Goal: Task Accomplishment & Management: Manage account settings

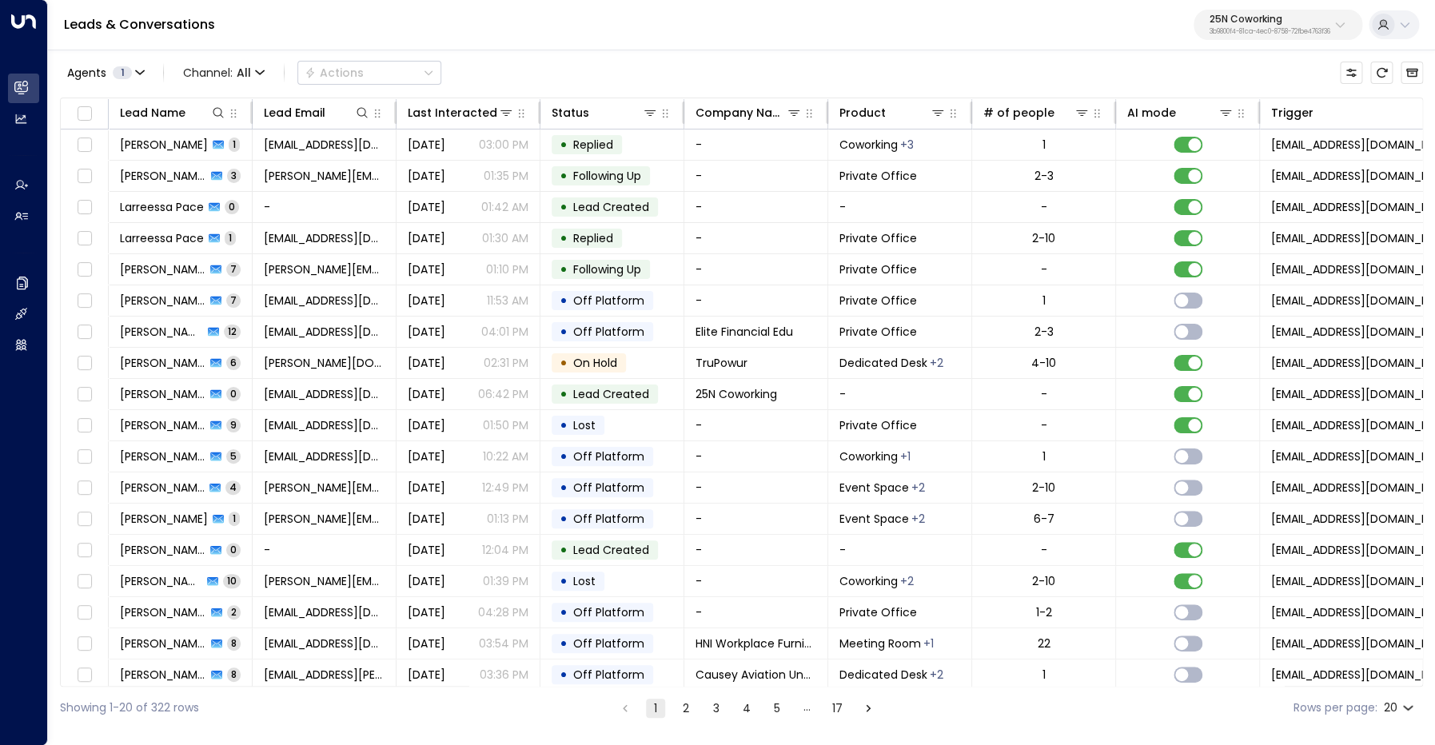
click at [1245, 29] on p "3b9800f4-81ca-4ec0-8758-72fbe4763f36" at bounding box center [1269, 32] width 121 height 6
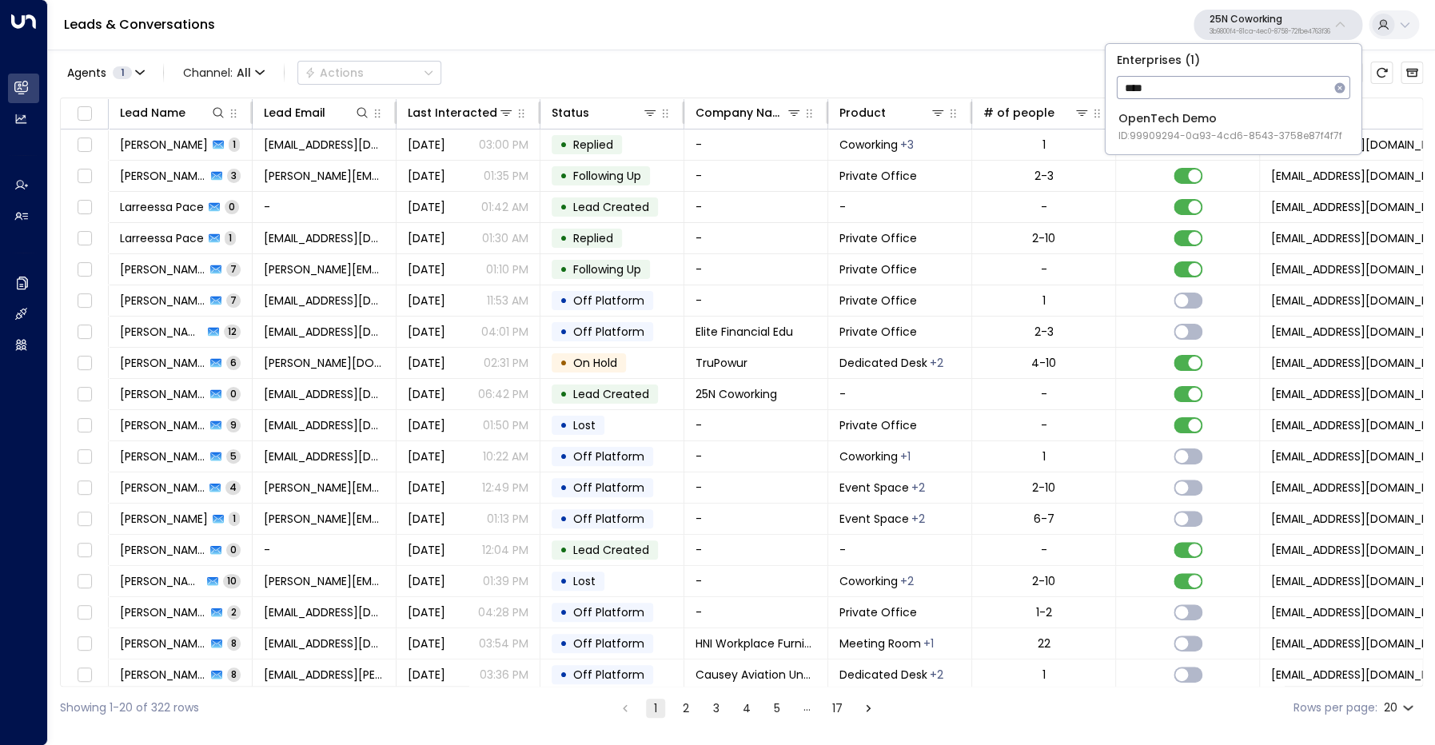
type input "****"
click at [1205, 122] on div "OpenTech Demo ID: 99909294-0a93-4cd6-8543-3758e87f4f7f" at bounding box center [1230, 126] width 224 height 33
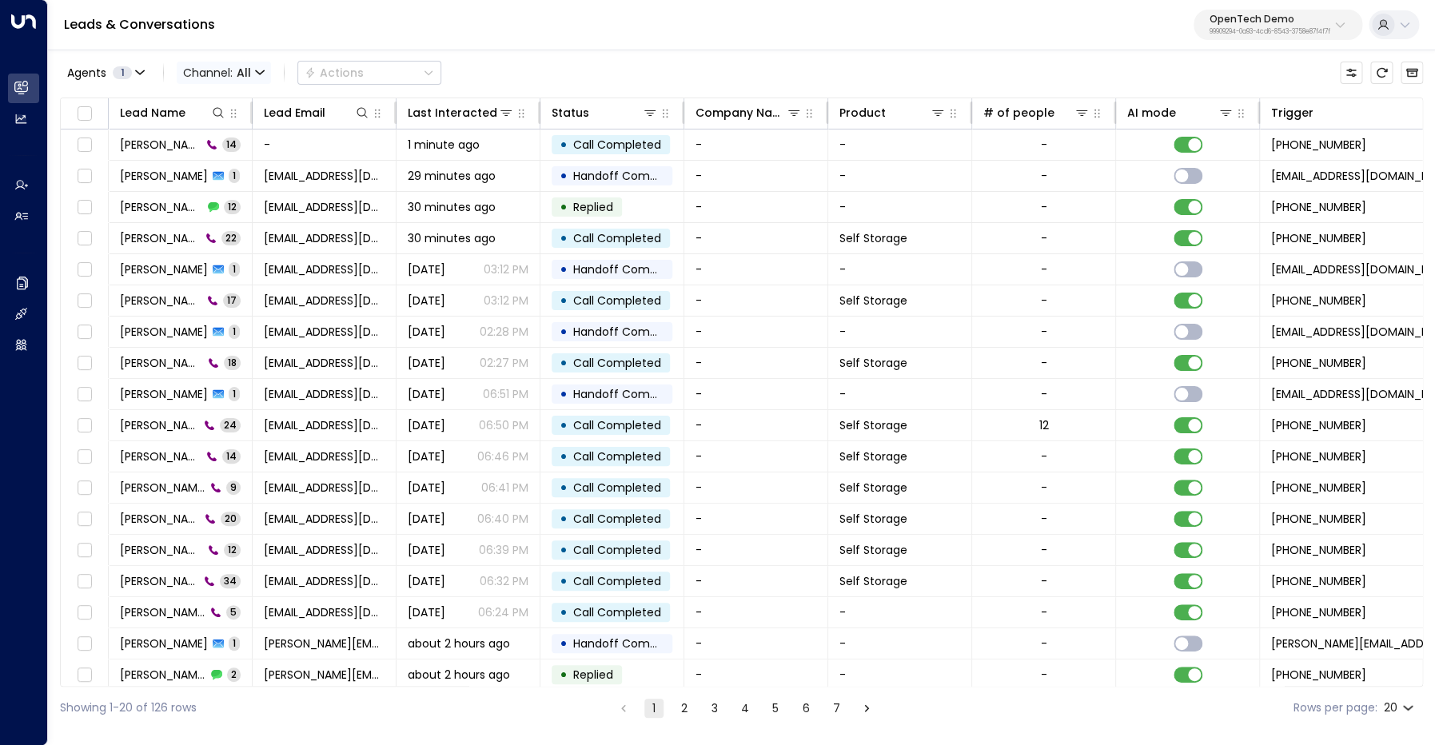
click at [202, 66] on span "Channel: All" at bounding box center [224, 73] width 94 height 22
click at [215, 169] on span "Voice" at bounding box center [202, 164] width 25 height 10
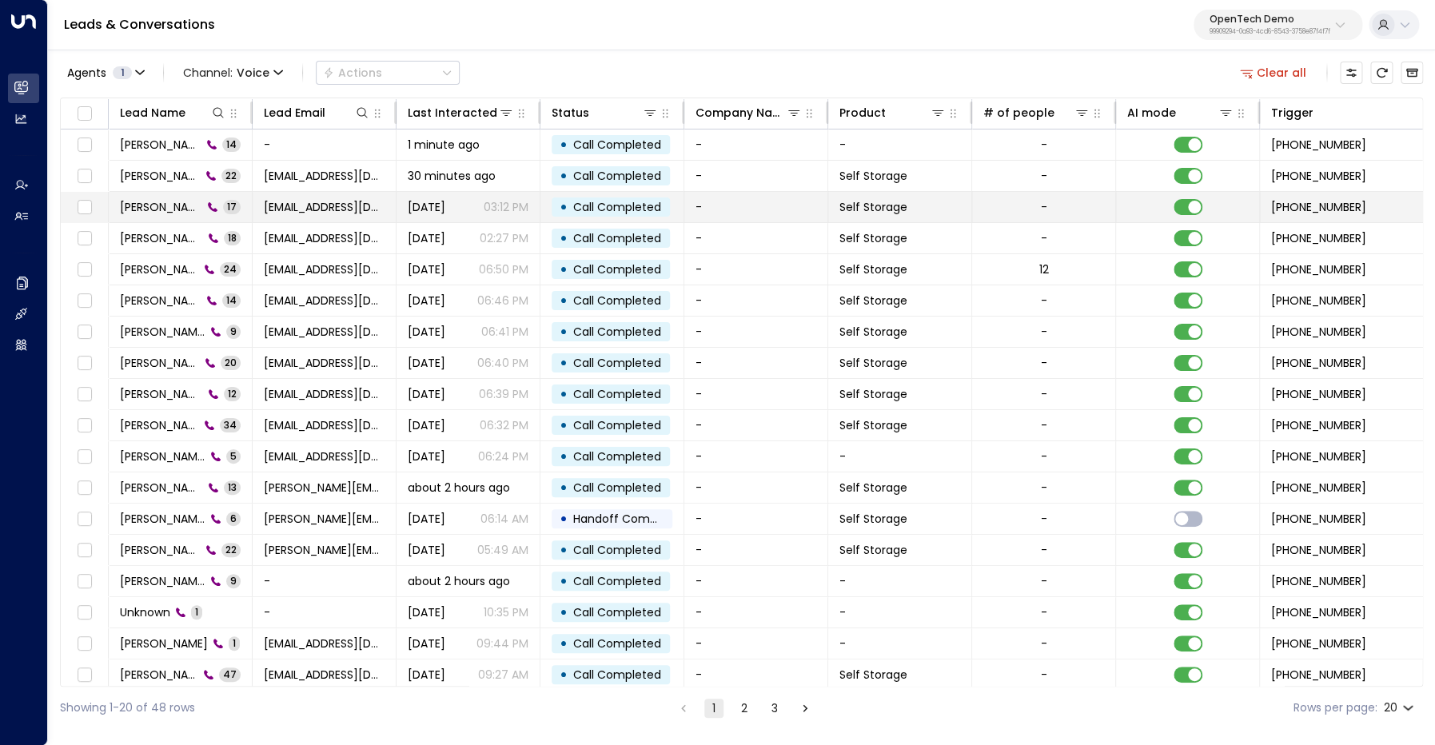
click at [163, 209] on span "Kirk Kessing" at bounding box center [161, 207] width 82 height 16
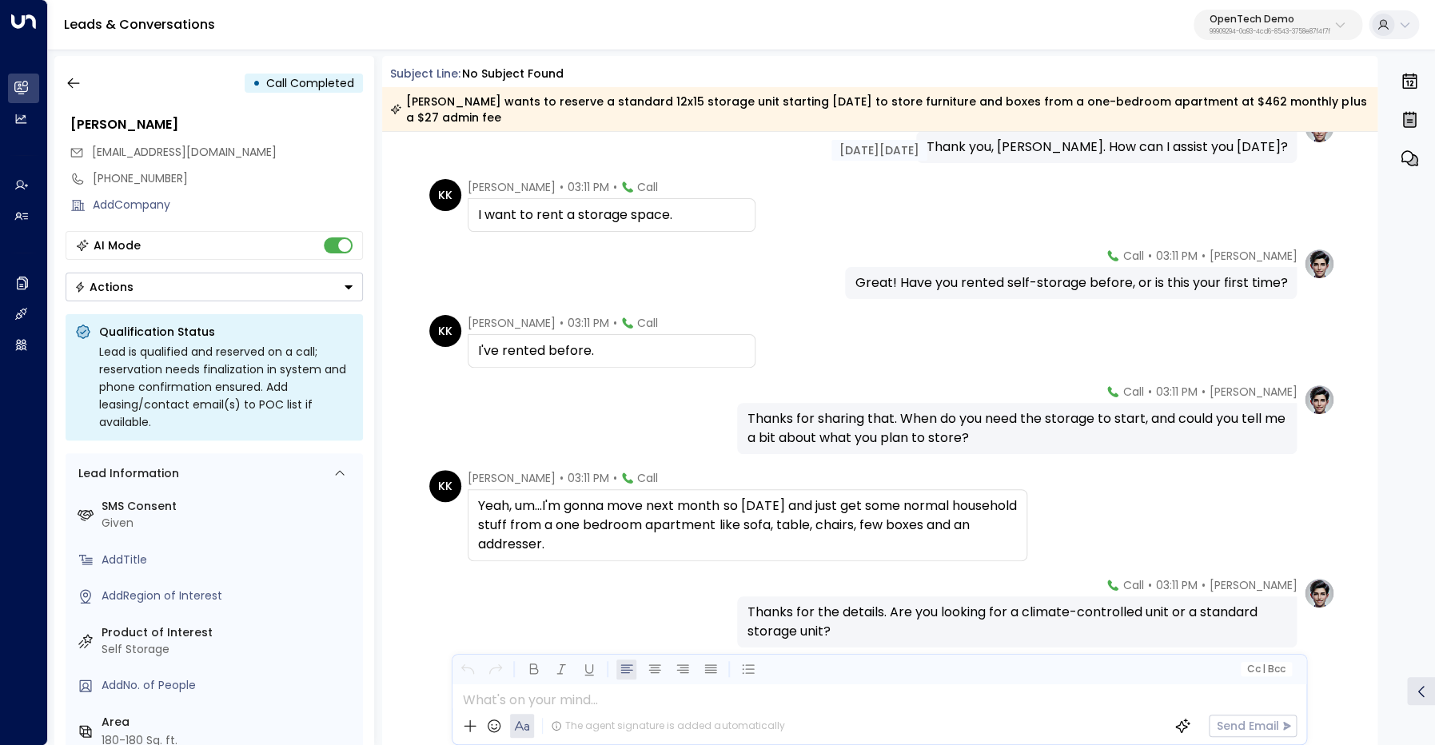
scroll to position [12, 0]
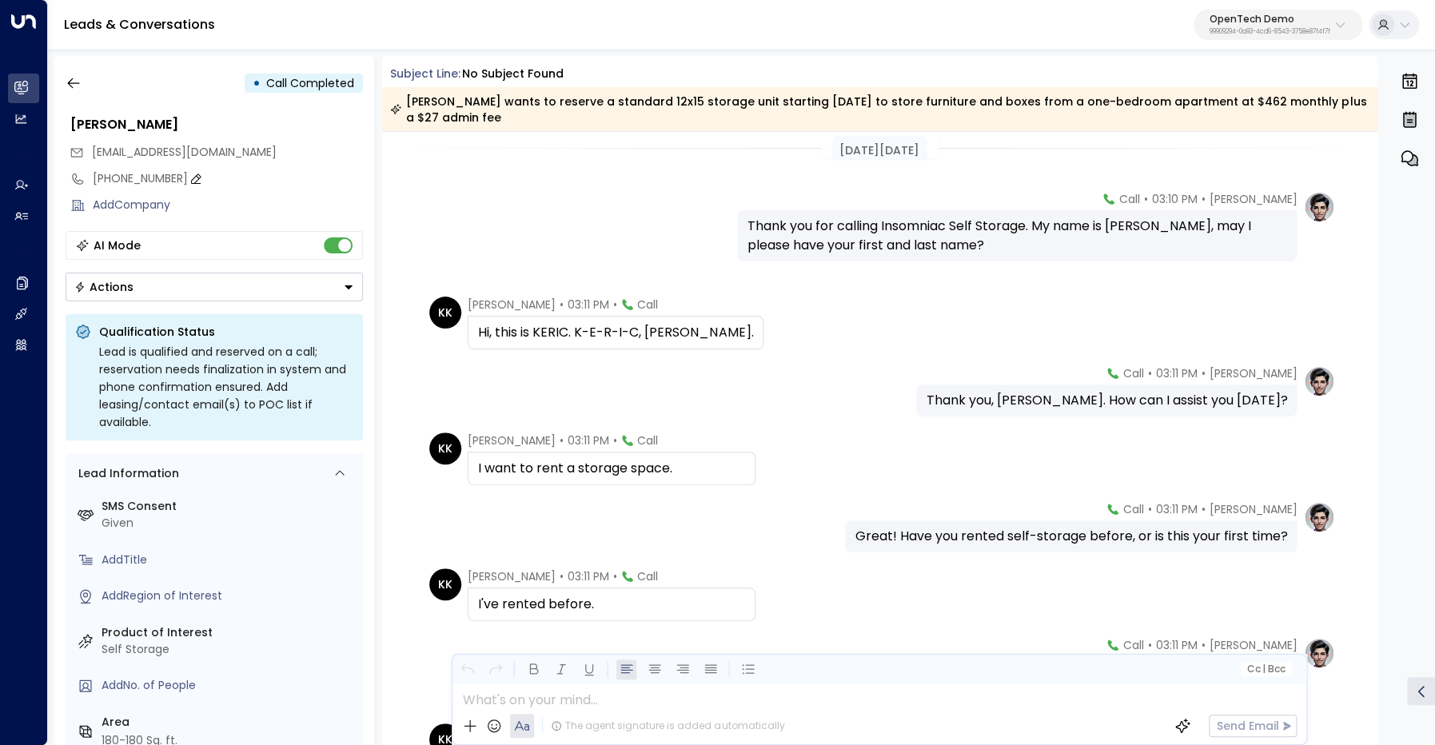
click at [135, 181] on div "+12532612671" at bounding box center [228, 178] width 270 height 17
click at [135, 181] on input "**********" at bounding box center [225, 178] width 265 height 17
click at [233, 184] on input "**********" at bounding box center [225, 178] width 265 height 17
click at [121, 129] on div "Kirk Kessing" at bounding box center [216, 124] width 293 height 19
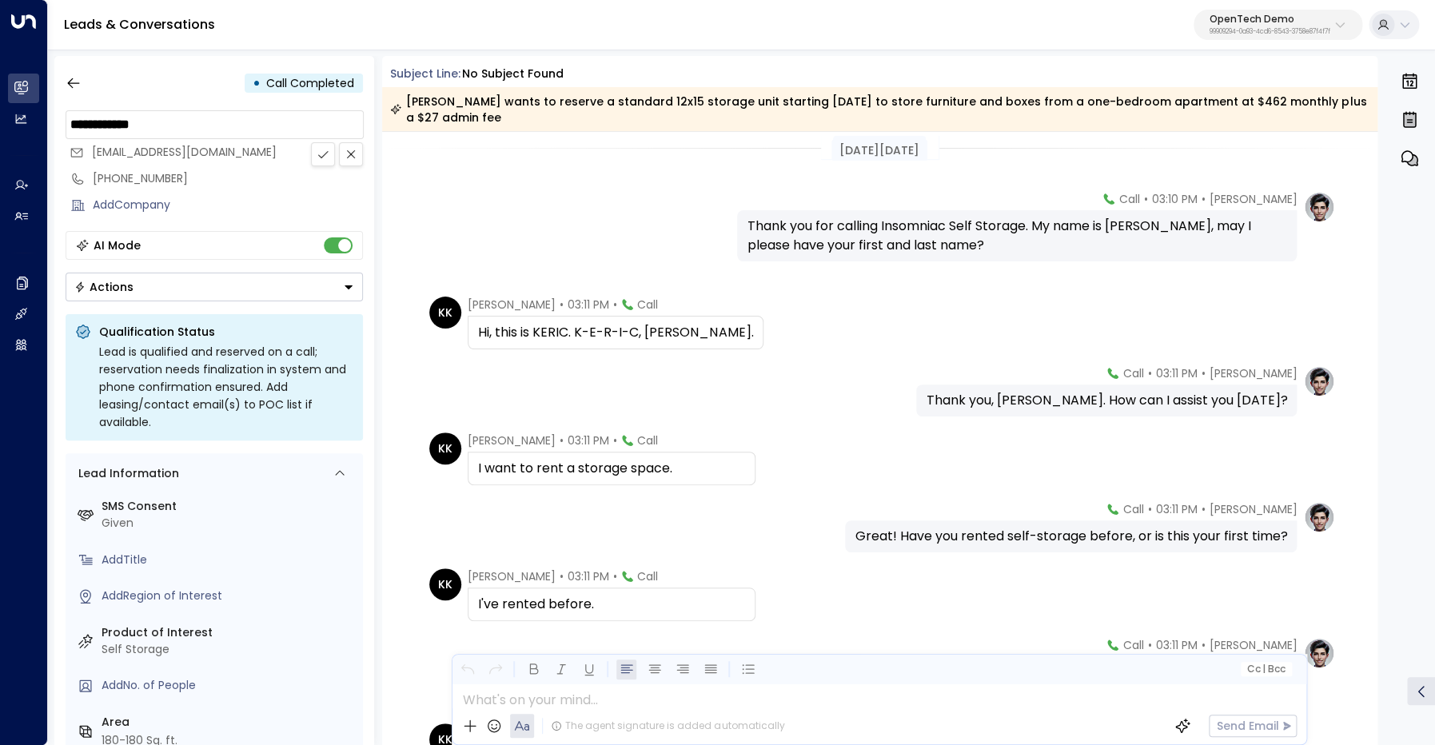
click at [121, 129] on input "**********" at bounding box center [214, 124] width 288 height 19
click at [144, 127] on input "**********" at bounding box center [214, 124] width 288 height 19
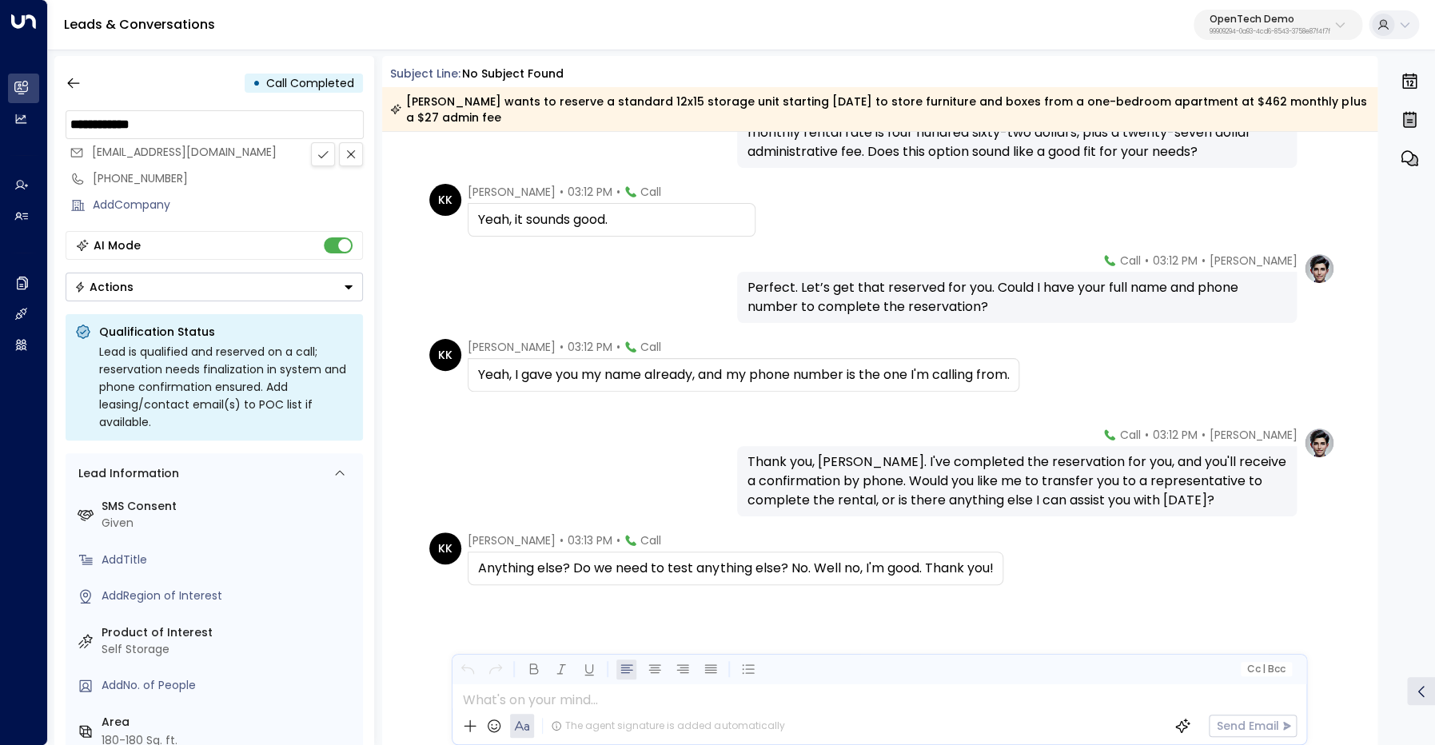
scroll to position [1005, 0]
click at [876, 459] on div "Thank you, Keric Knowles. I've completed the reservation for you, and you'll re…" at bounding box center [1016, 481] width 540 height 58
copy div "Knowles"
click at [176, 187] on div "+12532612671" at bounding box center [228, 178] width 270 height 17
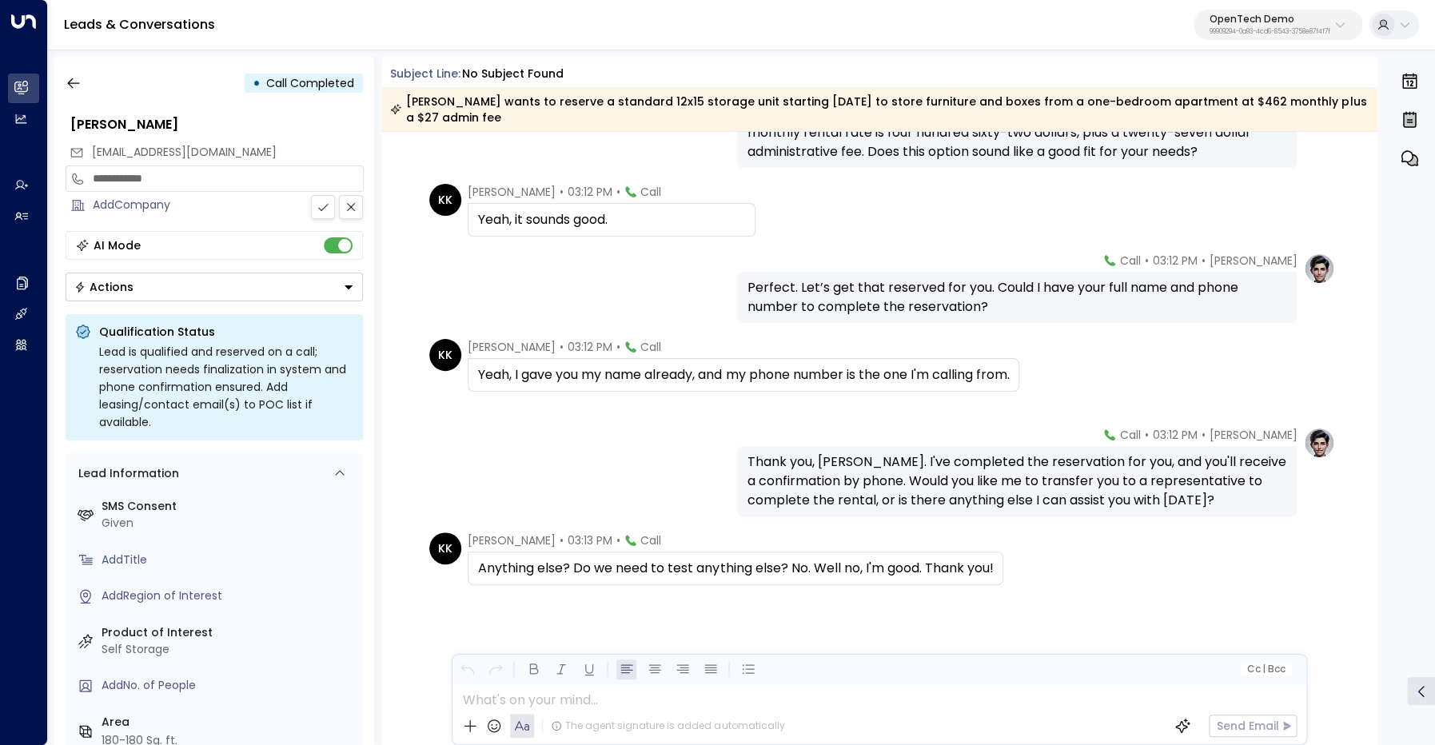
click at [163, 177] on input "**********" at bounding box center [225, 178] width 265 height 17
click at [642, 302] on div "Megan • 03:12 PM • Call Perfect. Let’s get that reserved for you. Could I have …" at bounding box center [879, 288] width 911 height 70
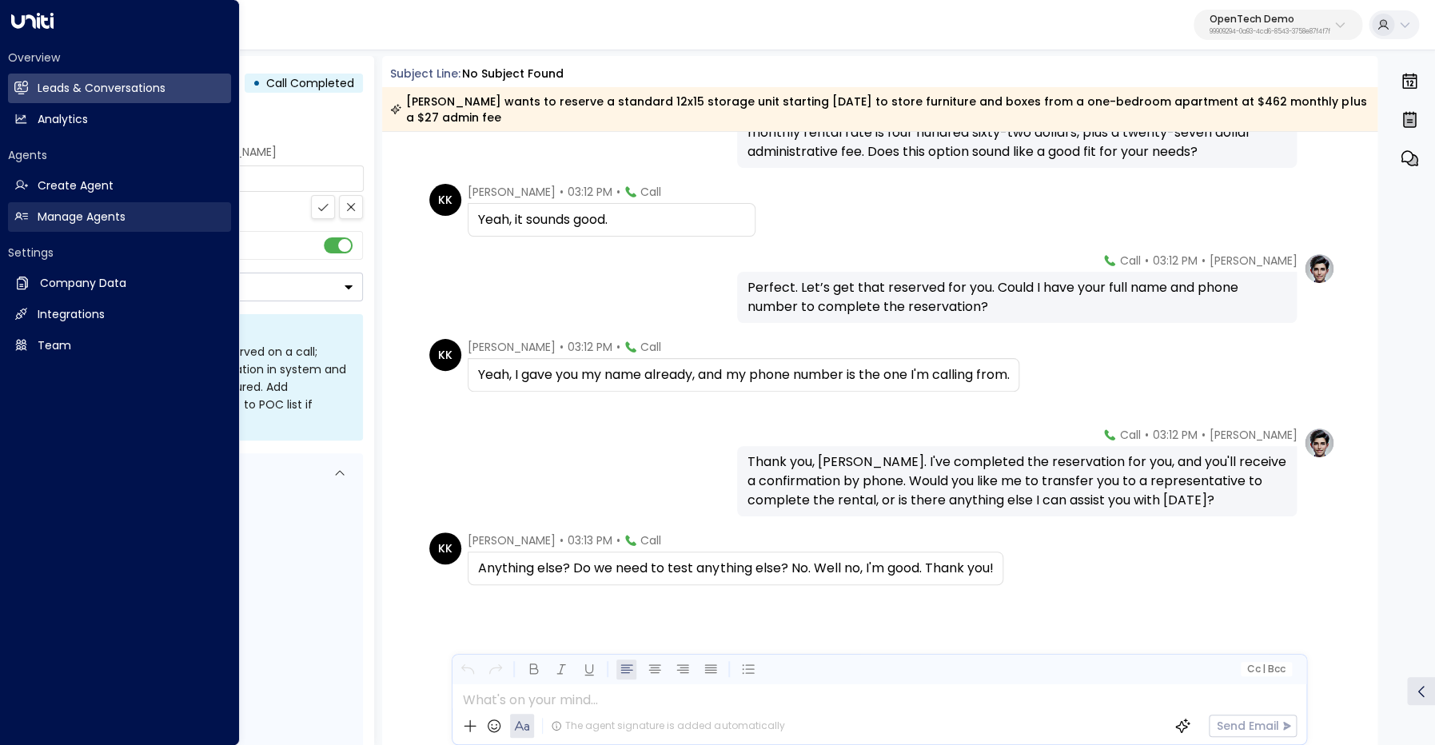
click at [78, 212] on h2 "Manage Agents" at bounding box center [82, 217] width 88 height 17
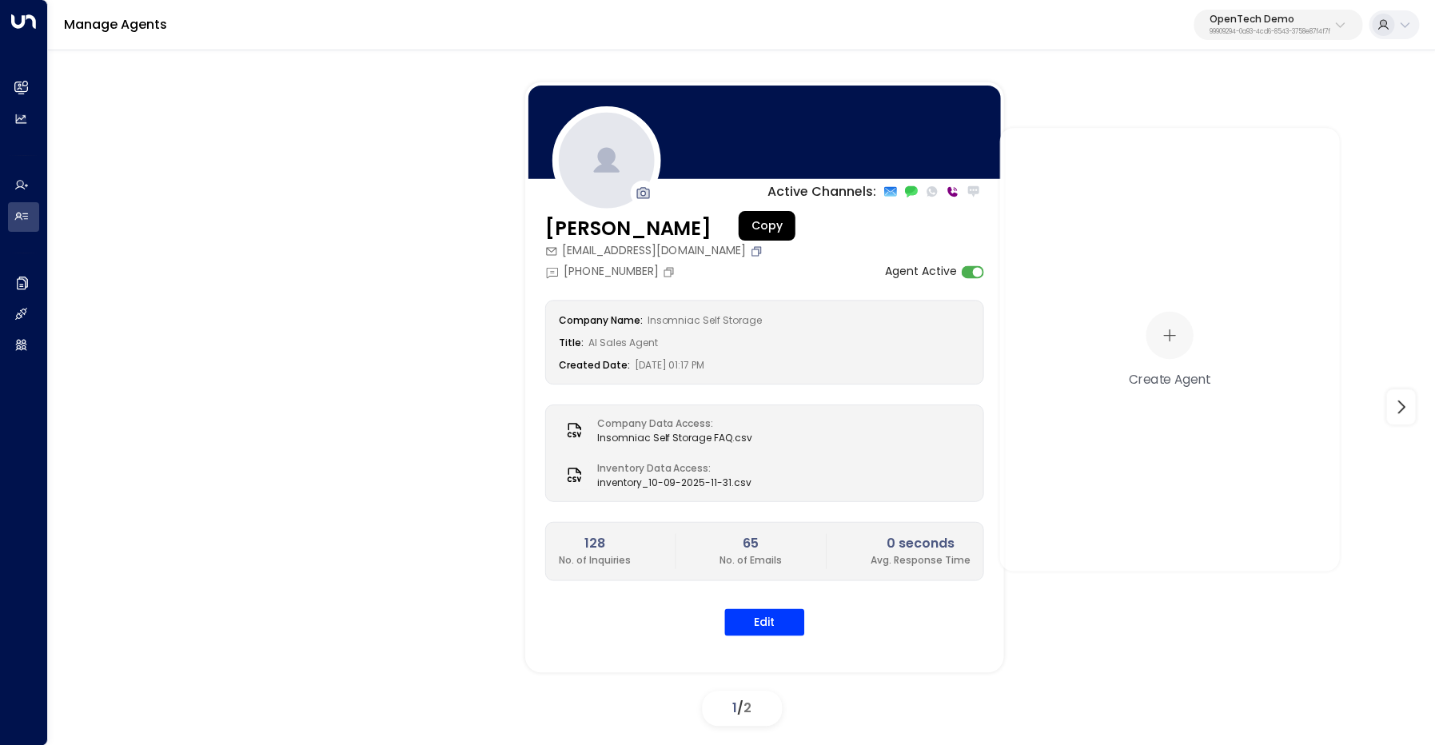
click at [762, 251] on icon "Copy" at bounding box center [756, 250] width 13 height 13
click at [766, 615] on button "Edit" at bounding box center [764, 621] width 80 height 27
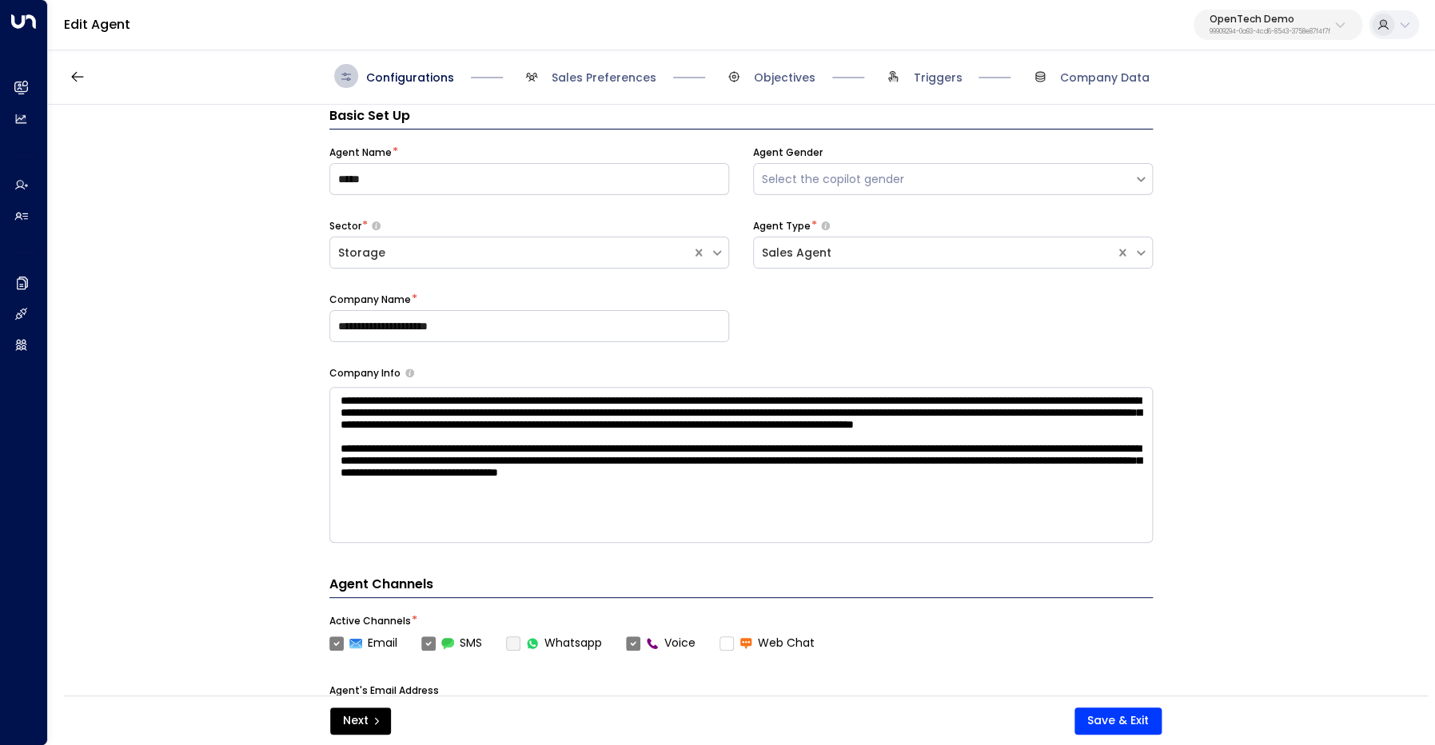
scroll to position [24, 0]
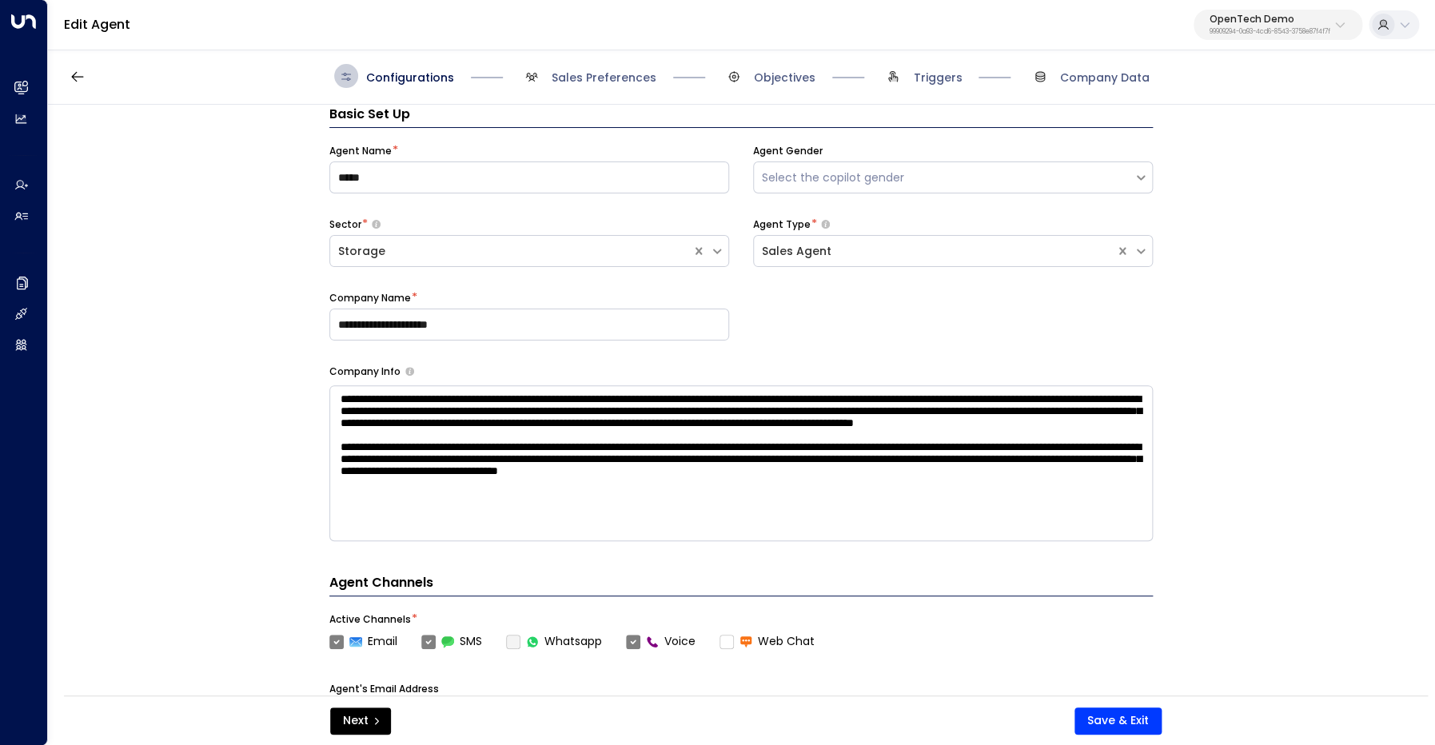
click at [939, 88] on div "Configurations Sales Preferences Objectives Triggers Company Data" at bounding box center [741, 76] width 1387 height 57
click at [933, 77] on span "Triggers" at bounding box center [937, 78] width 49 height 16
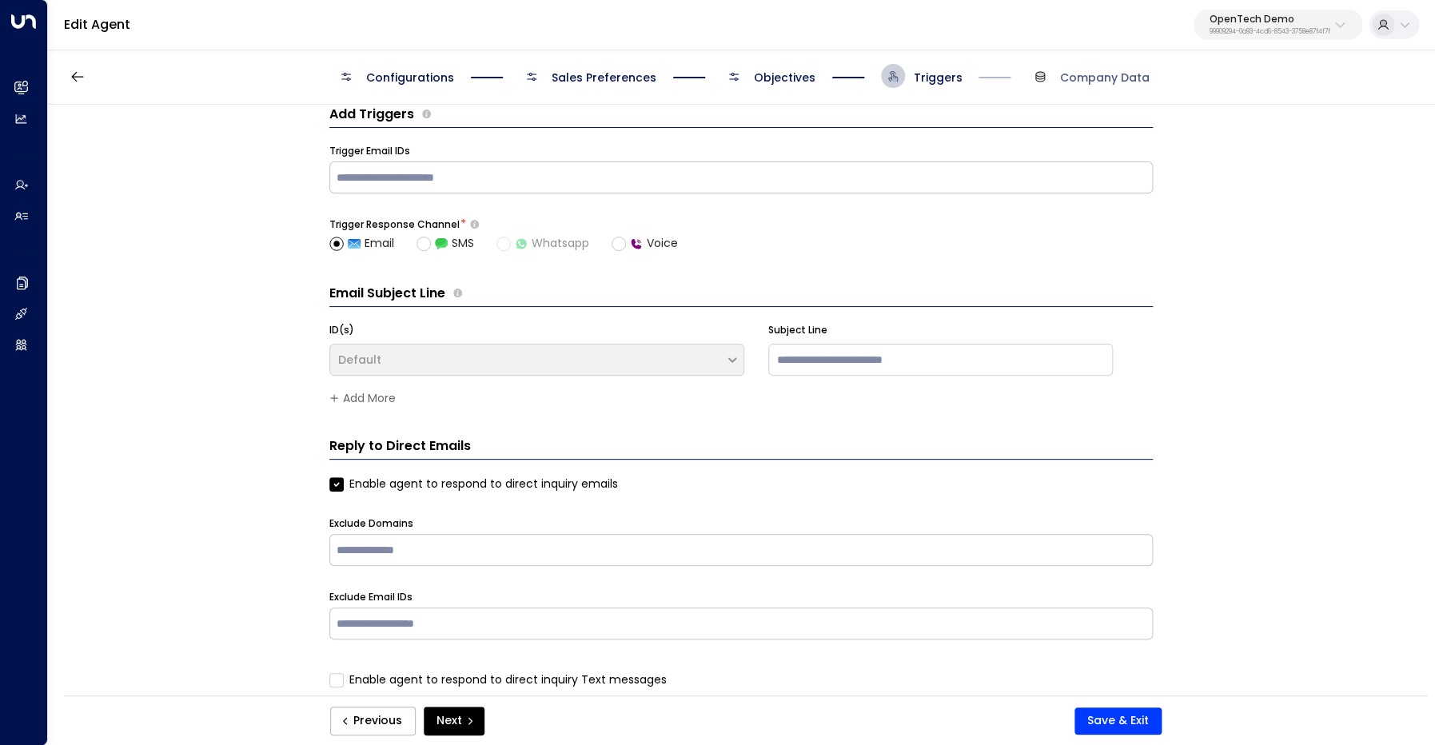
scroll to position [0, 0]
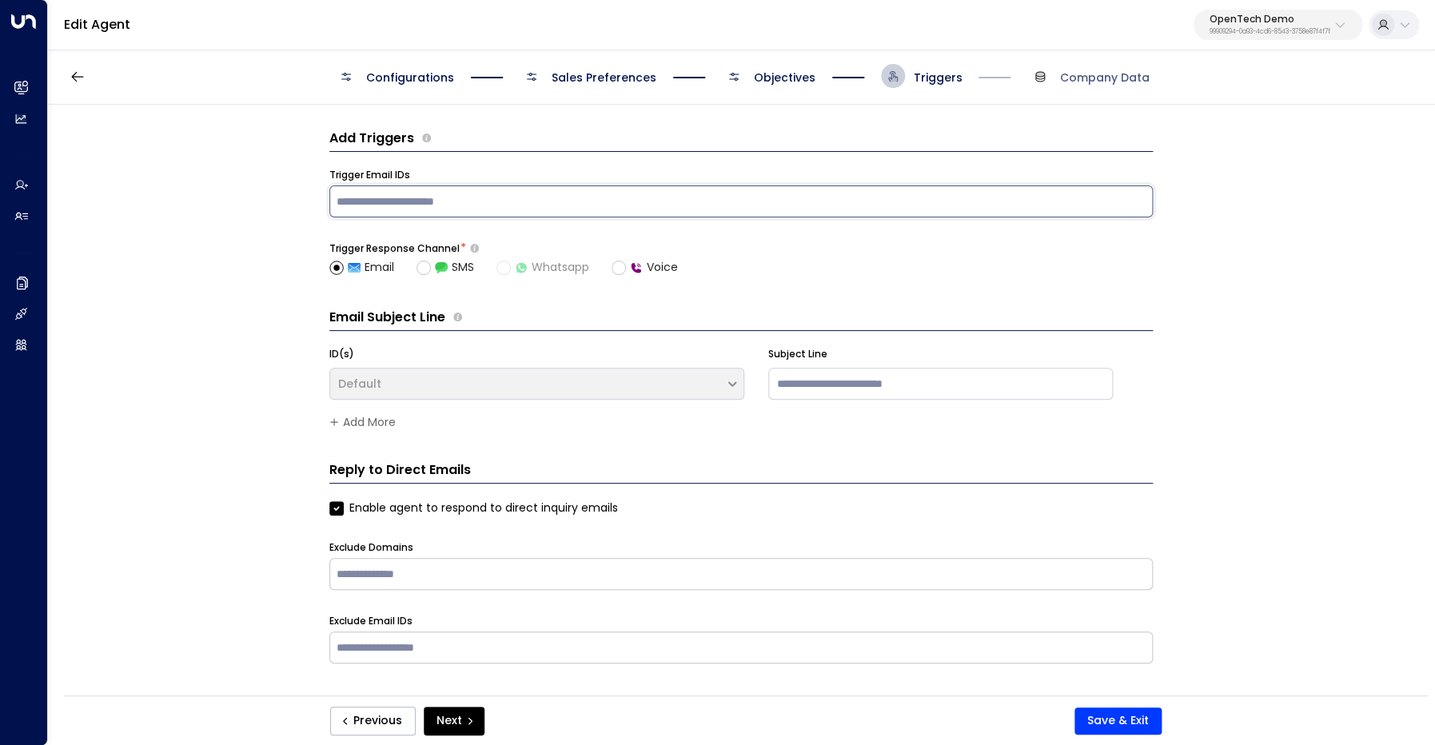
click at [513, 211] on input "text" at bounding box center [740, 201] width 815 height 24
type input "**********"
click at [1112, 715] on button "Save & Exit" at bounding box center [1117, 720] width 87 height 27
click at [940, 384] on input at bounding box center [940, 384] width 344 height 32
type input "**********"
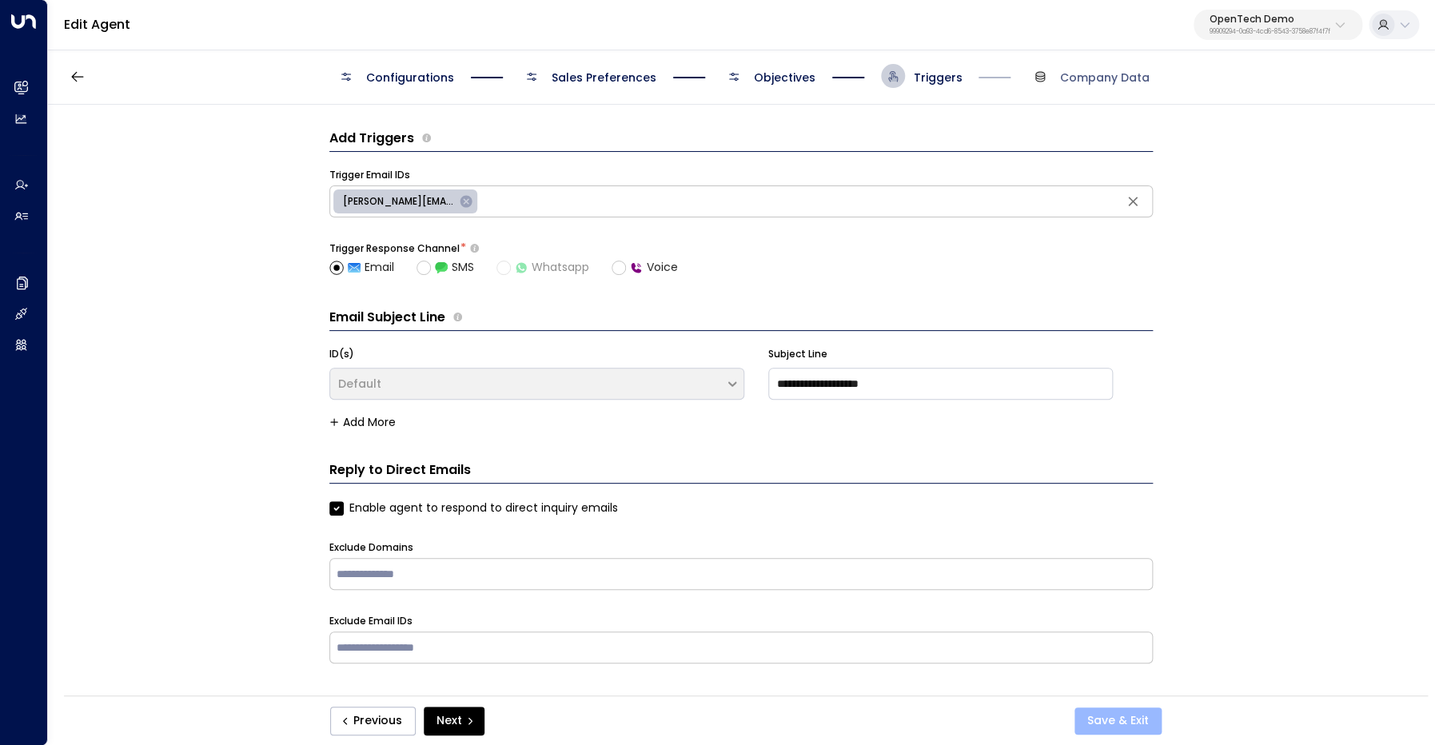
click at [1139, 718] on button "Save & Exit" at bounding box center [1117, 720] width 87 height 27
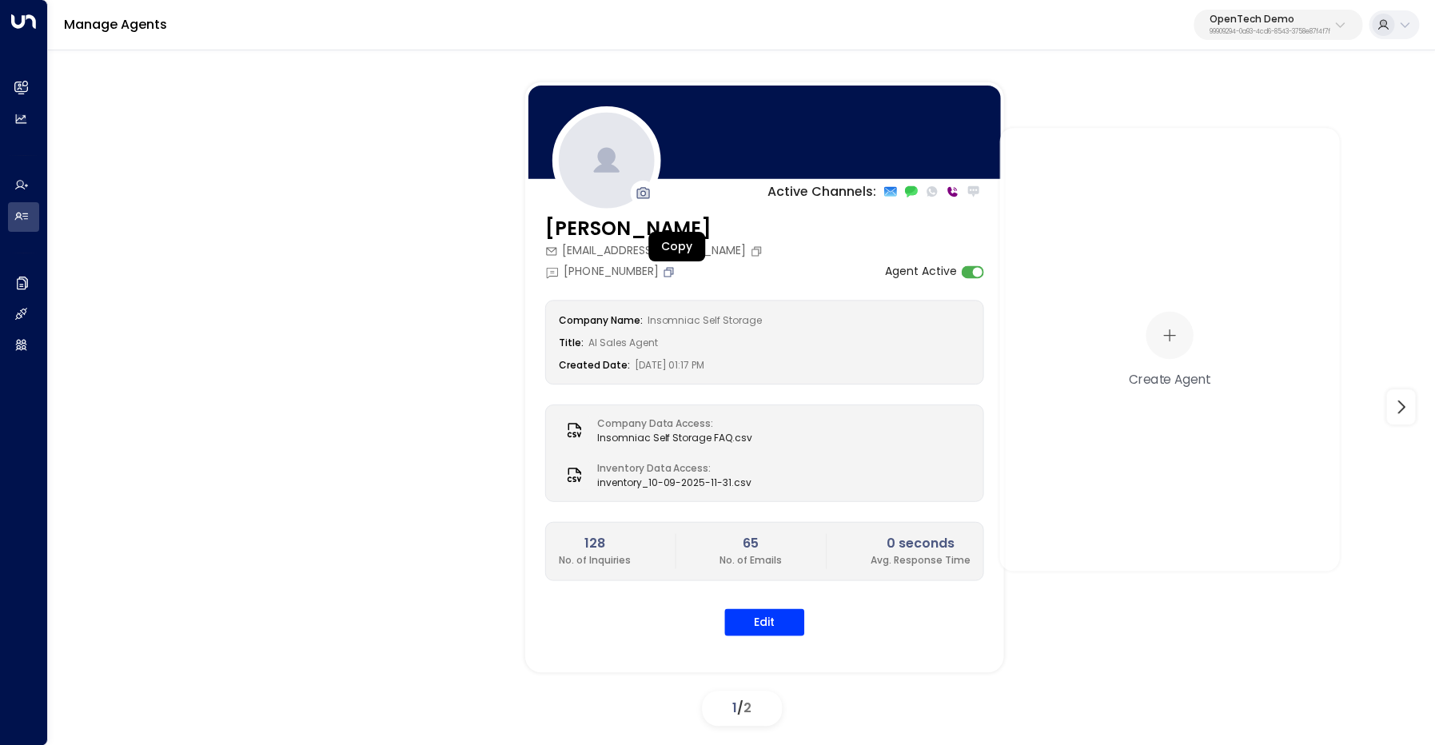
click at [672, 269] on icon "Copy" at bounding box center [668, 271] width 10 height 10
click at [760, 248] on icon "Copy" at bounding box center [757, 249] width 6 height 6
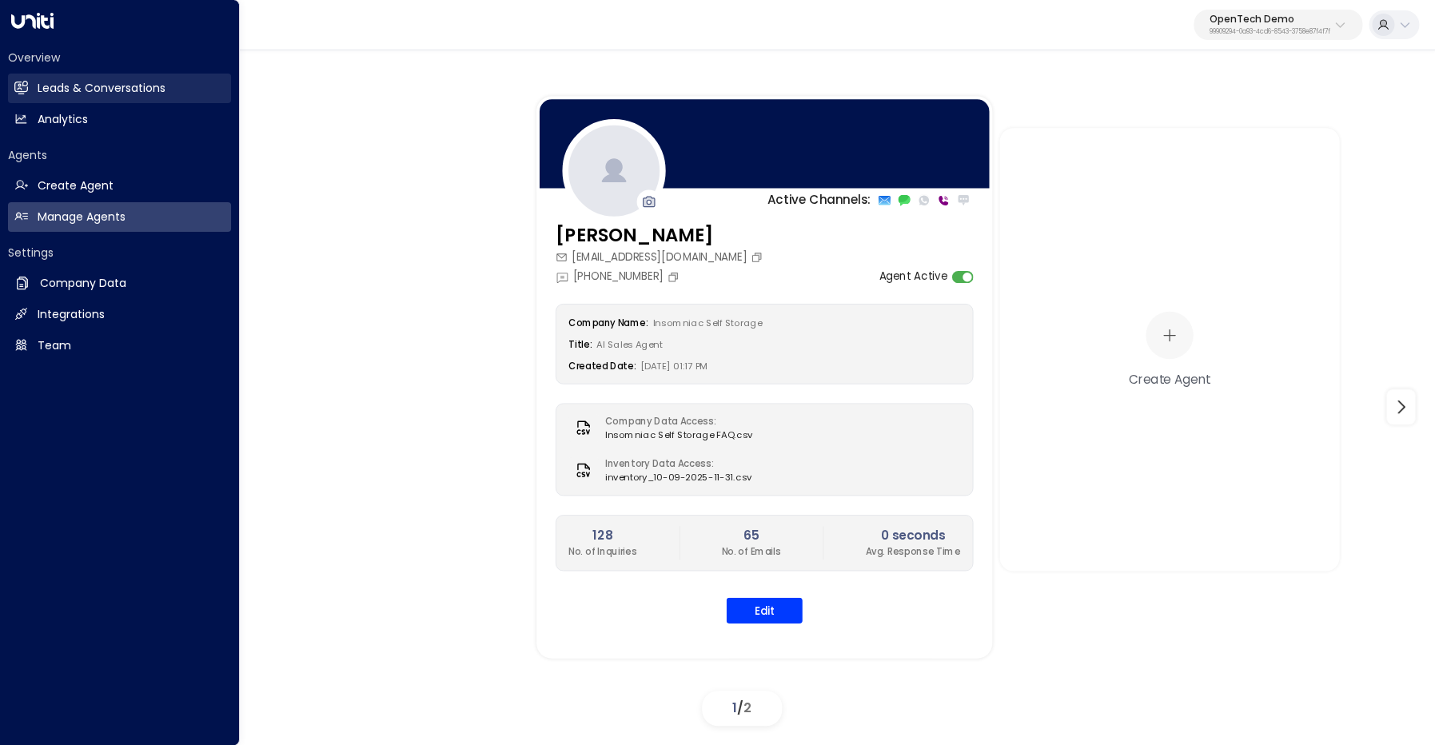
click at [63, 82] on h2 "Leads & Conversations" at bounding box center [102, 88] width 128 height 17
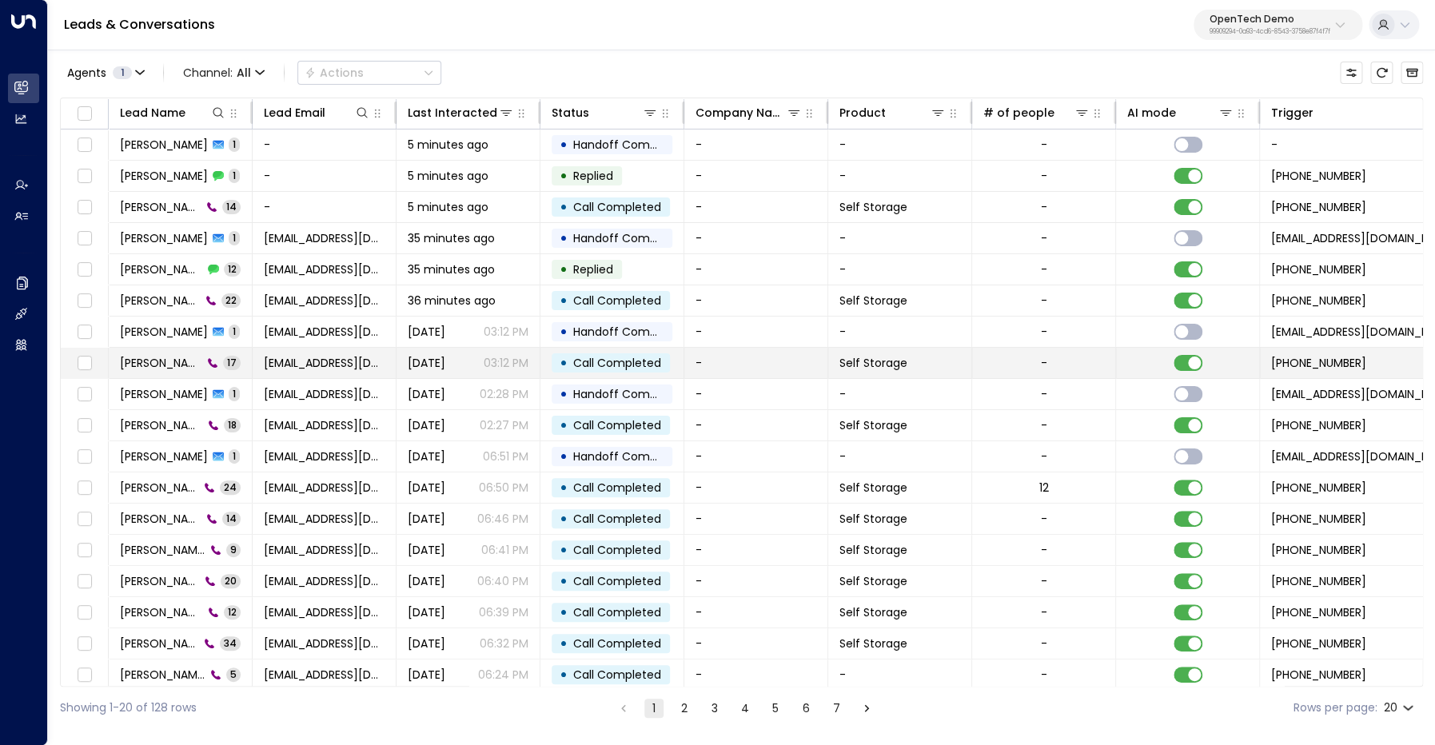
click at [155, 367] on span "Kirk Kessing" at bounding box center [161, 363] width 82 height 16
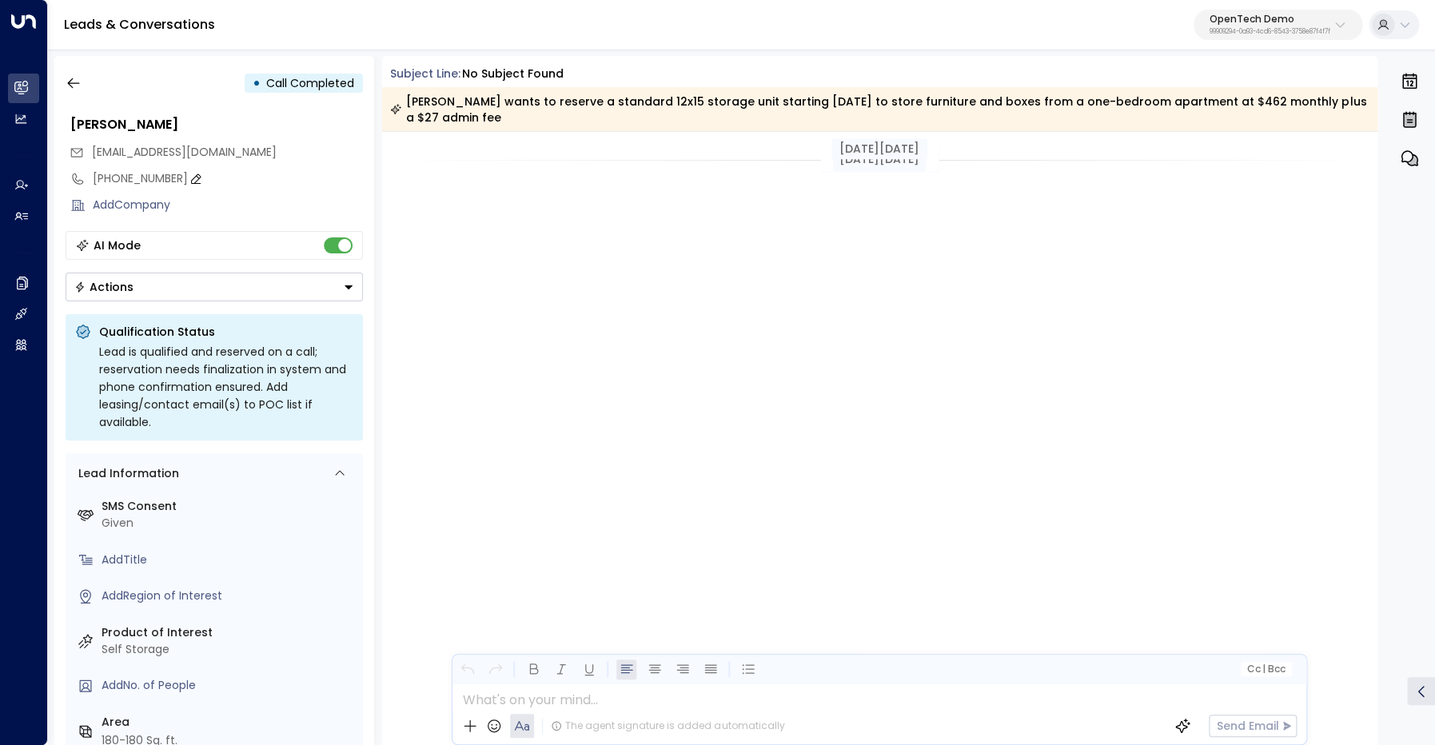
scroll to position [1352, 0]
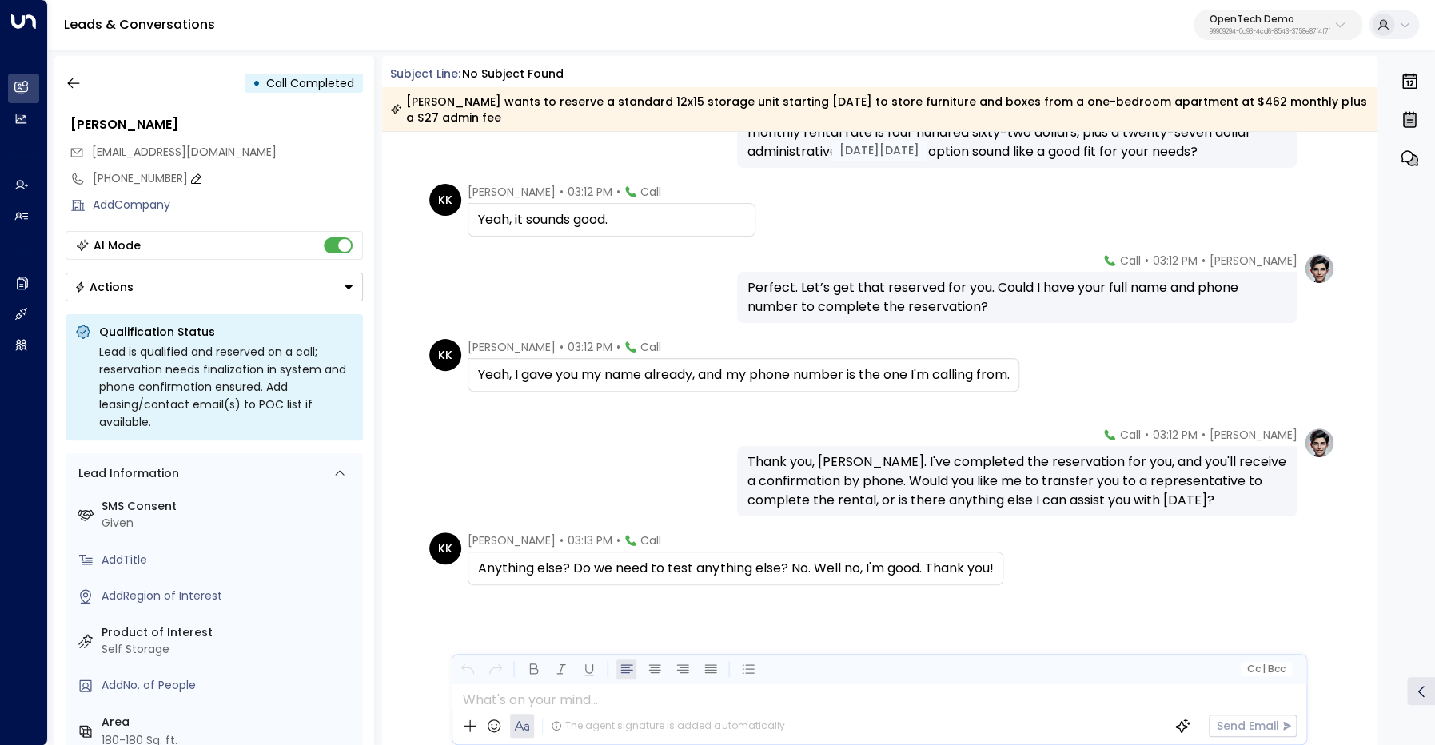
click at [116, 177] on div "+12532612671" at bounding box center [228, 178] width 270 height 17
click at [116, 177] on input "**********" at bounding box center [225, 178] width 265 height 17
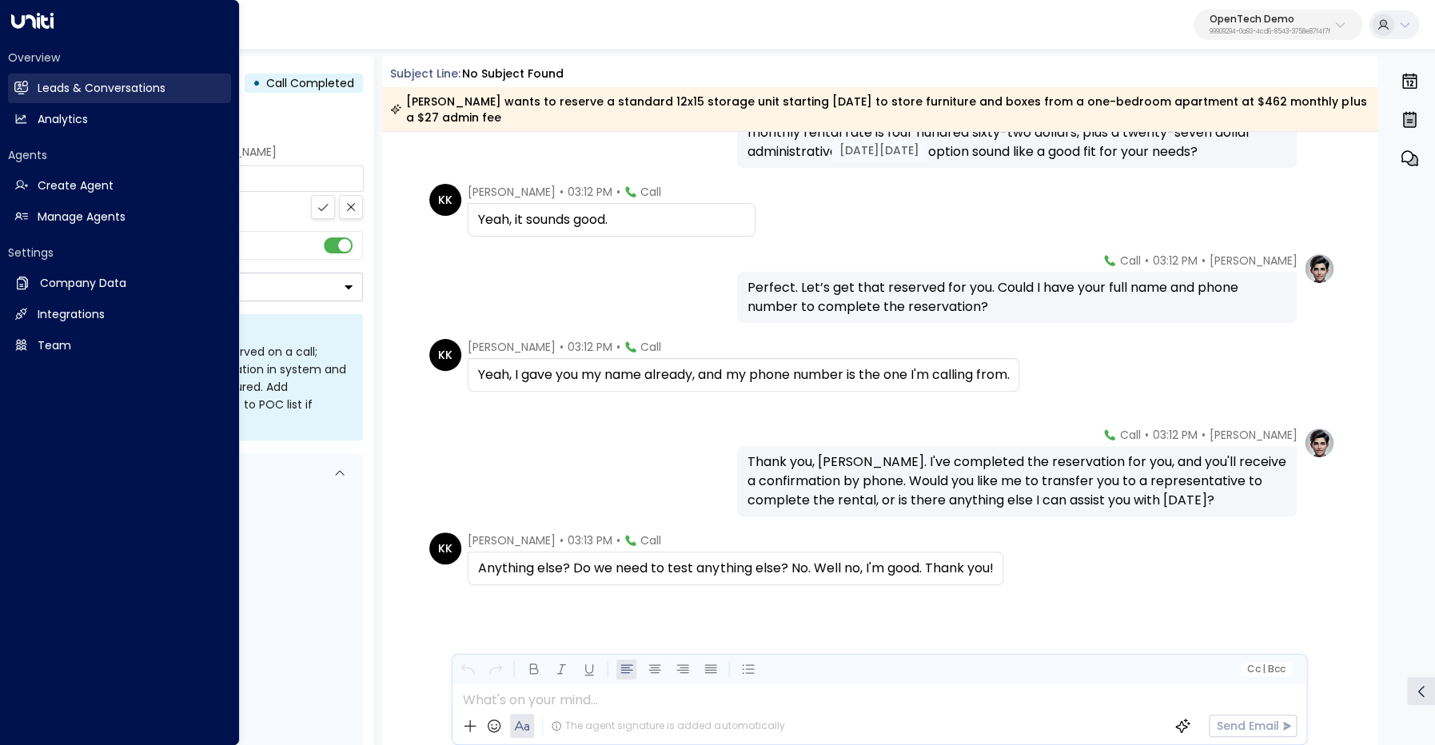
click at [82, 86] on h2 "Leads & Conversations" at bounding box center [102, 88] width 128 height 17
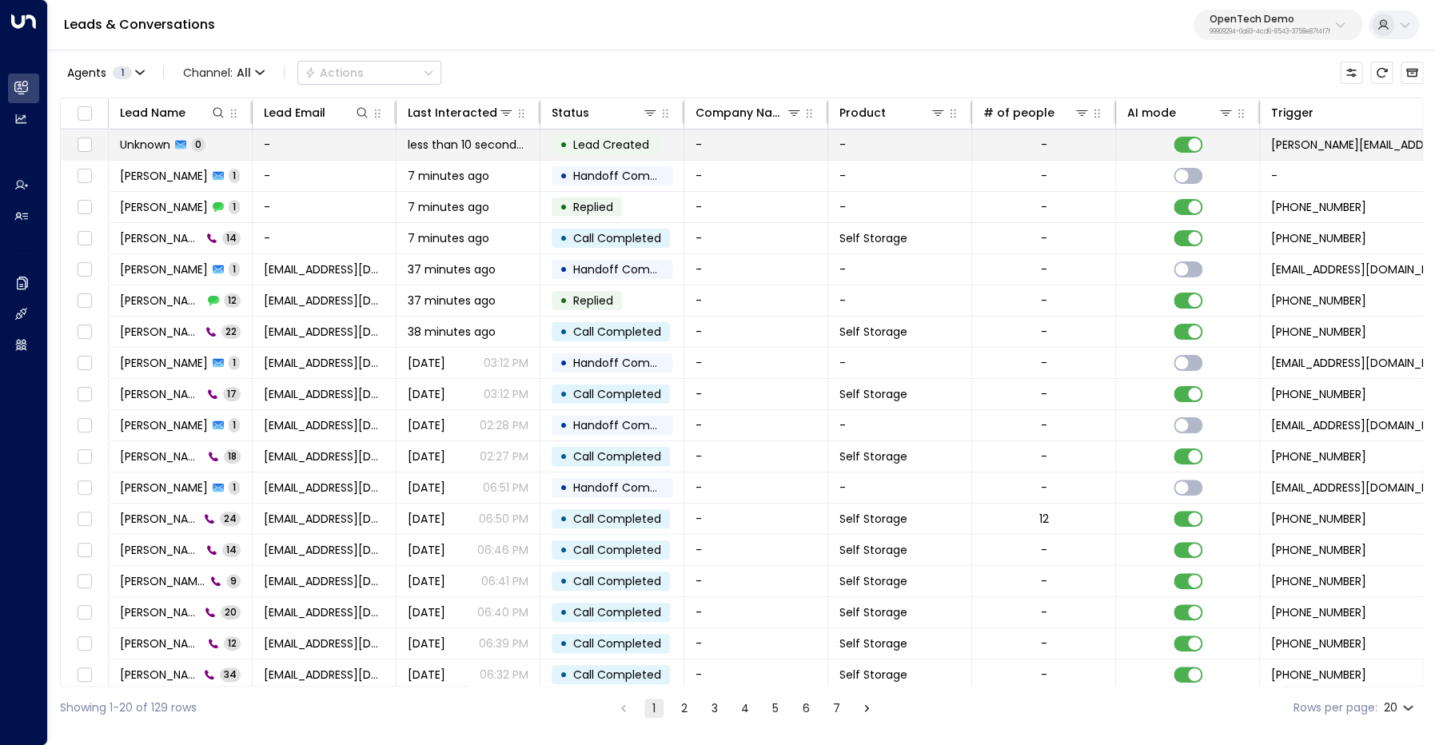
click at [156, 138] on span "Unknown" at bounding box center [145, 145] width 50 height 16
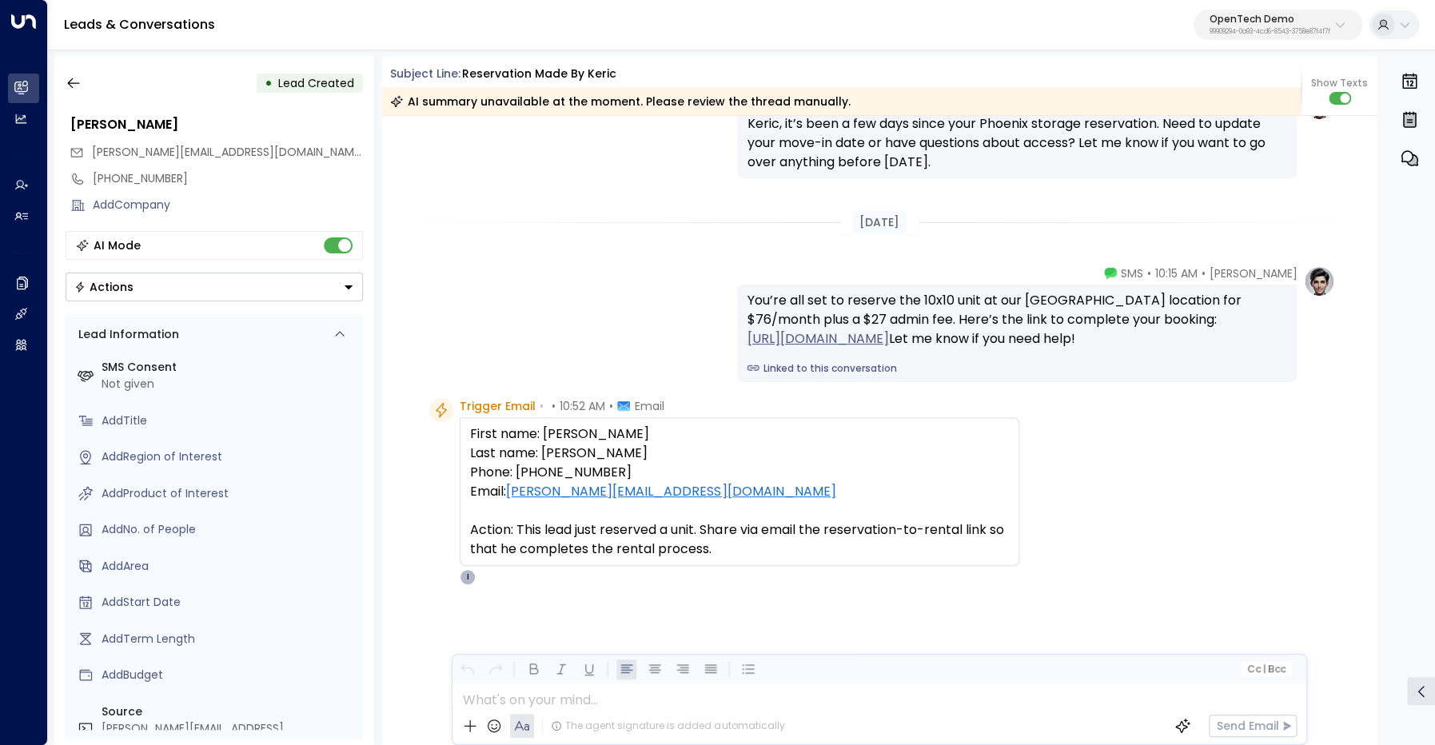
scroll to position [4255, 0]
click at [120, 181] on div "+12532612671" at bounding box center [228, 178] width 270 height 17
click at [120, 181] on input "**********" at bounding box center [225, 178] width 265 height 17
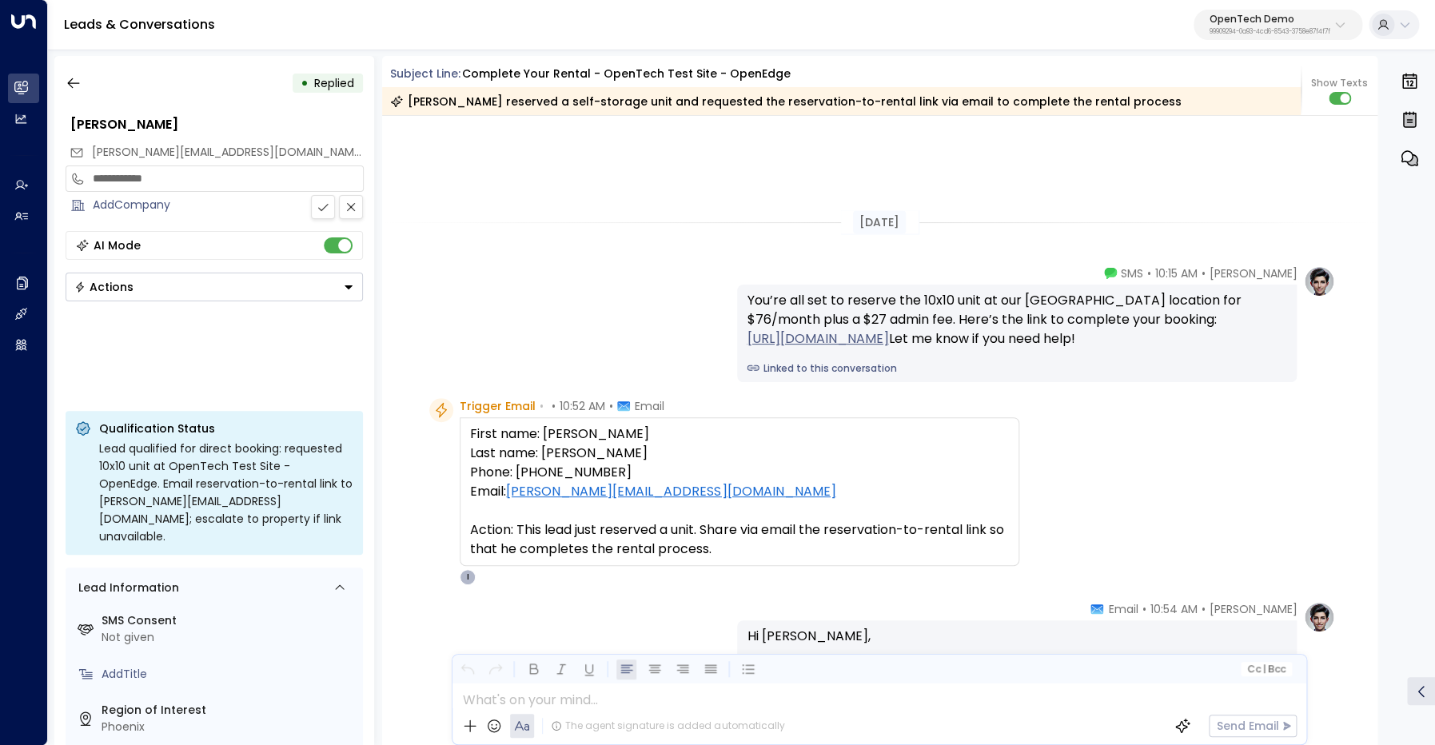
scroll to position [4514, 0]
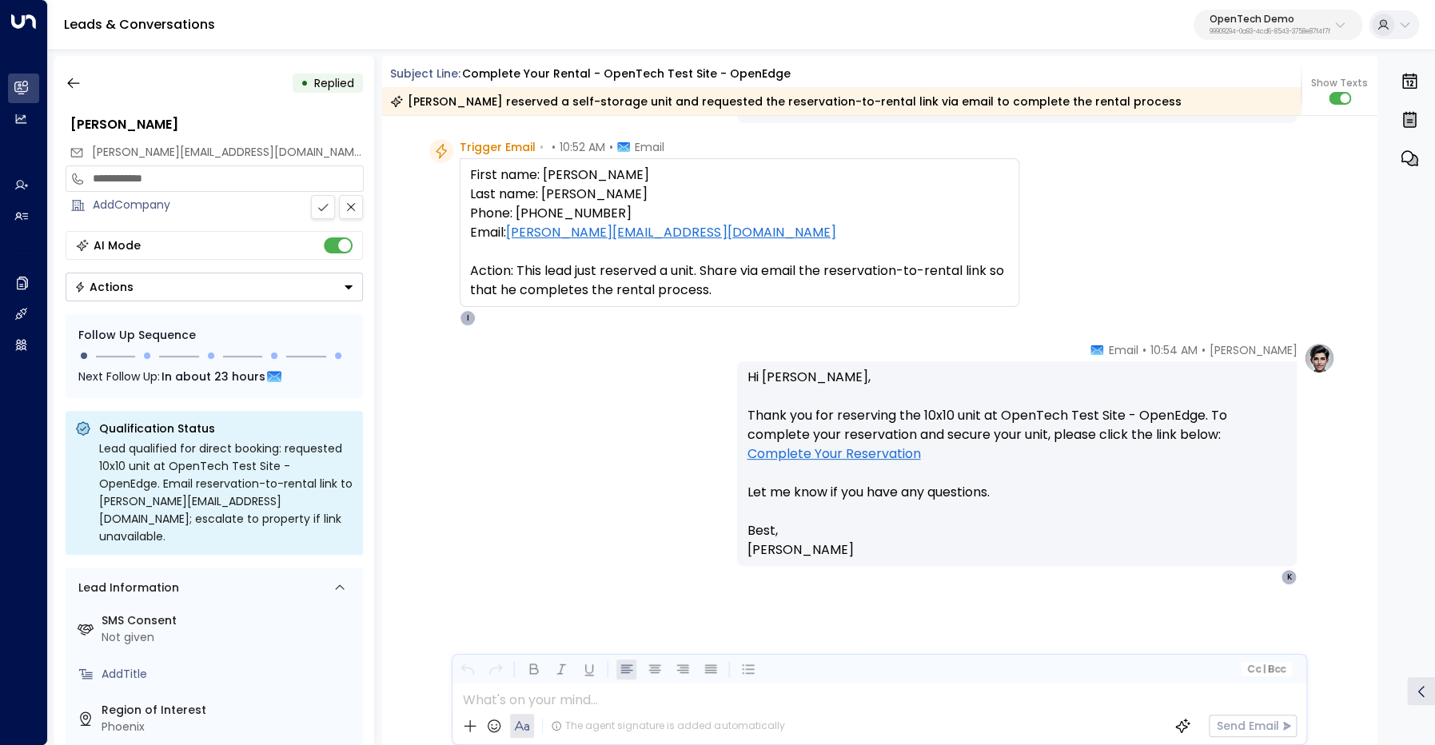
click at [863, 455] on link "Complete Your Reservation" at bounding box center [832, 453] width 173 height 19
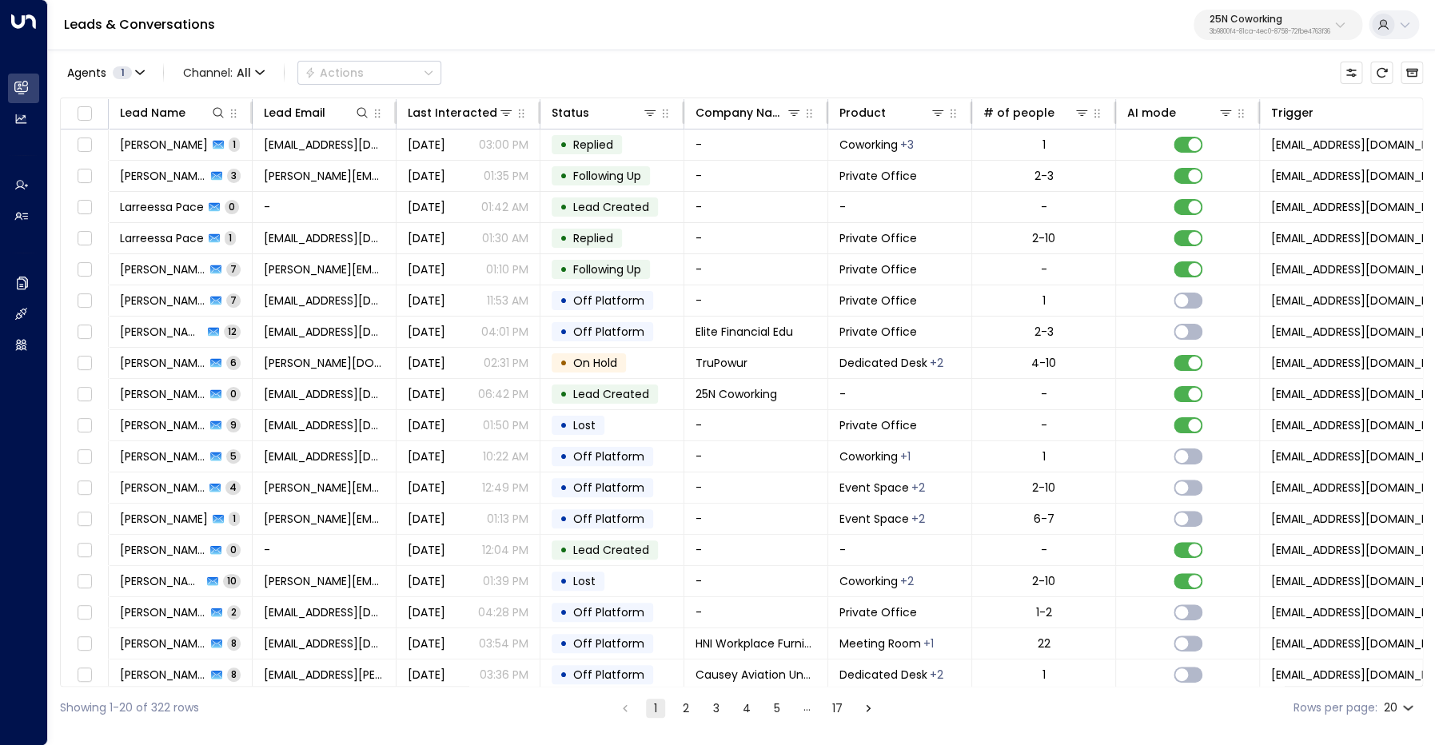
click at [1240, 23] on p "25N Coworking" at bounding box center [1269, 19] width 121 height 10
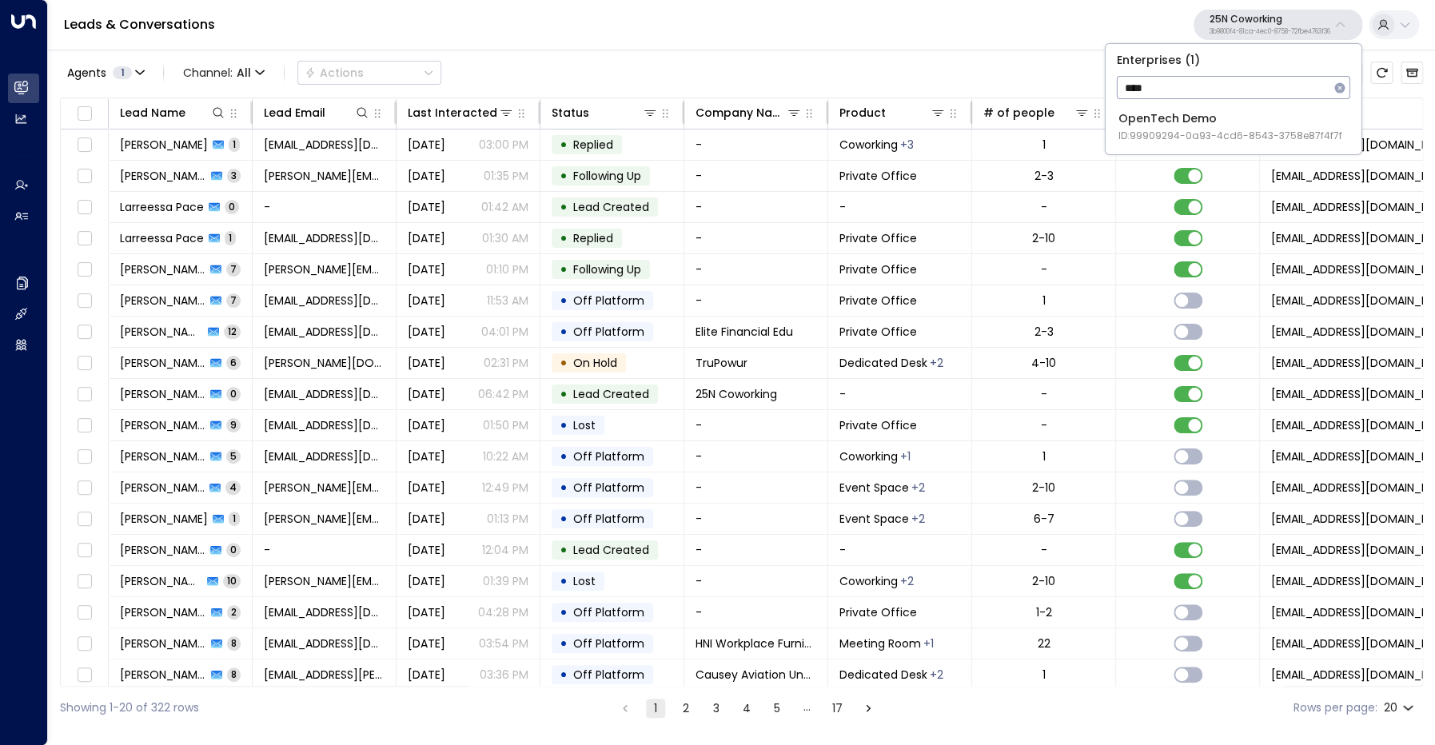
type input "****"
click at [1209, 121] on div "OpenTech Demo ID: 99909294-0a93-4cd6-8543-3758e87f4f7f" at bounding box center [1230, 126] width 224 height 33
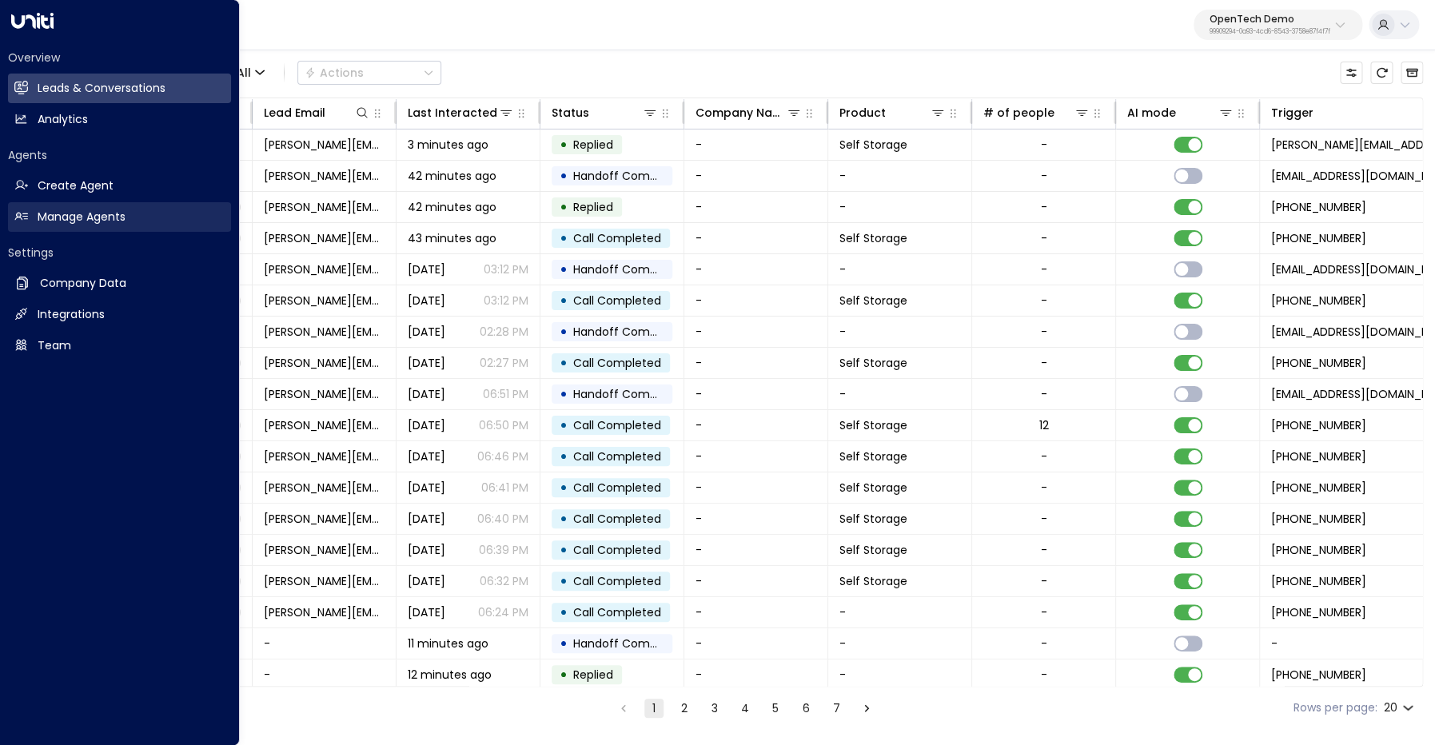
click at [33, 219] on link "Manage Agents Manage Agents" at bounding box center [119, 217] width 223 height 30
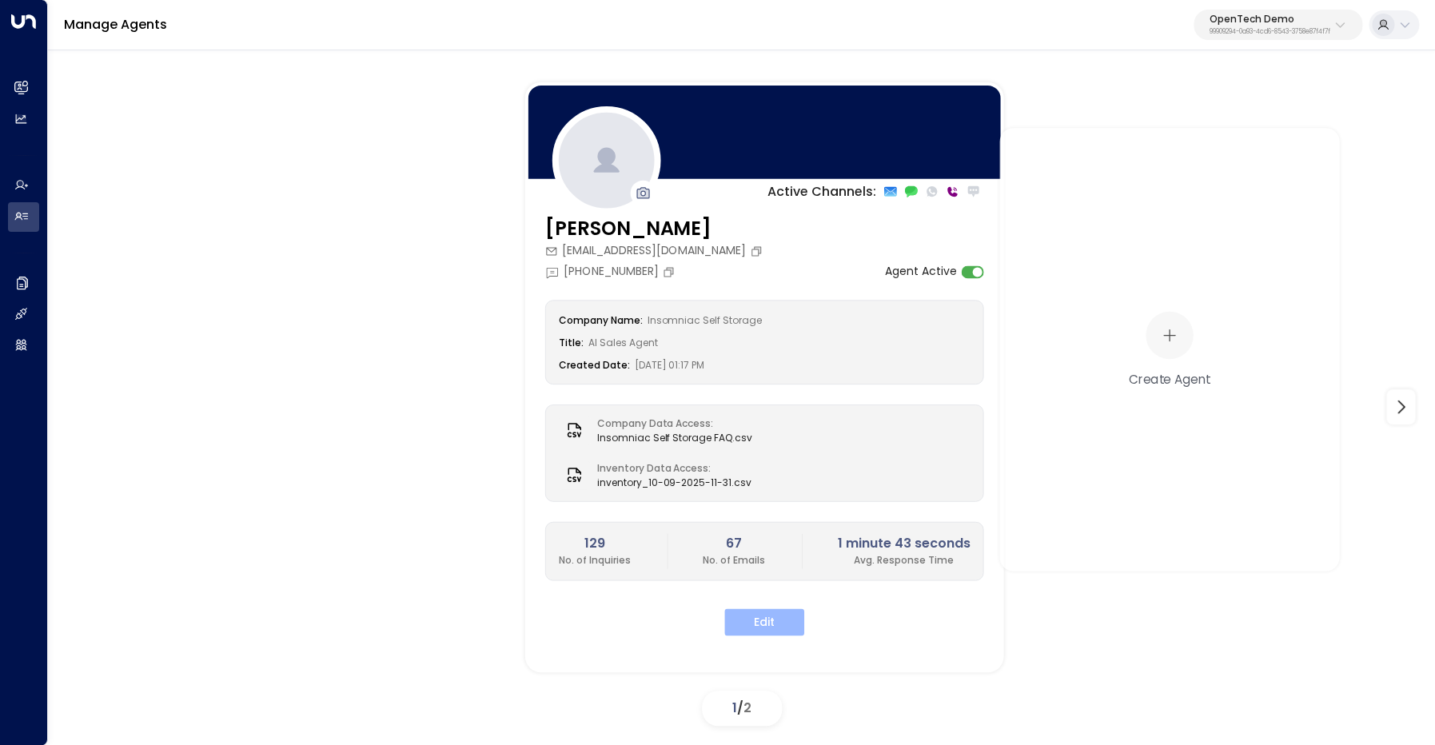
click at [766, 619] on button "Edit" at bounding box center [764, 621] width 80 height 27
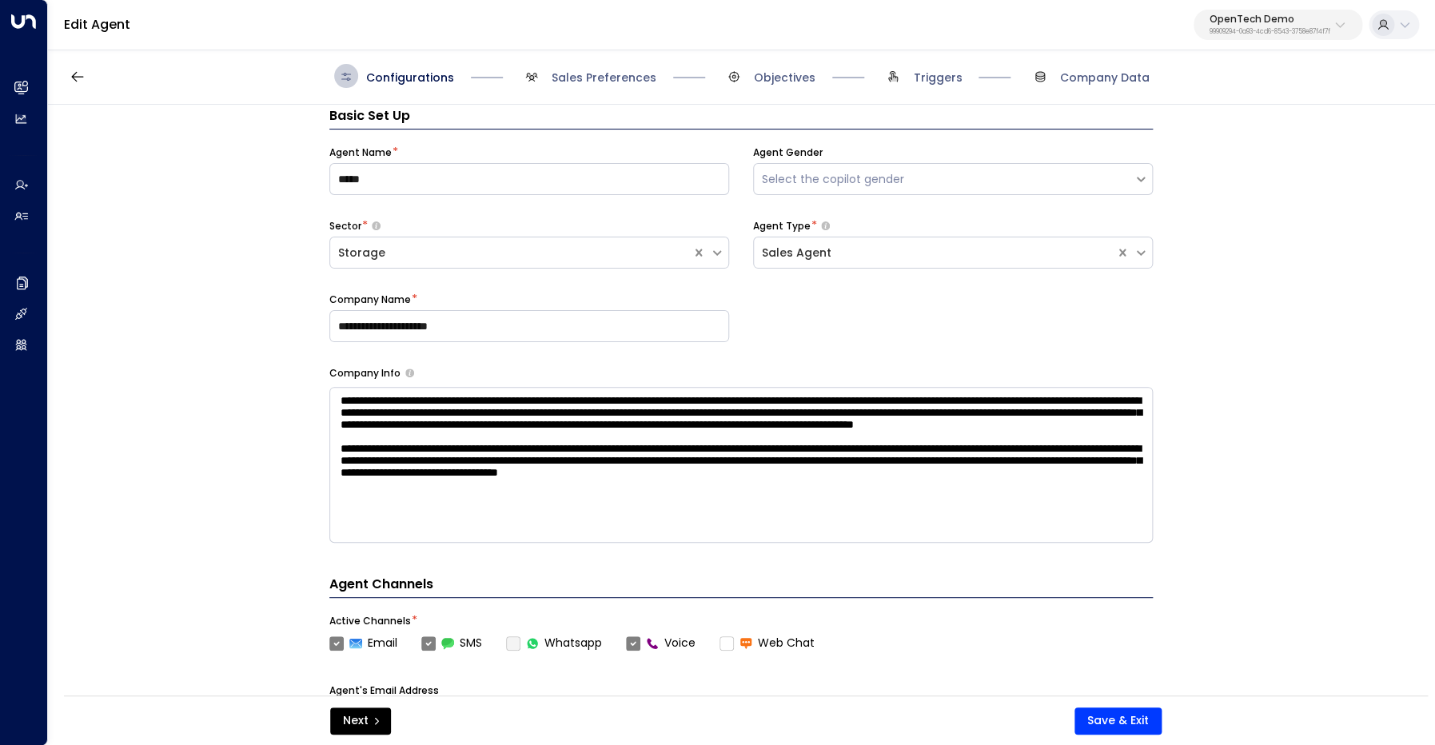
scroll to position [24, 0]
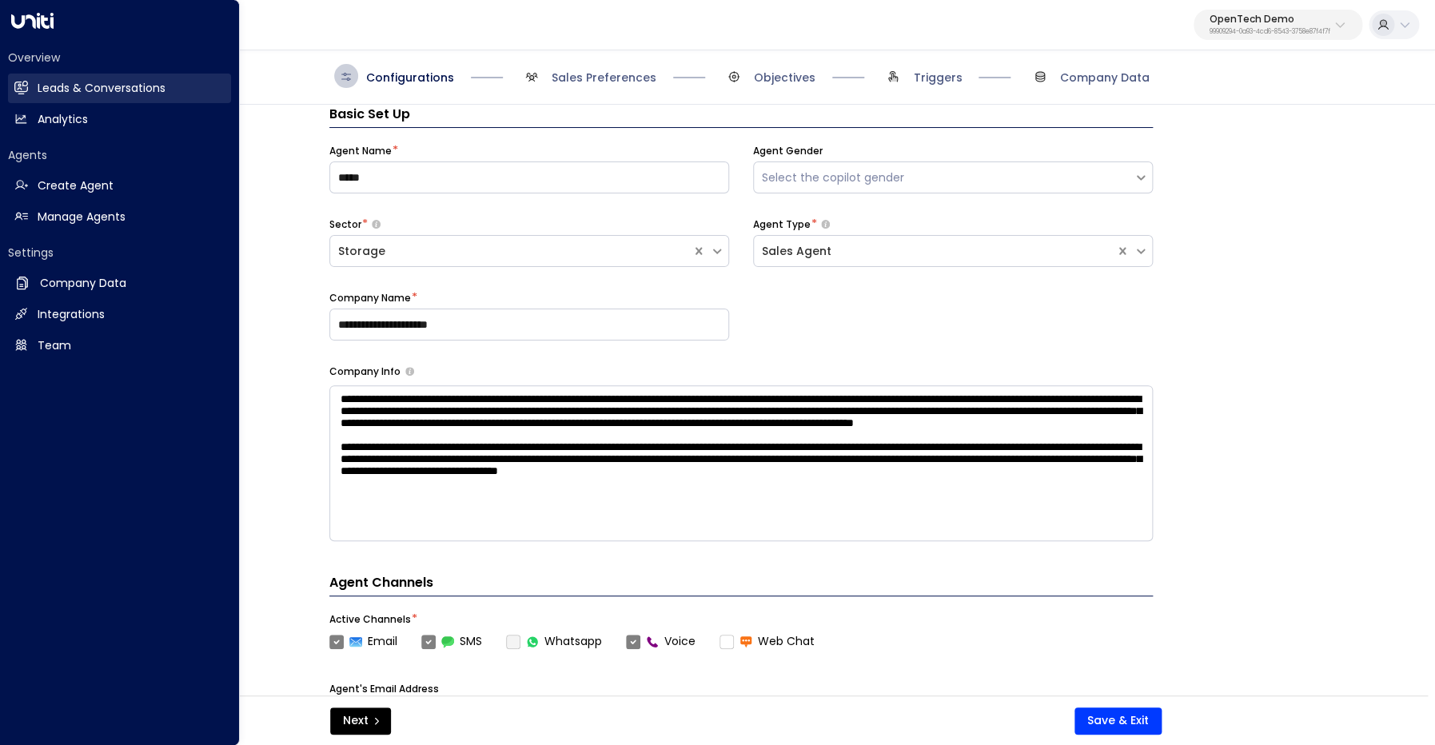
click at [24, 77] on link "Leads & Conversations Leads & Conversations" at bounding box center [119, 89] width 223 height 30
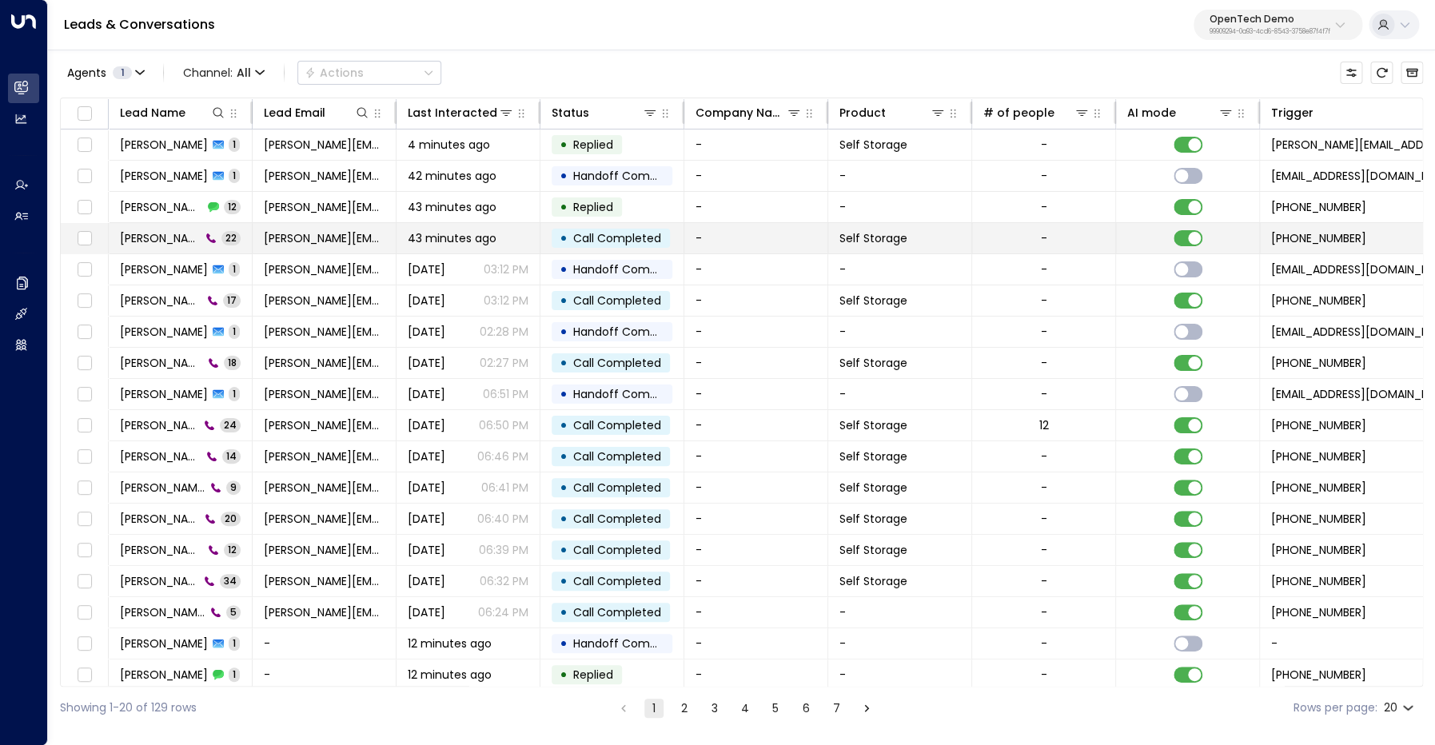
click at [171, 237] on span "Keric Knowles" at bounding box center [160, 238] width 81 height 16
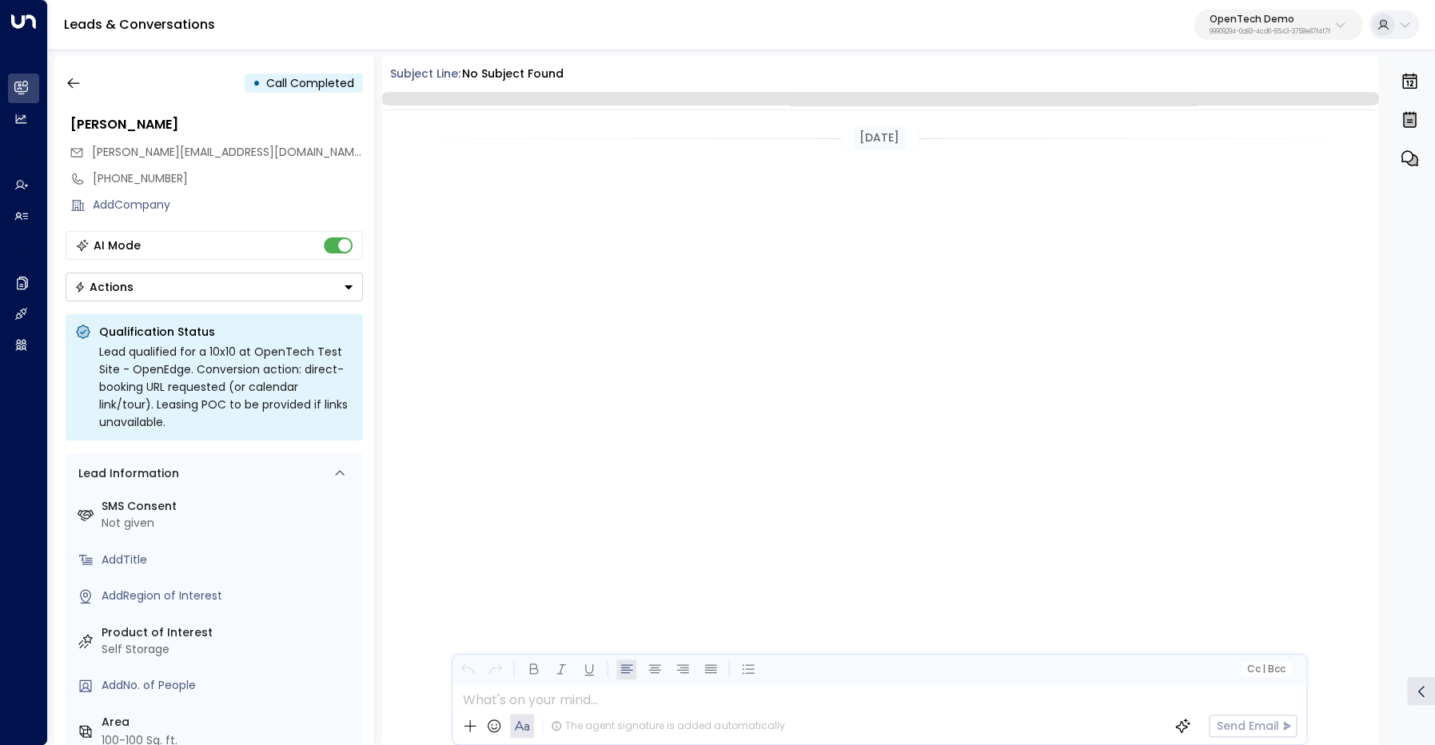
scroll to position [2985, 0]
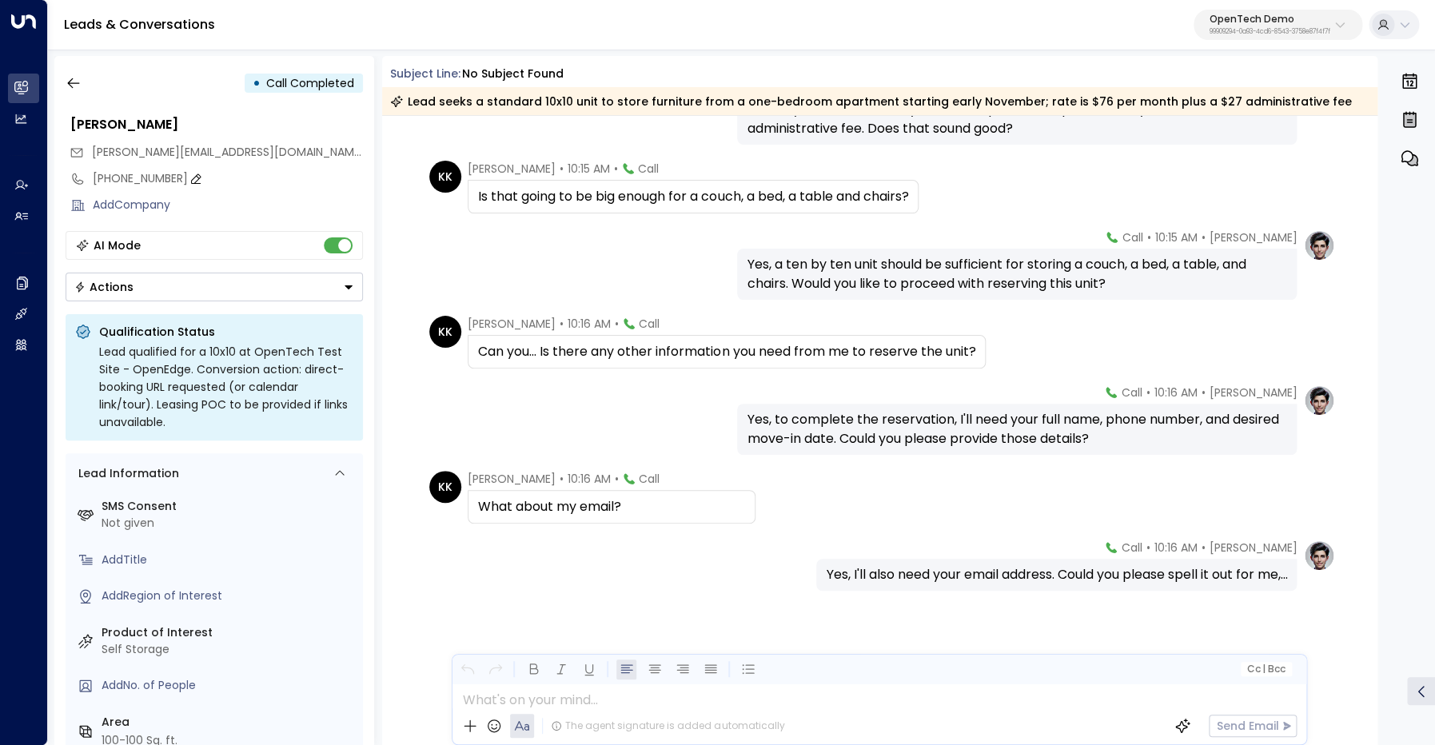
click at [138, 175] on div "+12532612671" at bounding box center [228, 178] width 270 height 17
click at [138, 175] on input "**********" at bounding box center [225, 178] width 265 height 17
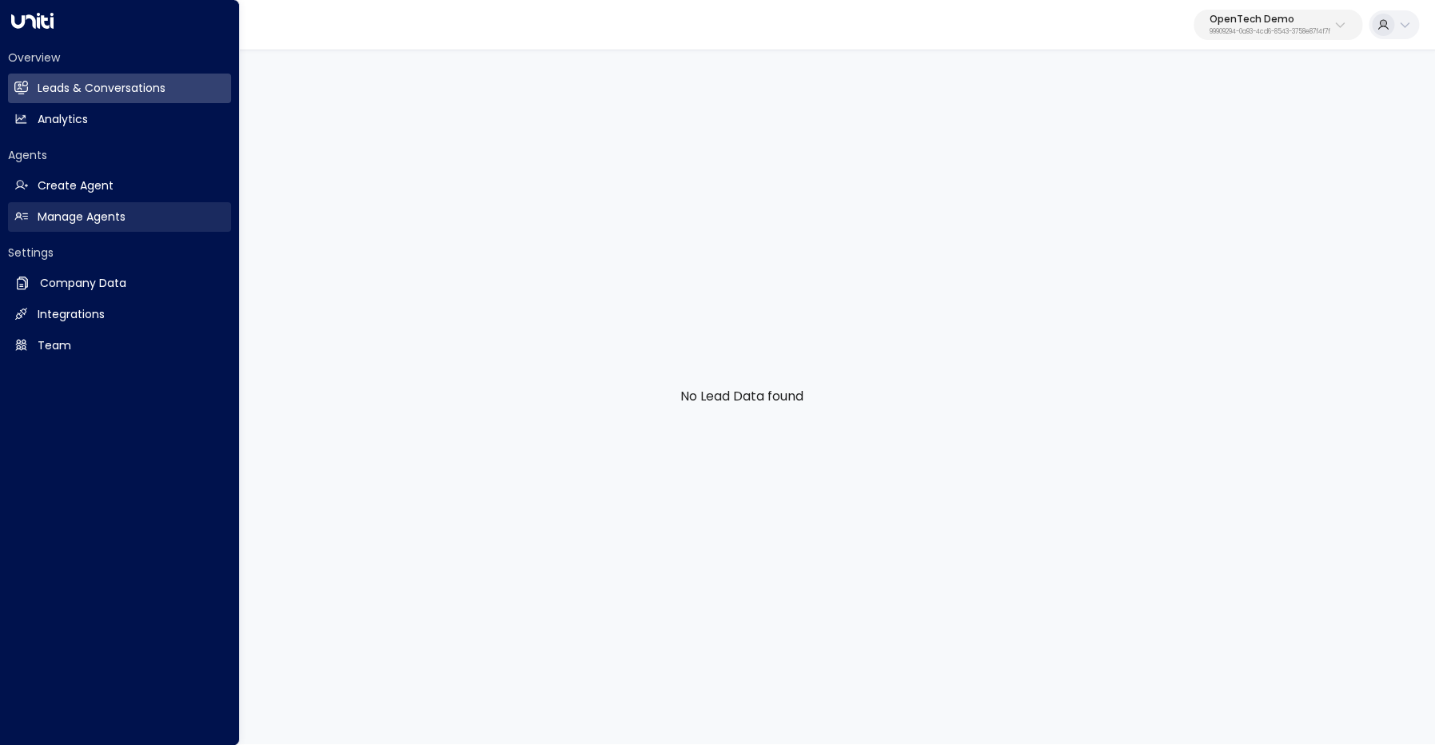
click at [33, 219] on link "Manage Agents Manage Agents" at bounding box center [119, 217] width 223 height 30
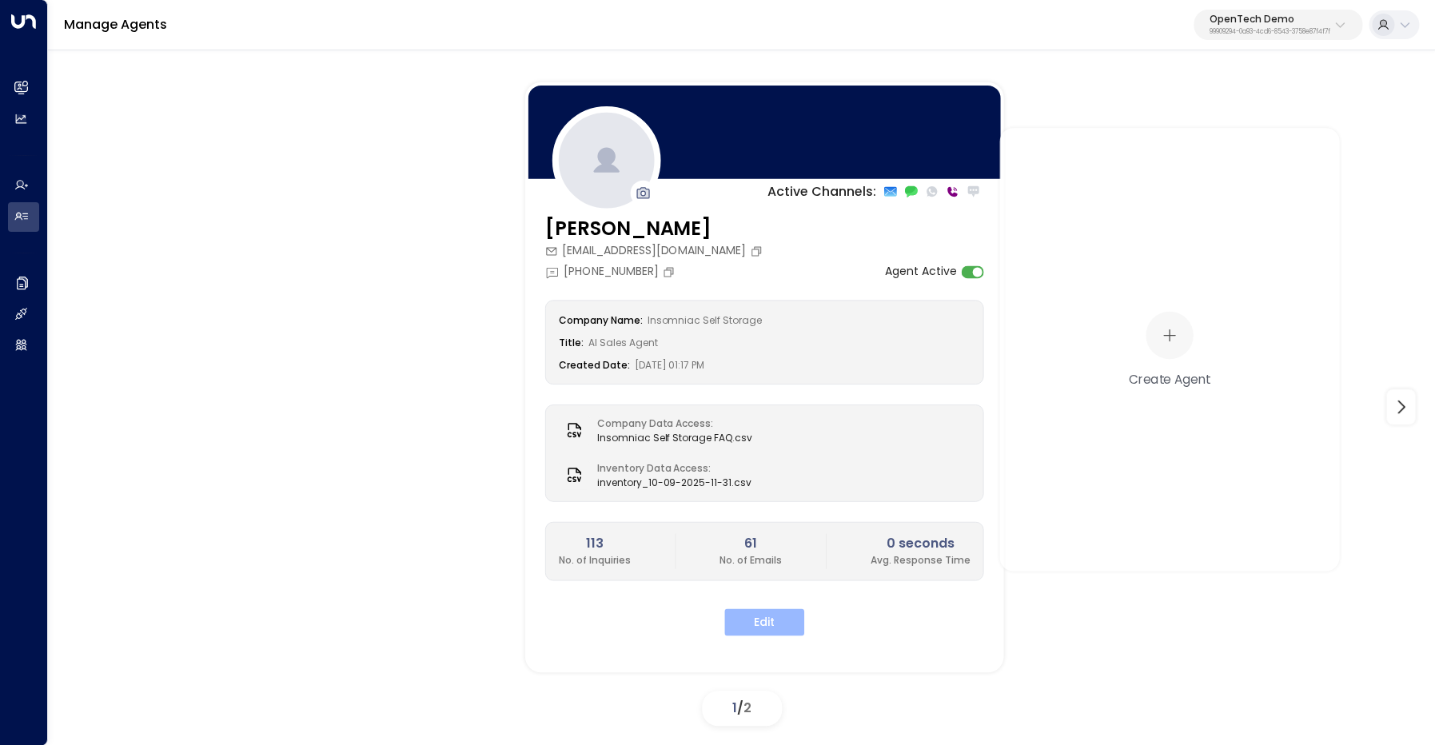
click at [757, 625] on button "Edit" at bounding box center [764, 621] width 80 height 27
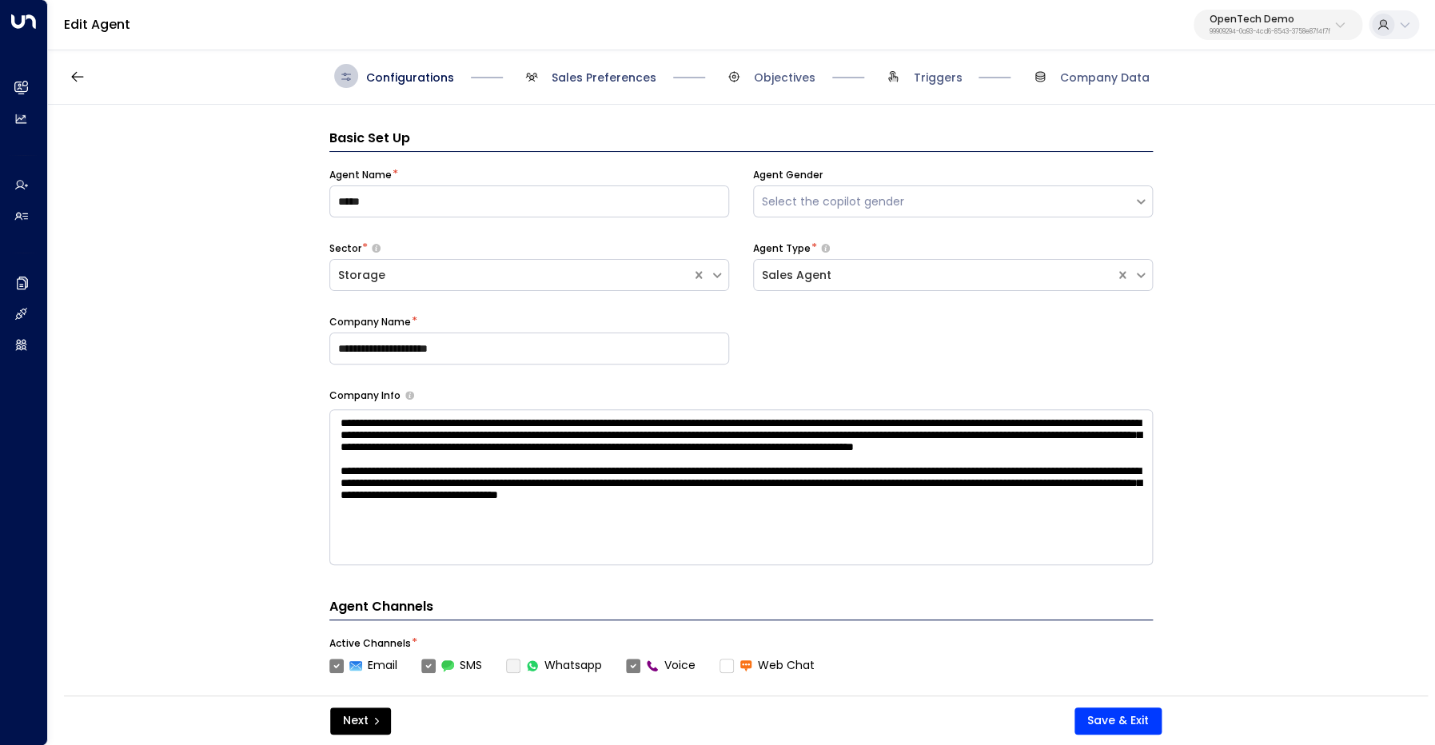
click at [635, 79] on span "Sales Preferences" at bounding box center [603, 78] width 105 height 16
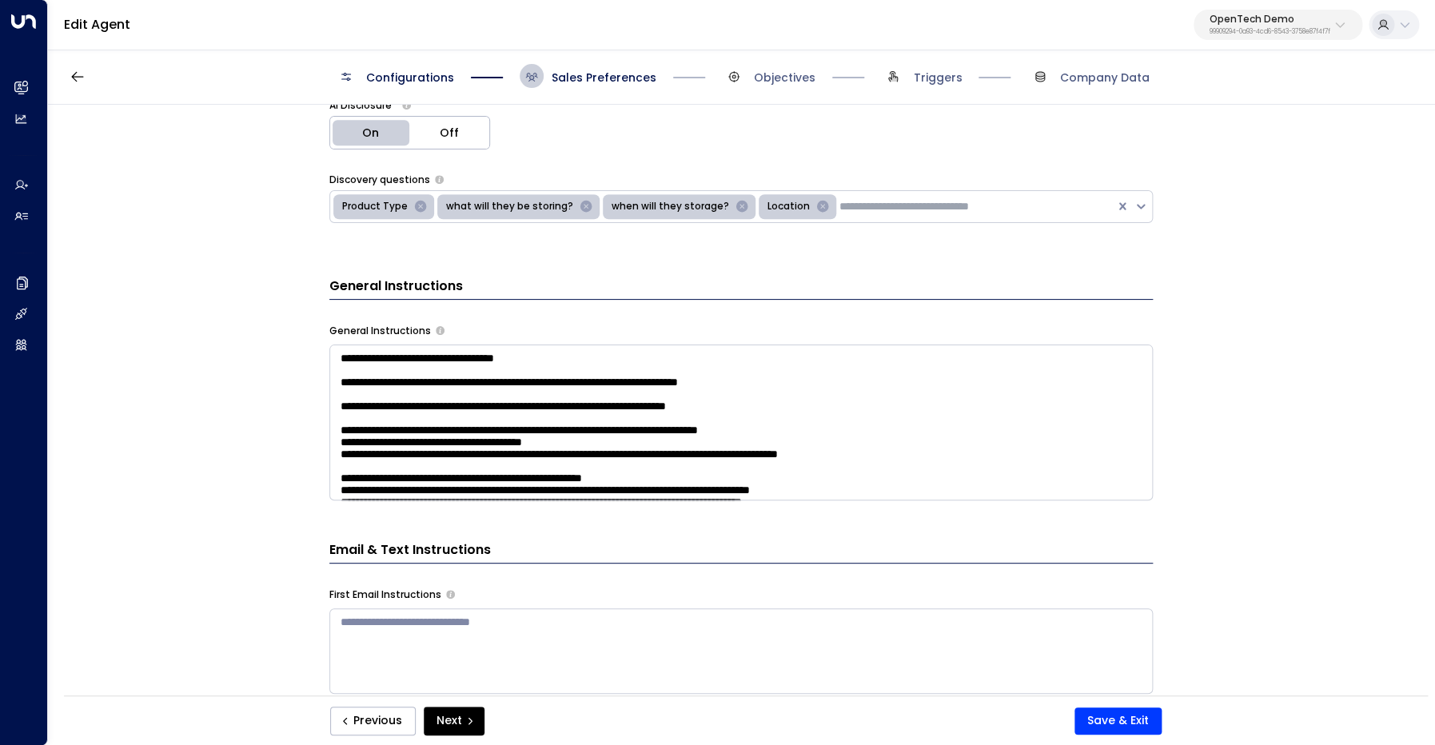
scroll to position [460, 0]
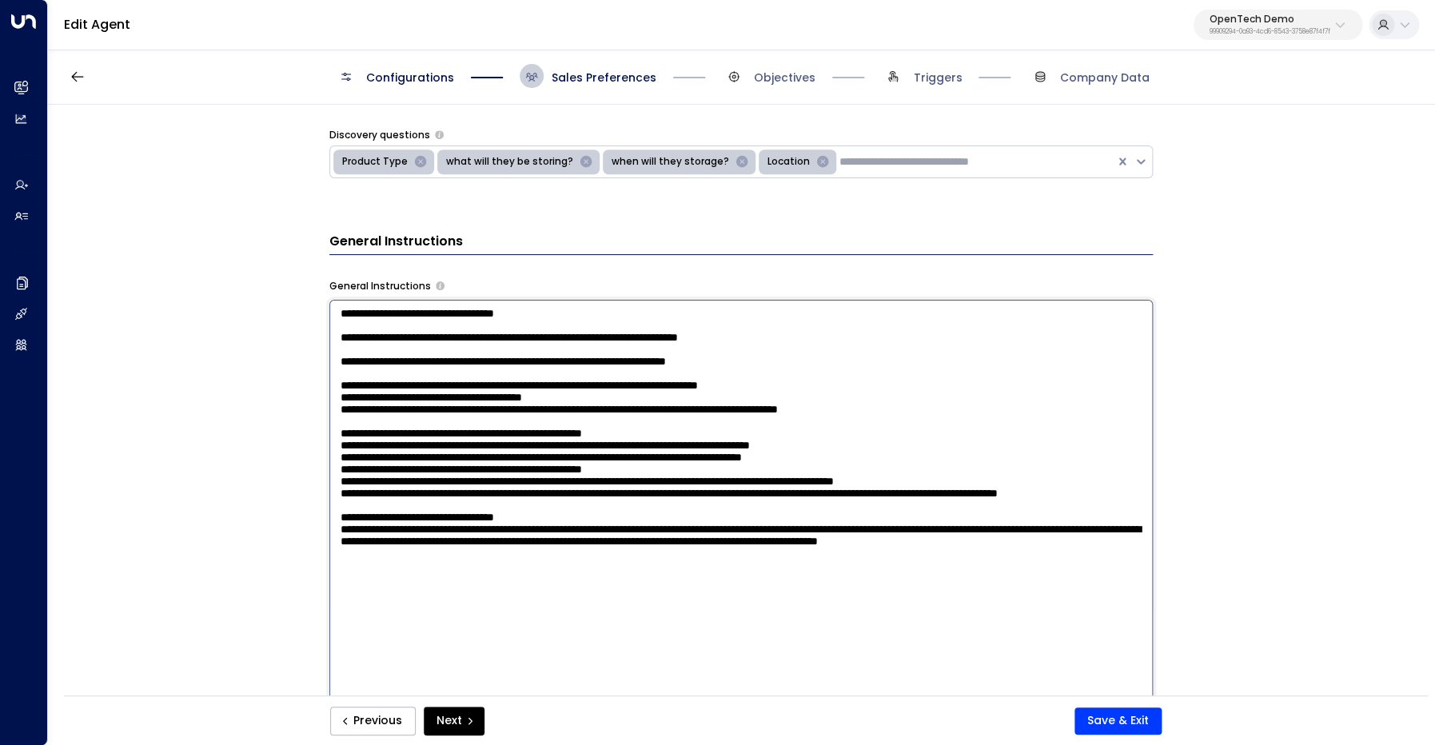
drag, startPoint x: 828, startPoint y: 376, endPoint x: 332, endPoint y: 377, distance: 495.5
click at [332, 377] on textarea at bounding box center [740, 518] width 823 height 437
click at [771, 387] on textarea at bounding box center [740, 518] width 823 height 437
drag, startPoint x: 822, startPoint y: 384, endPoint x: 298, endPoint y: 337, distance: 525.5
click at [329, 336] on textarea at bounding box center [740, 518] width 823 height 437
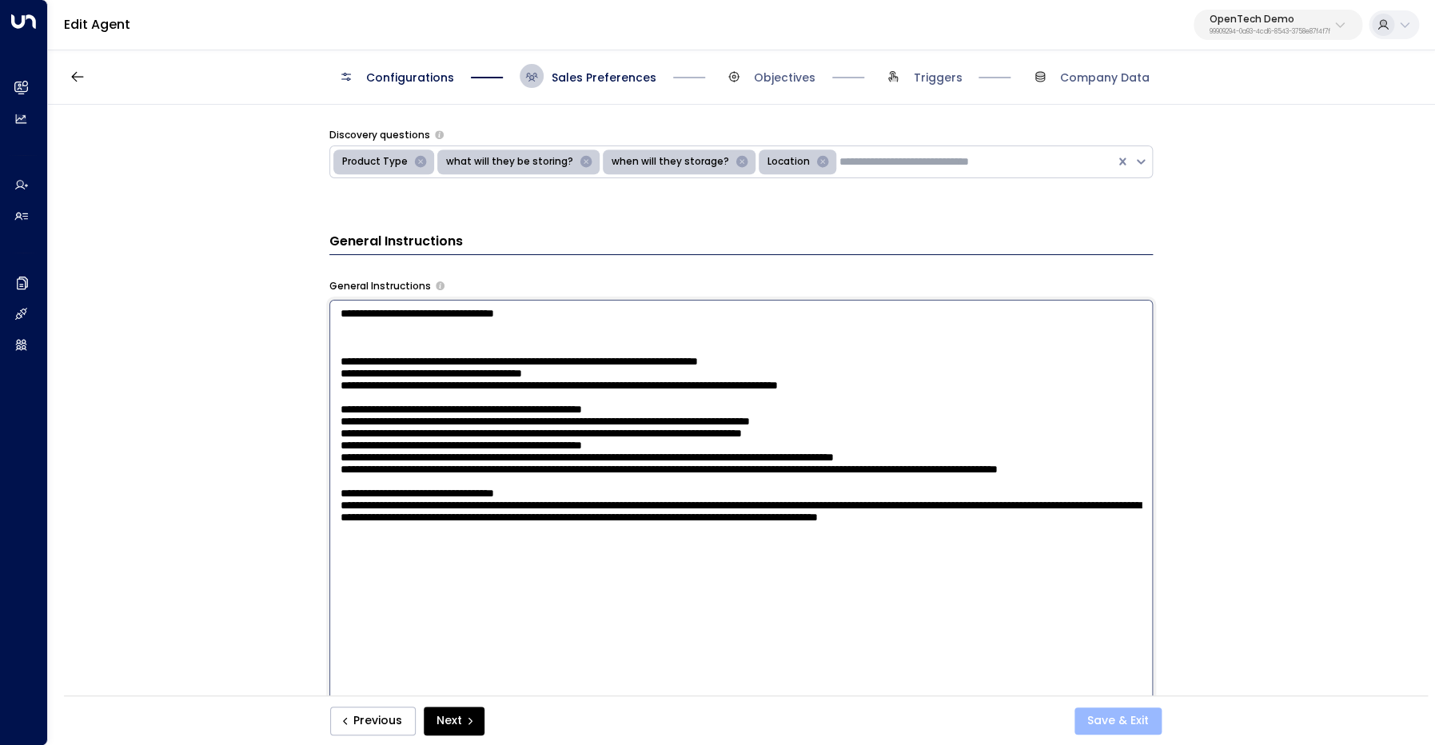
type textarea "**********"
click at [1140, 717] on button "Save & Exit" at bounding box center [1117, 720] width 87 height 27
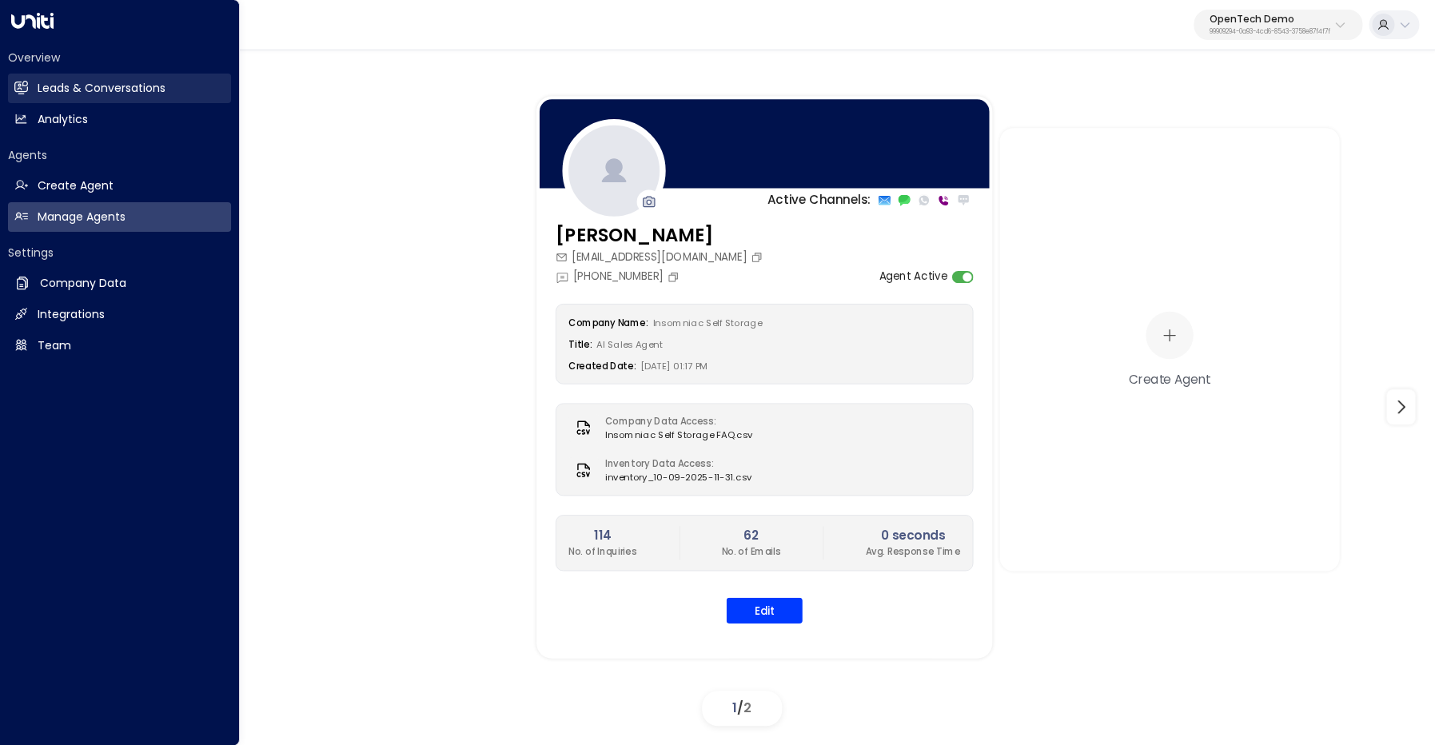
click at [26, 83] on icon at bounding box center [21, 88] width 14 height 14
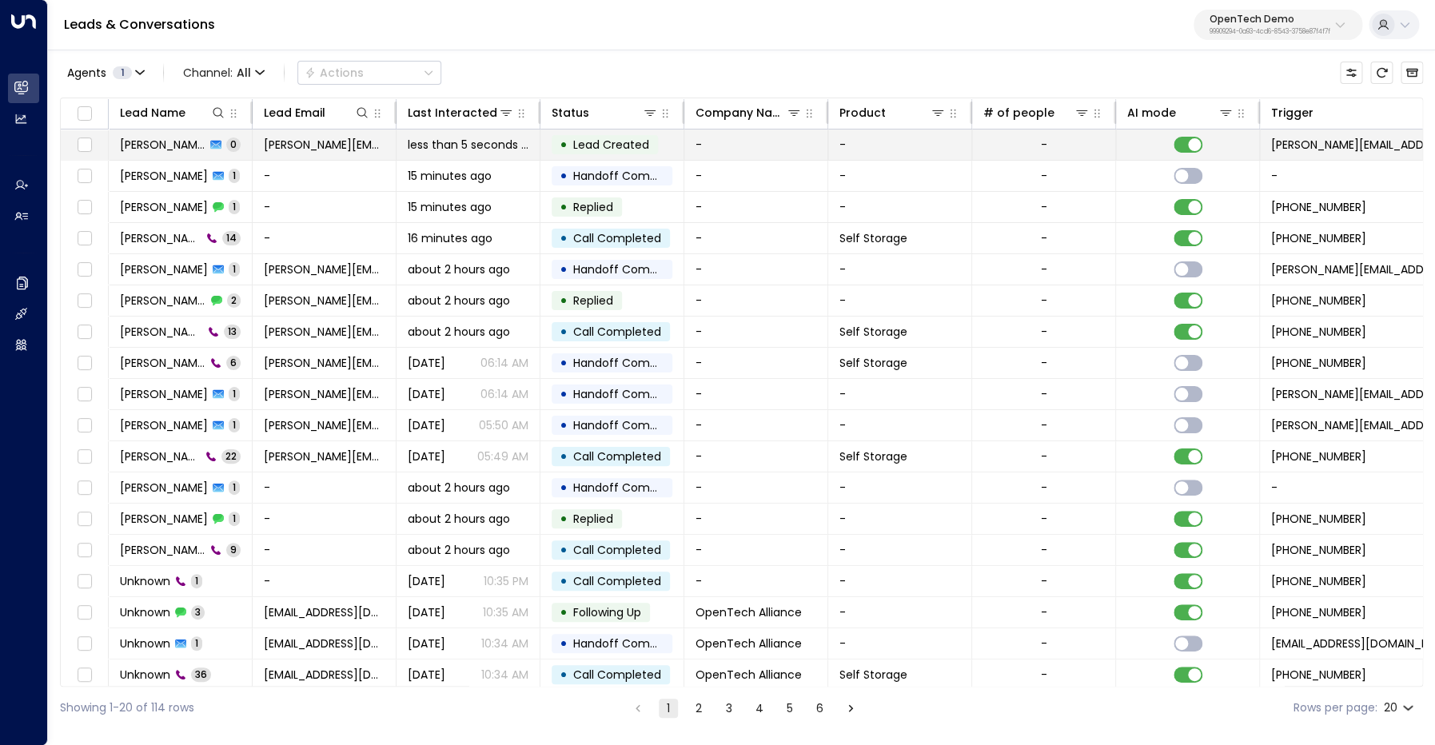
click at [180, 147] on span "Keric Knowles" at bounding box center [163, 145] width 86 height 16
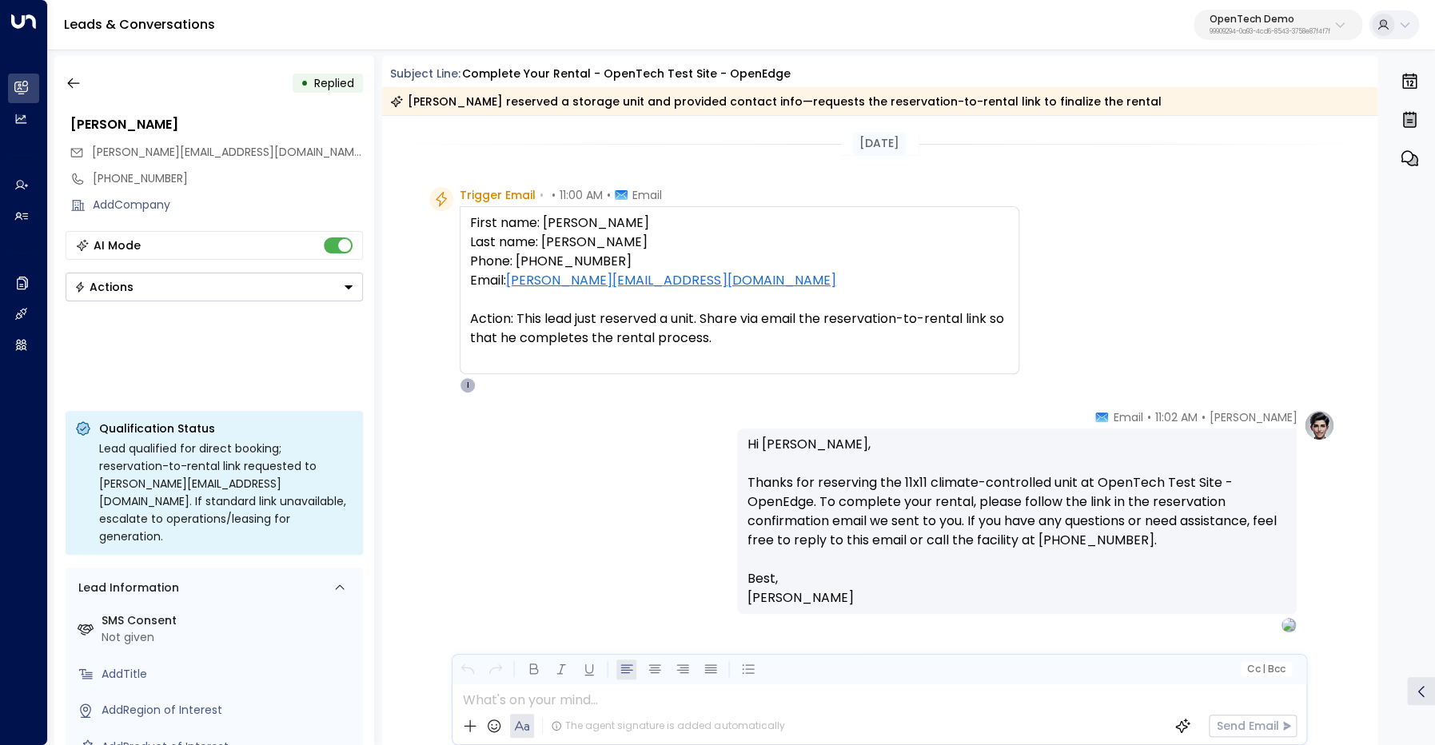
scroll to position [48, 0]
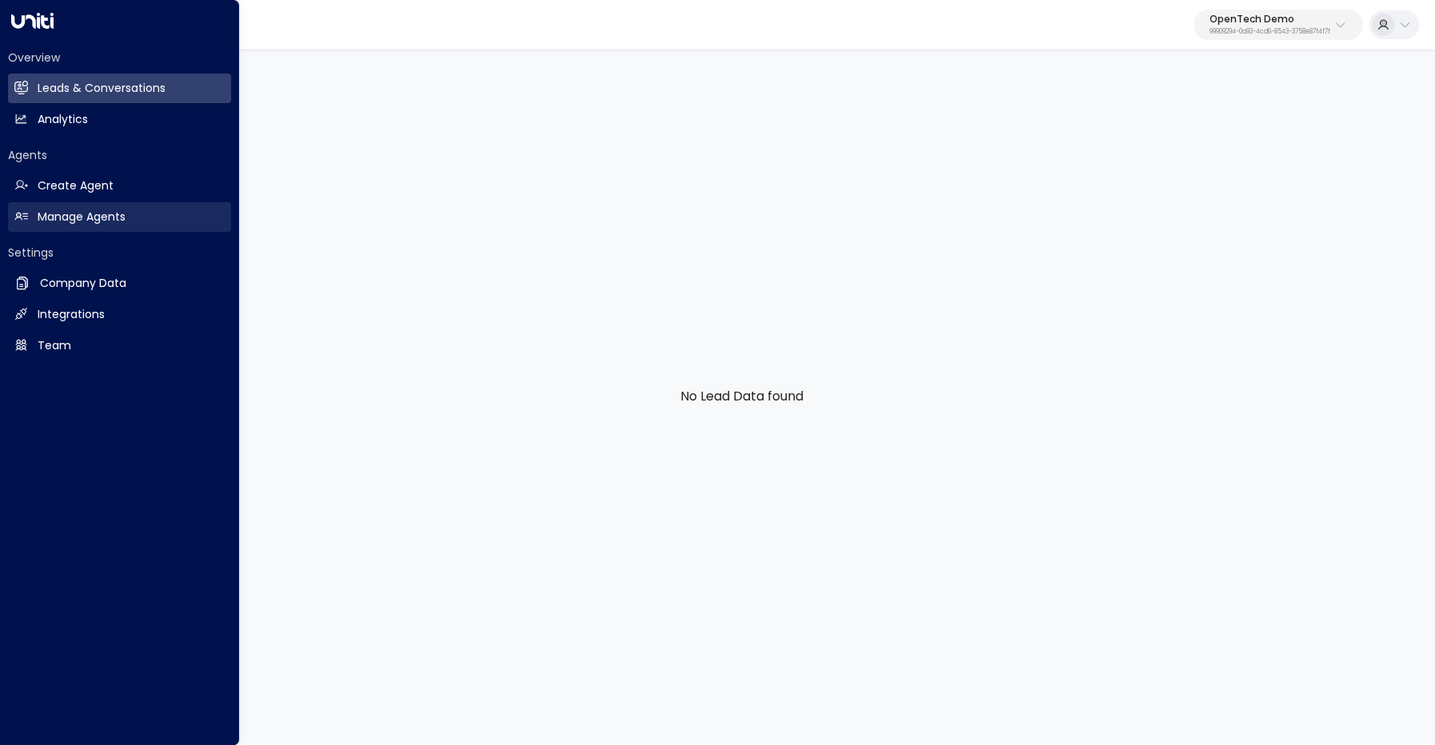
click at [67, 213] on h2 "Manage Agents" at bounding box center [82, 217] width 88 height 17
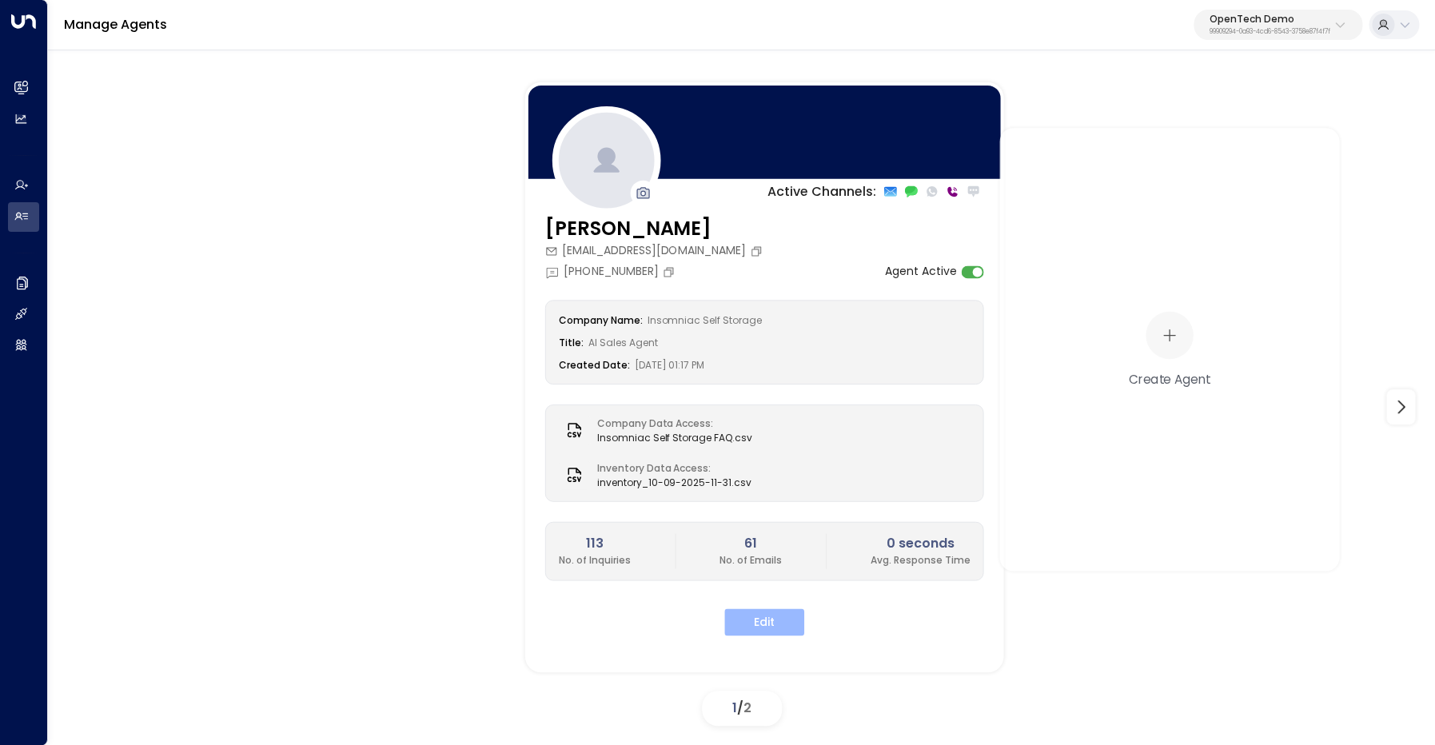
click at [756, 622] on button "Edit" at bounding box center [764, 621] width 80 height 27
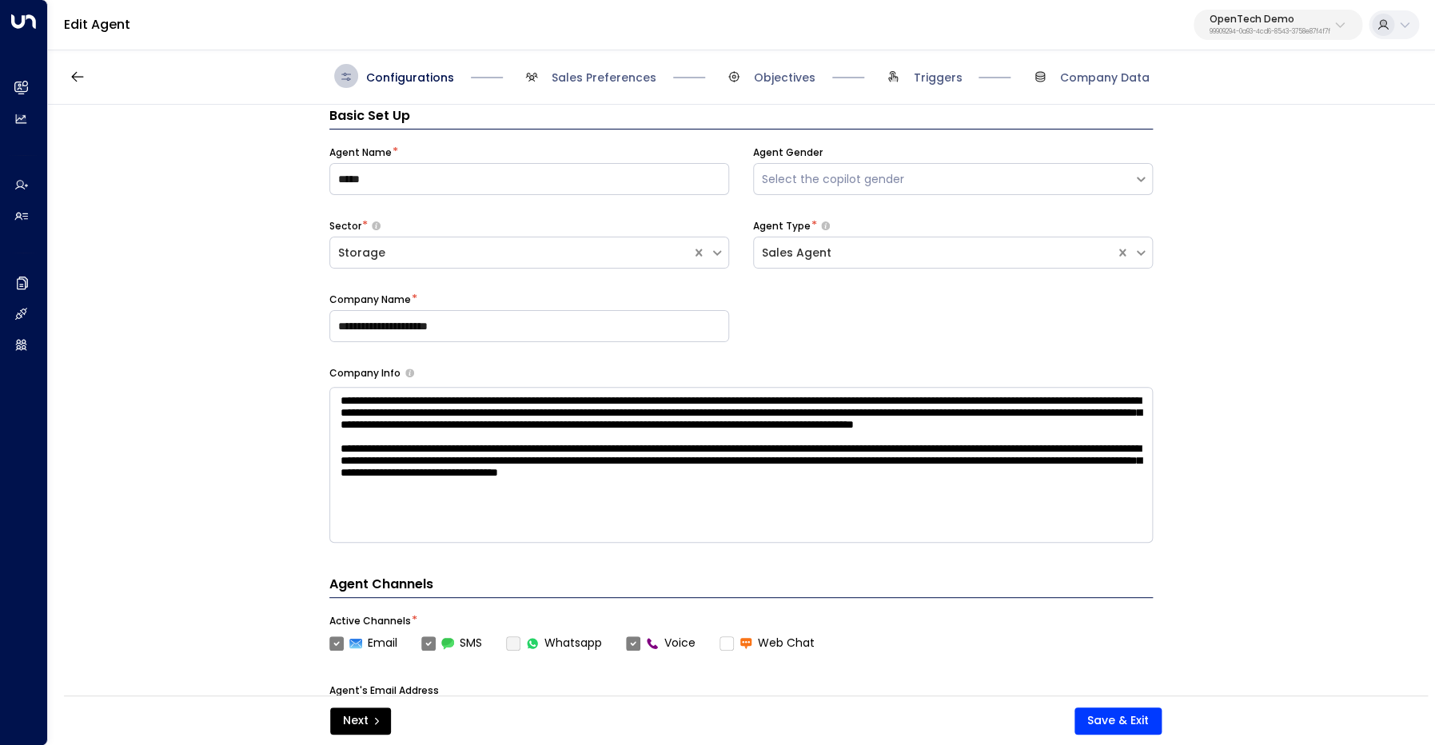
scroll to position [24, 0]
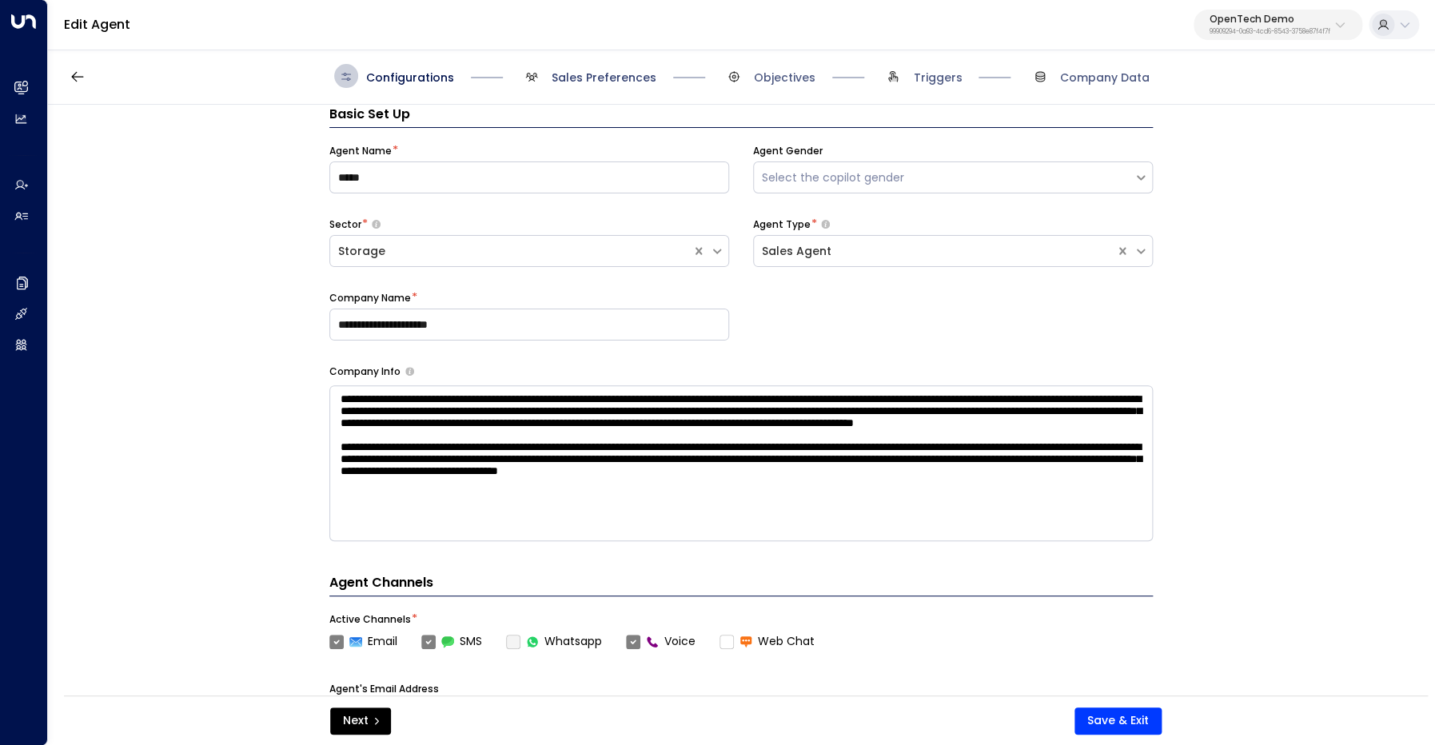
click at [608, 80] on span "Sales Preferences" at bounding box center [603, 78] width 105 height 16
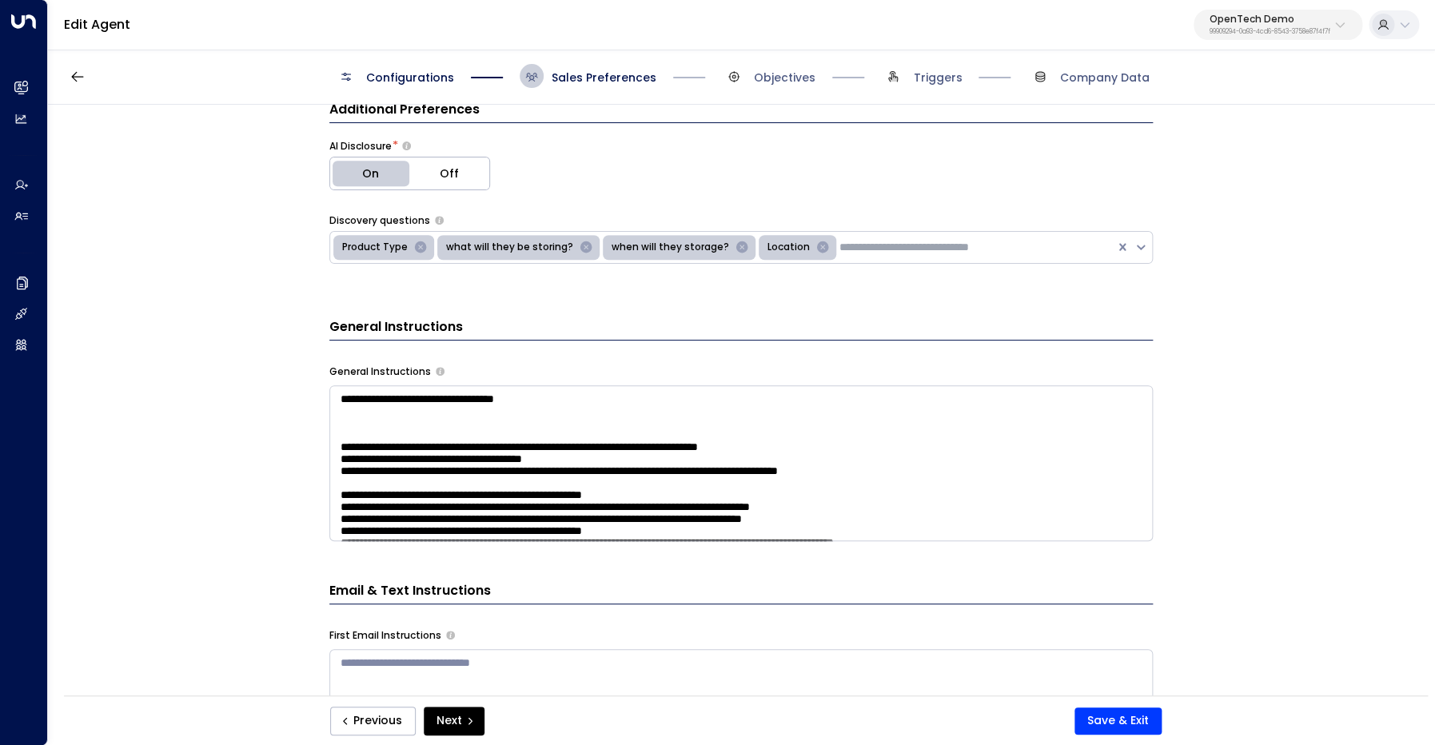
scroll to position [433, 0]
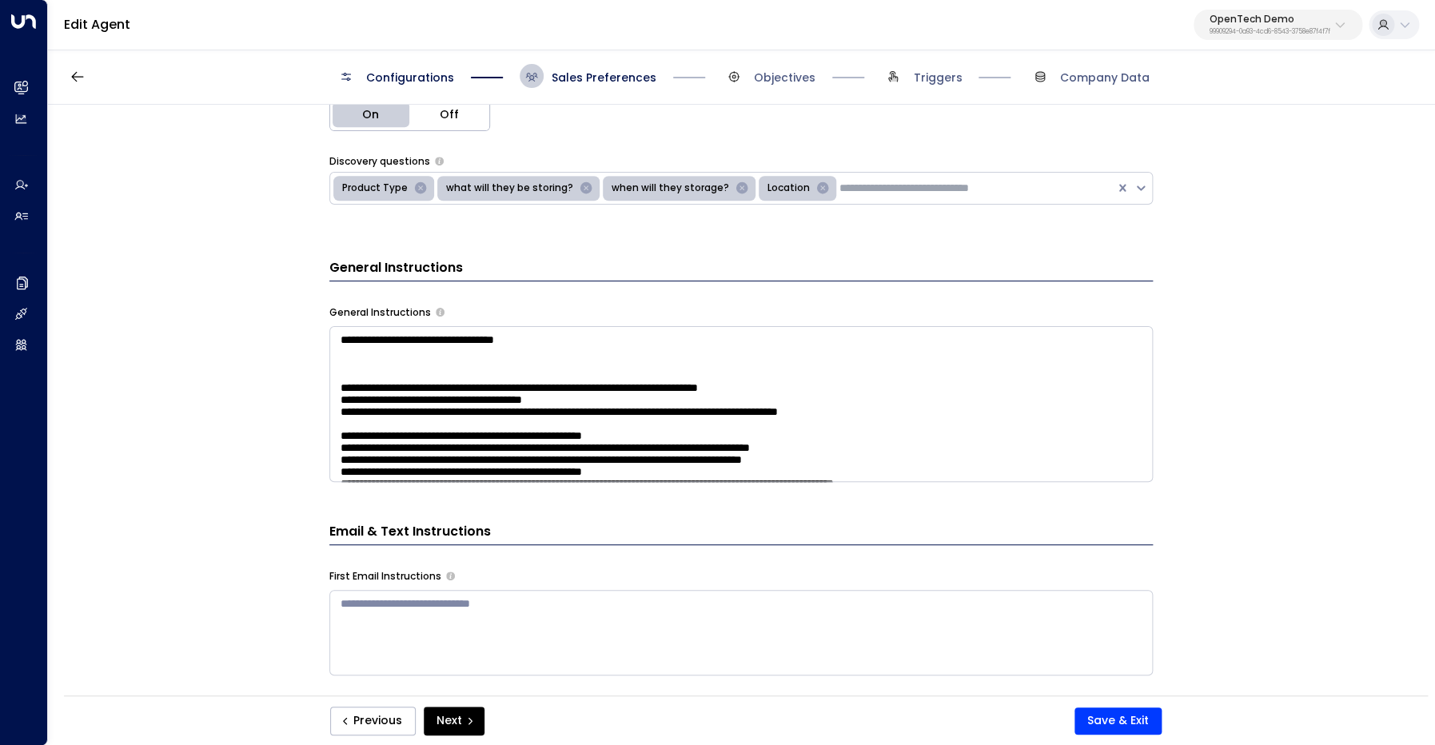
click at [462, 374] on textarea at bounding box center [740, 404] width 823 height 156
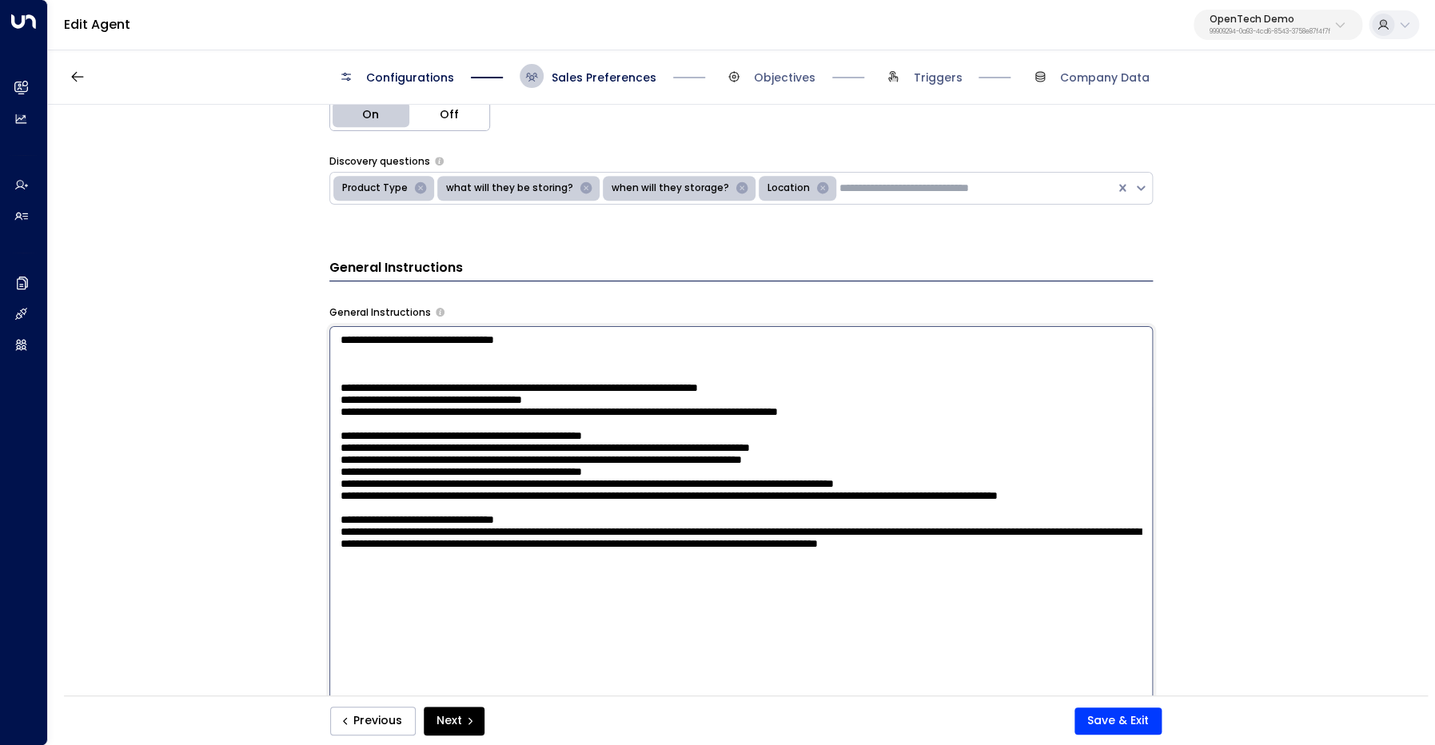
paste textarea "**********"
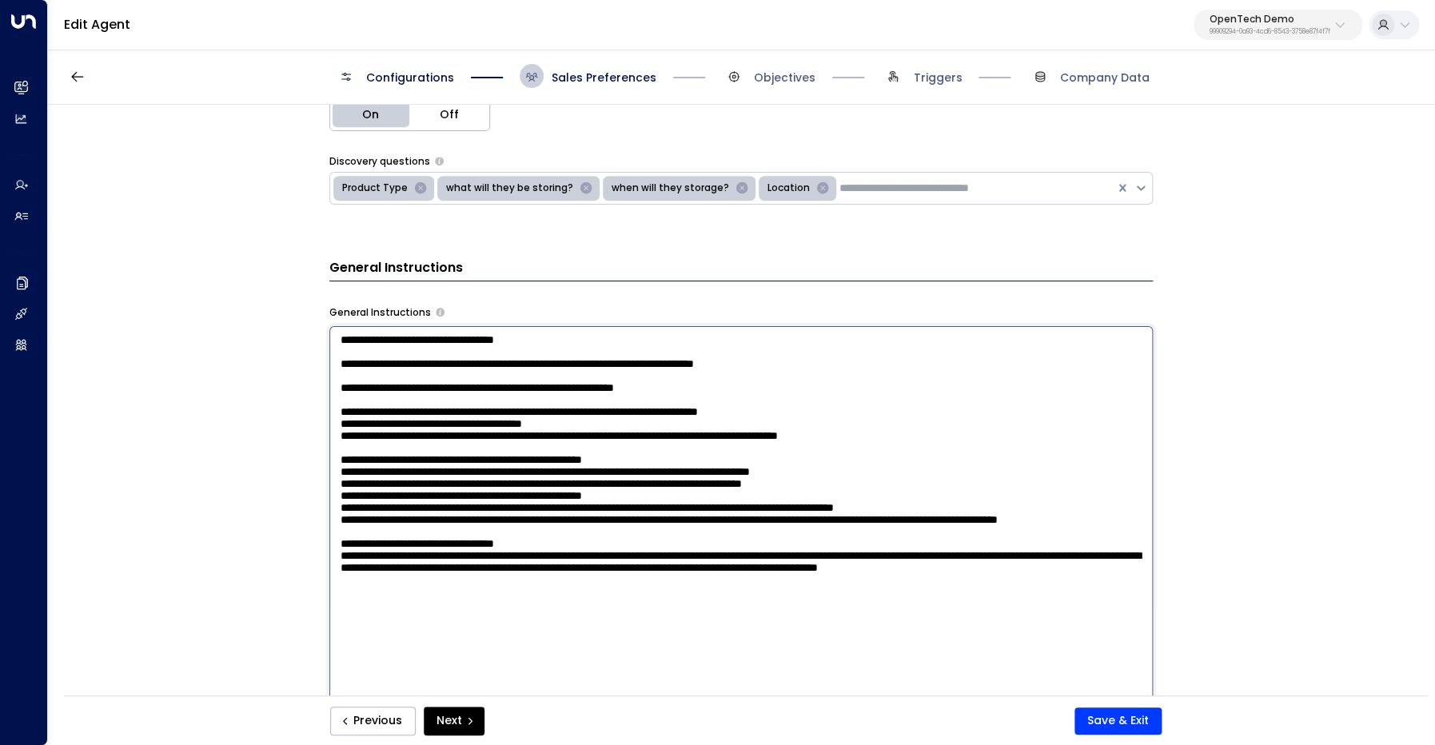
drag, startPoint x: 541, startPoint y: 409, endPoint x: 729, endPoint y: 408, distance: 187.8
click at [729, 408] on textarea at bounding box center [740, 544] width 823 height 437
click at [380, 408] on textarea at bounding box center [740, 544] width 823 height 437
paste textarea "********"
paste textarea "*"
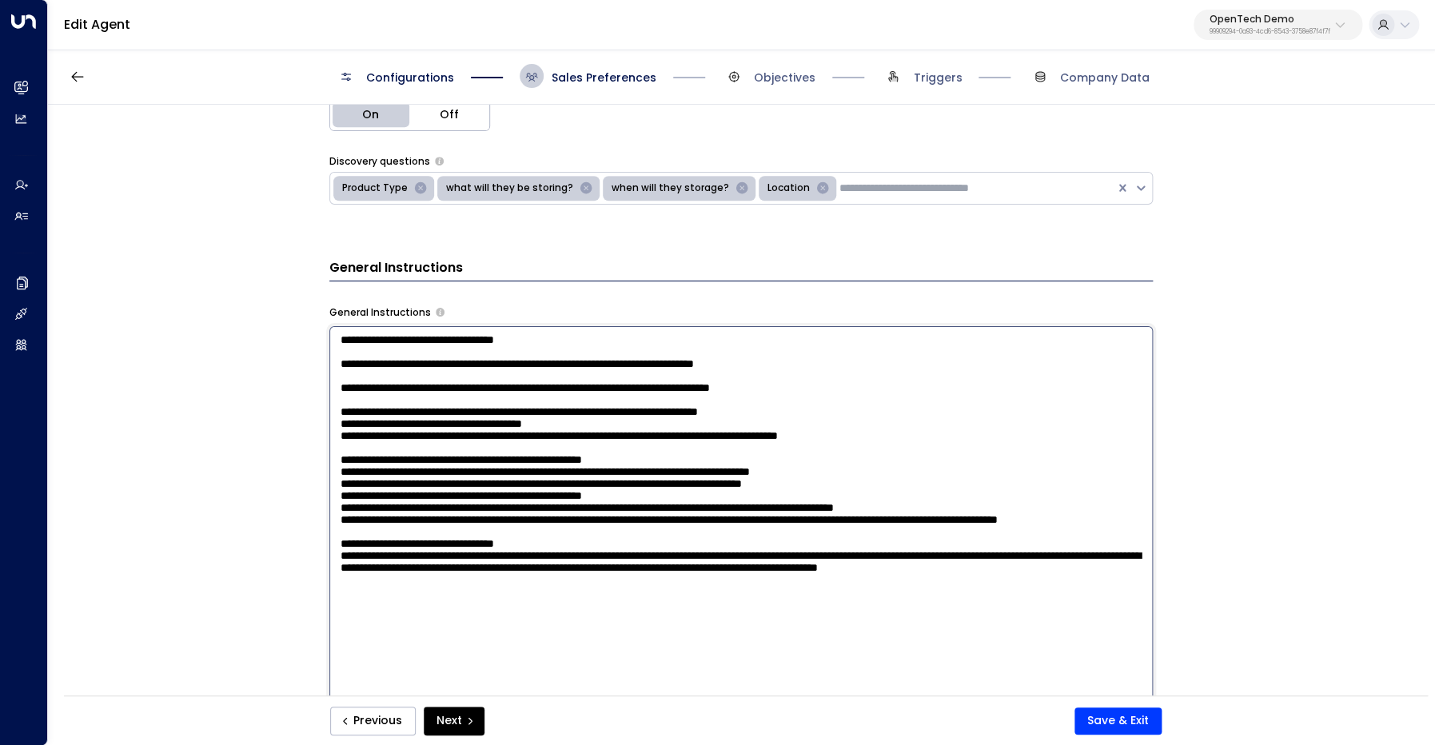
paste textarea "**********"
drag, startPoint x: 601, startPoint y: 408, endPoint x: 863, endPoint y: 412, distance: 262.2
click at [863, 412] on textarea at bounding box center [740, 544] width 823 height 437
click at [676, 412] on textarea at bounding box center [740, 544] width 823 height 437
click at [609, 407] on textarea at bounding box center [740, 544] width 823 height 437
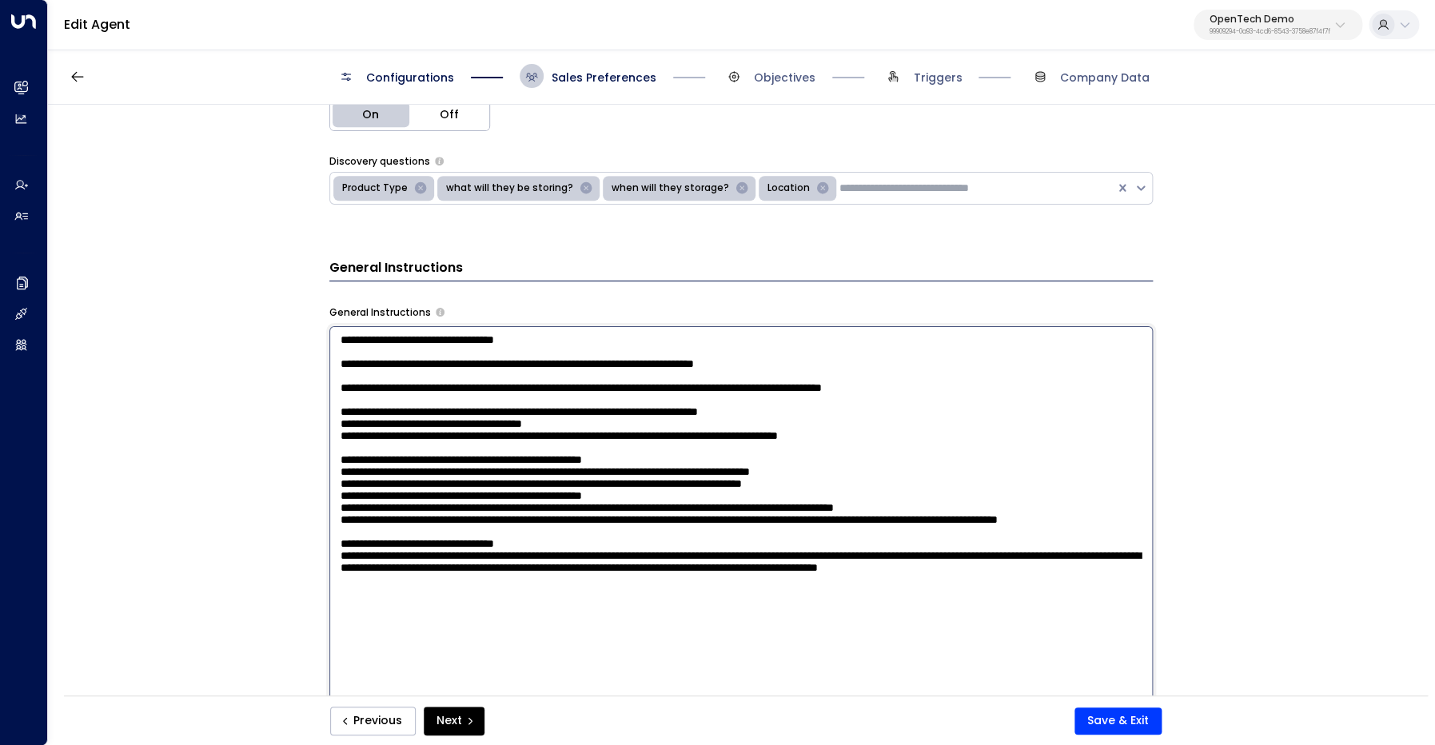
drag, startPoint x: 790, startPoint y: 408, endPoint x: 882, endPoint y: 408, distance: 92.7
click at [882, 408] on textarea at bounding box center [740, 544] width 823 height 437
type textarea "**********"
click at [1117, 720] on button "Save & Exit" at bounding box center [1117, 720] width 87 height 27
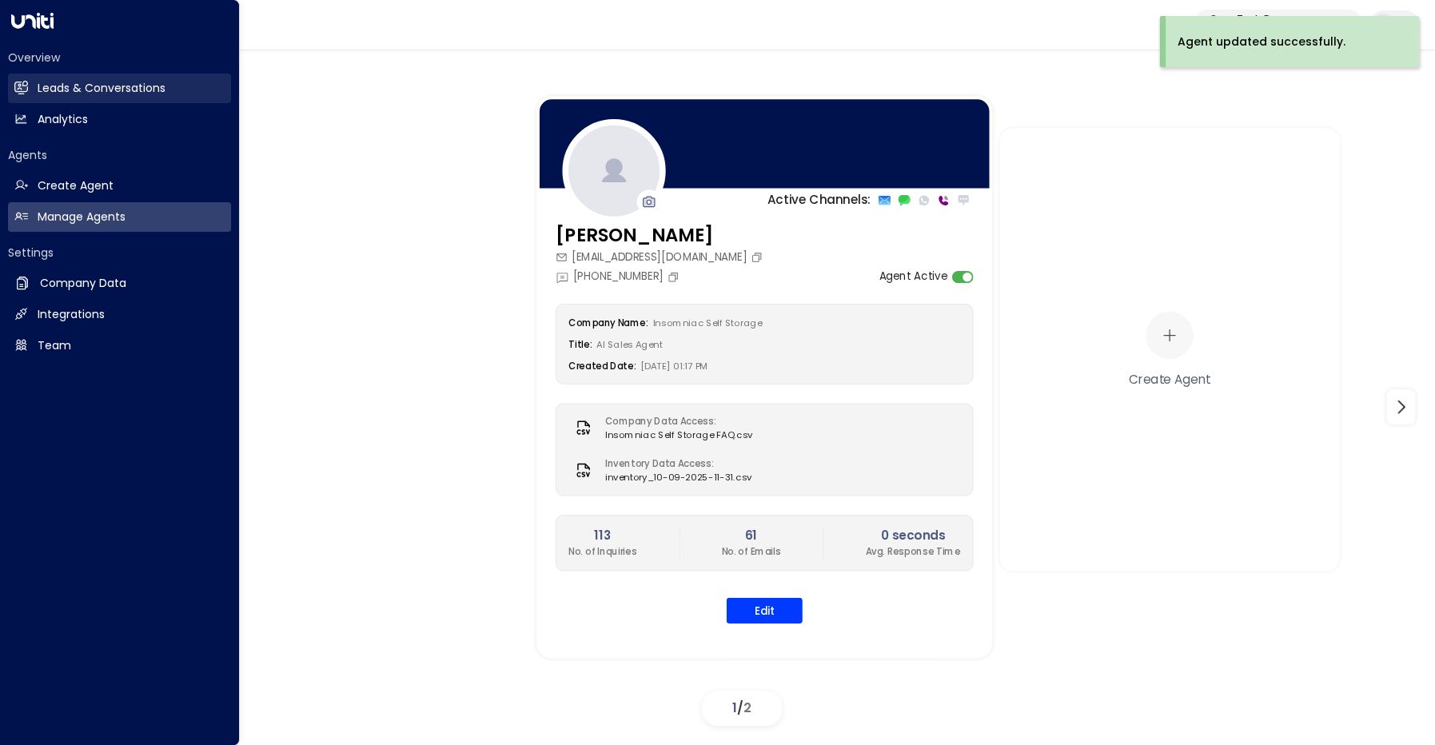
click at [36, 94] on link "Leads & Conversations Leads & Conversations" at bounding box center [119, 89] width 223 height 30
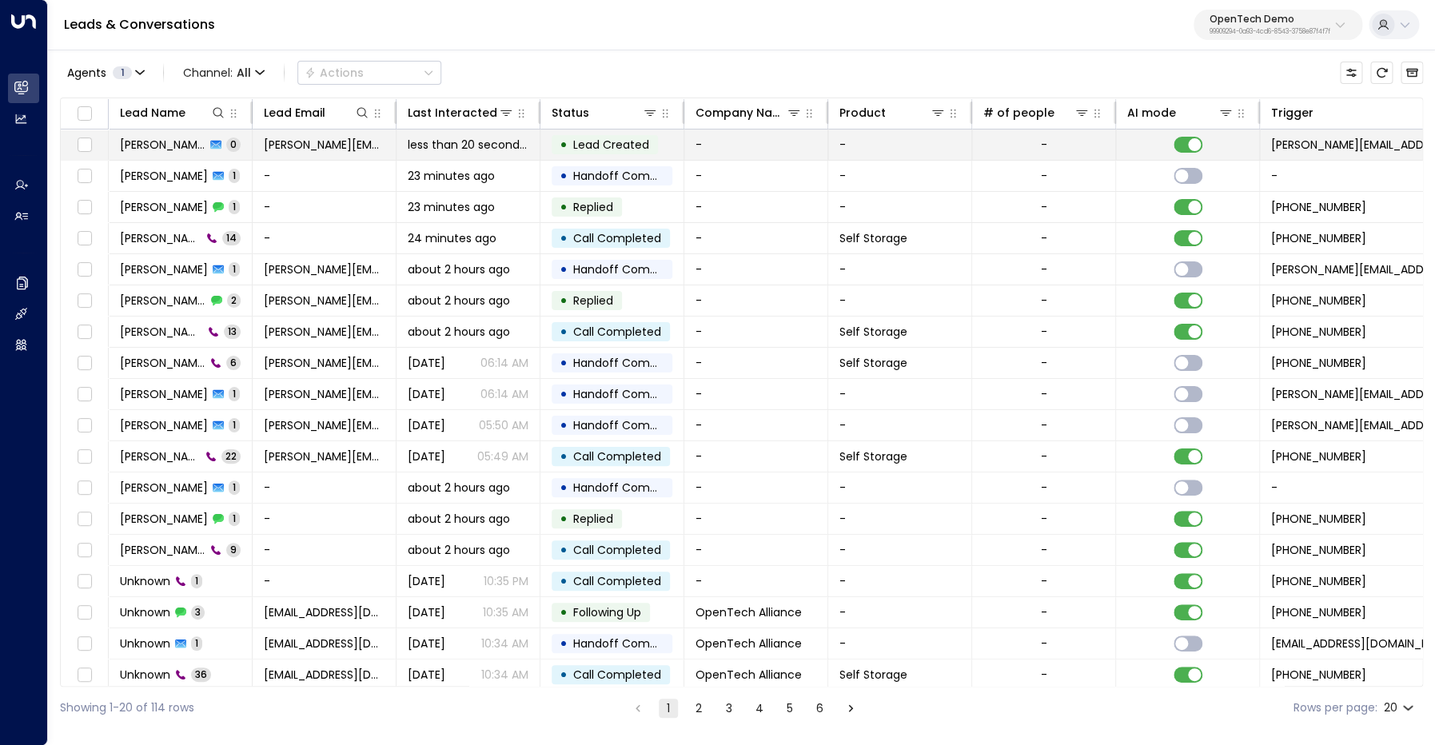
click at [160, 145] on span "Keric Knowles" at bounding box center [163, 145] width 86 height 16
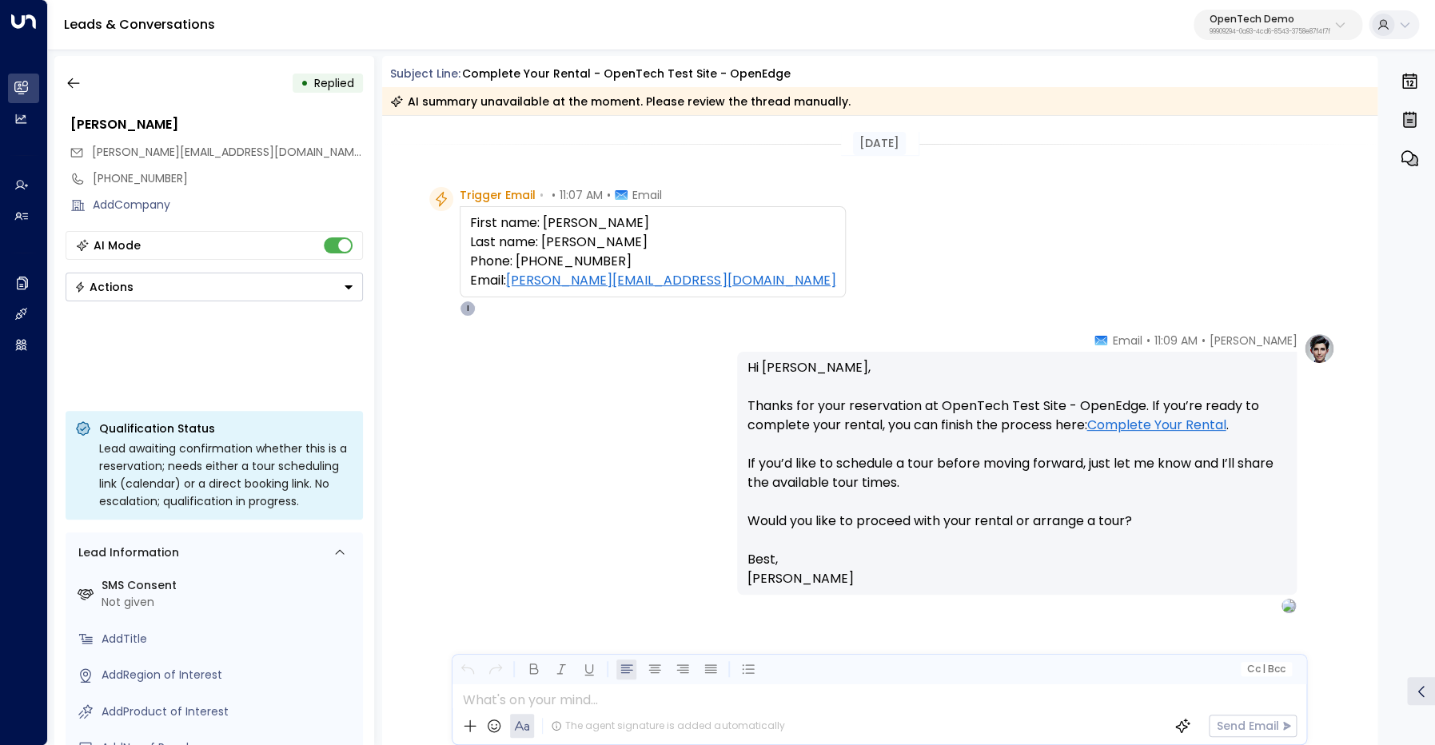
scroll to position [29, 0]
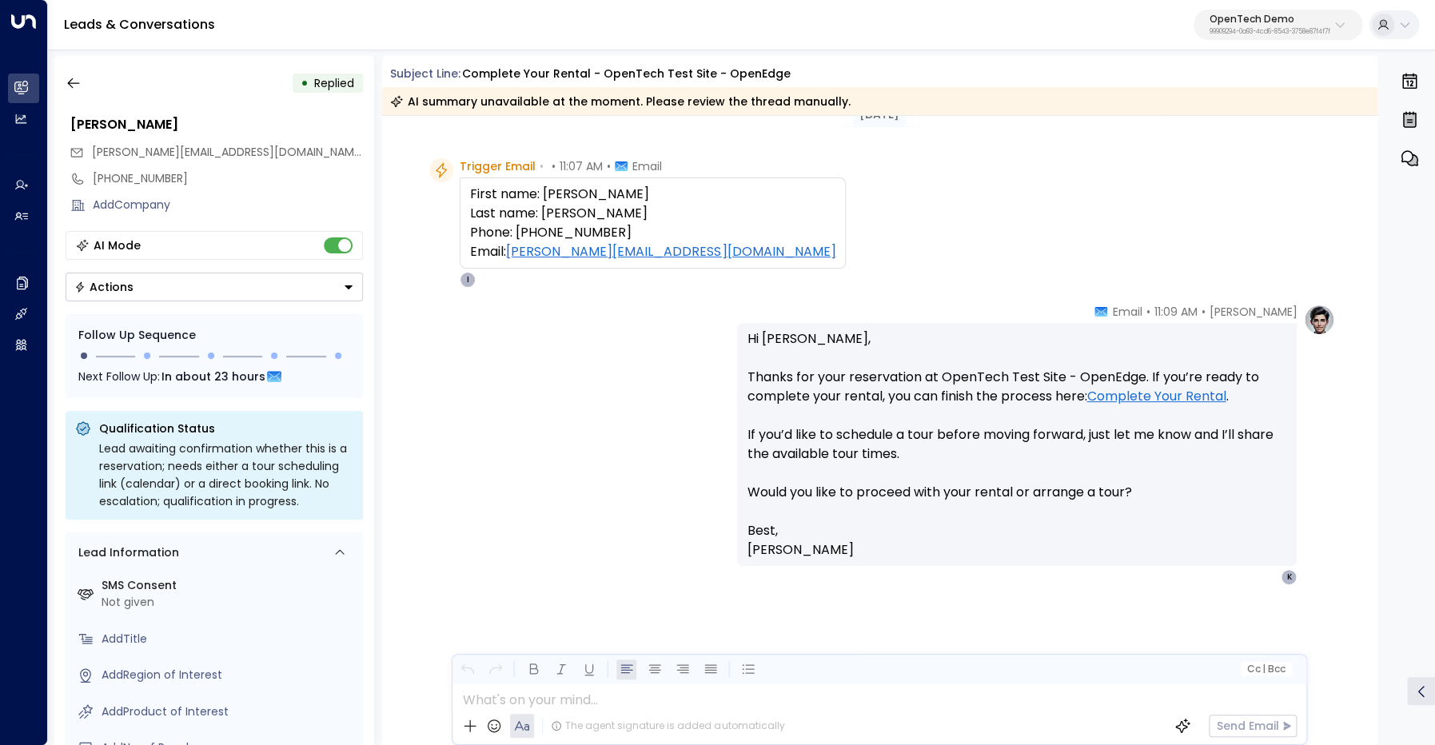
click at [1188, 397] on link "Complete Your Rental" at bounding box center [1155, 396] width 139 height 19
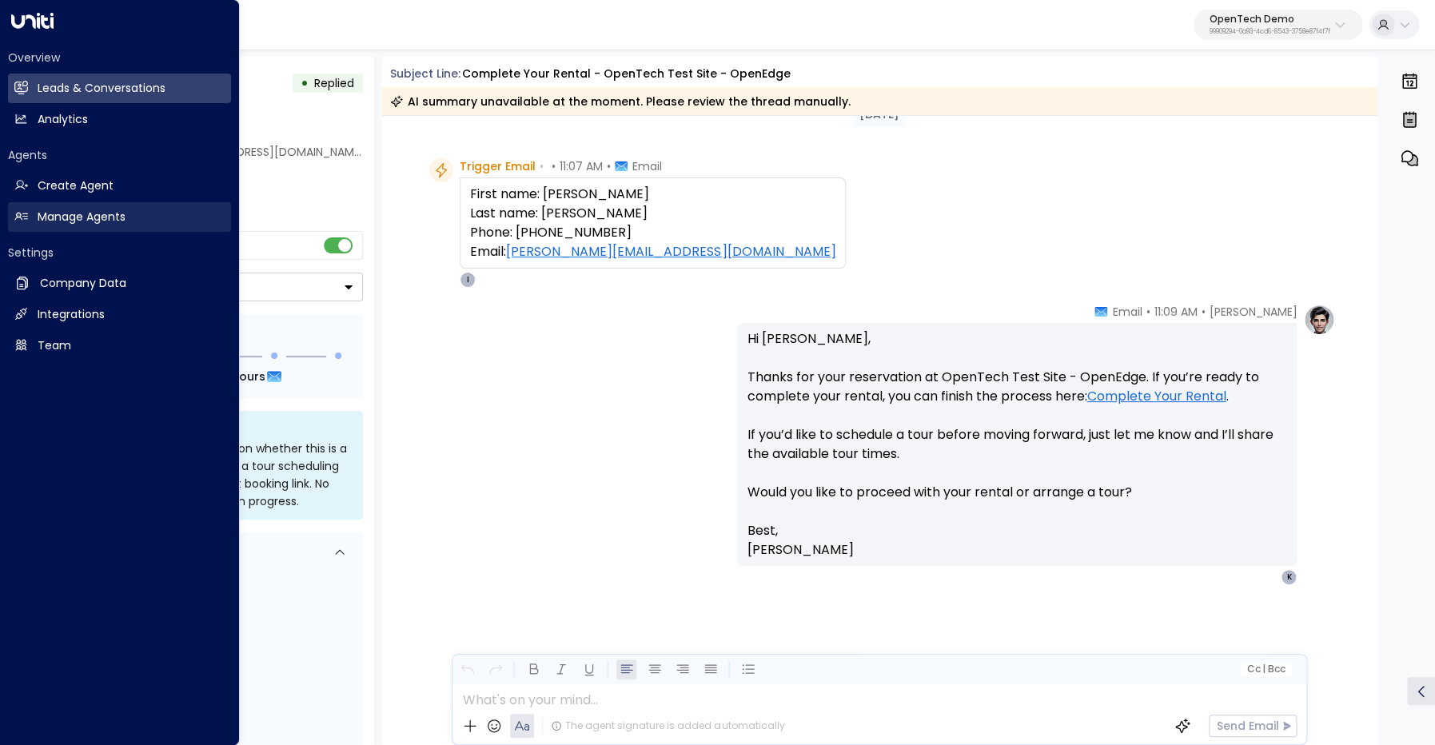
click at [54, 215] on h2 "Manage Agents" at bounding box center [82, 217] width 88 height 17
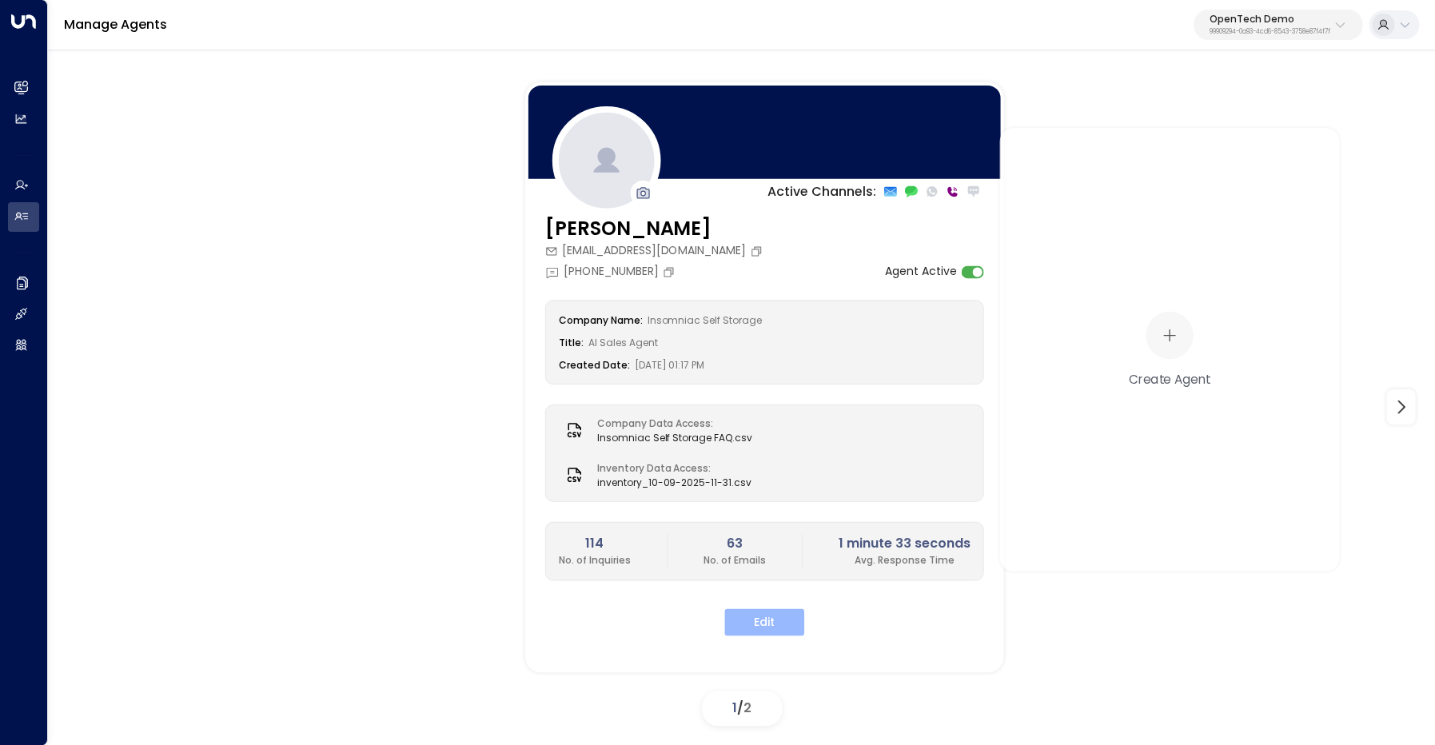
click at [770, 631] on button "Edit" at bounding box center [764, 621] width 80 height 27
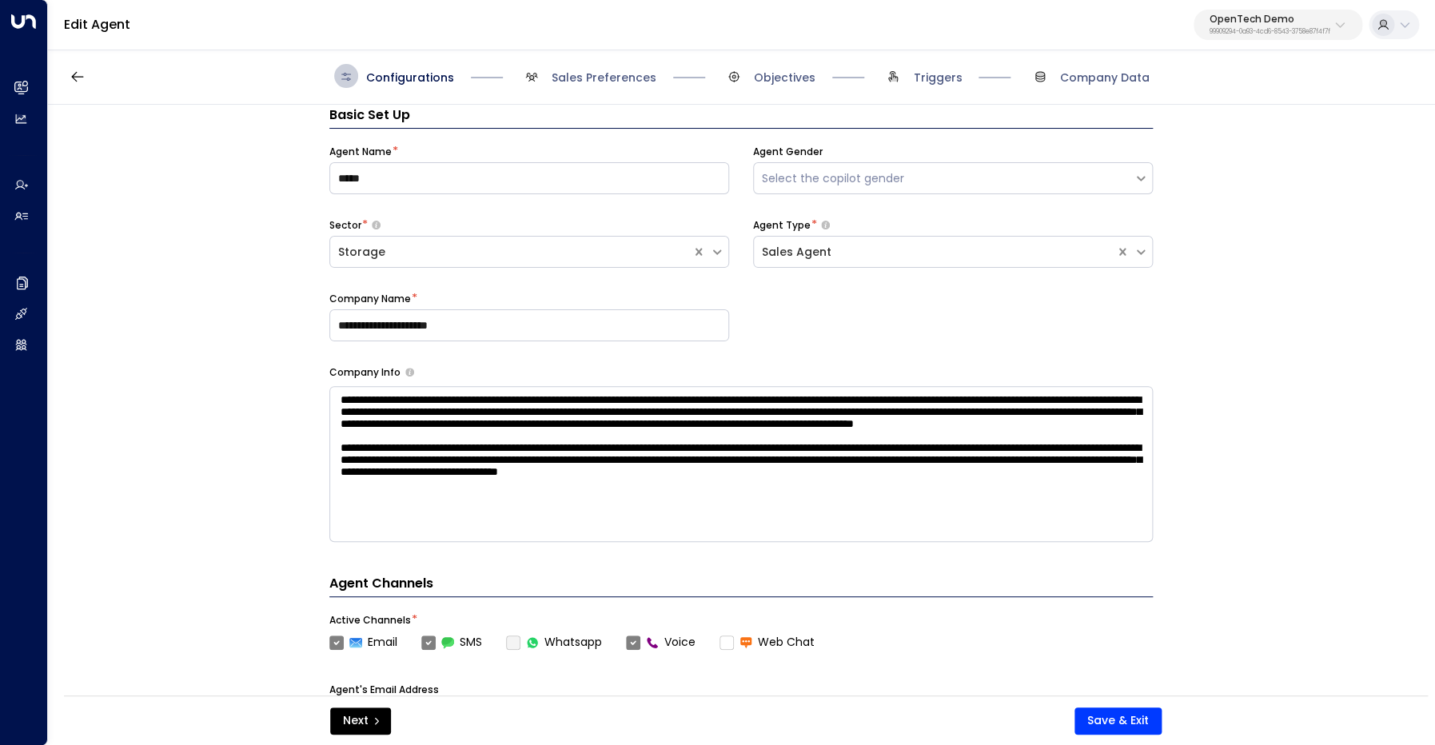
scroll to position [24, 0]
click at [603, 82] on span "Sales Preferences" at bounding box center [603, 78] width 105 height 16
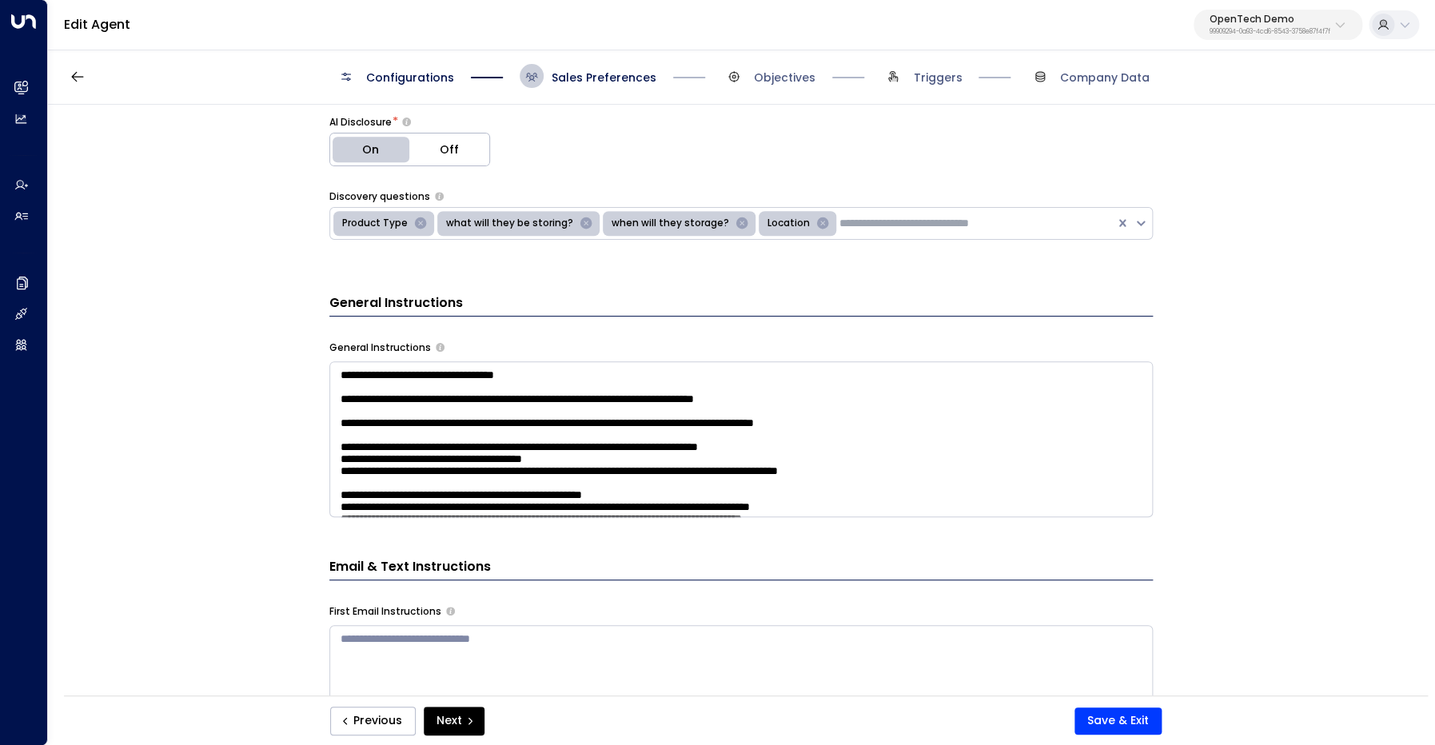
scroll to position [428, 0]
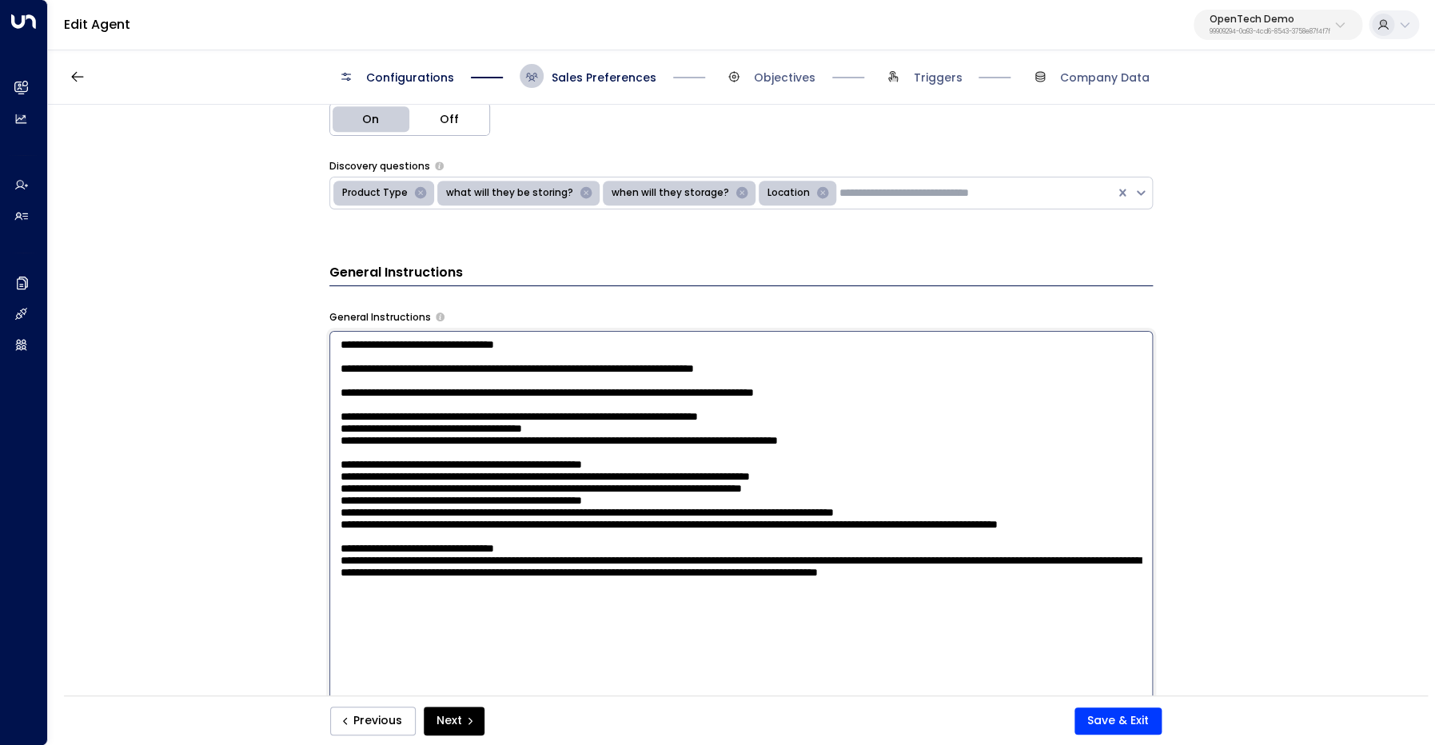
drag, startPoint x: 639, startPoint y: 411, endPoint x: 968, endPoint y: 411, distance: 329.3
click at [969, 411] on textarea at bounding box center [740, 549] width 823 height 437
paste textarea
click at [387, 412] on textarea at bounding box center [740, 549] width 823 height 437
type textarea "**********"
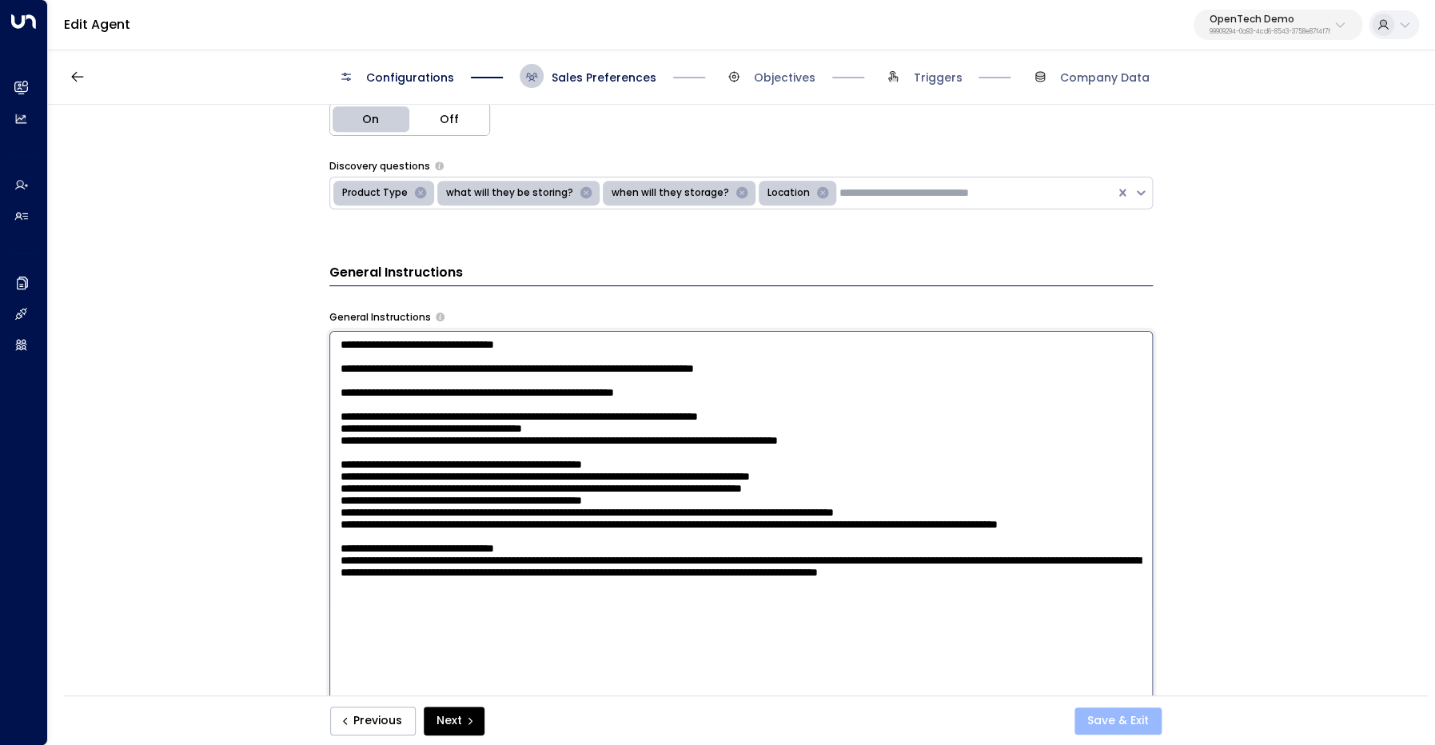
click at [1117, 719] on button "Save & Exit" at bounding box center [1117, 720] width 87 height 27
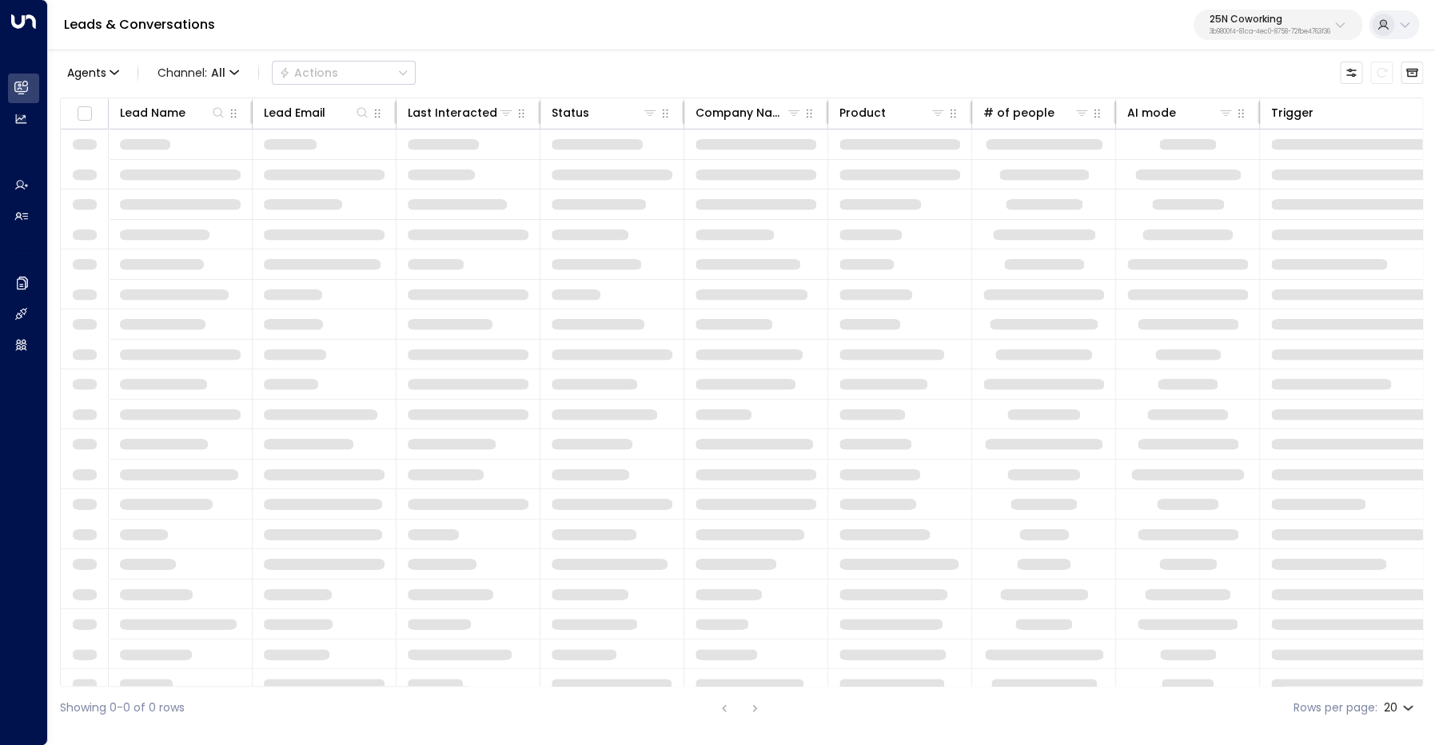
click at [1326, 25] on div "25N Coworking 3b9800f4-81ca-4ec0-8758-72fbe4763f36" at bounding box center [1269, 24] width 121 height 21
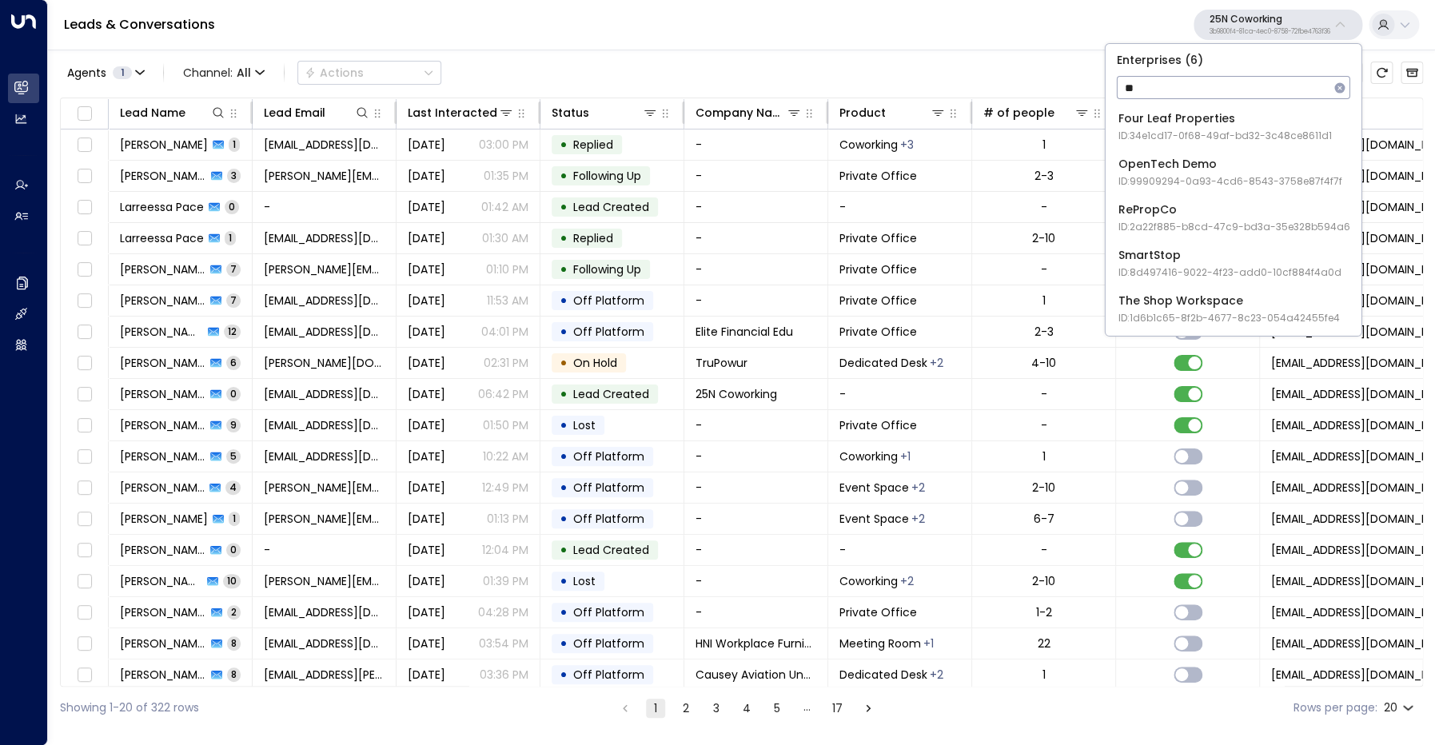
type input "*"
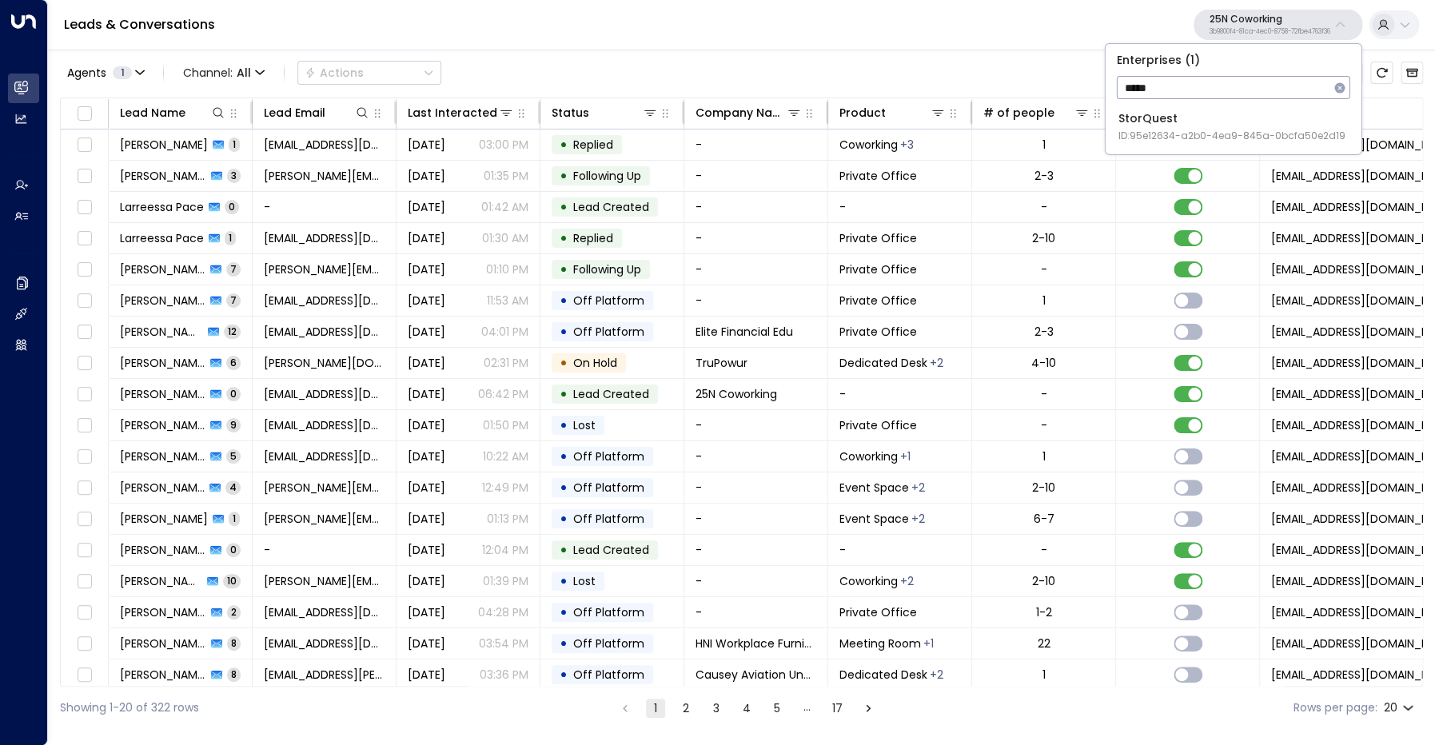
type input "*****"
click at [1197, 123] on div "StorQuest ID: 95e12634-a2b0-4ea9-845a-0bcfa50e2d19" at bounding box center [1231, 126] width 227 height 33
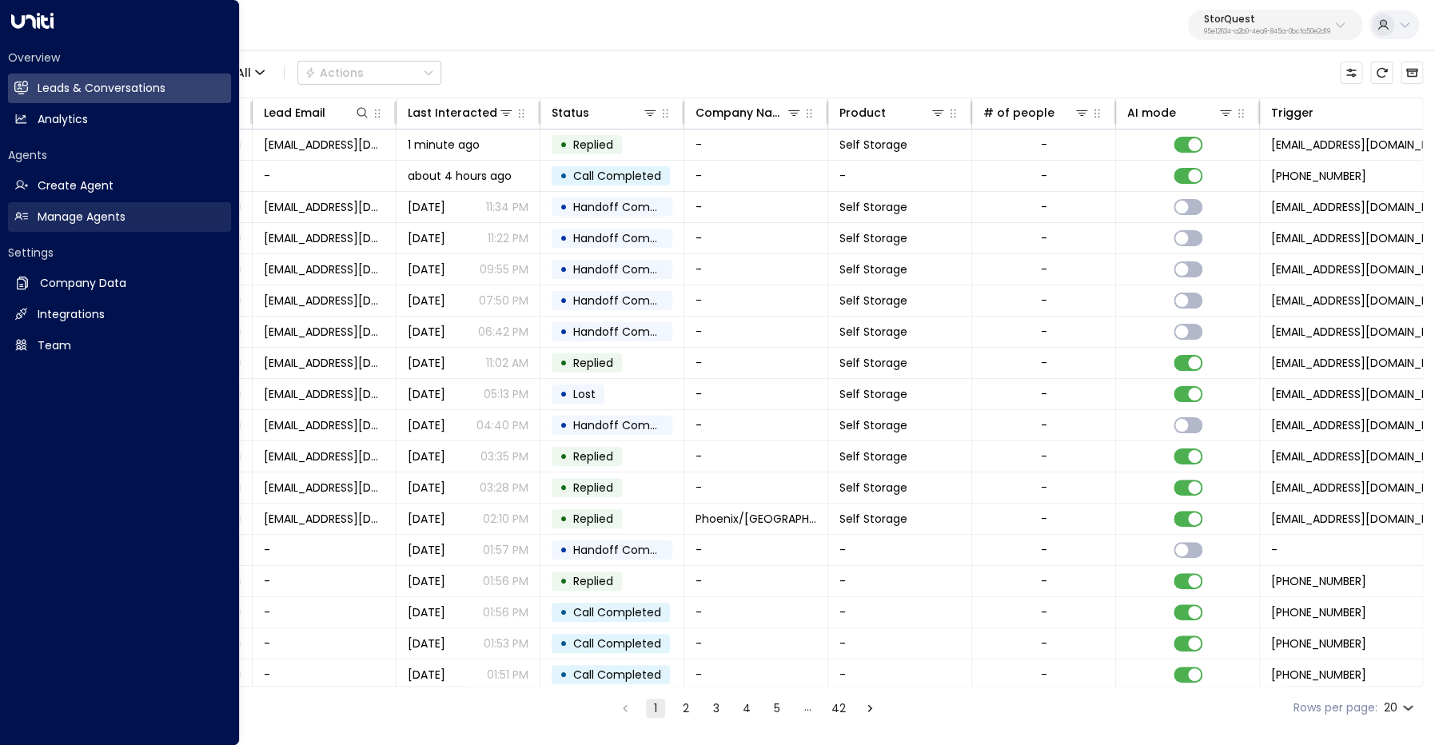
click at [34, 221] on link "Manage Agents Manage Agents" at bounding box center [119, 217] width 223 height 30
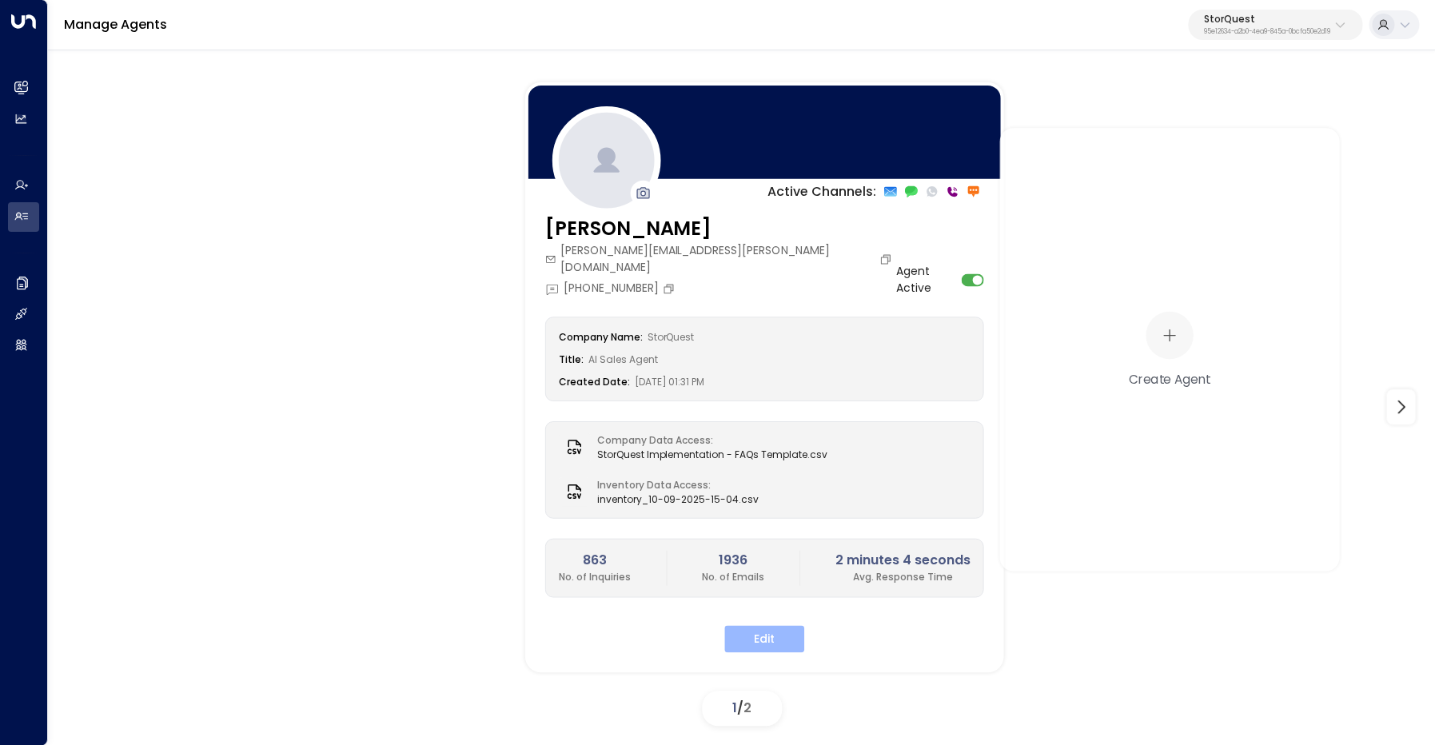
click at [758, 625] on button "Edit" at bounding box center [764, 638] width 80 height 27
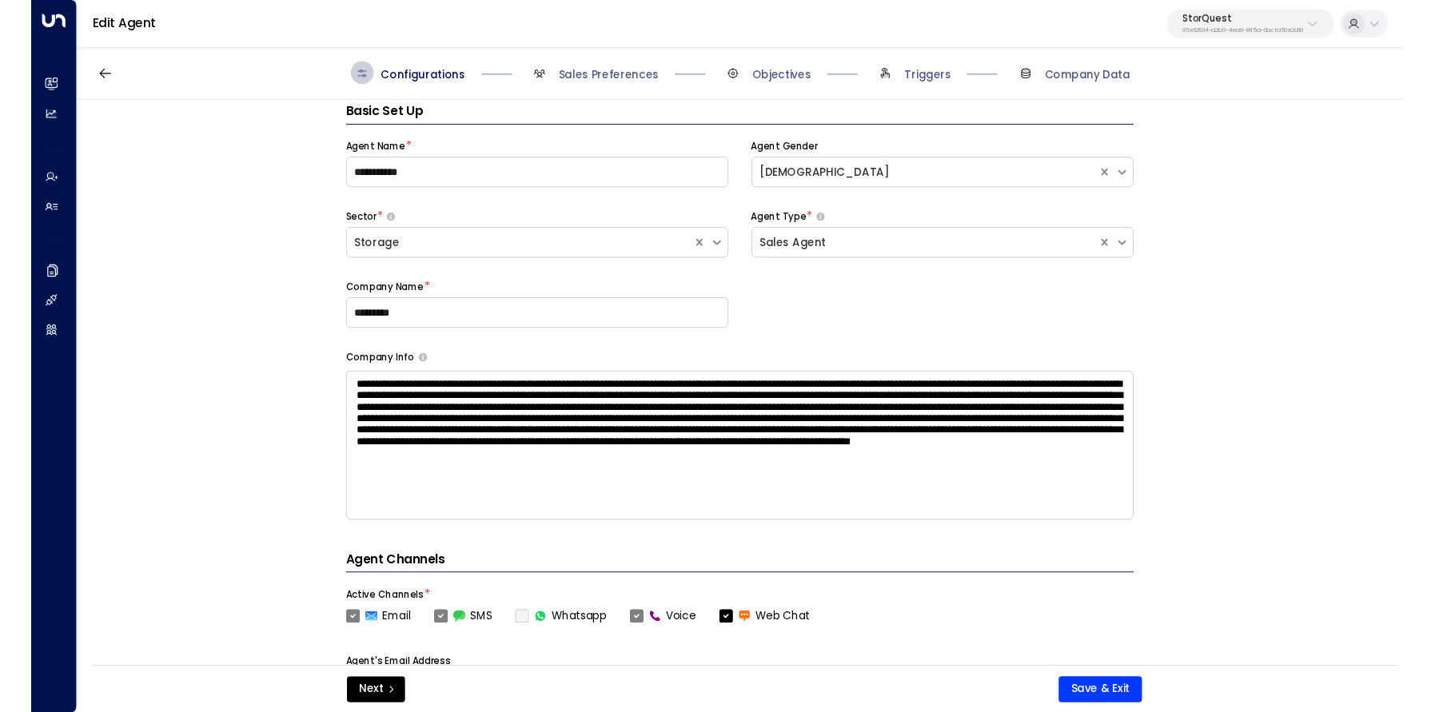
scroll to position [24, 0]
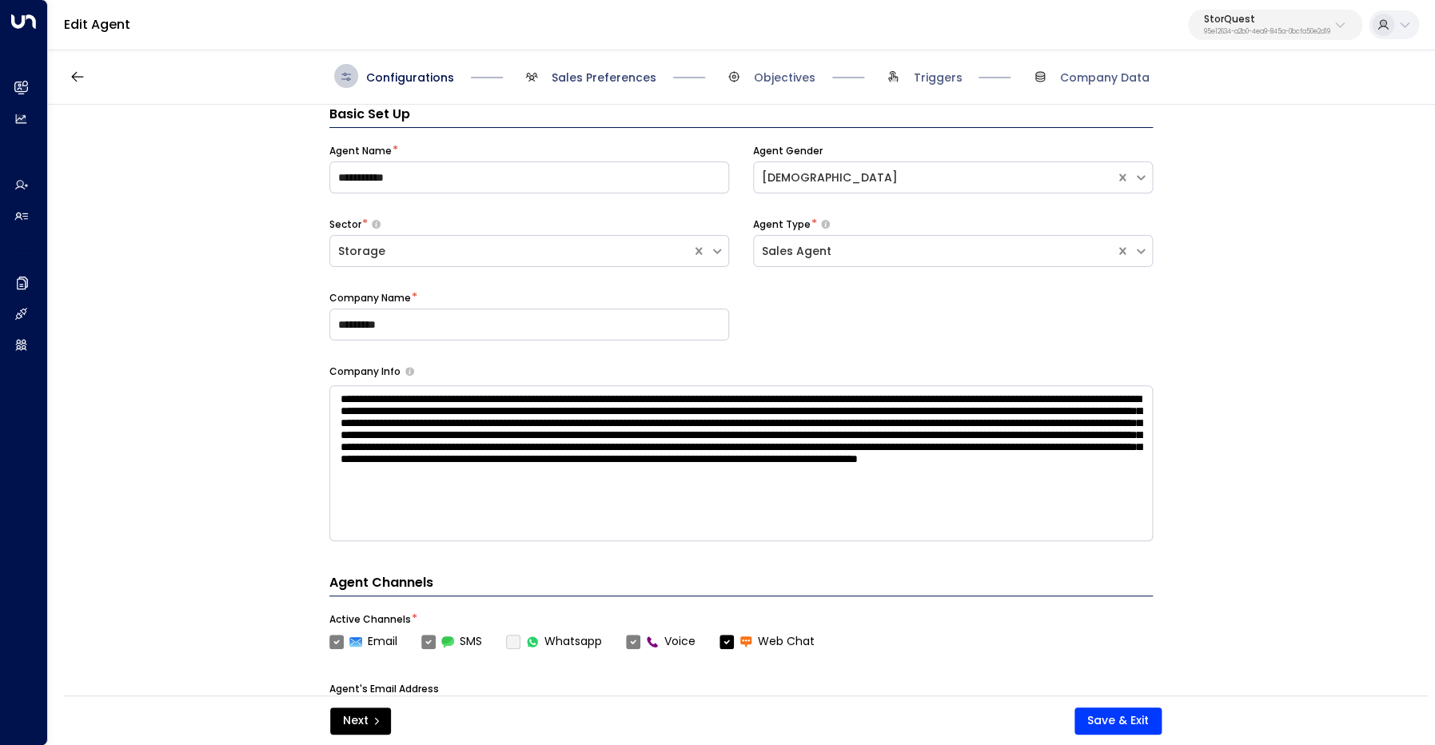
click at [602, 71] on span "Sales Preferences" at bounding box center [603, 78] width 105 height 16
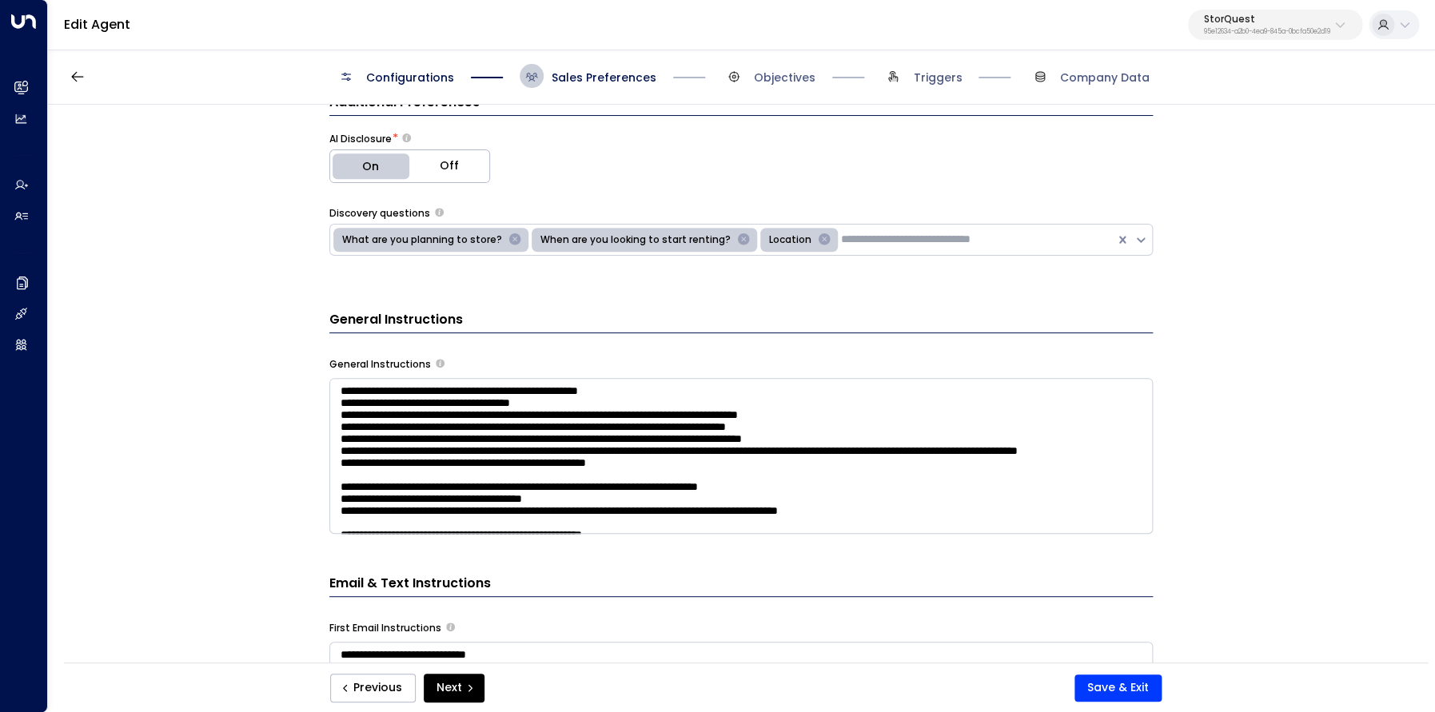
scroll to position [1284, 0]
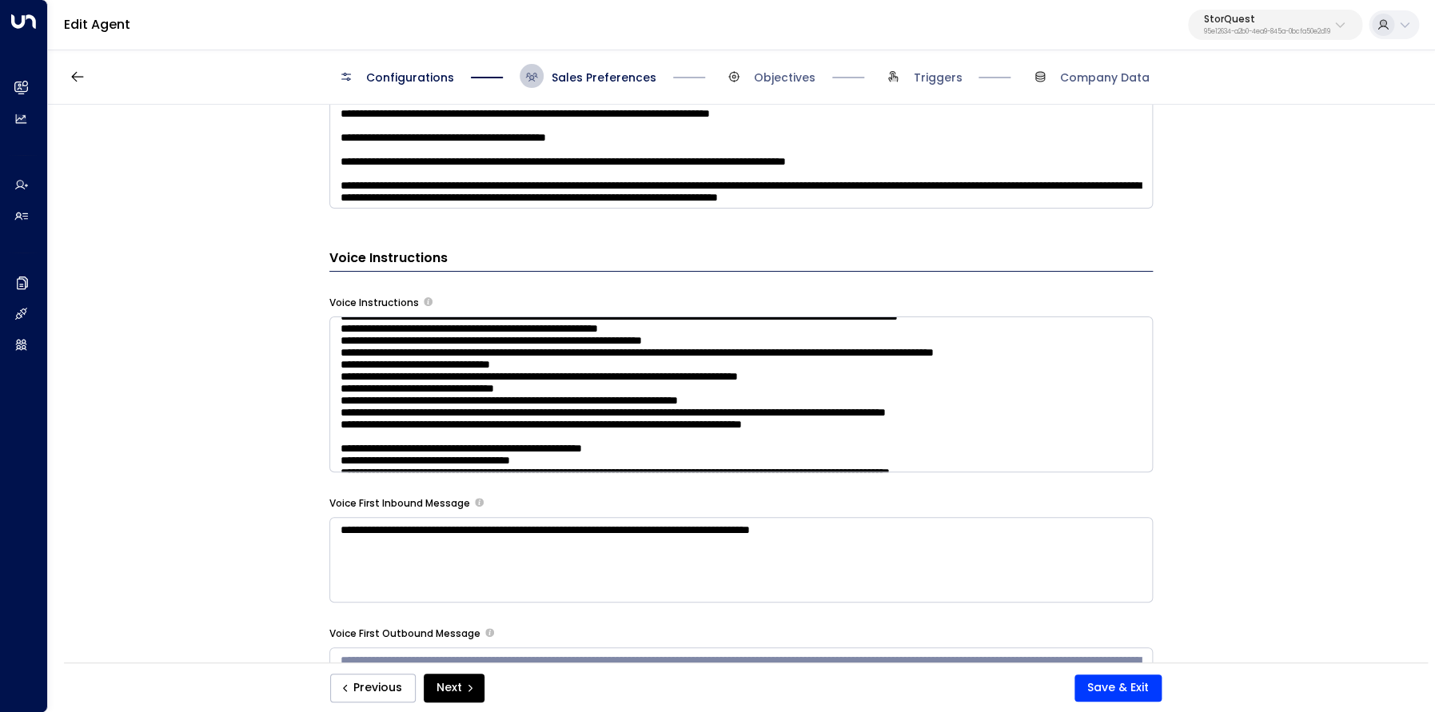
click at [619, 388] on textarea at bounding box center [740, 394] width 823 height 156
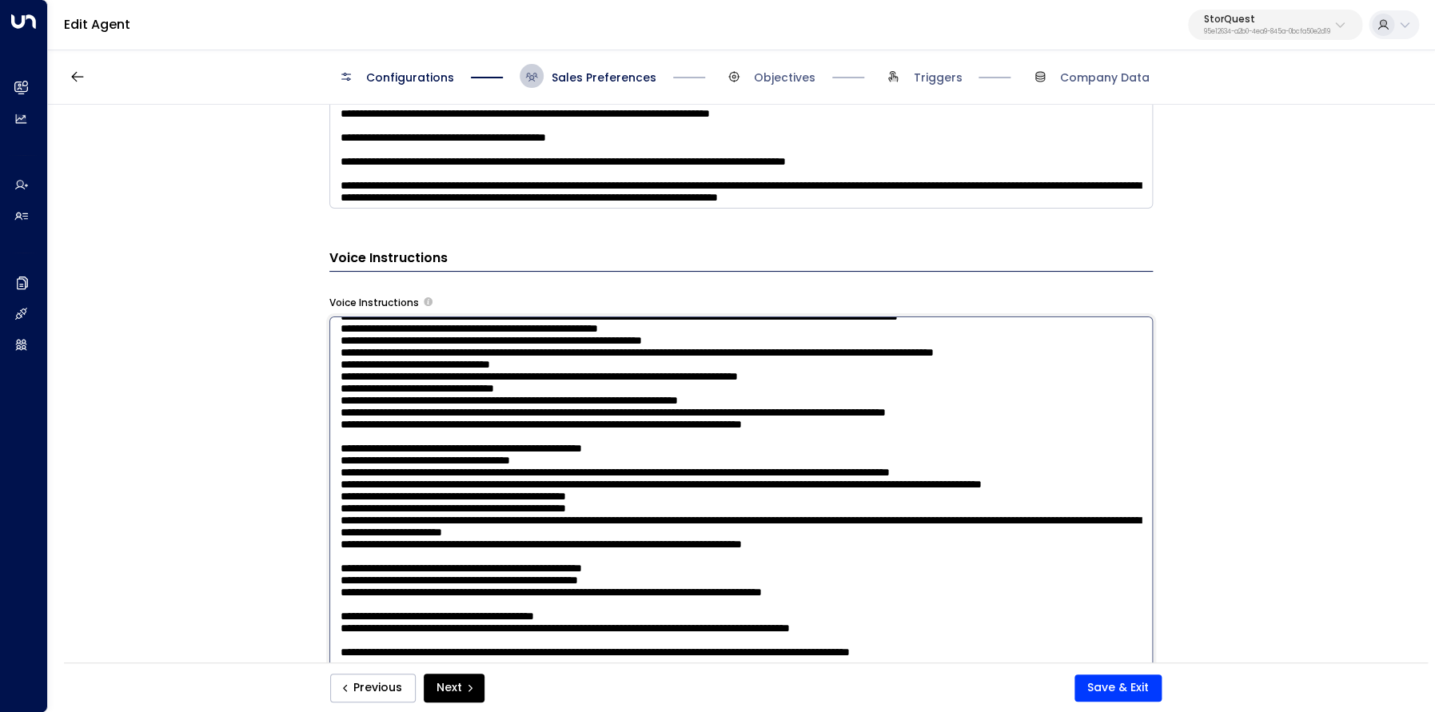
drag, startPoint x: 585, startPoint y: 390, endPoint x: 789, endPoint y: 392, distance: 203.8
click at [789, 392] on textarea at bounding box center [740, 534] width 823 height 437
click at [1137, 683] on button "Save & Exit" at bounding box center [1117, 688] width 87 height 27
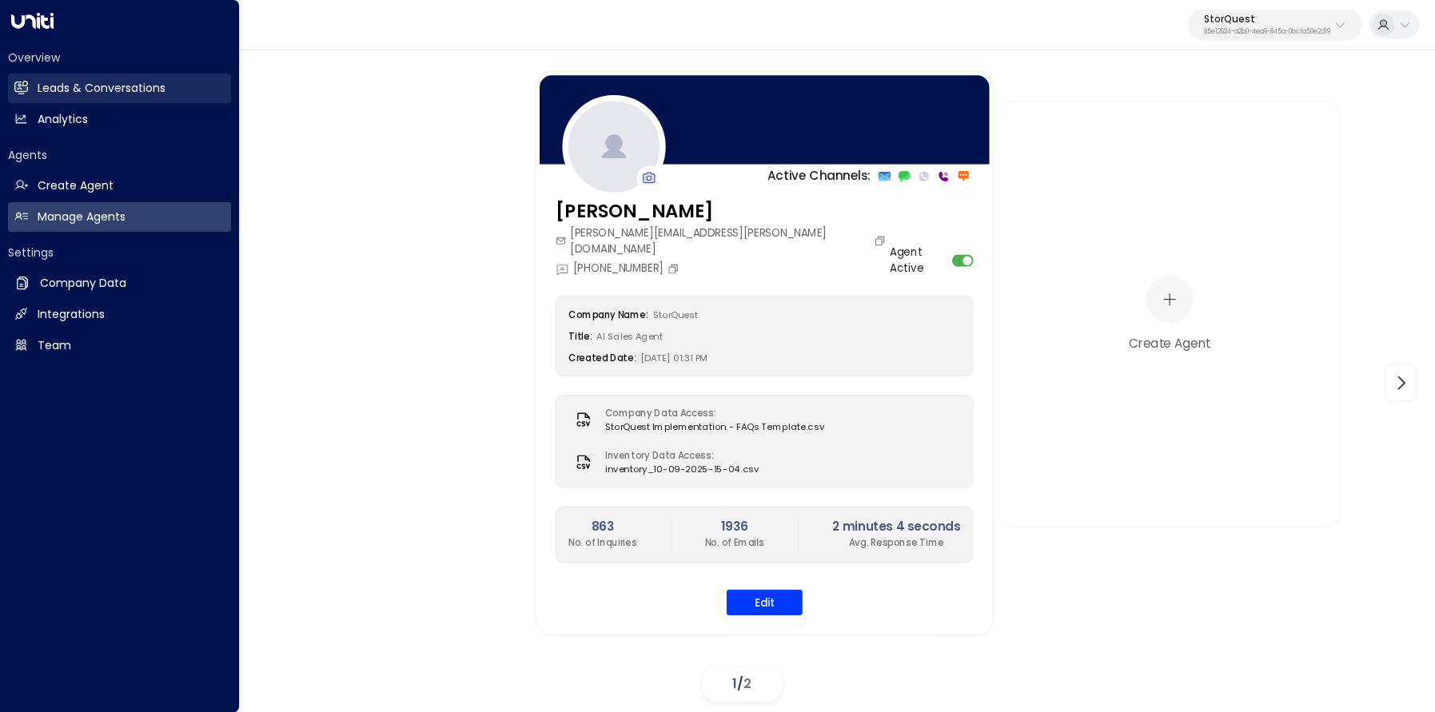
click at [34, 87] on link "Leads & Conversations Leads & Conversations" at bounding box center [119, 89] width 223 height 30
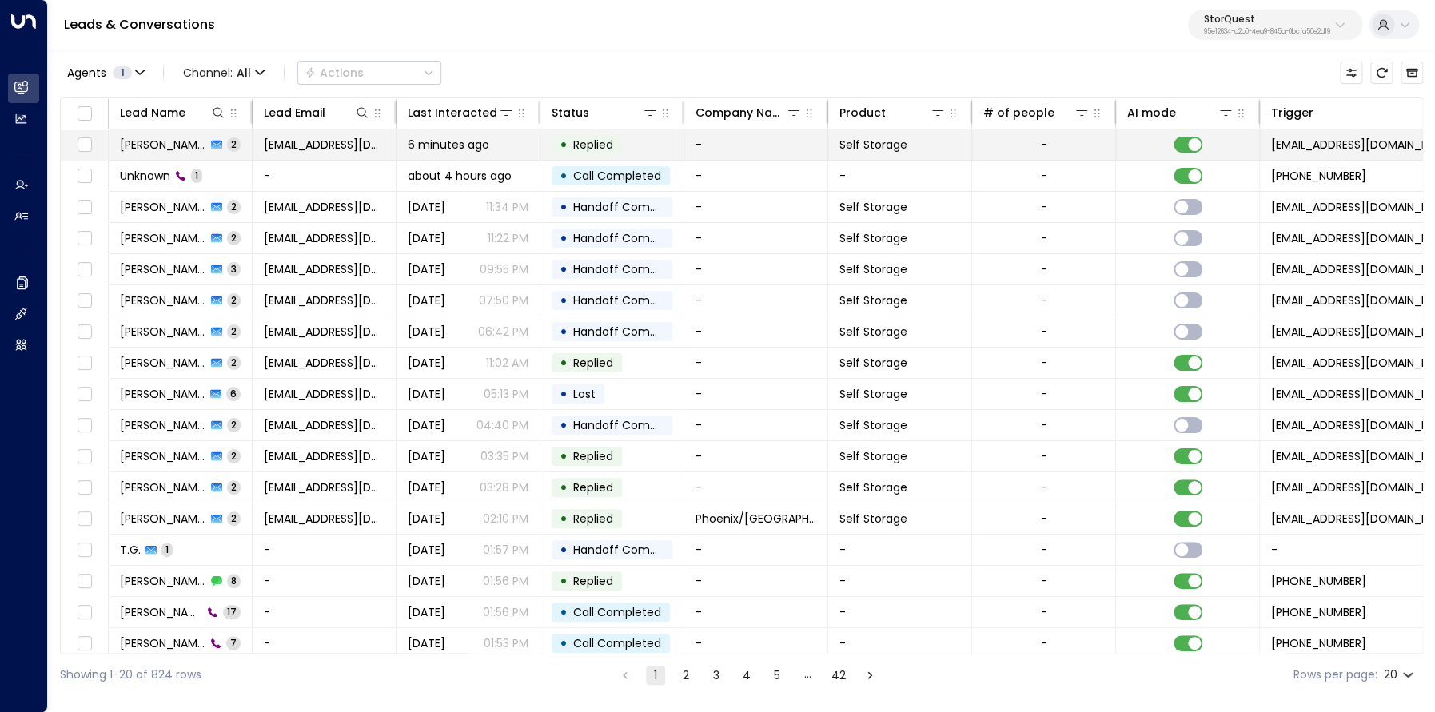
click at [157, 145] on span "John Doe" at bounding box center [163, 145] width 86 height 16
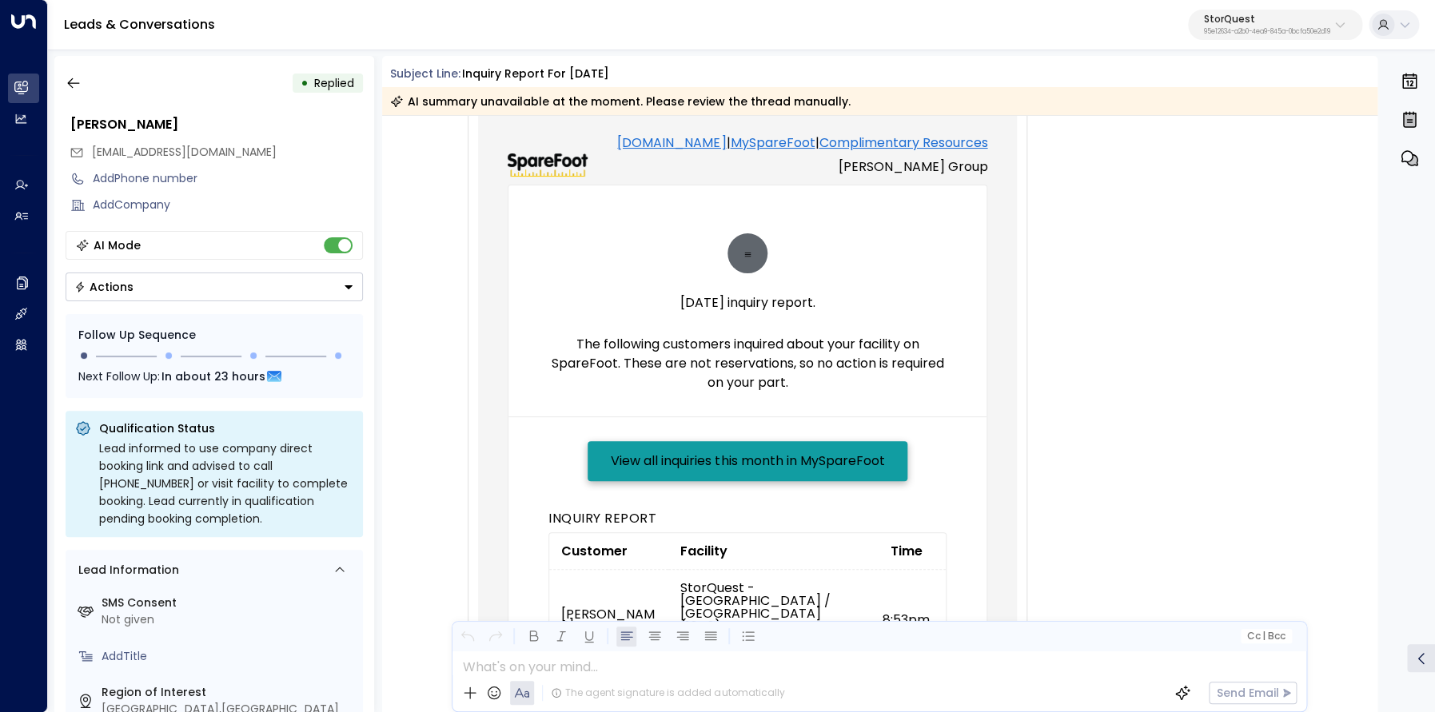
scroll to position [213, 0]
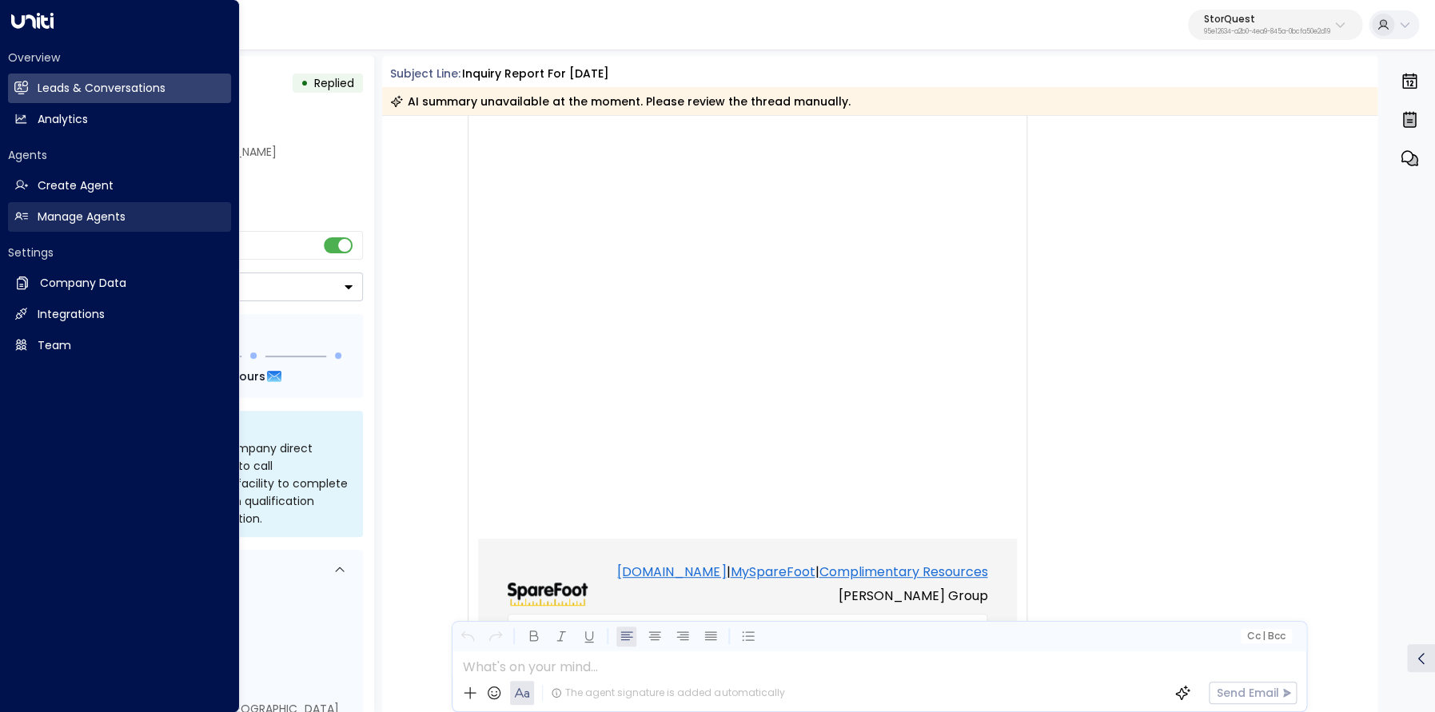
click at [73, 221] on h2 "Manage Agents" at bounding box center [82, 217] width 88 height 17
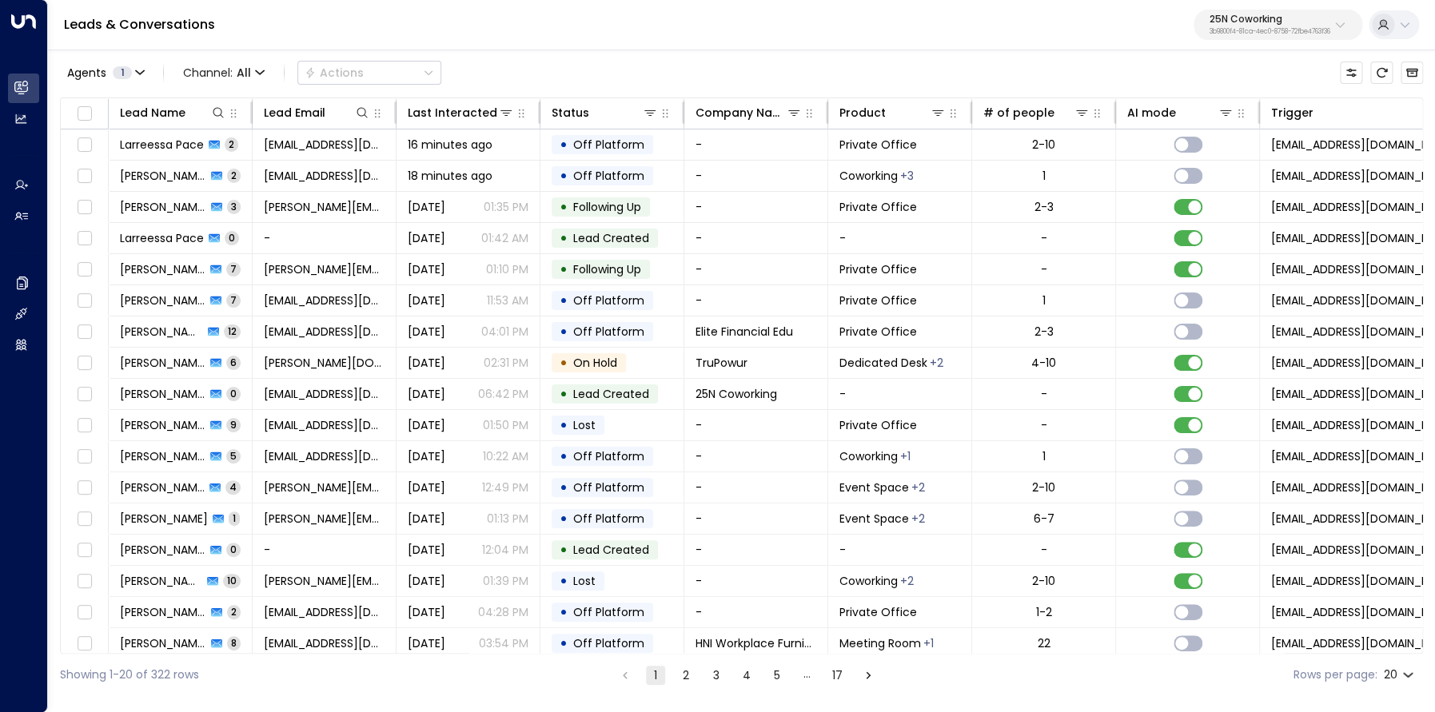
click at [1219, 30] on p "3b9800f4-81ca-4ec0-8758-72fbe4763f36" at bounding box center [1269, 32] width 121 height 6
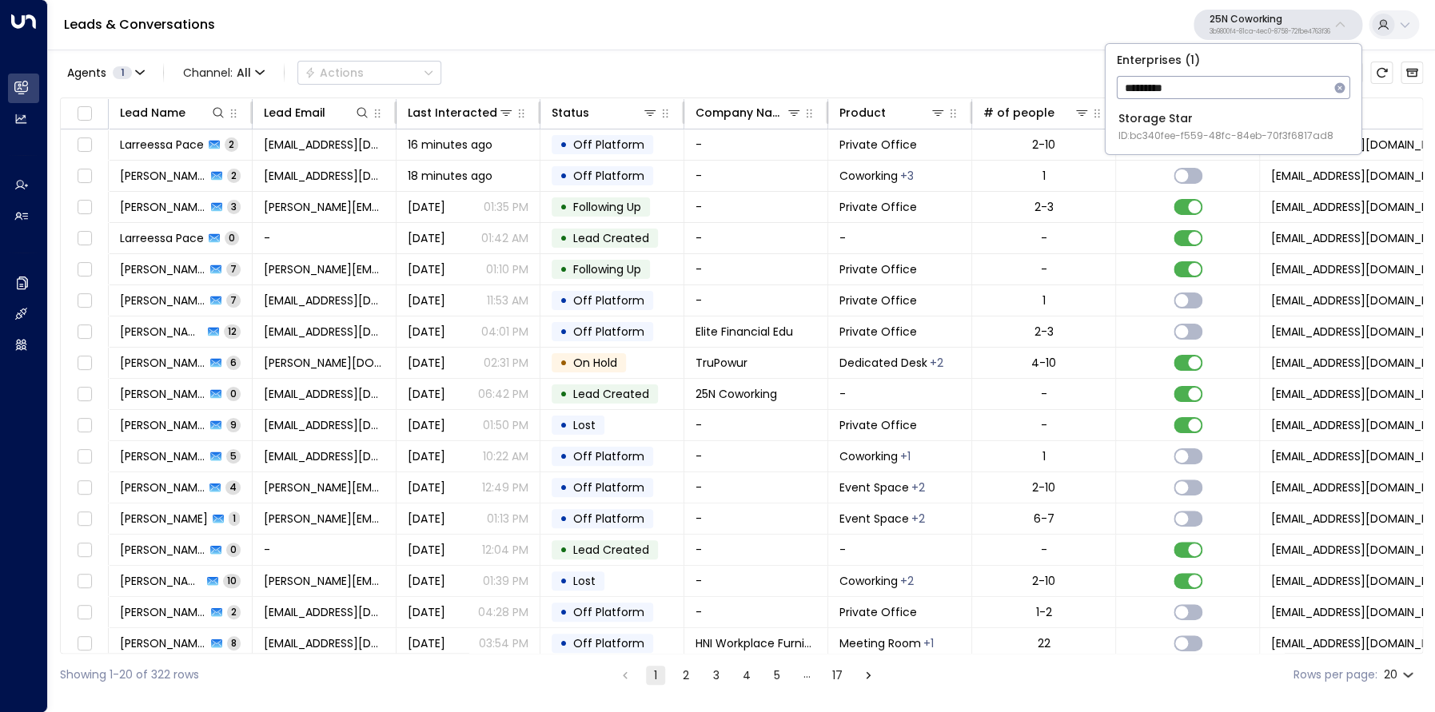
type input "*********"
click at [1219, 119] on div "Storage Star ID: bc340fee-f559-48fc-84eb-70f3f6817ad8" at bounding box center [1225, 126] width 215 height 33
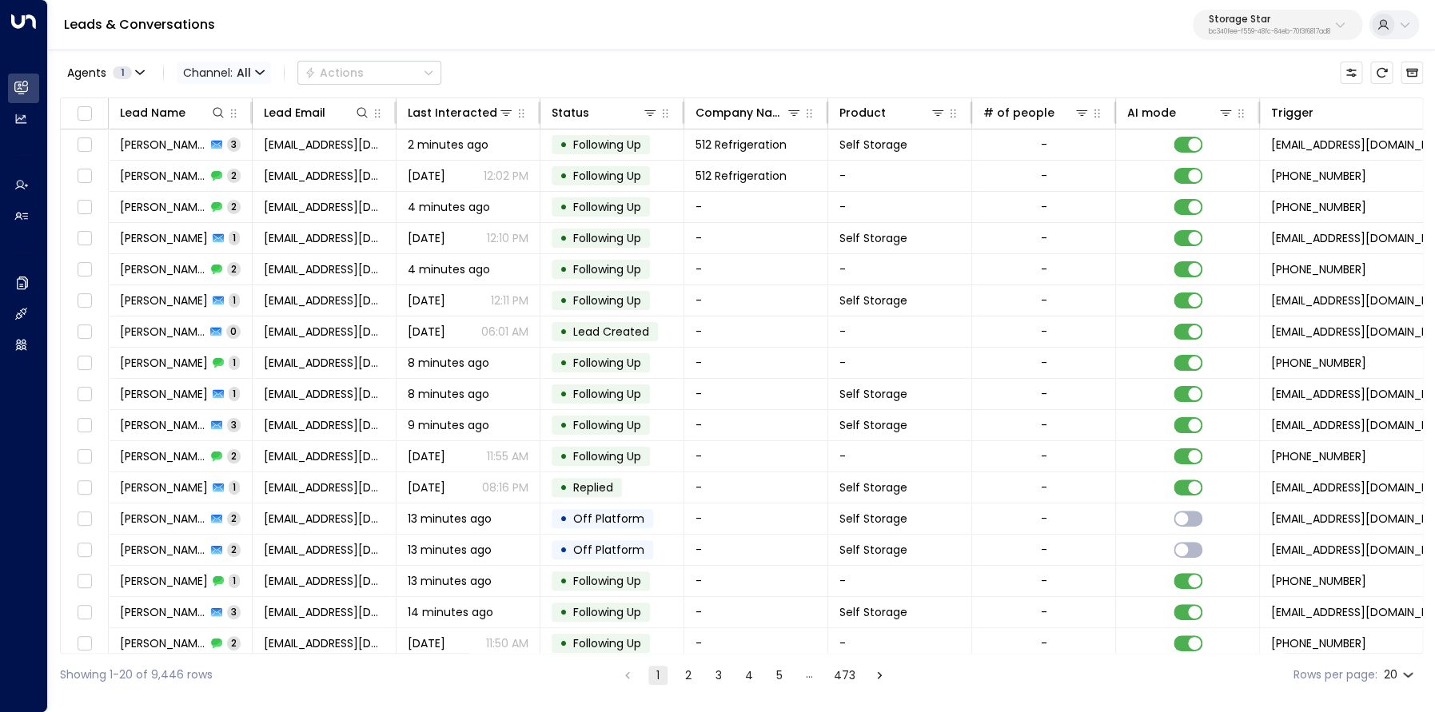
click at [245, 70] on span "All" at bounding box center [244, 72] width 14 height 13
click at [231, 216] on p "Voice" at bounding box center [233, 224] width 77 height 17
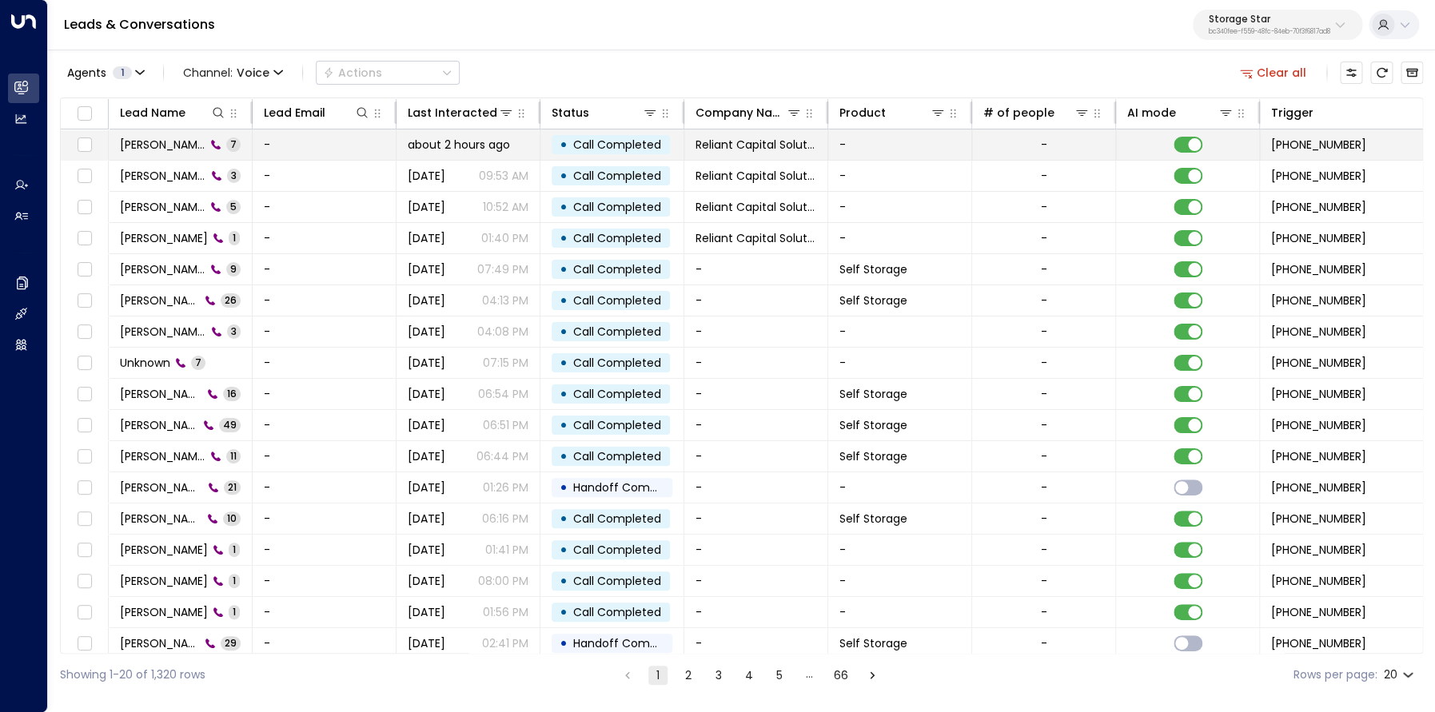
click at [181, 141] on span "[PERSON_NAME]" at bounding box center [163, 145] width 86 height 16
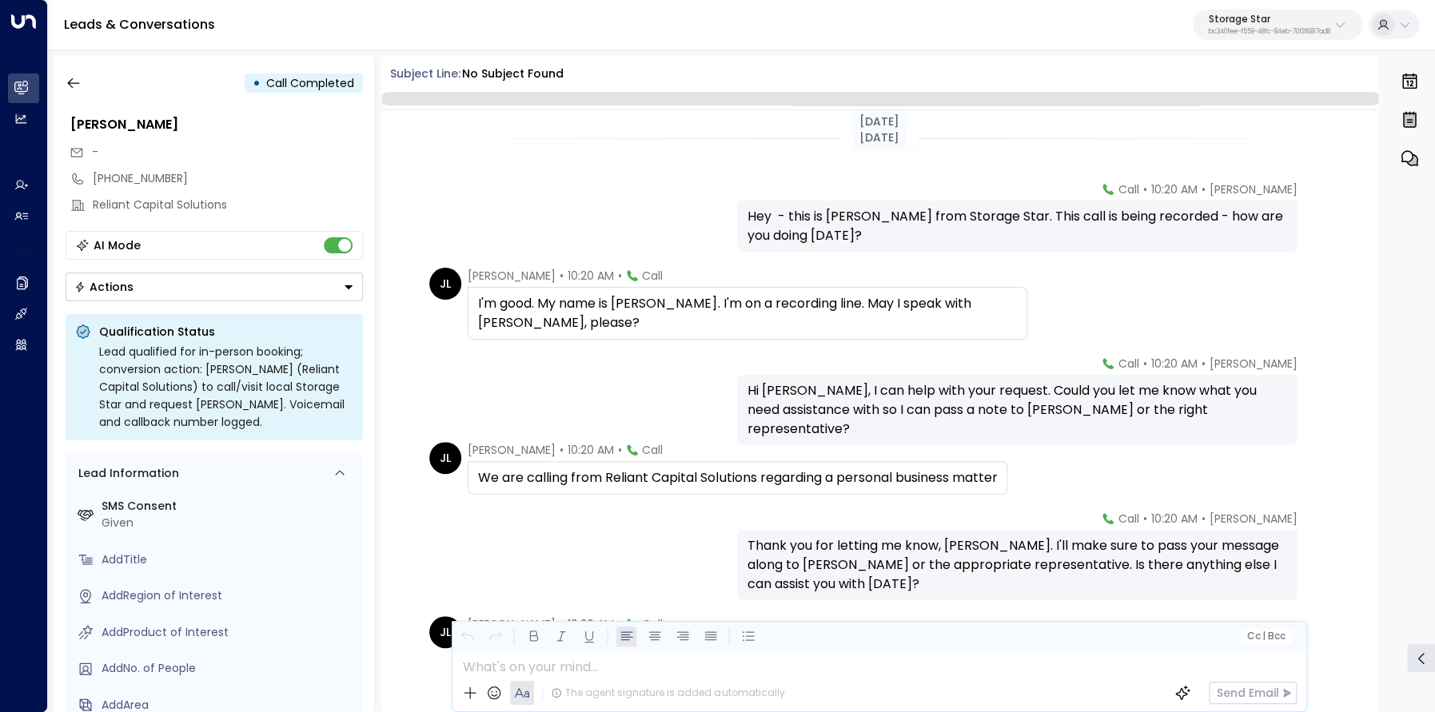
scroll to position [203, 0]
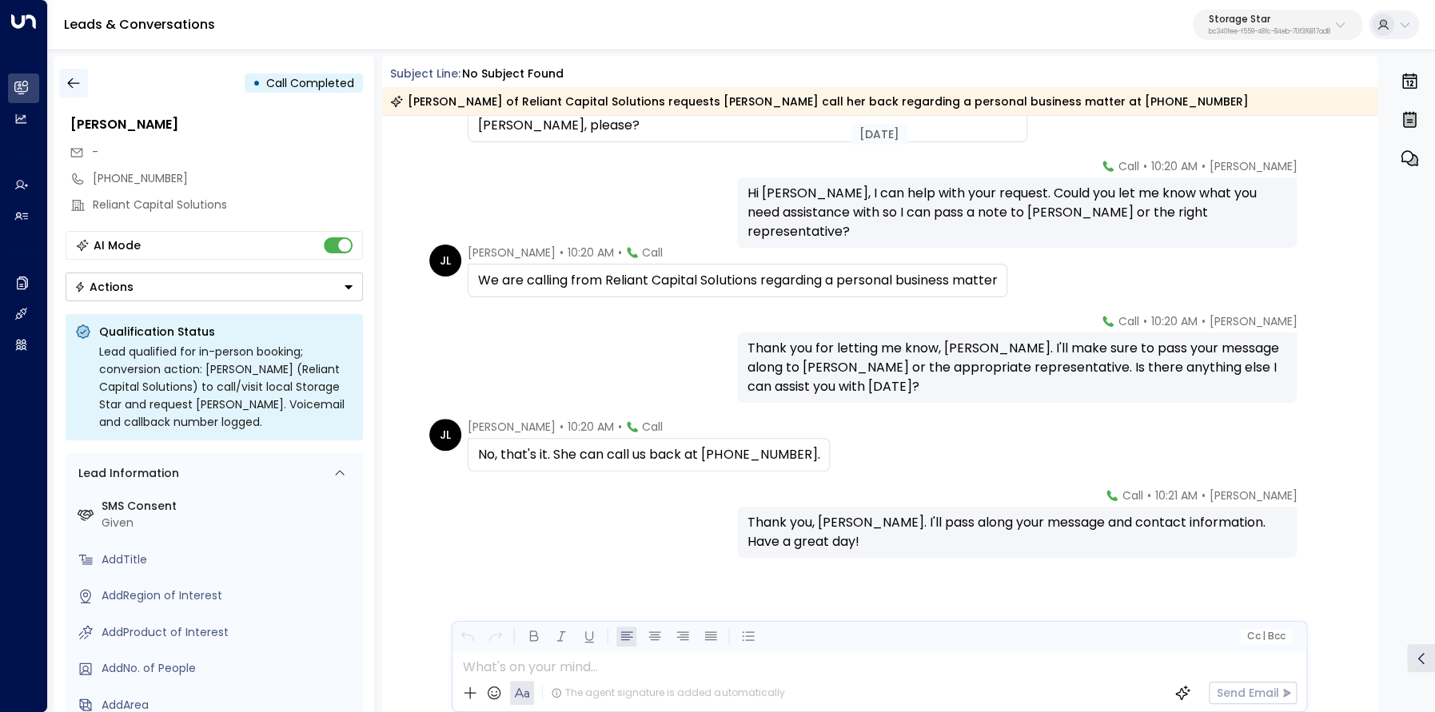
click at [70, 89] on icon "button" at bounding box center [74, 83] width 16 height 16
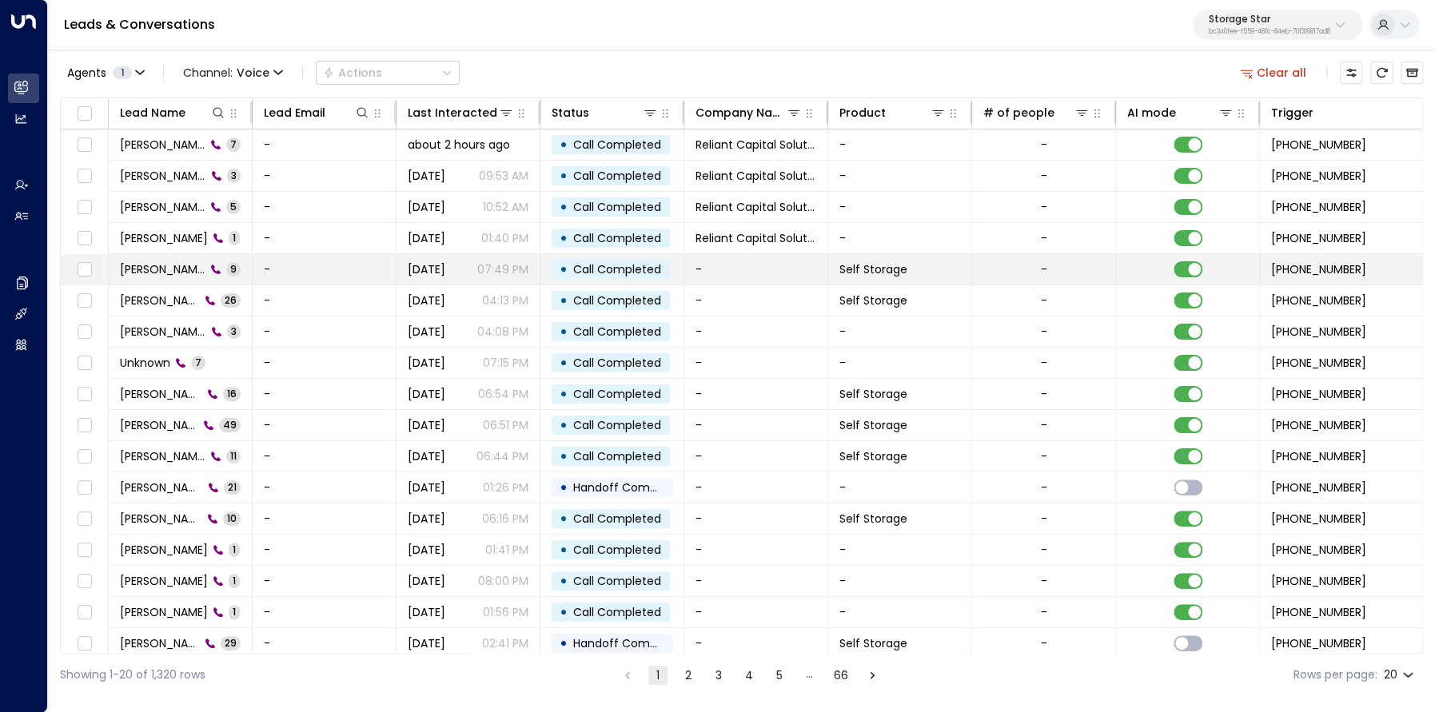
click at [167, 274] on span "[PERSON_NAME]" at bounding box center [163, 269] width 86 height 16
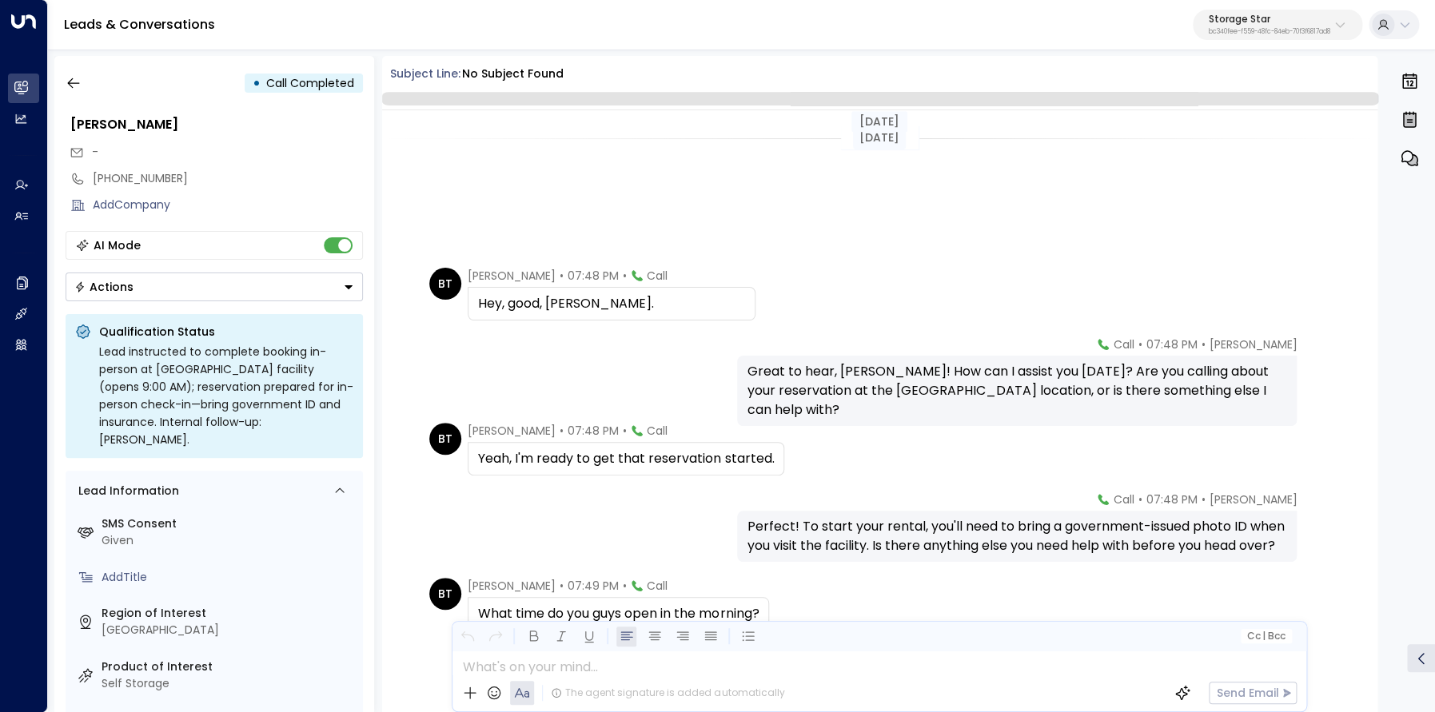
scroll to position [301, 0]
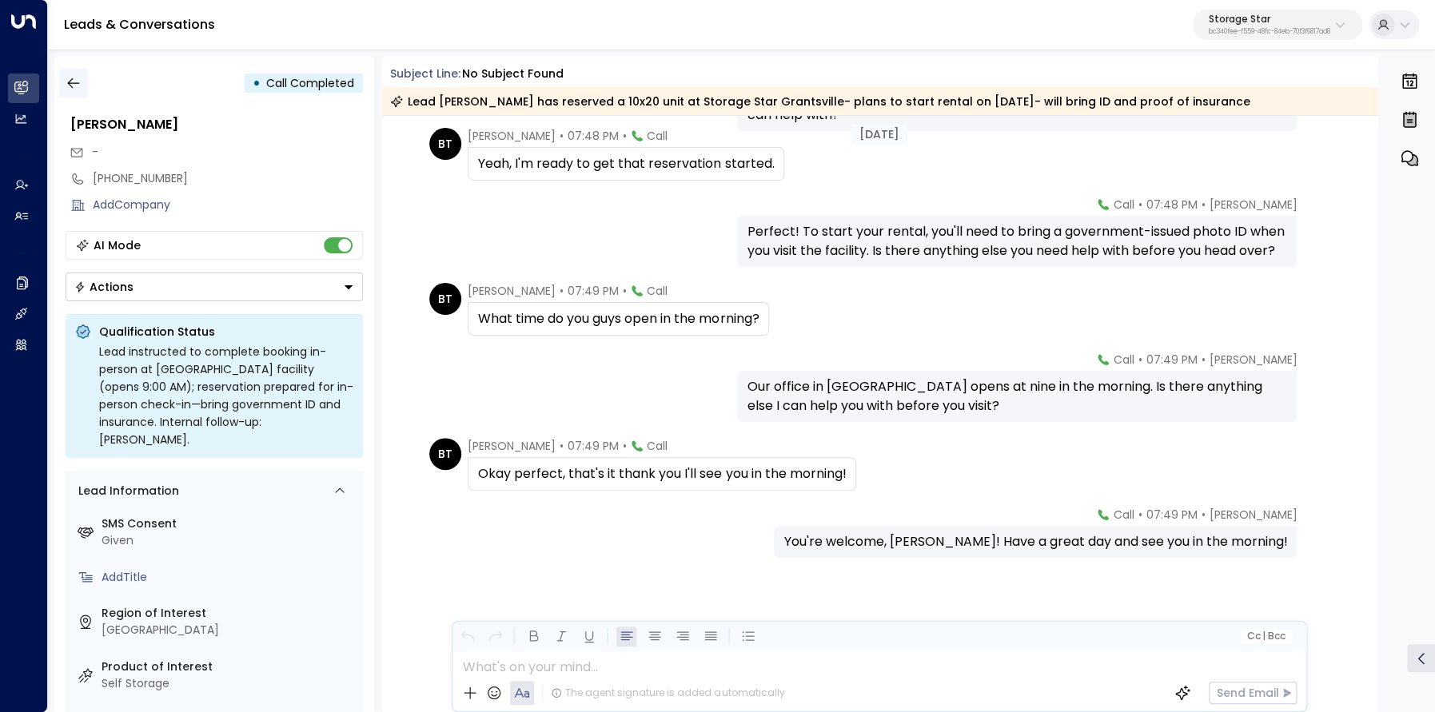
click at [66, 82] on icon "button" at bounding box center [74, 83] width 16 height 16
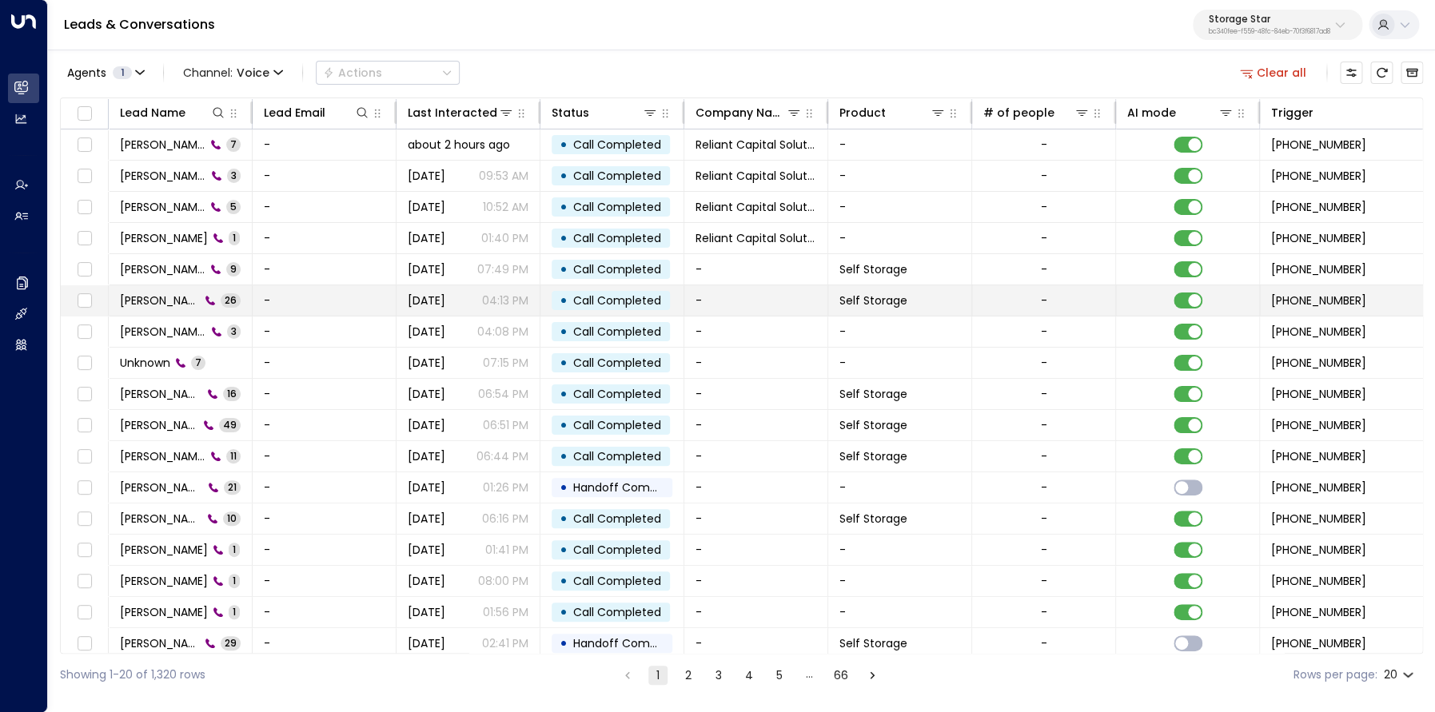
click at [165, 310] on td "[PERSON_NAME] 26" at bounding box center [181, 300] width 144 height 30
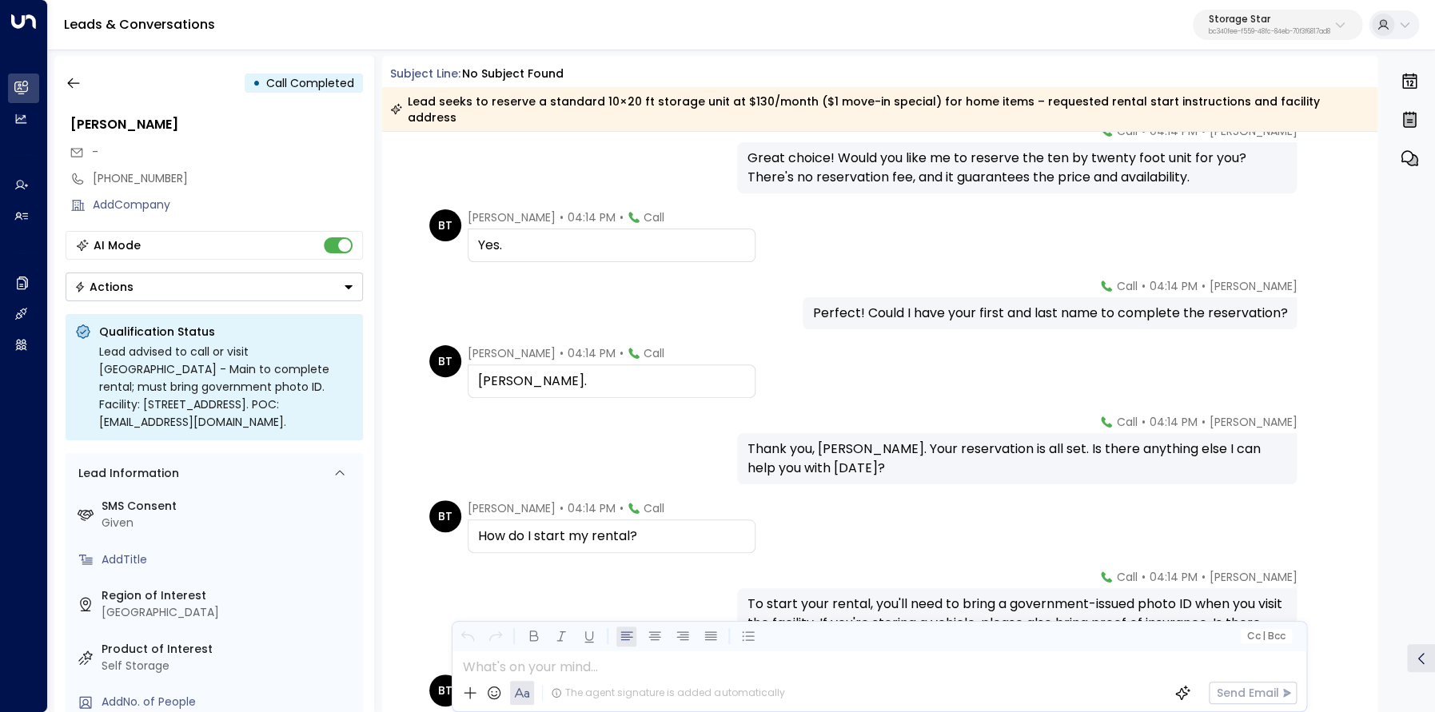
scroll to position [2964, 0]
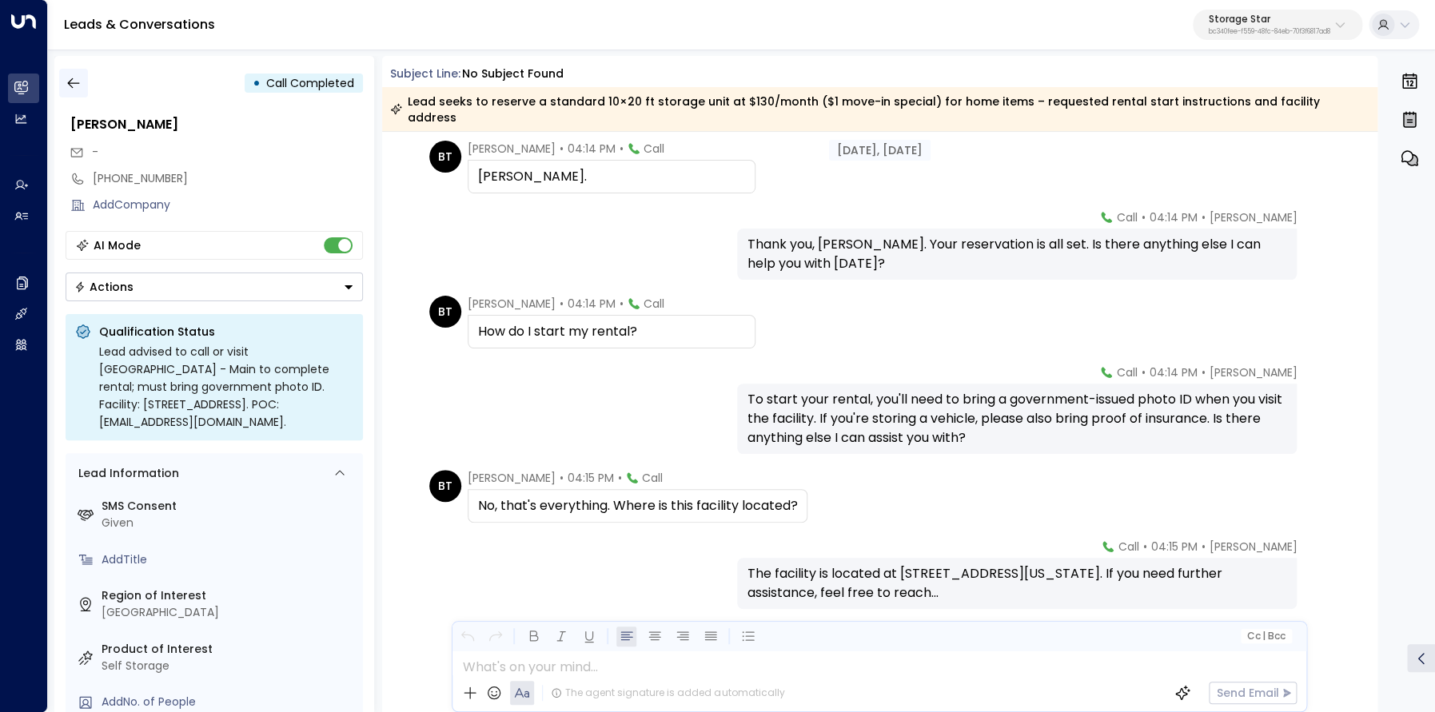
click at [70, 70] on button "button" at bounding box center [73, 83] width 29 height 29
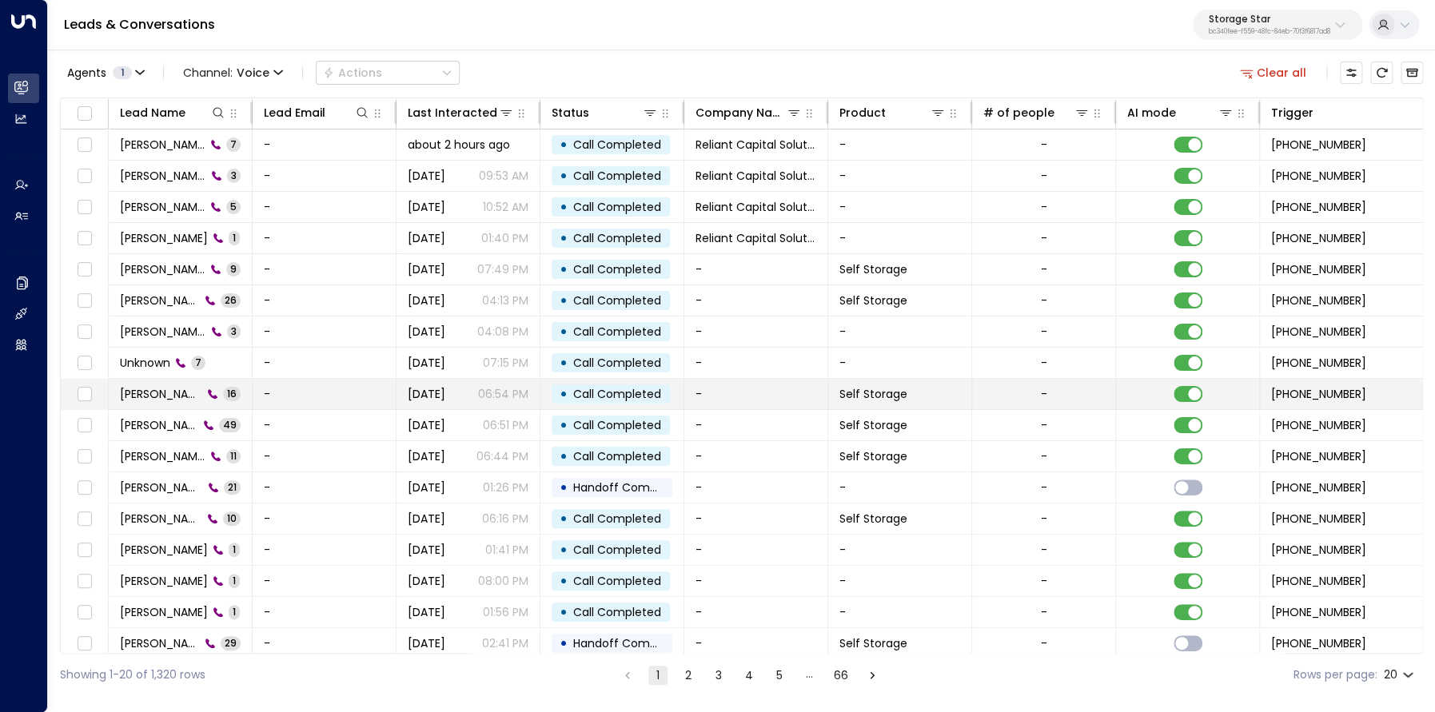
click at [171, 395] on span "[PERSON_NAME]" at bounding box center [161, 394] width 82 height 16
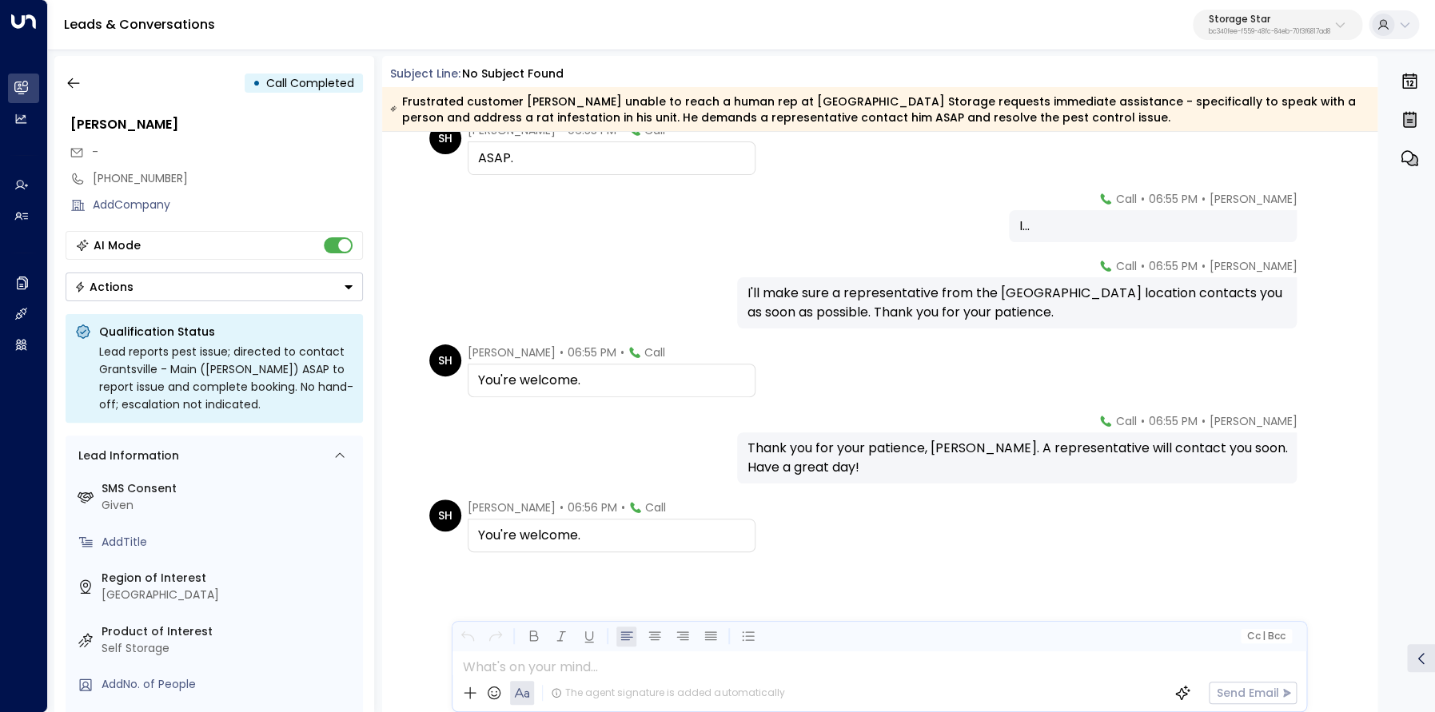
scroll to position [990, 0]
click at [70, 79] on icon "button" at bounding box center [74, 83] width 16 height 16
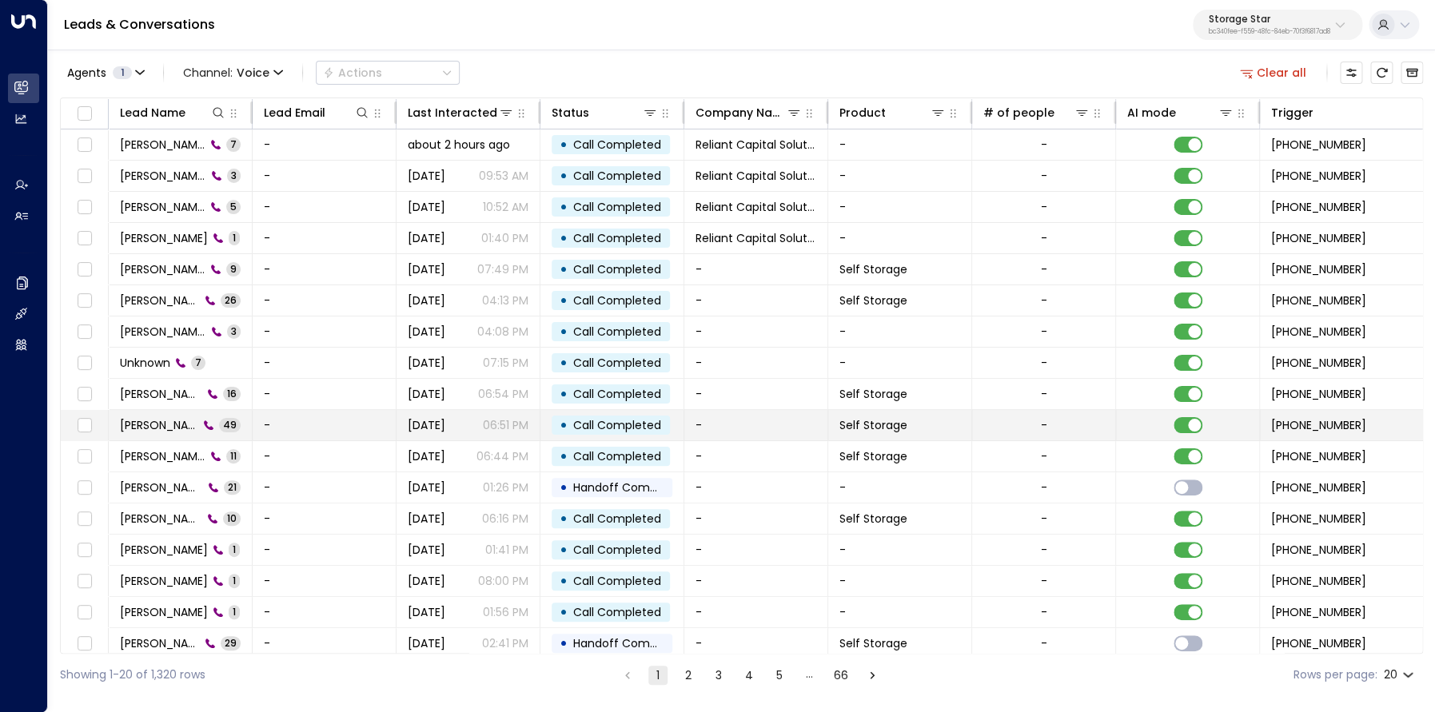
click at [196, 421] on span "[PERSON_NAME]" at bounding box center [159, 425] width 78 height 16
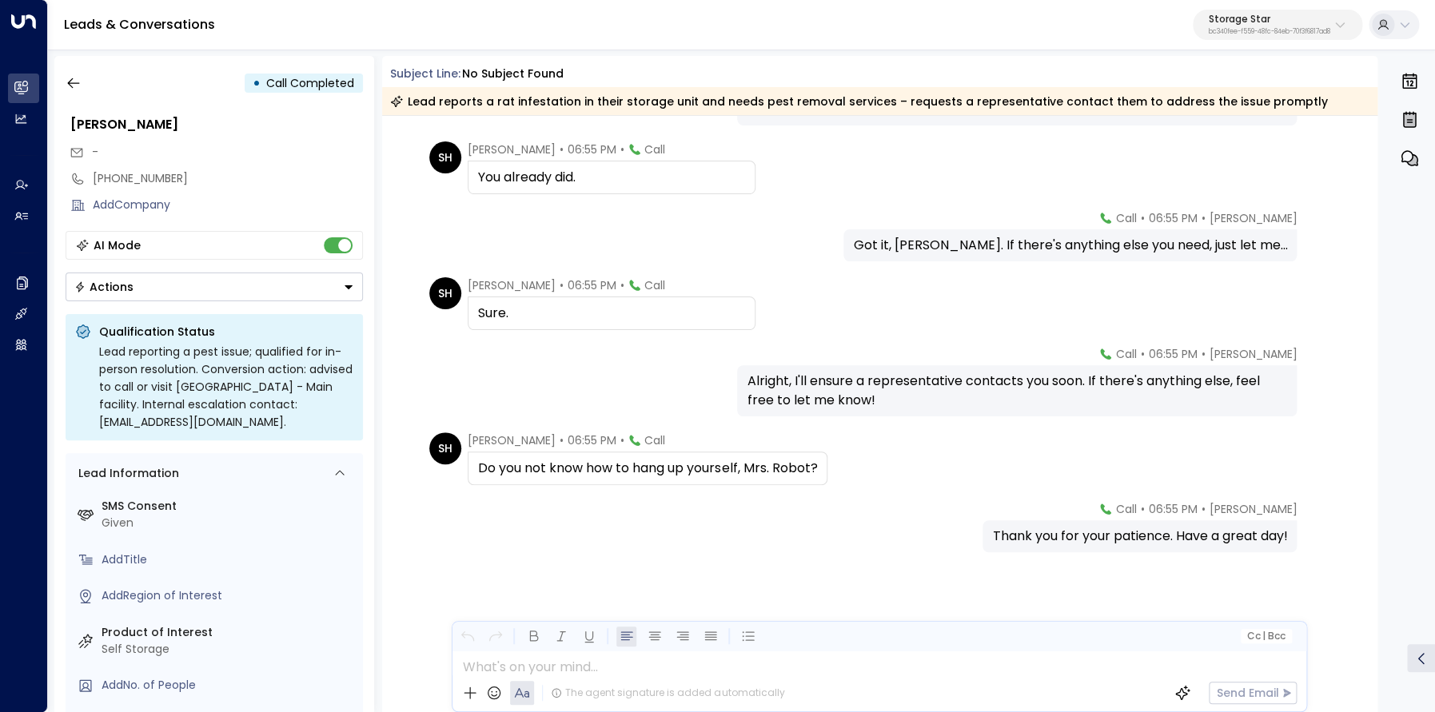
scroll to position [8489, 0]
click at [74, 83] on icon "button" at bounding box center [73, 83] width 12 height 10
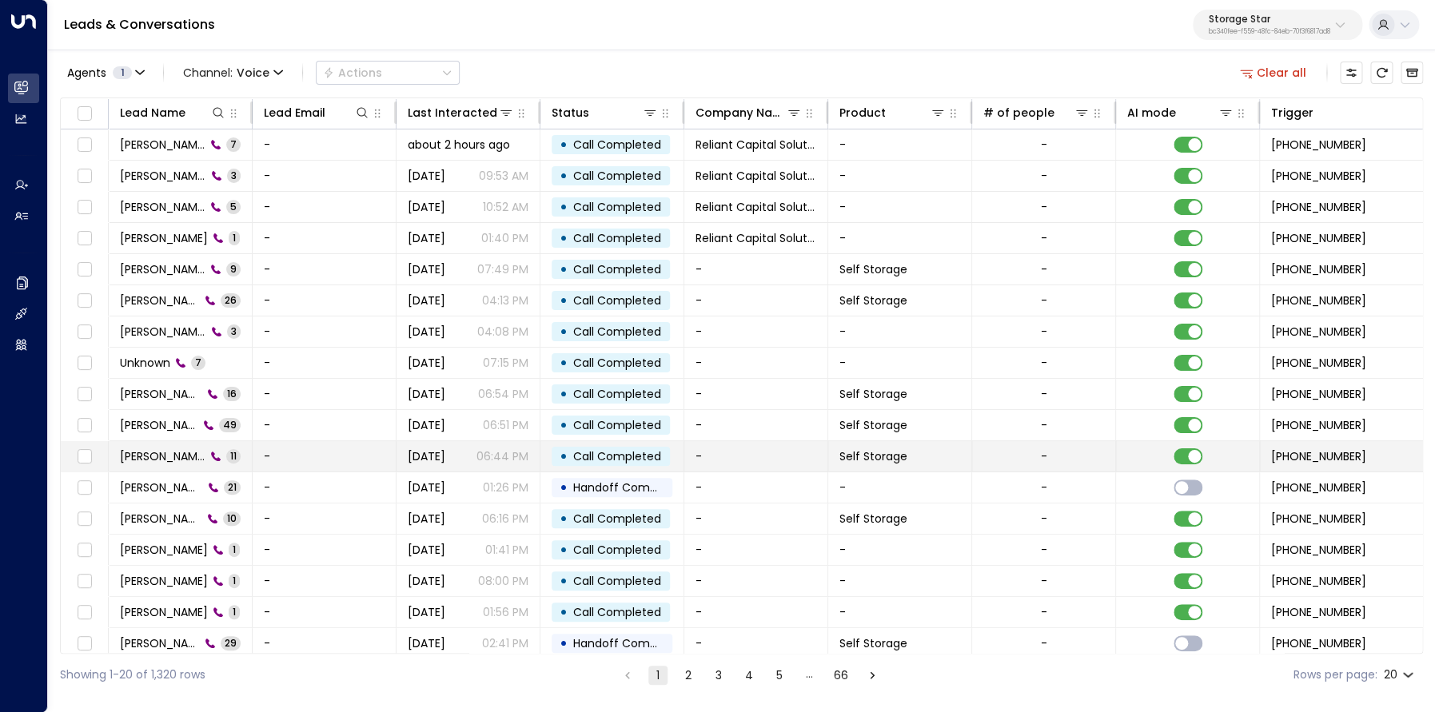
click at [165, 454] on span "[PERSON_NAME]" at bounding box center [163, 456] width 86 height 16
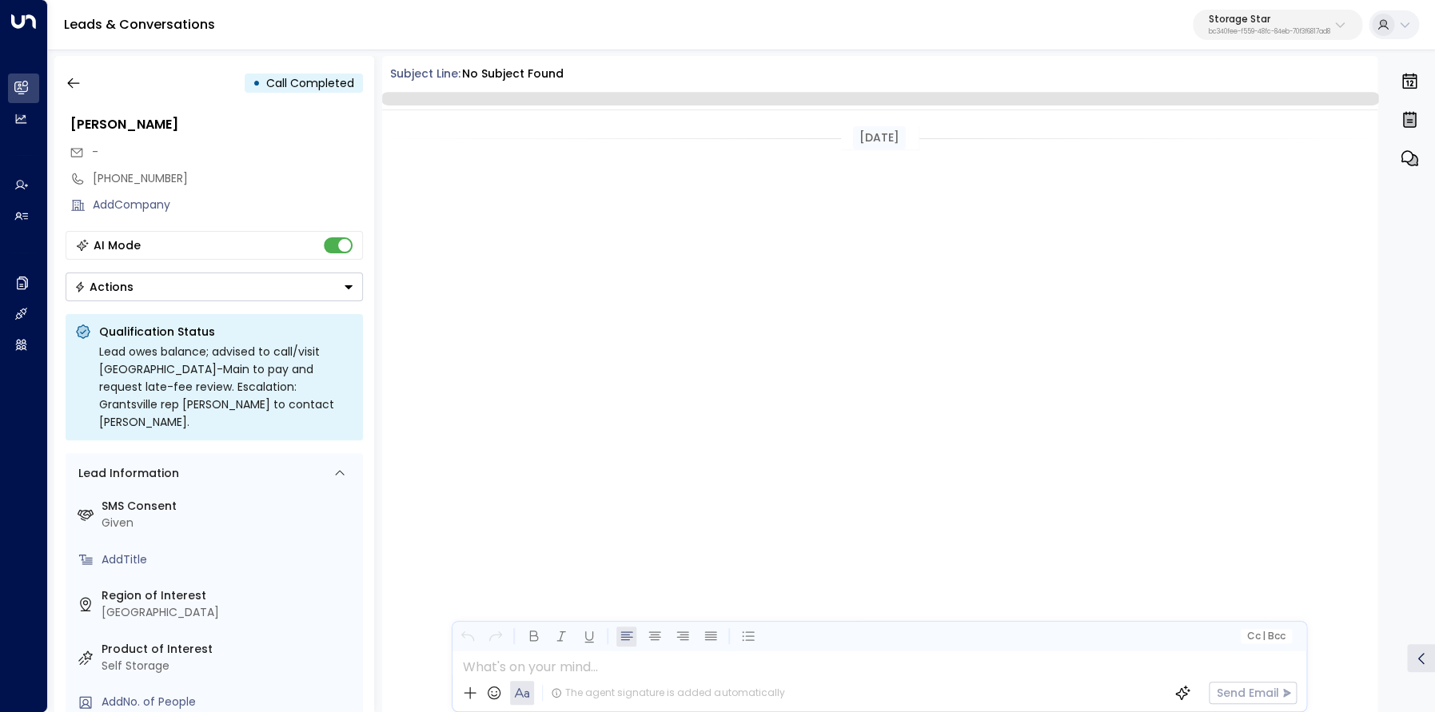
scroll to position [647, 0]
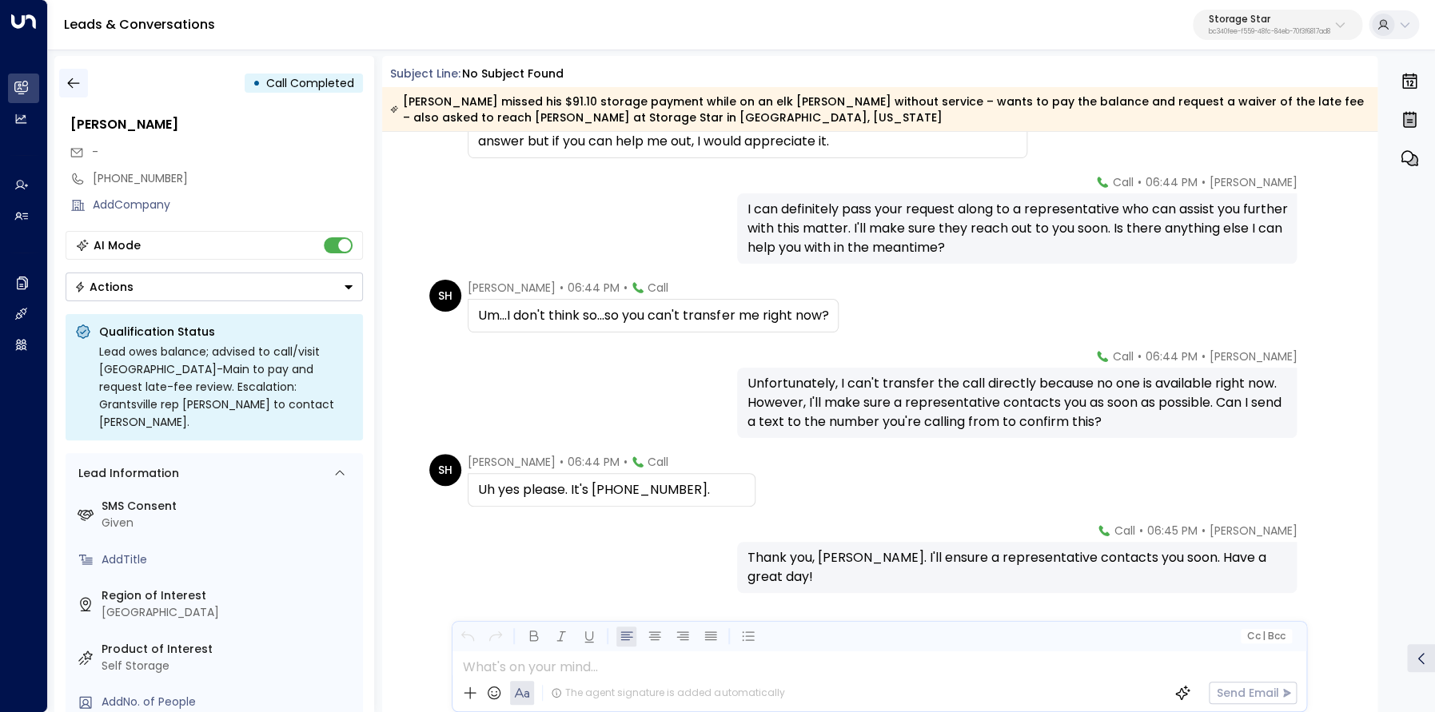
click at [72, 77] on icon "button" at bounding box center [74, 83] width 16 height 16
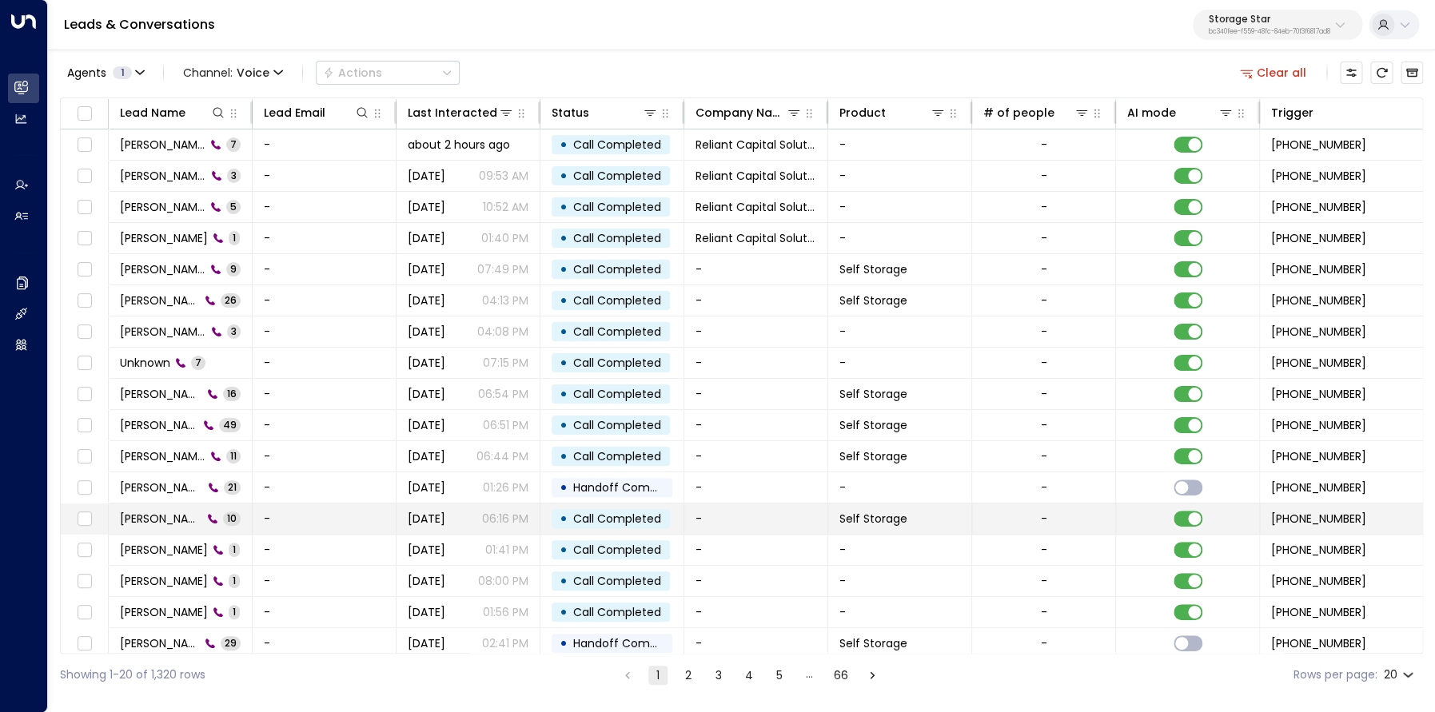
click at [139, 516] on span "Pete" at bounding box center [161, 519] width 82 height 16
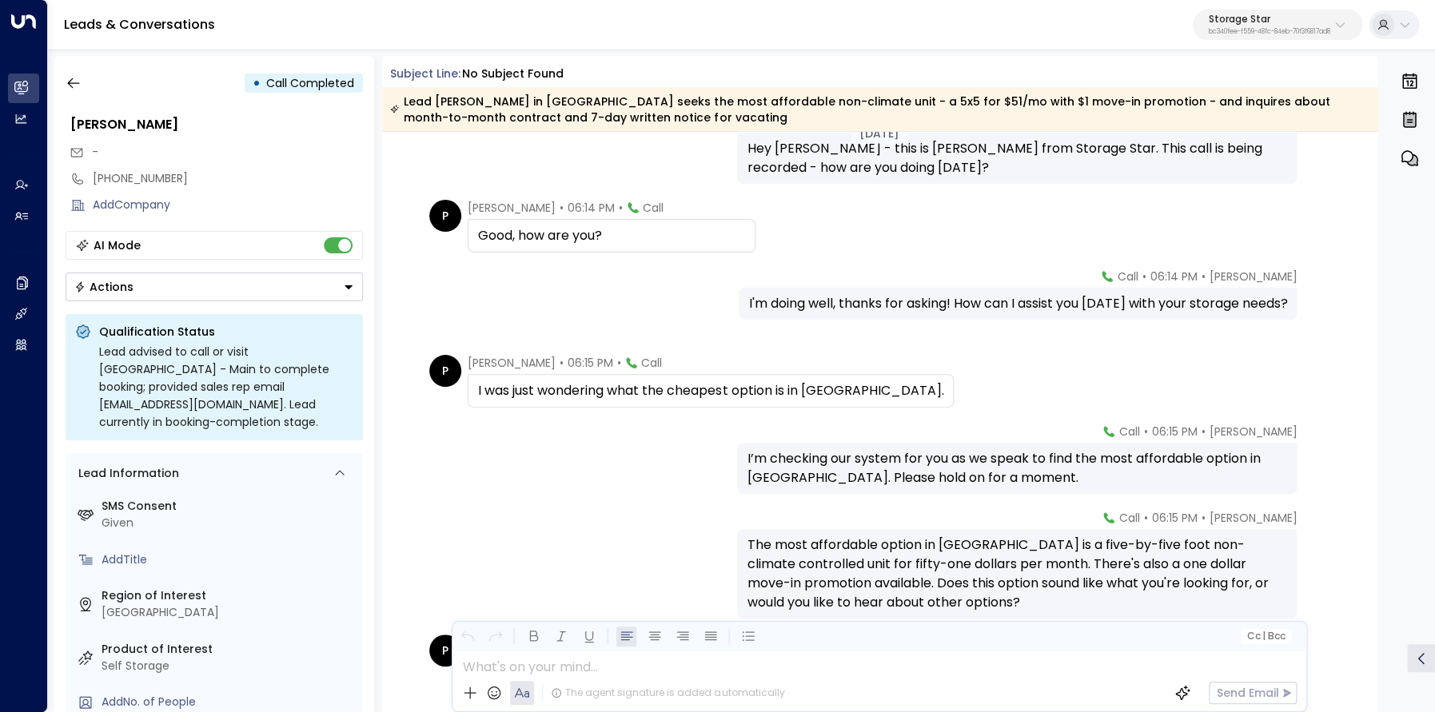
scroll to position [118, 0]
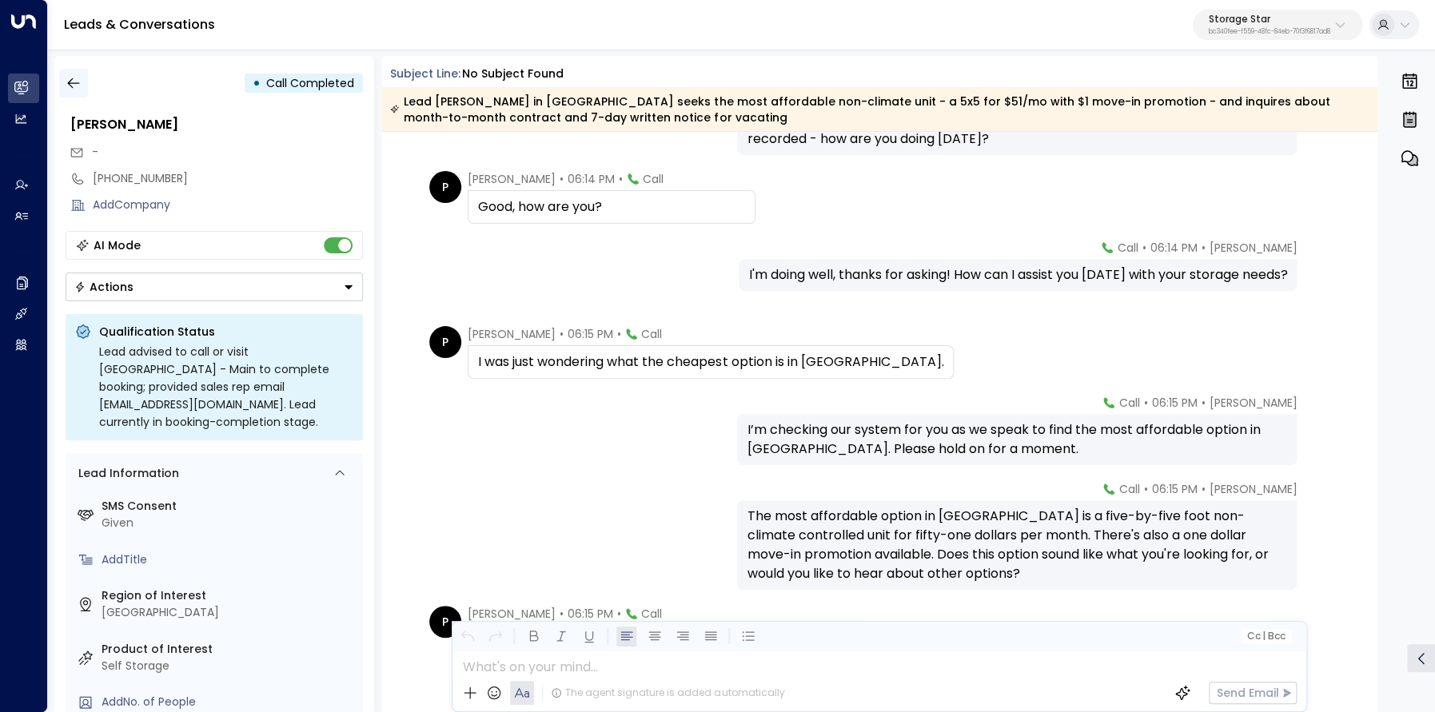
click at [75, 86] on icon "button" at bounding box center [74, 83] width 16 height 16
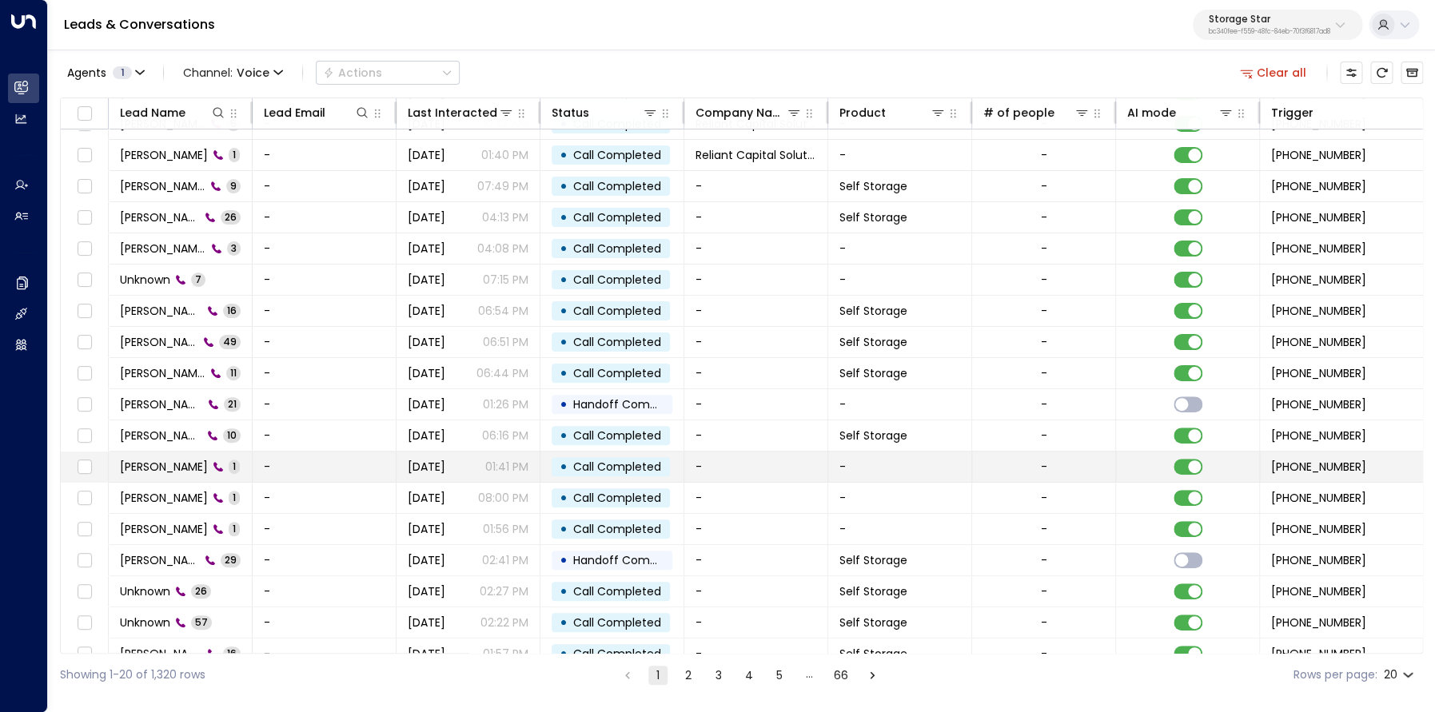
scroll to position [100, 0]
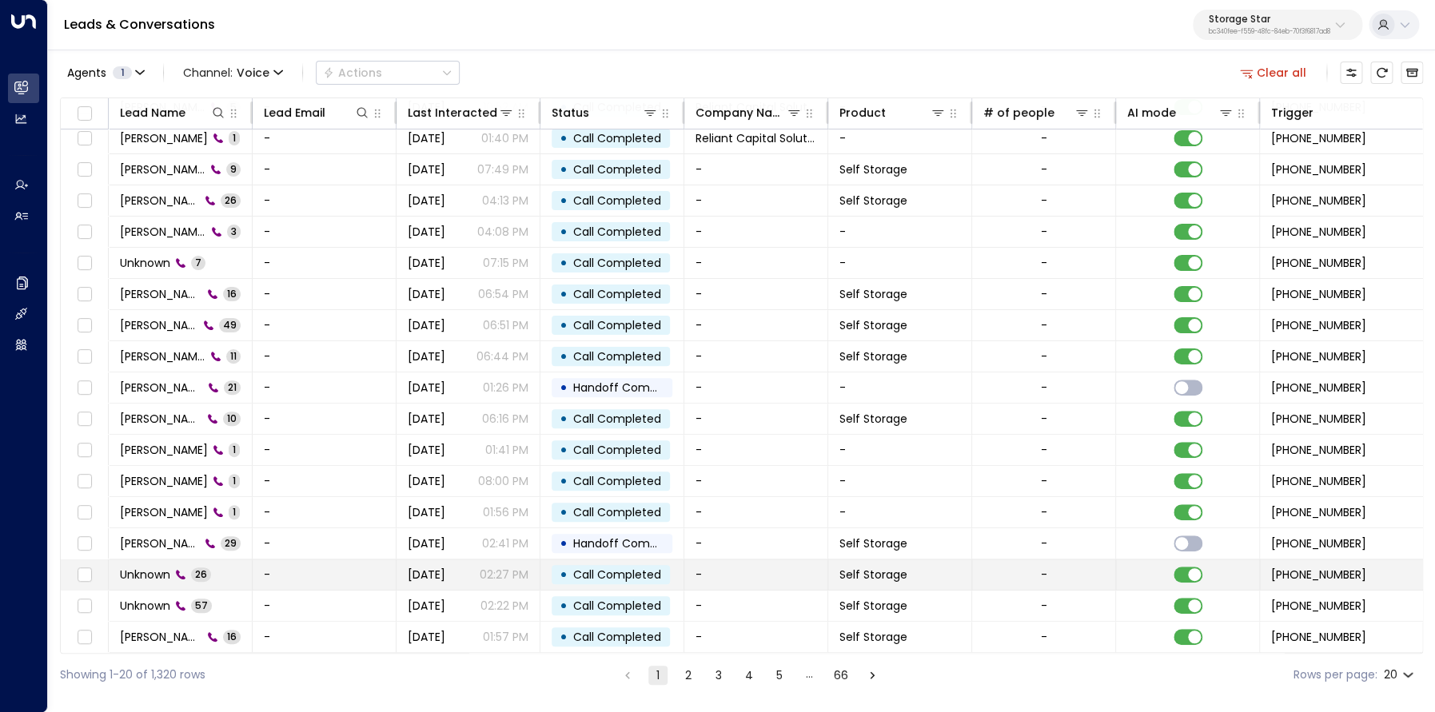
click at [167, 576] on span "Unknown" at bounding box center [145, 575] width 50 height 16
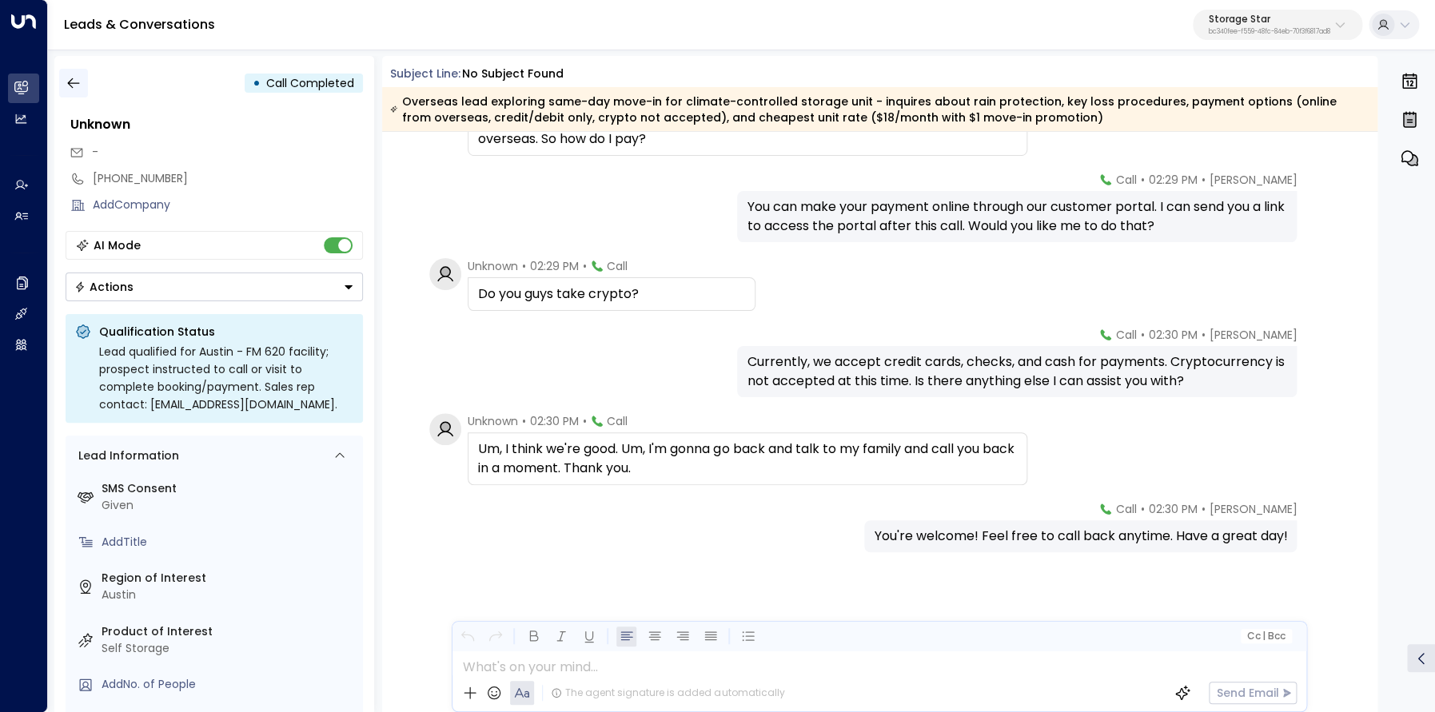
scroll to position [1745, 0]
click at [66, 78] on icon "button" at bounding box center [74, 83] width 16 height 16
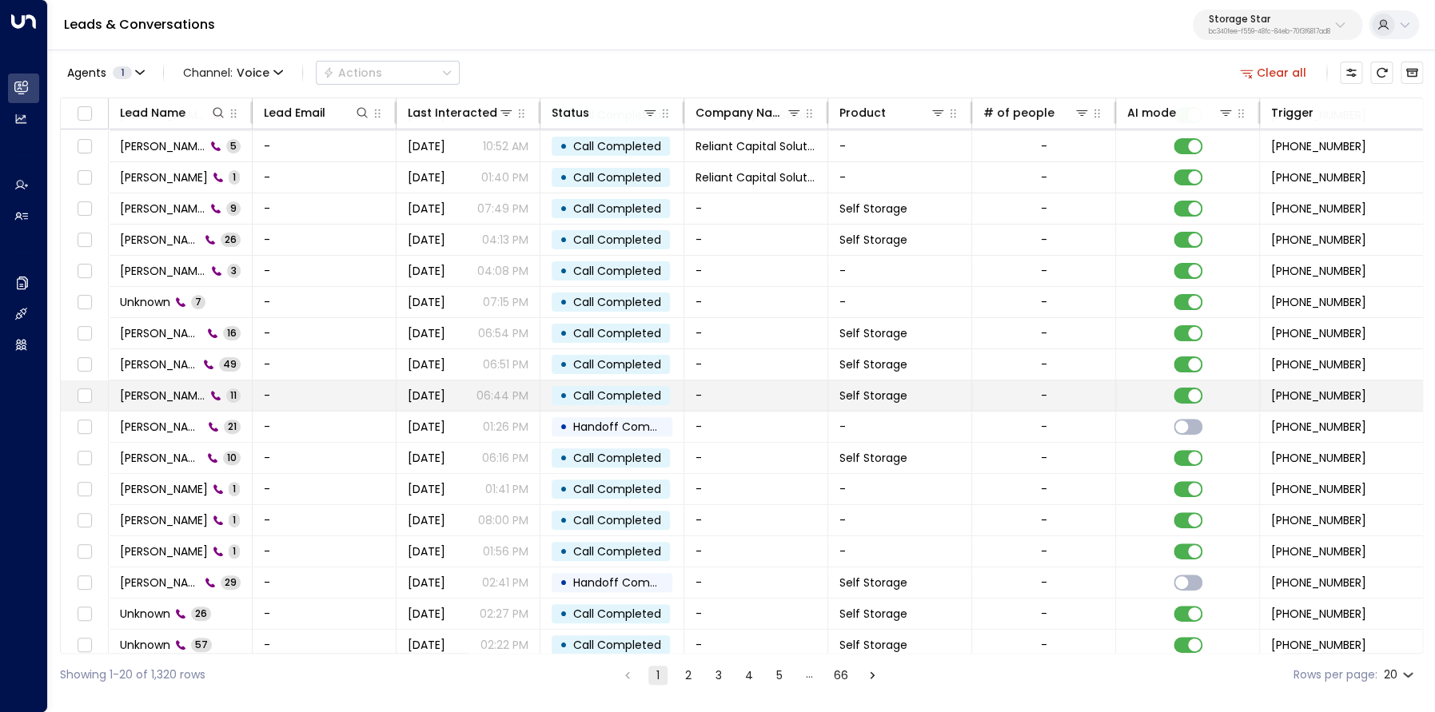
scroll to position [100, 0]
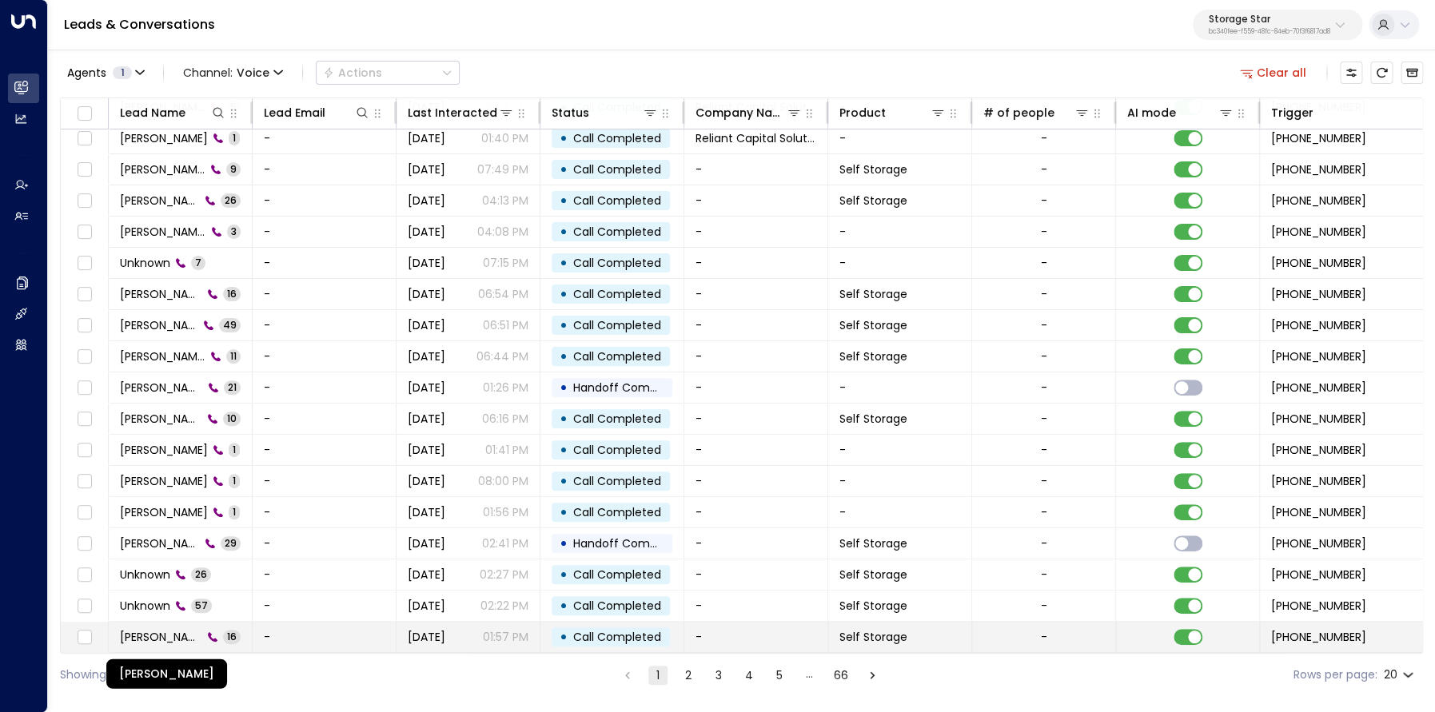
click at [169, 634] on span "Tracy Hubbard" at bounding box center [161, 637] width 82 height 16
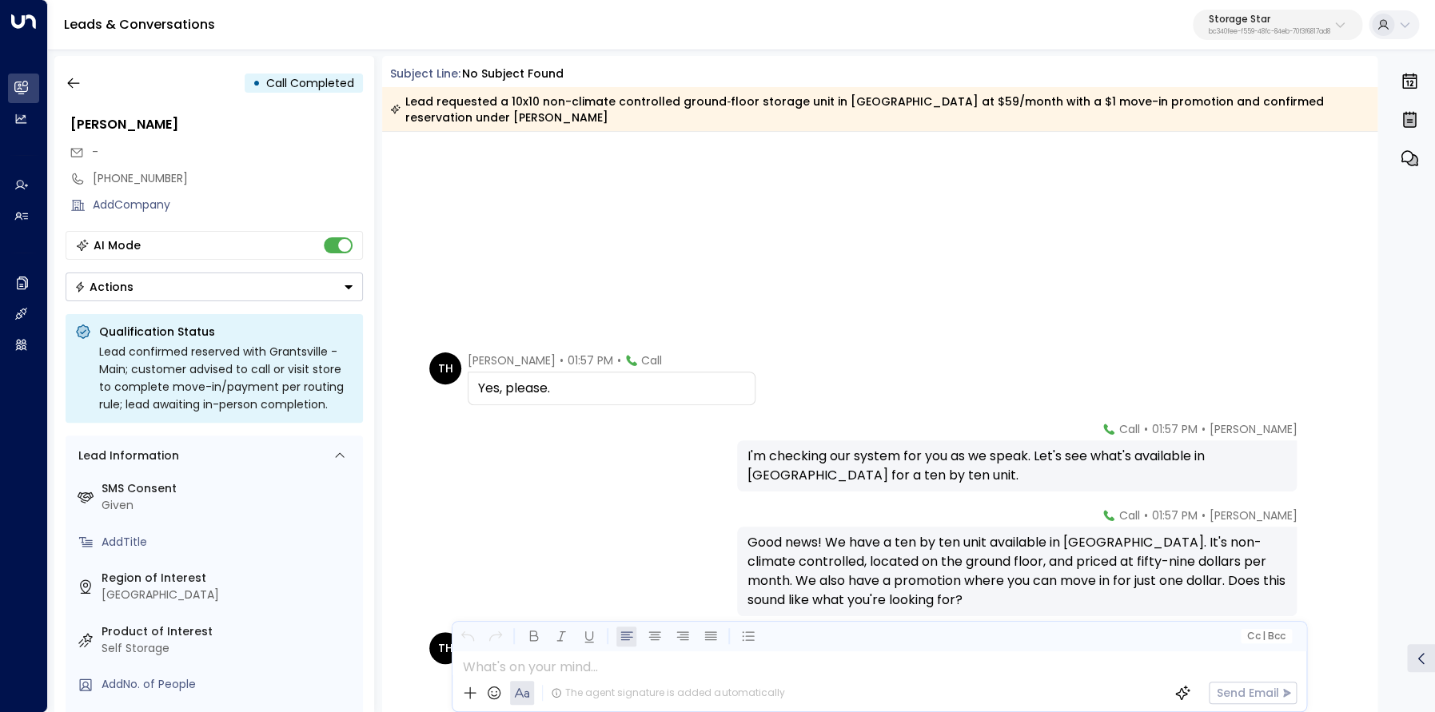
scroll to position [728, 0]
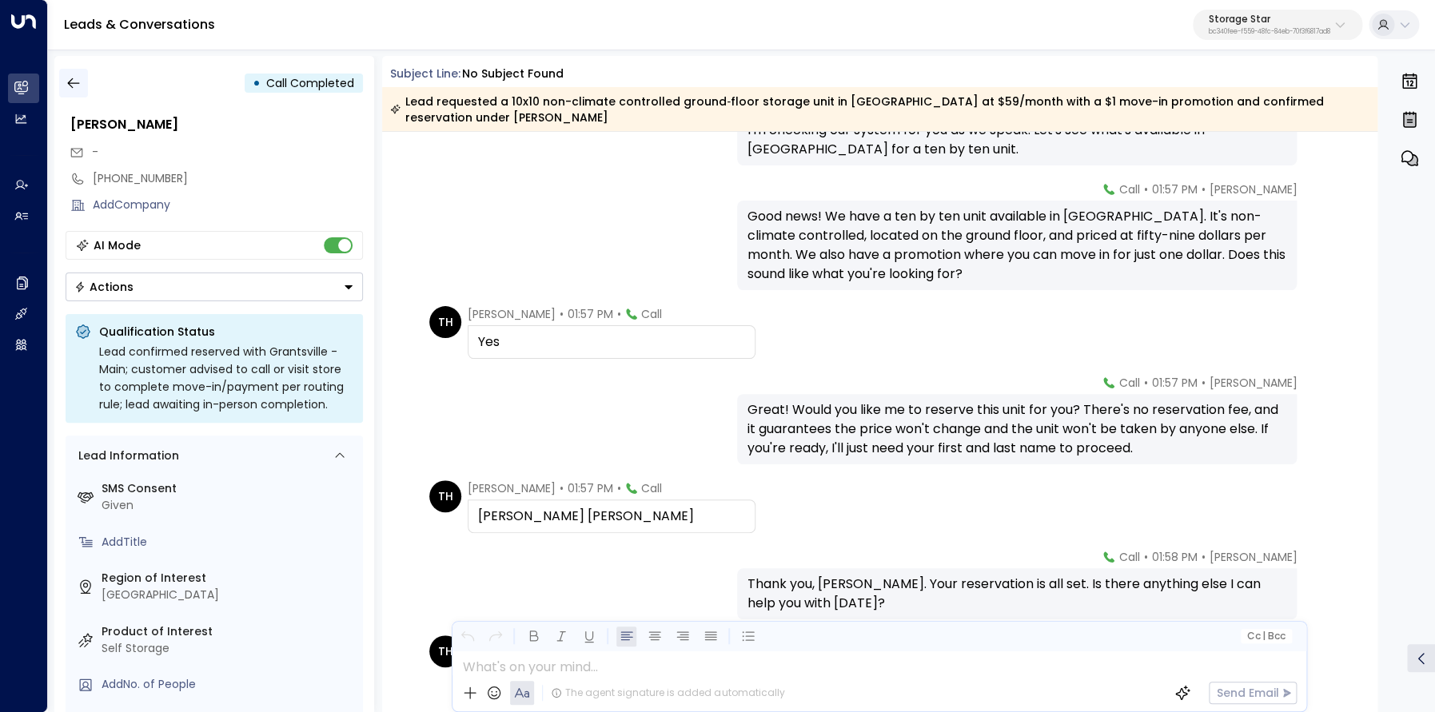
click at [67, 81] on icon "button" at bounding box center [74, 83] width 16 height 16
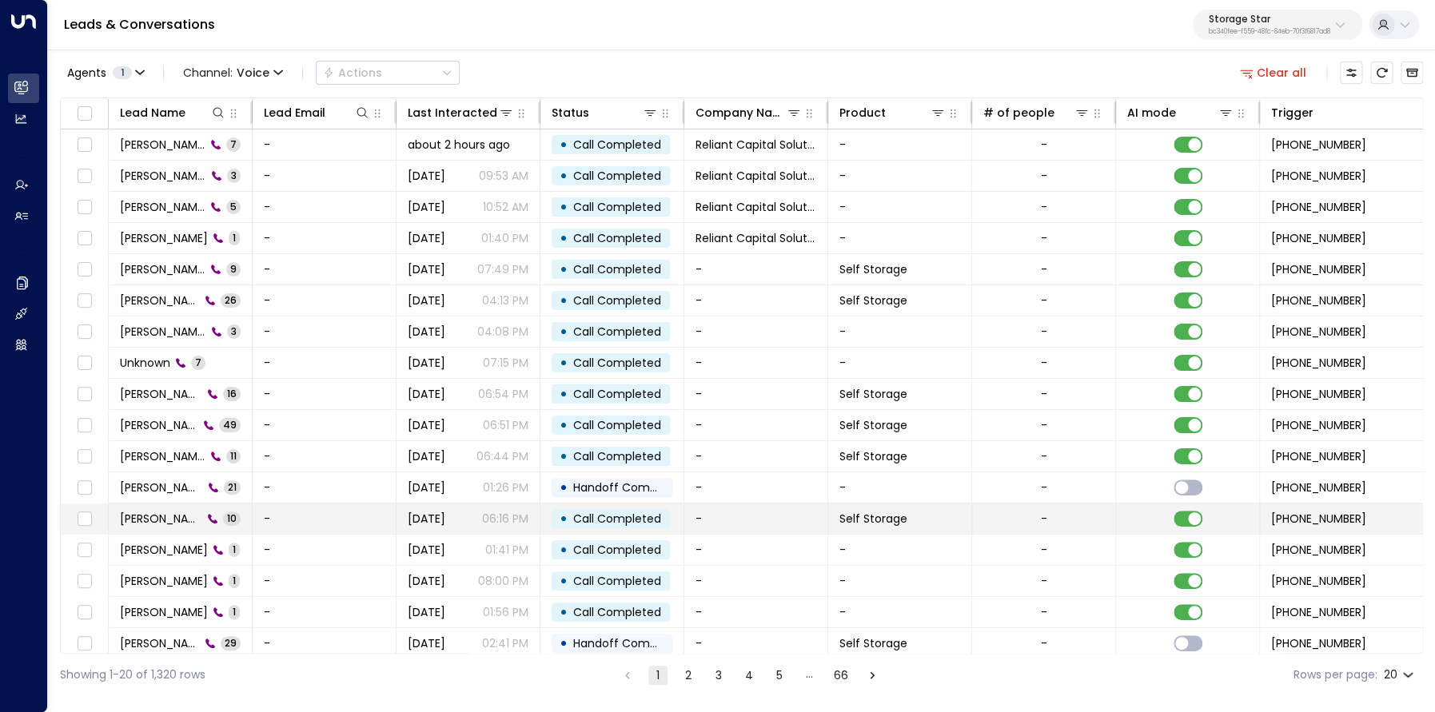
scroll to position [100, 0]
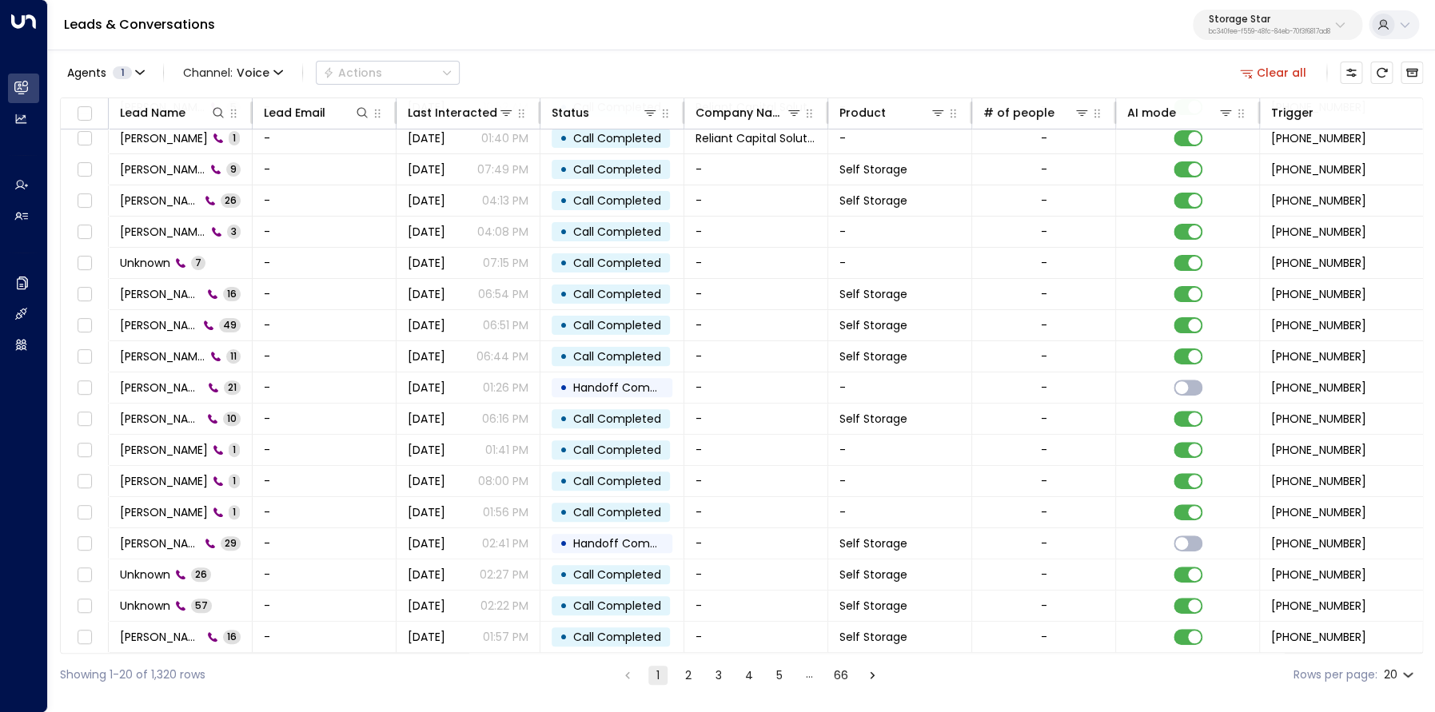
click at [678, 665] on li "2" at bounding box center [688, 675] width 21 height 20
click at [687, 675] on button "2" at bounding box center [688, 675] width 19 height 19
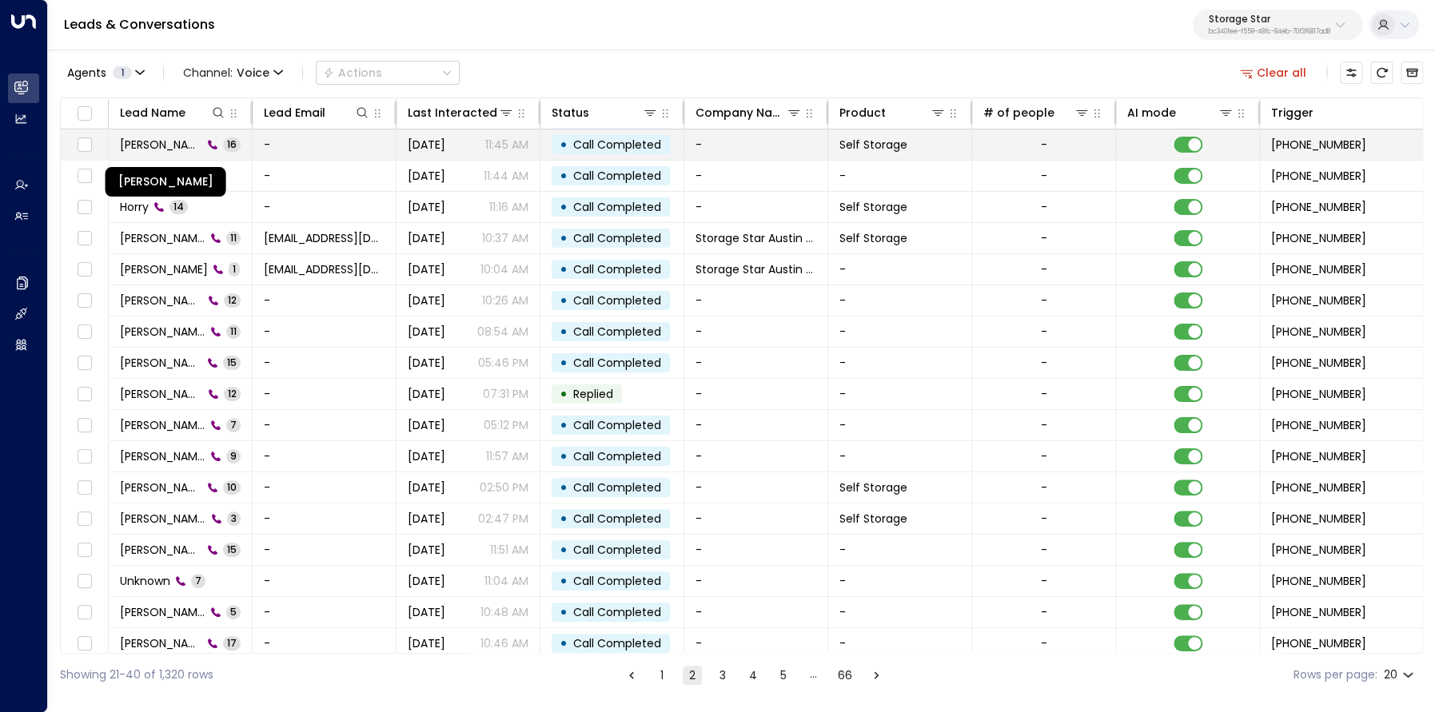
click at [161, 150] on span "Michael Harvey" at bounding box center [161, 145] width 82 height 16
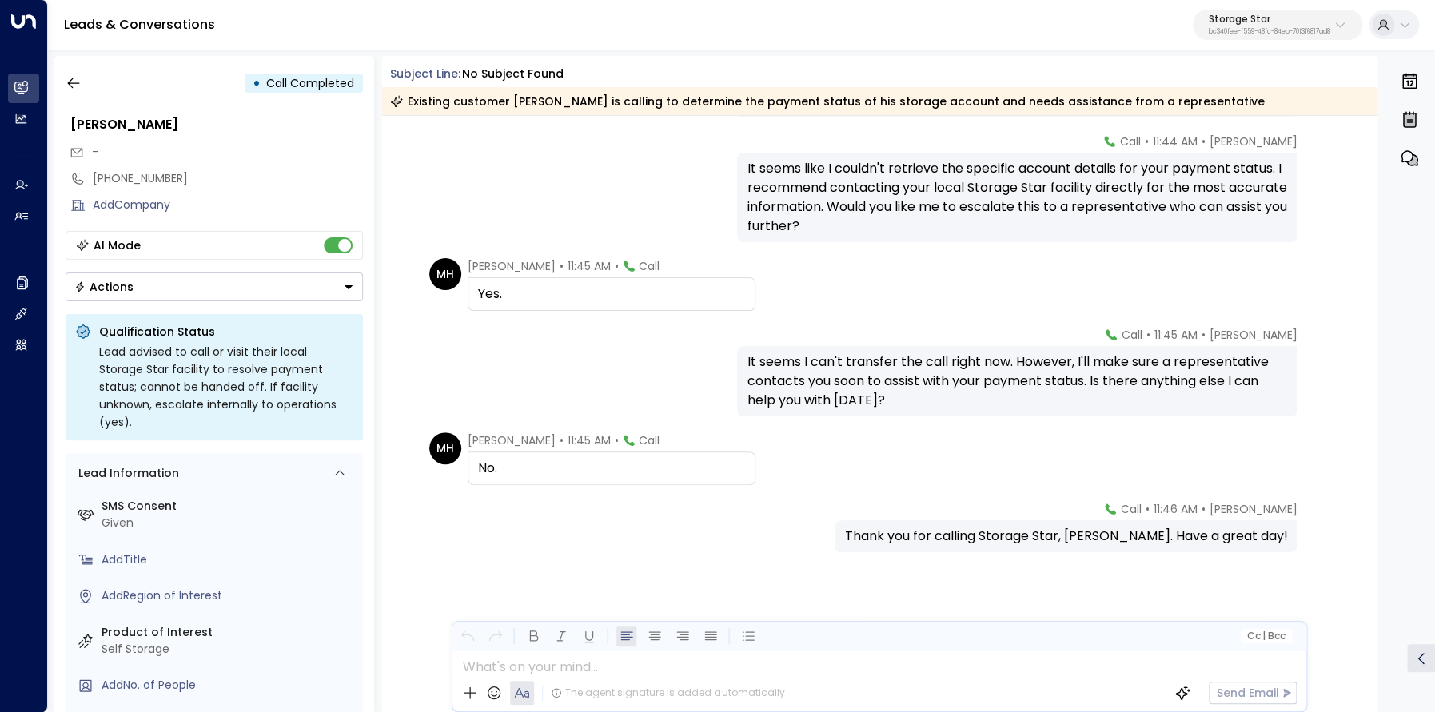
scroll to position [896, 0]
click at [69, 77] on icon "button" at bounding box center [74, 83] width 16 height 16
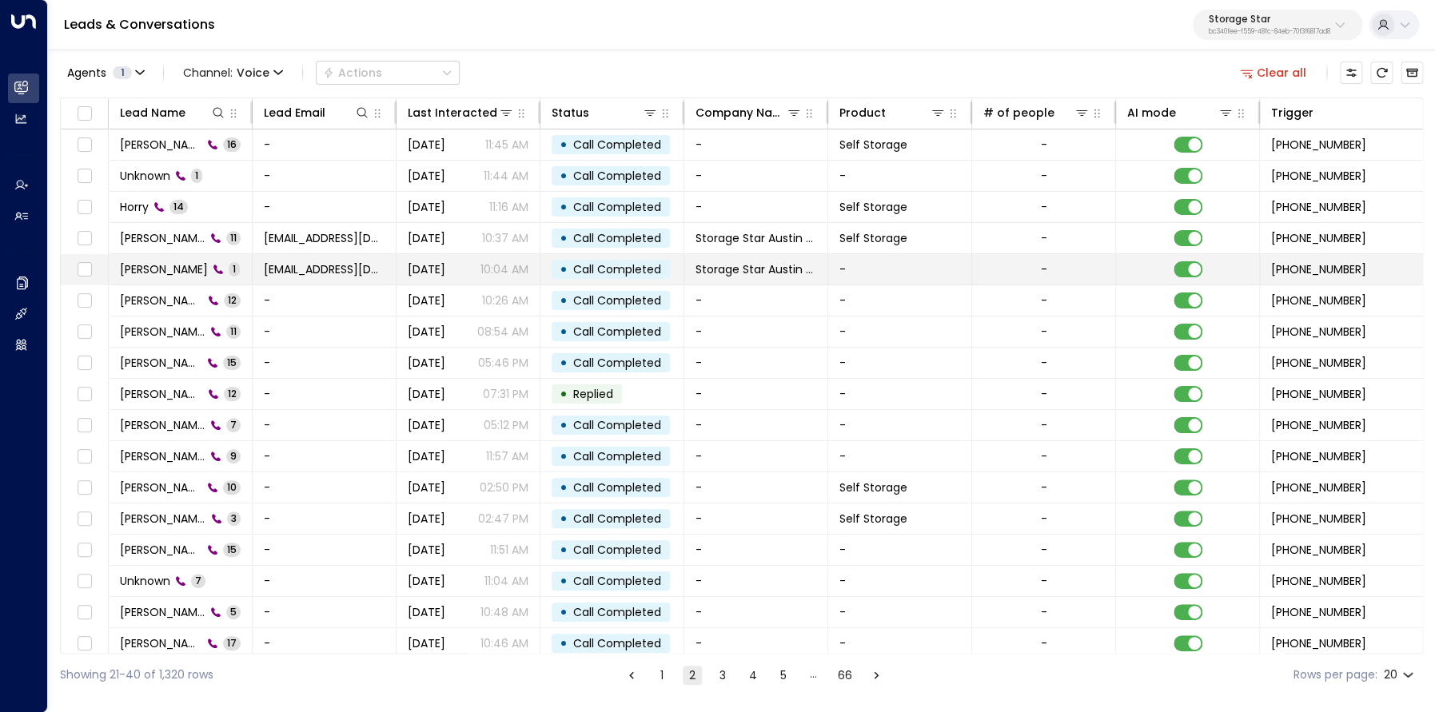
scroll to position [0, 1]
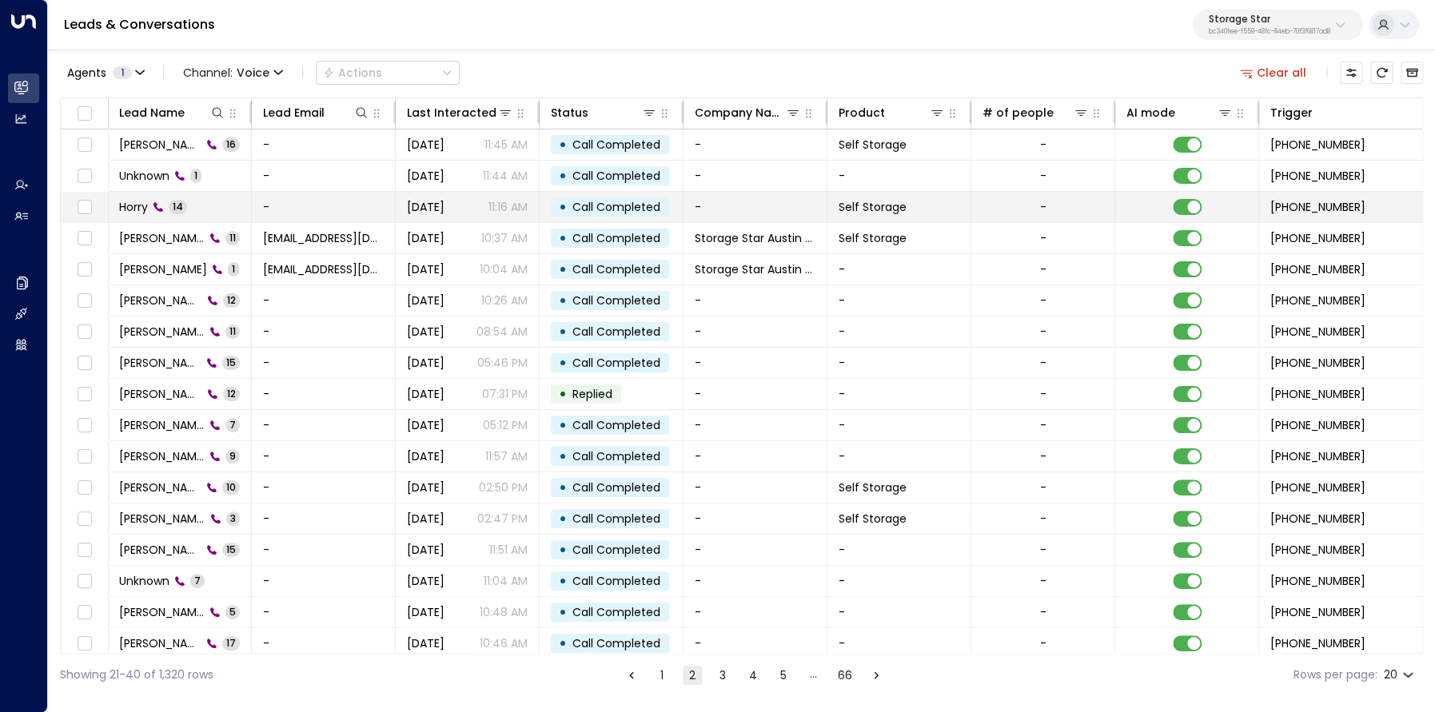
click at [130, 205] on span "Horry" at bounding box center [133, 207] width 29 height 16
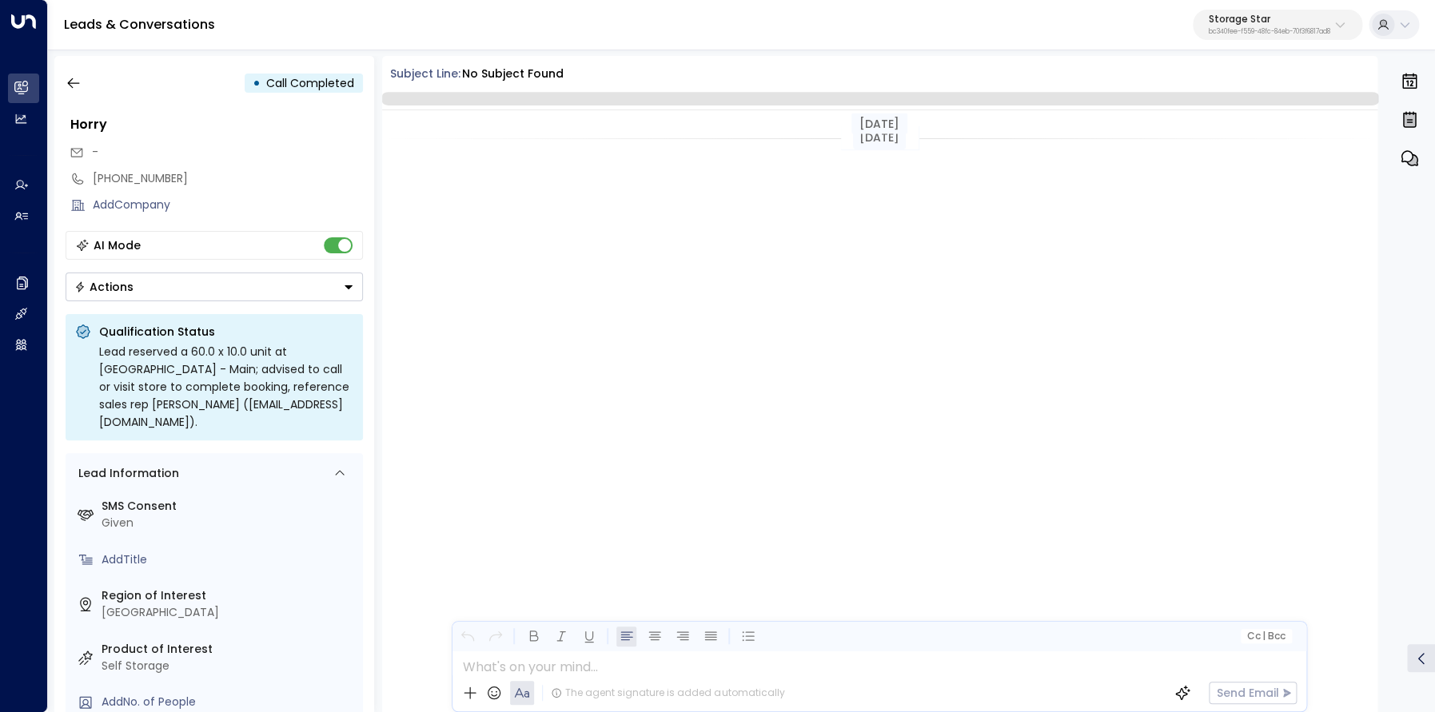
scroll to position [754, 0]
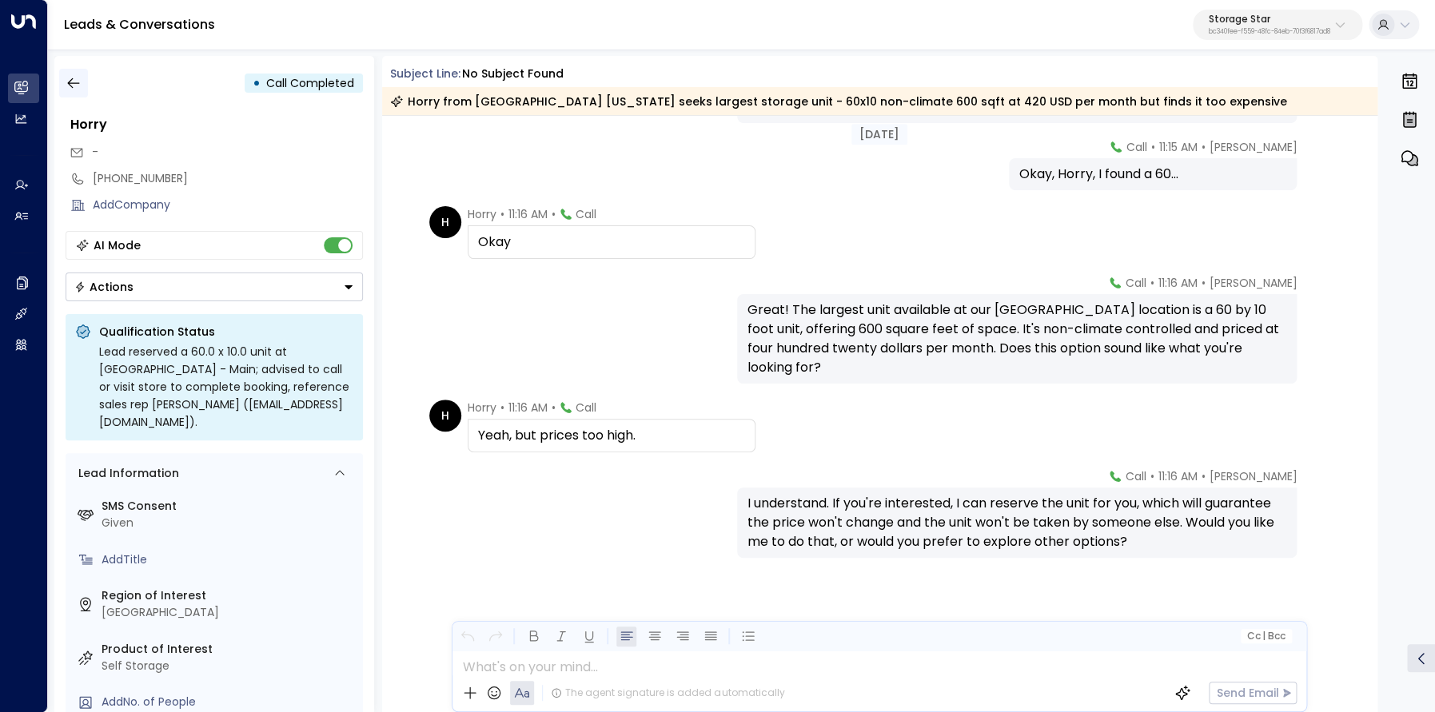
click at [62, 88] on button "button" at bounding box center [73, 83] width 29 height 29
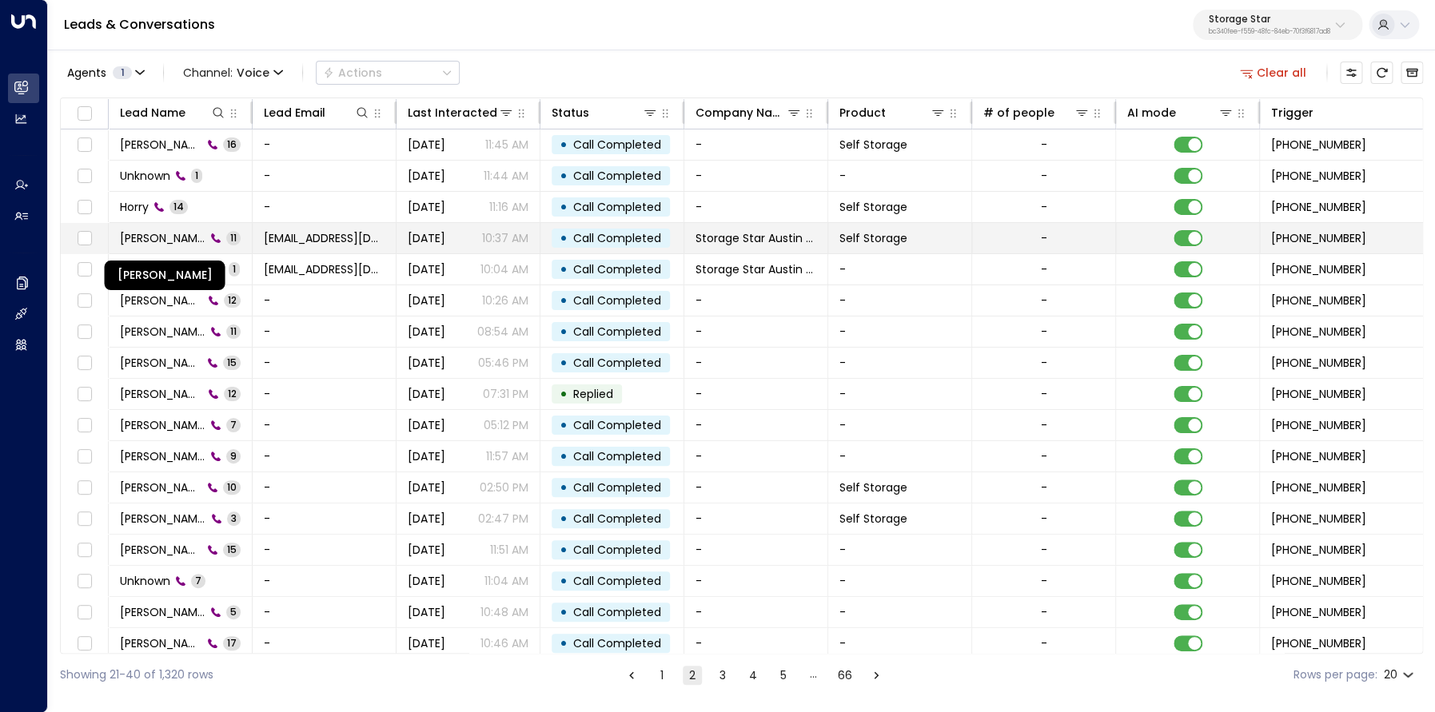
click at [166, 233] on span "Darren Peterson" at bounding box center [163, 238] width 86 height 16
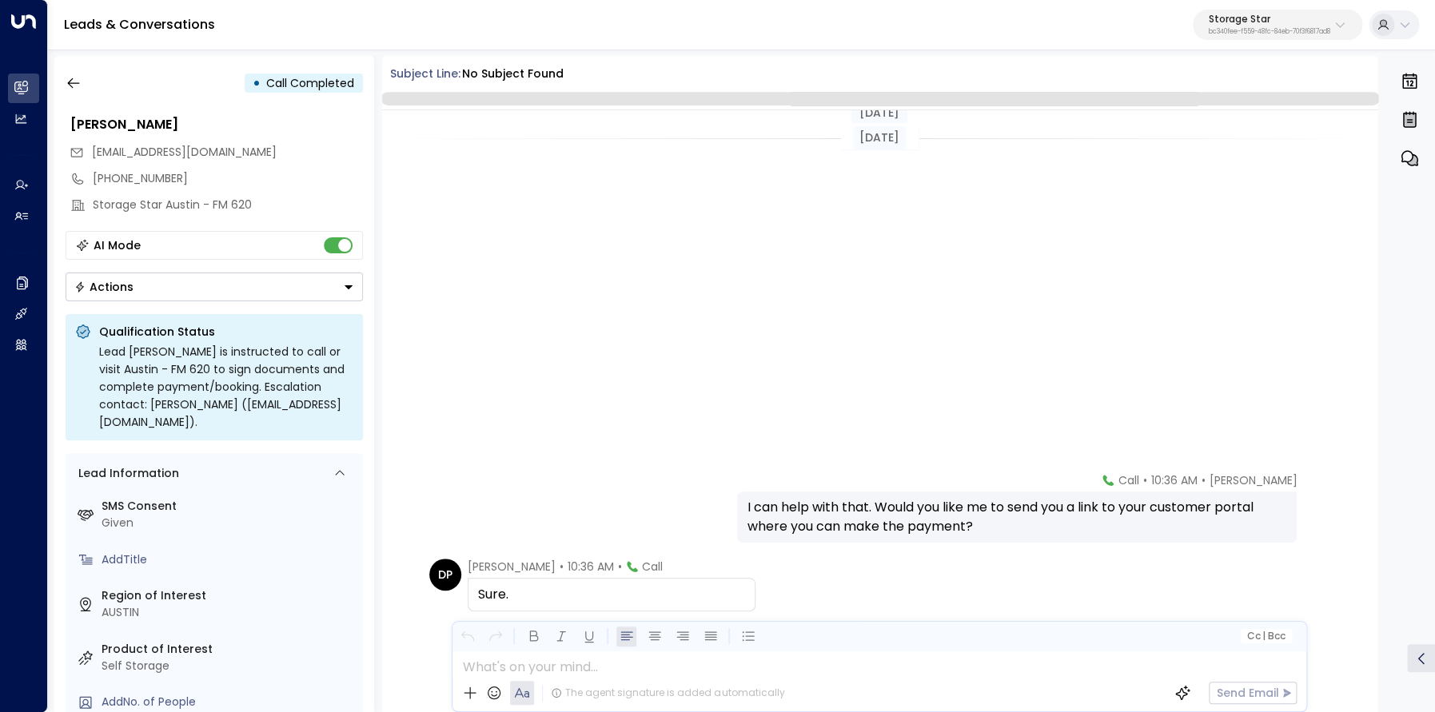
scroll to position [513, 0]
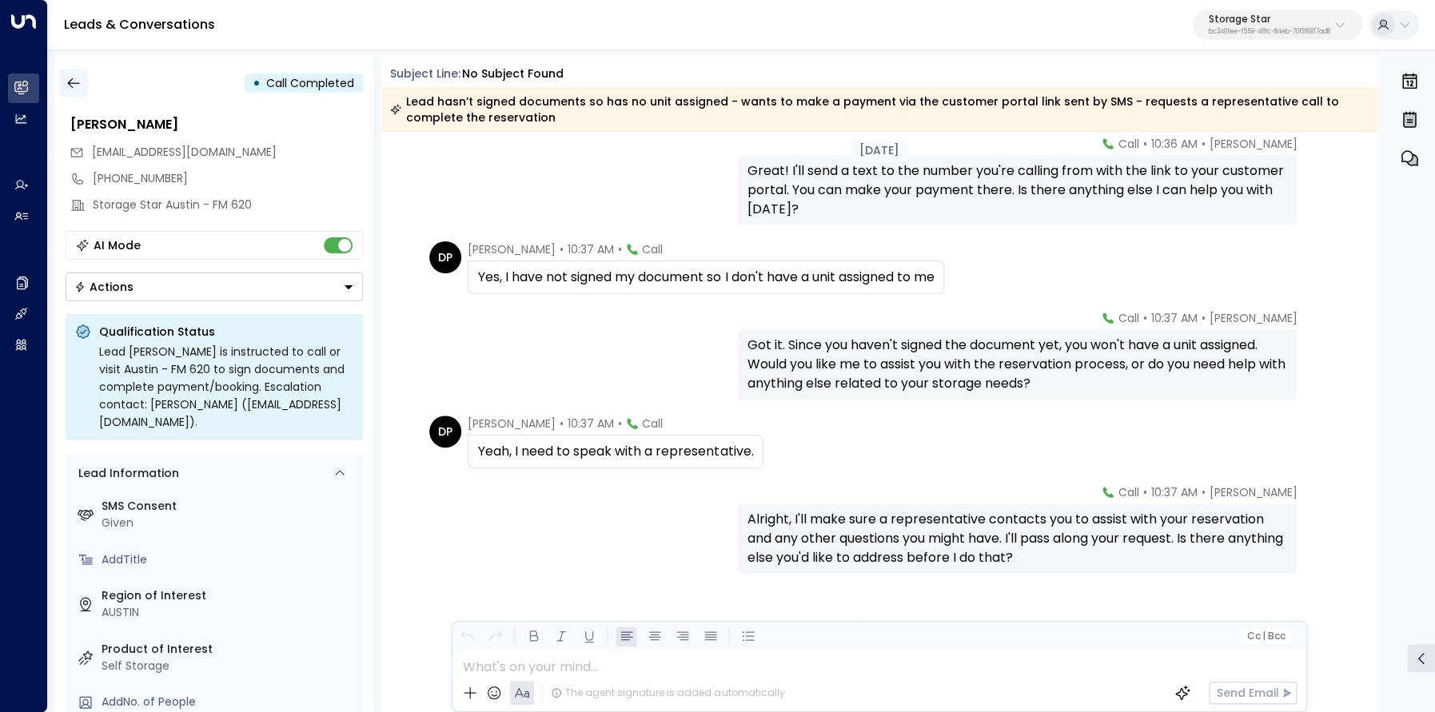
click at [75, 74] on button "button" at bounding box center [73, 83] width 29 height 29
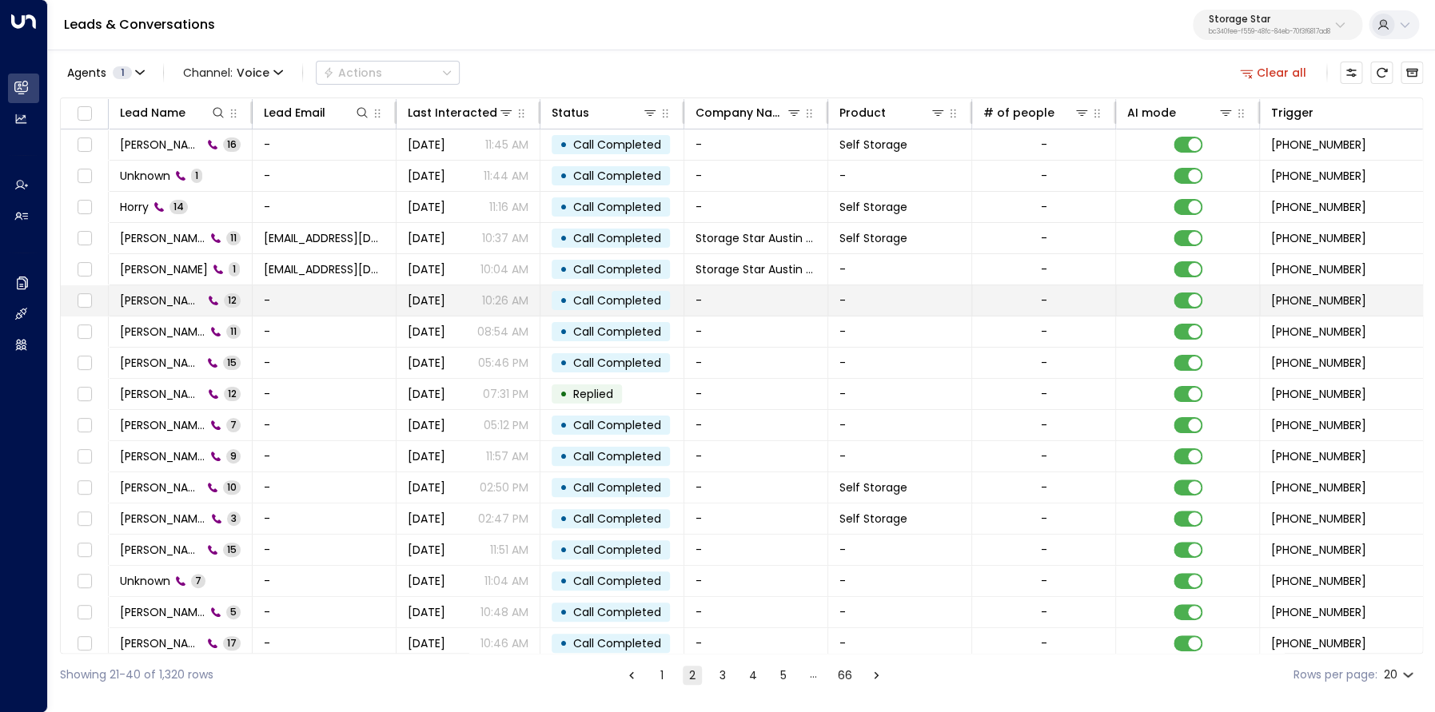
click at [156, 299] on span "Don Sewell" at bounding box center [161, 301] width 83 height 16
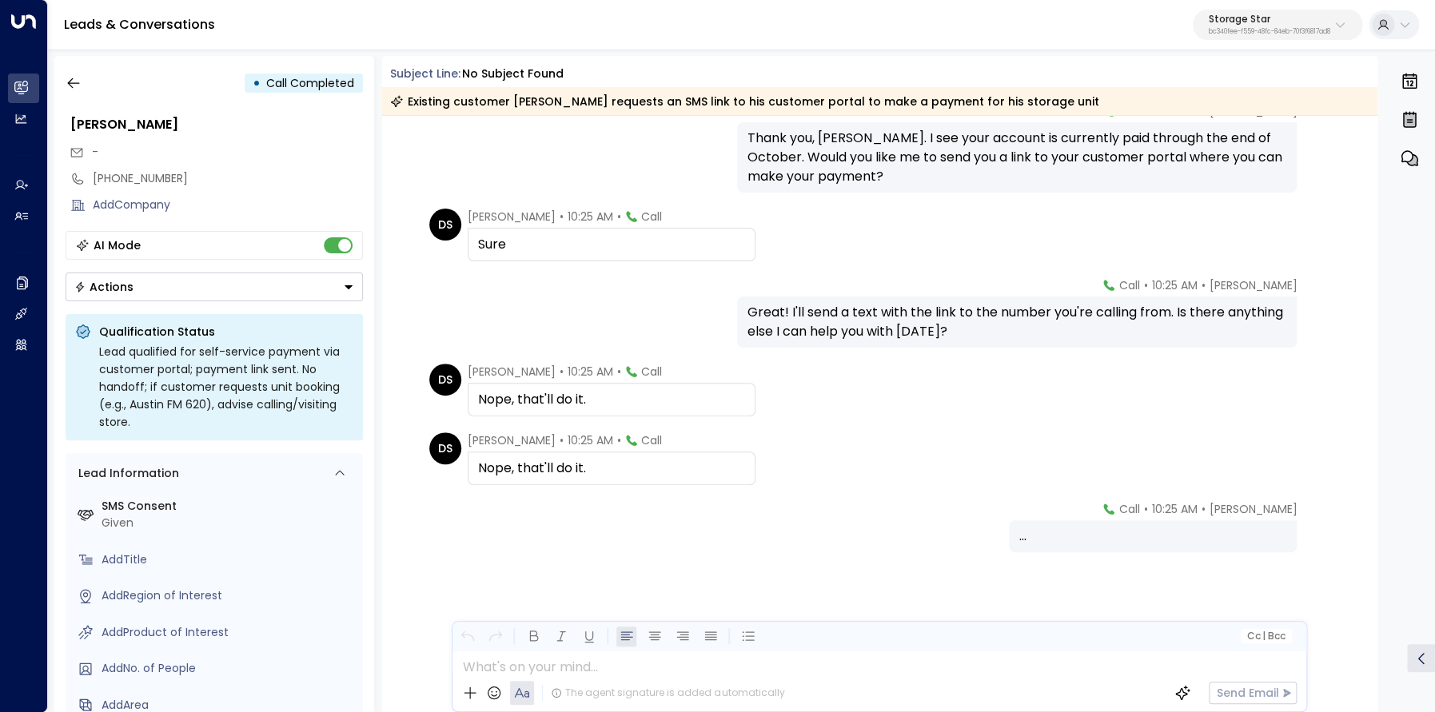
scroll to position [511, 0]
click at [71, 86] on icon "button" at bounding box center [73, 83] width 12 height 10
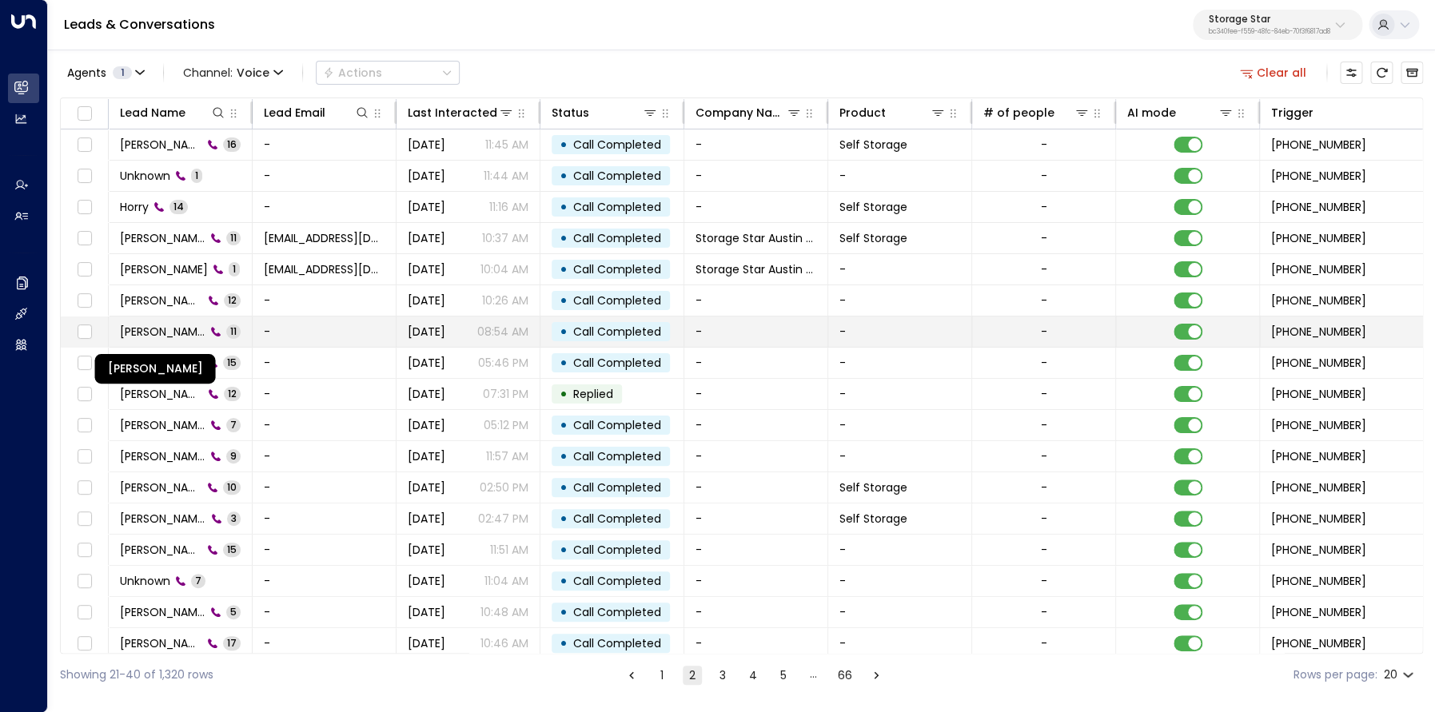
click at [161, 332] on span "Edward McNicholas" at bounding box center [163, 332] width 86 height 16
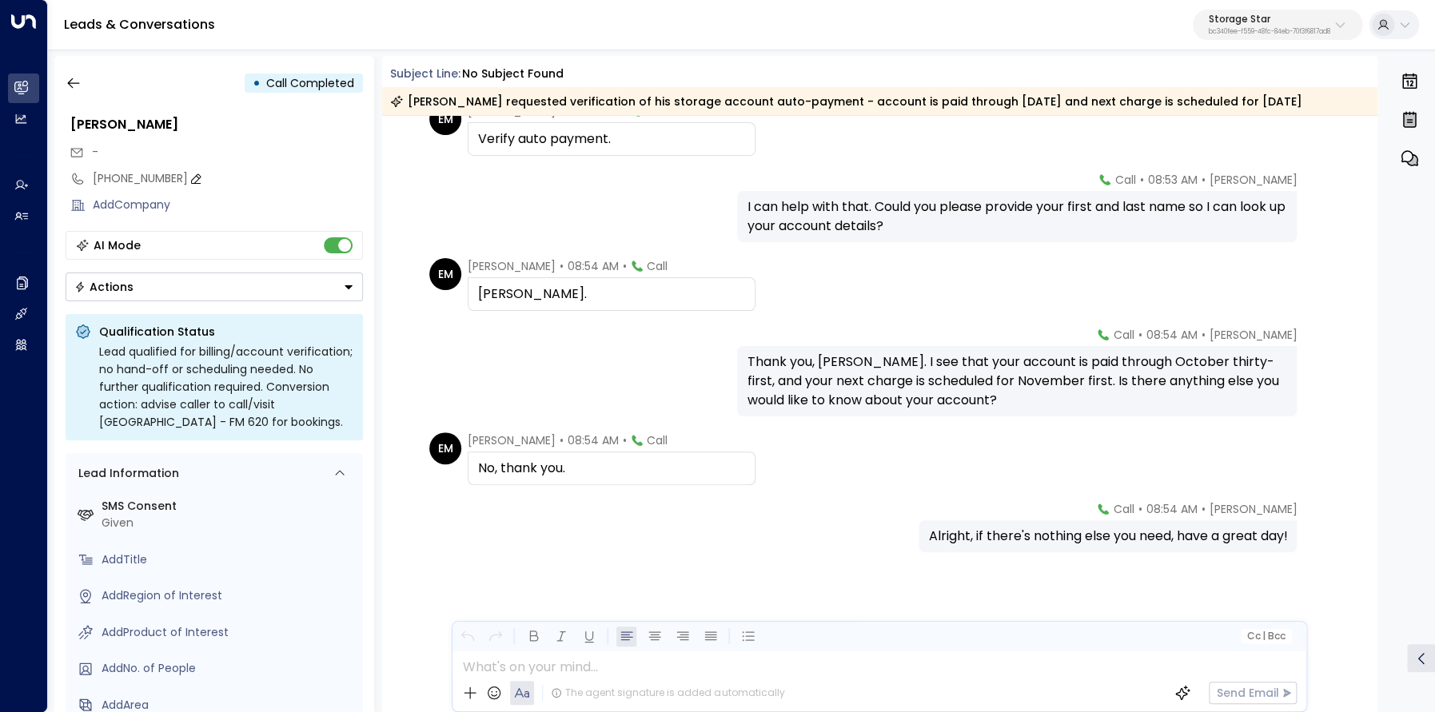
scroll to position [461, 0]
click at [75, 82] on icon "button" at bounding box center [74, 83] width 16 height 16
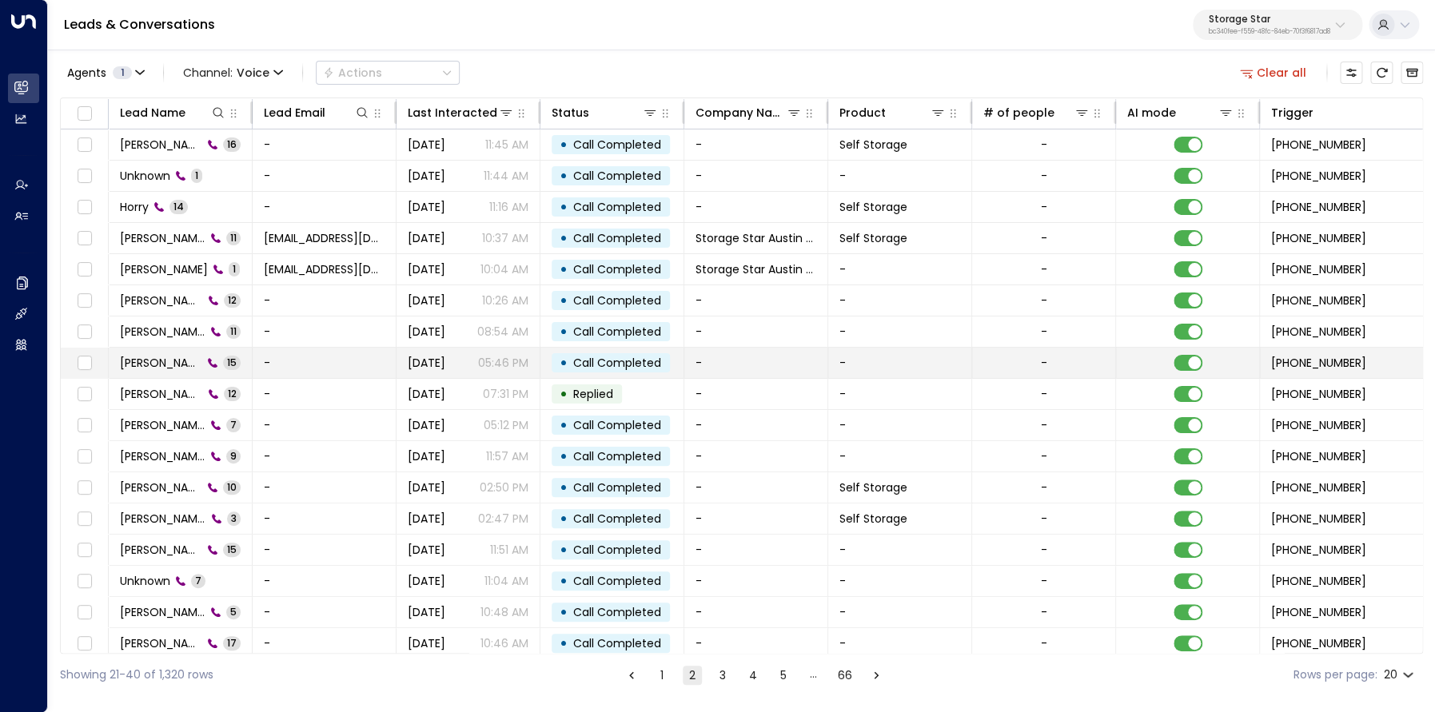
click at [153, 358] on span "Melody Taylor" at bounding box center [161, 363] width 82 height 16
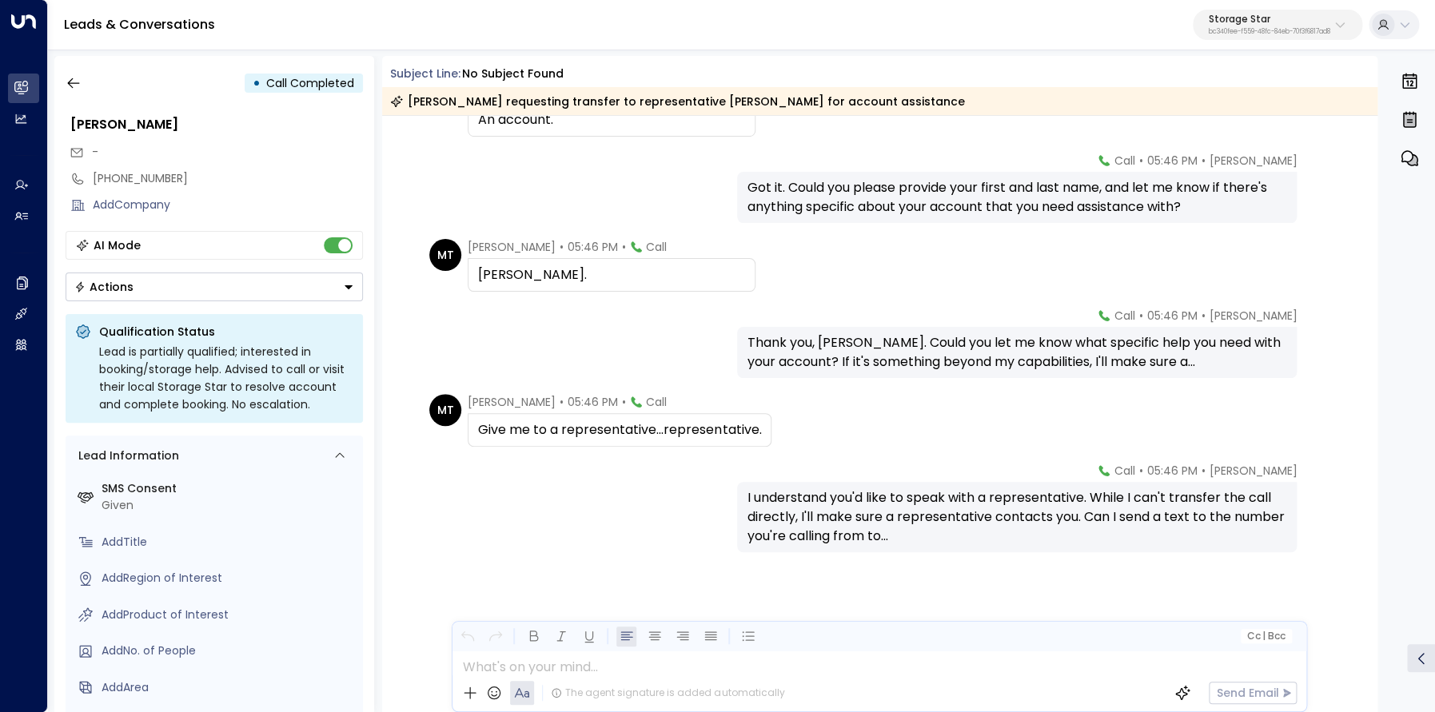
scroll to position [790, 0]
click at [73, 92] on button "button" at bounding box center [73, 83] width 29 height 29
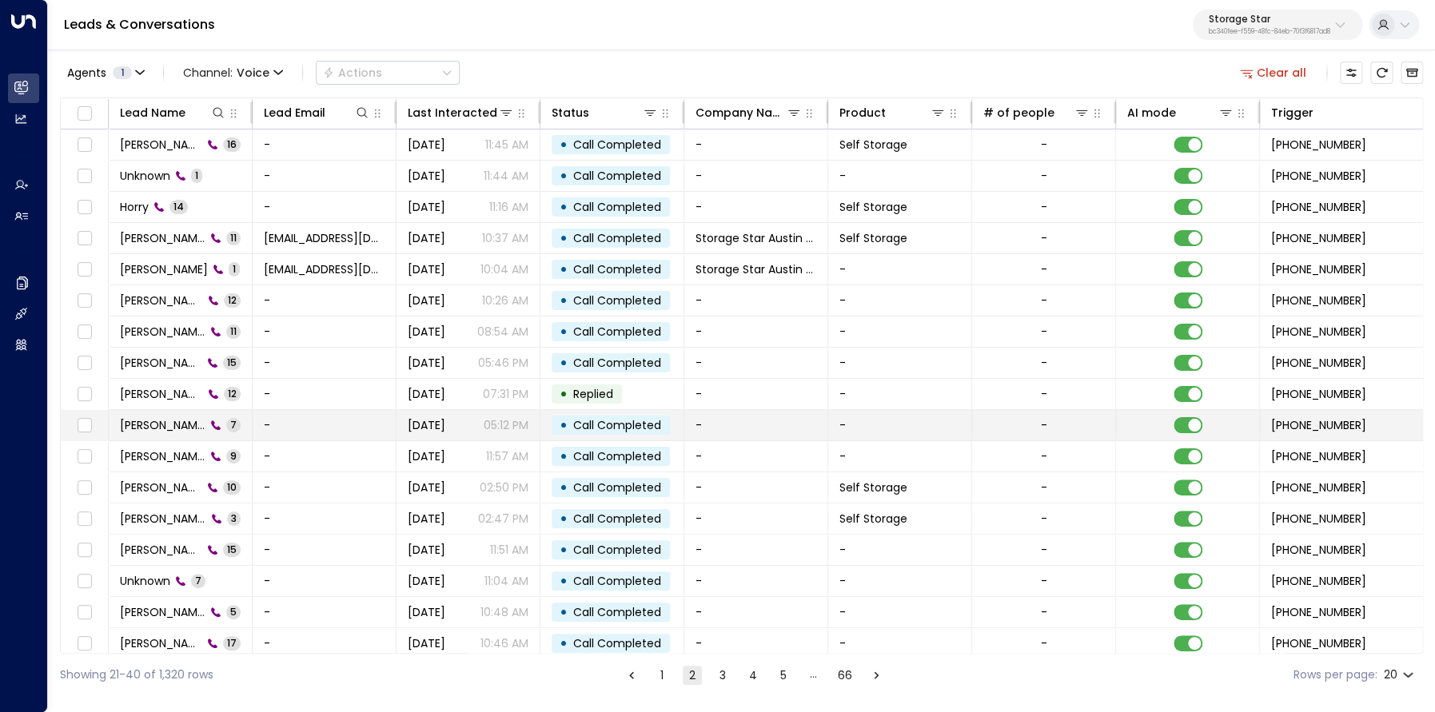
click at [161, 427] on span "Stevie P." at bounding box center [163, 425] width 86 height 16
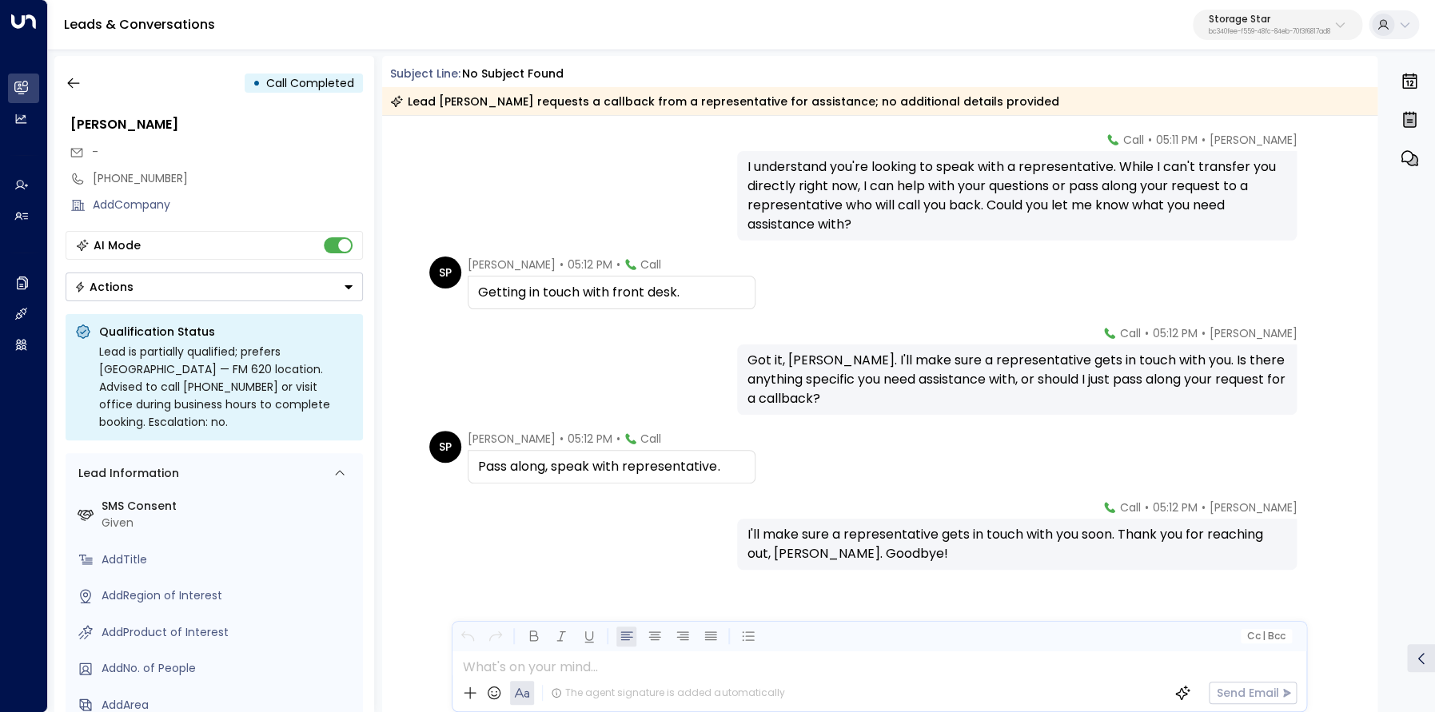
scroll to position [228, 0]
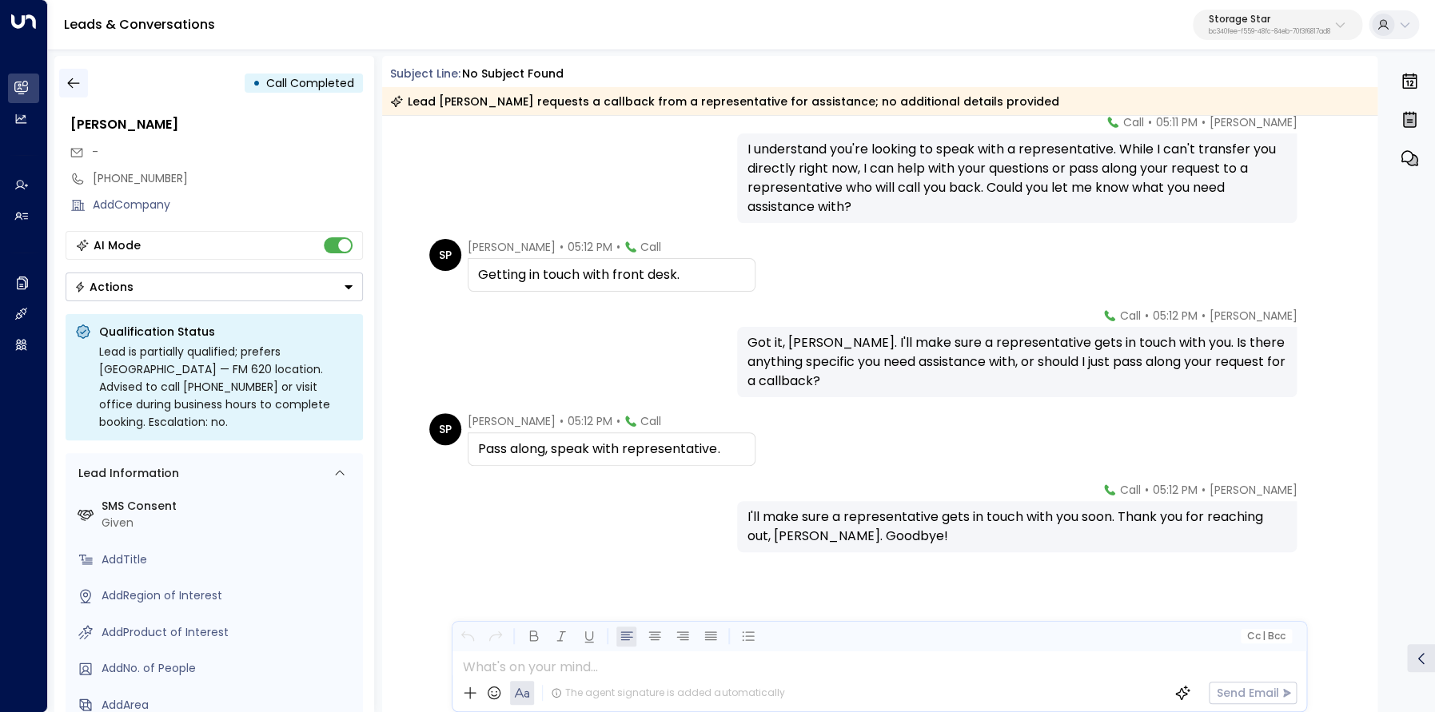
click at [77, 86] on icon "button" at bounding box center [74, 83] width 16 height 16
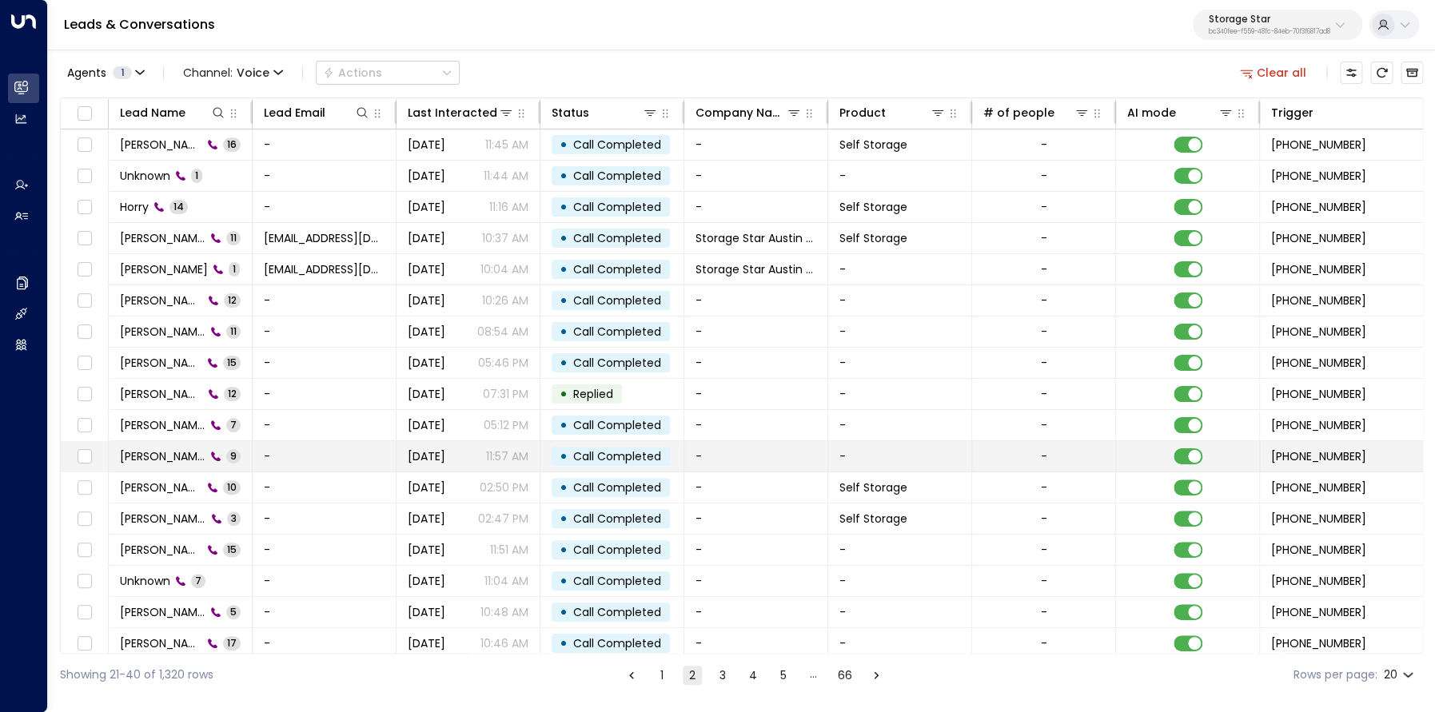
click at [151, 453] on span "Stevie P." at bounding box center [163, 456] width 86 height 16
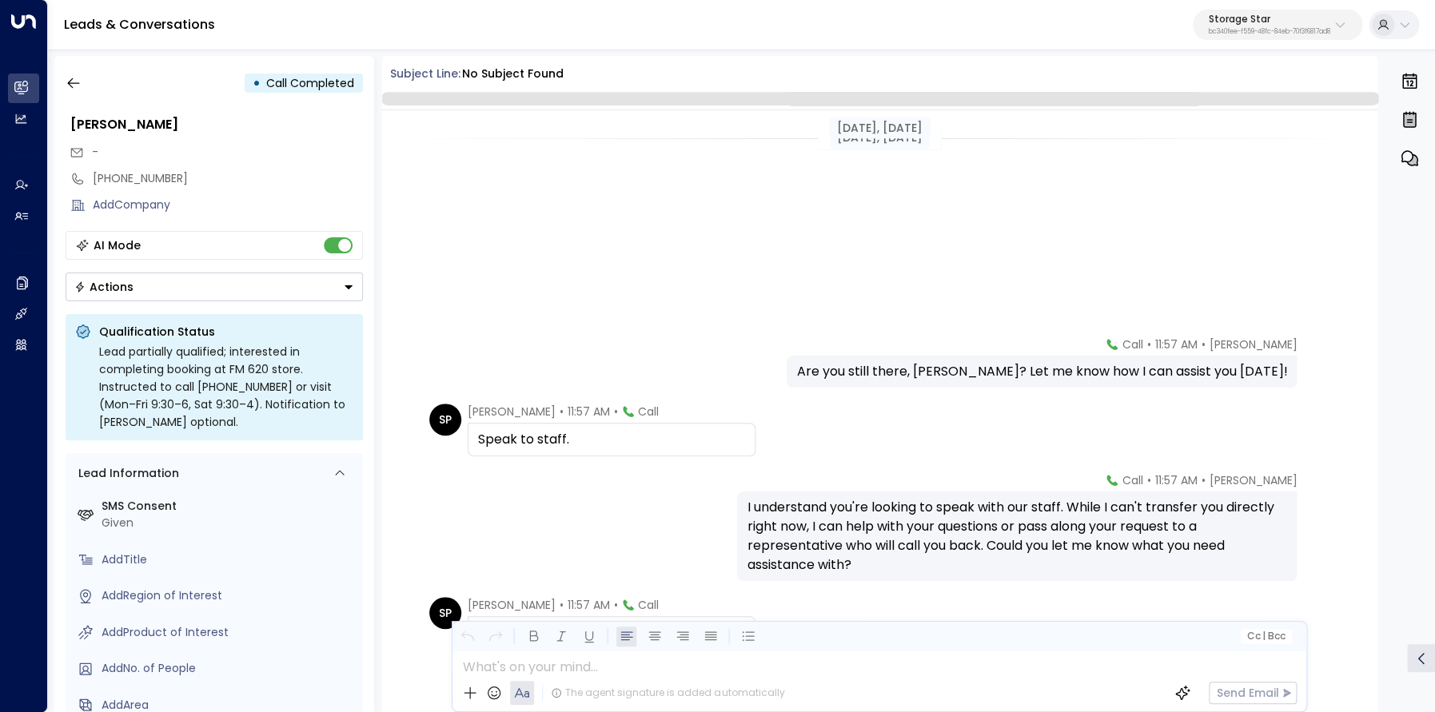
scroll to position [358, 0]
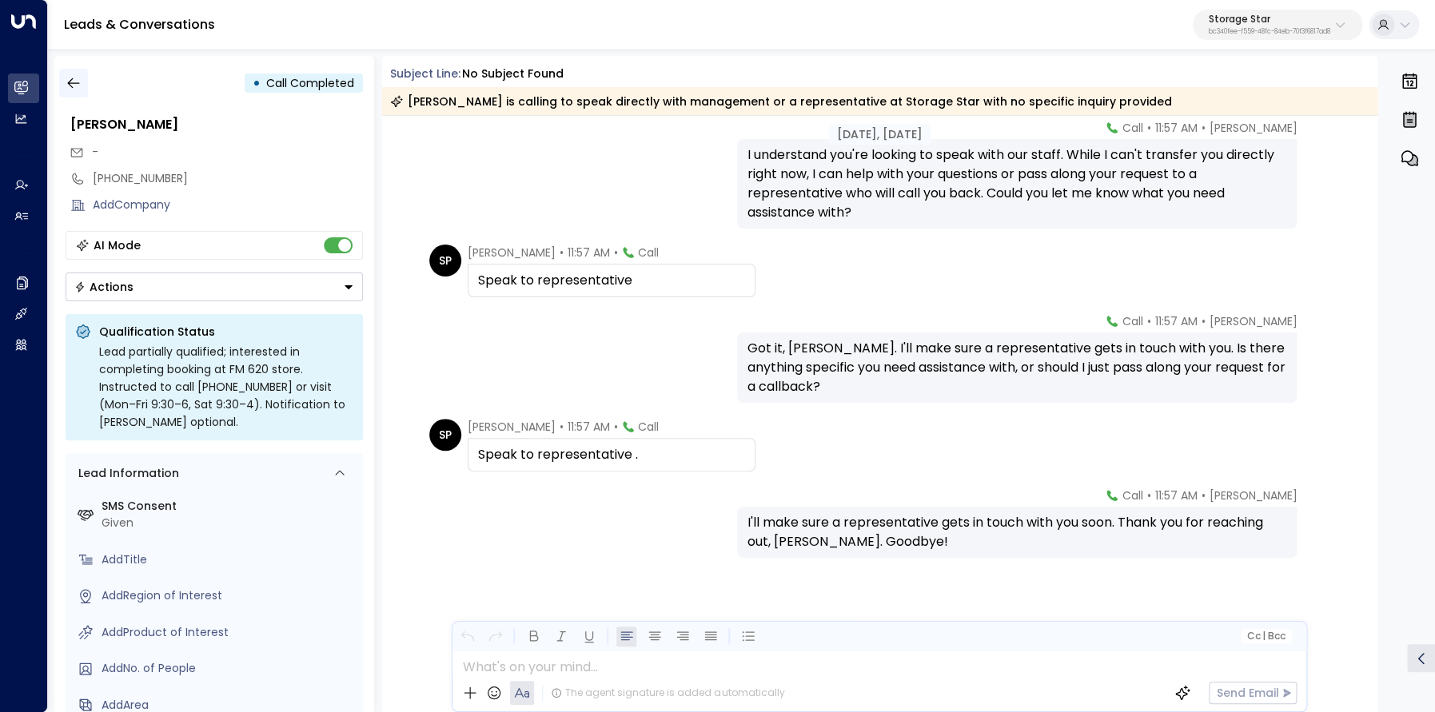
click at [79, 82] on icon "button" at bounding box center [74, 83] width 16 height 16
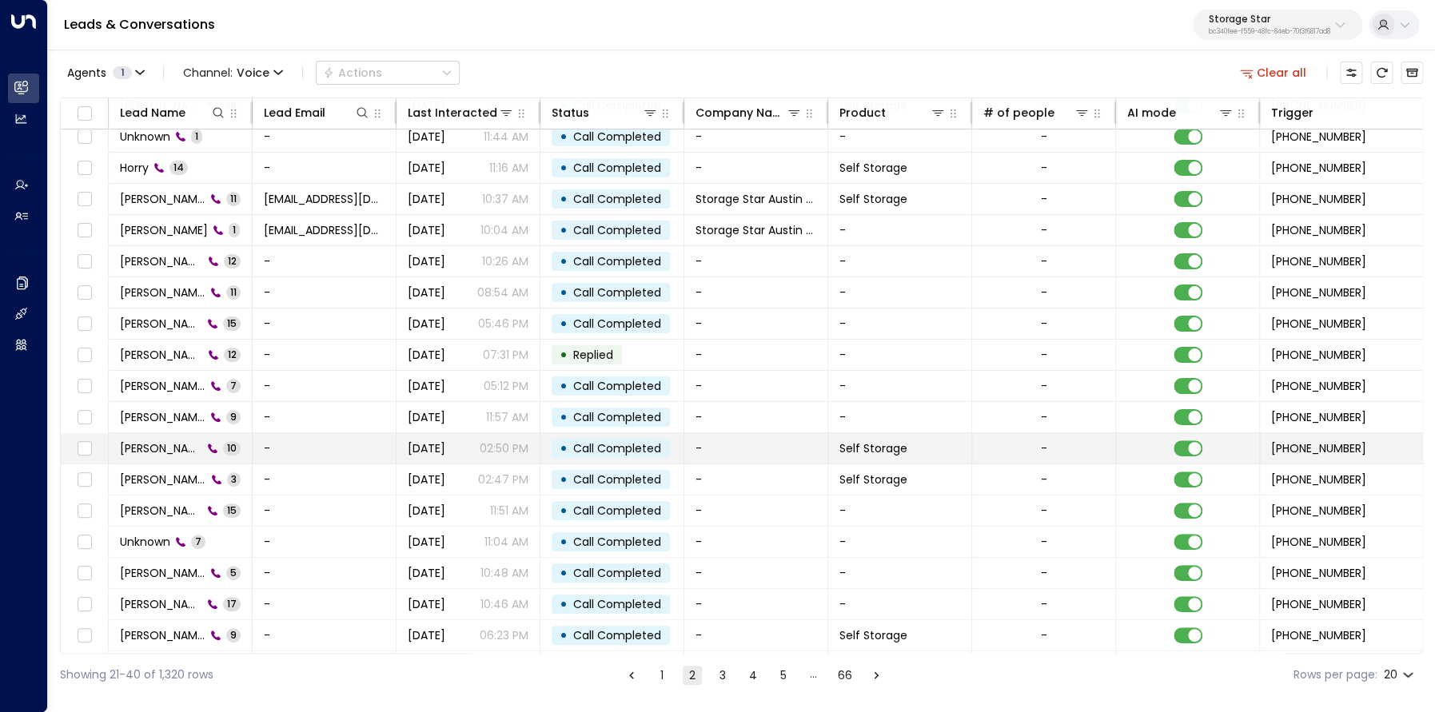
scroll to position [40, 2]
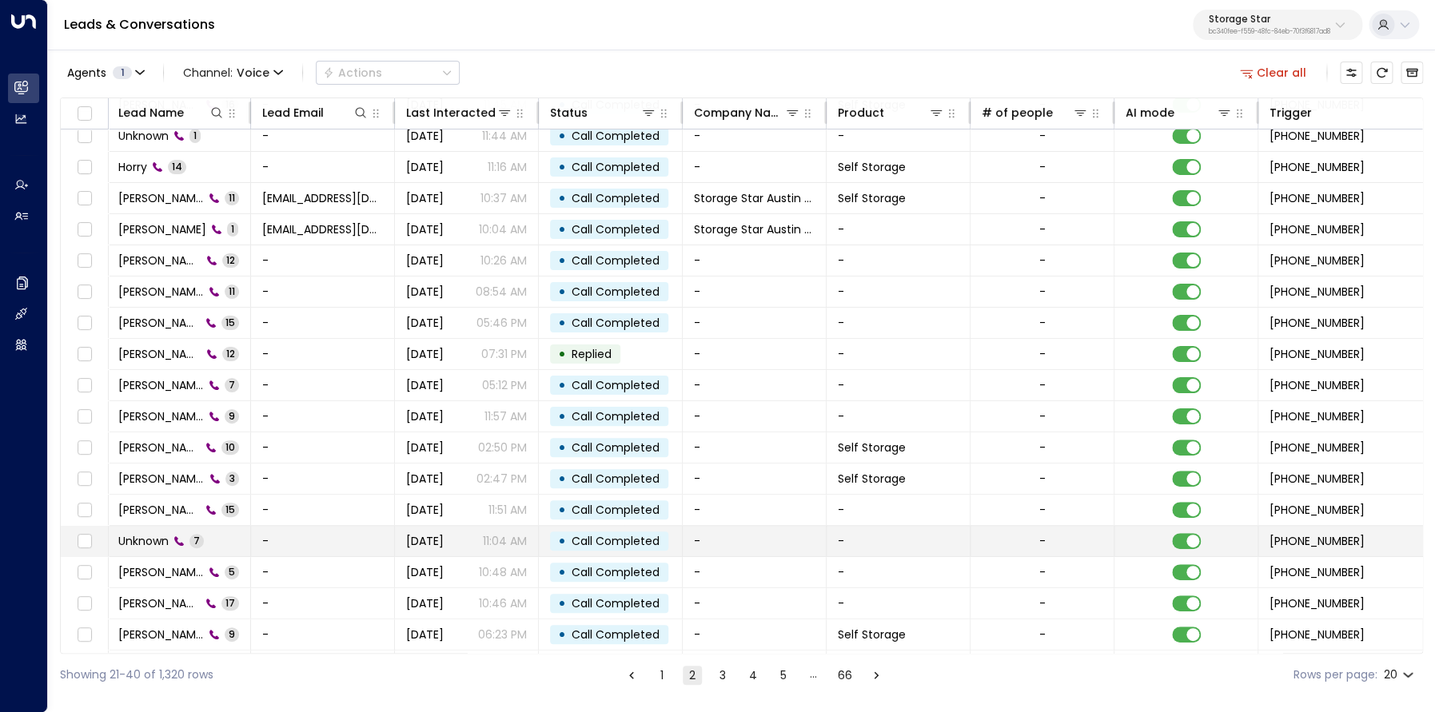
click at [147, 535] on span "Unknown" at bounding box center [143, 541] width 50 height 16
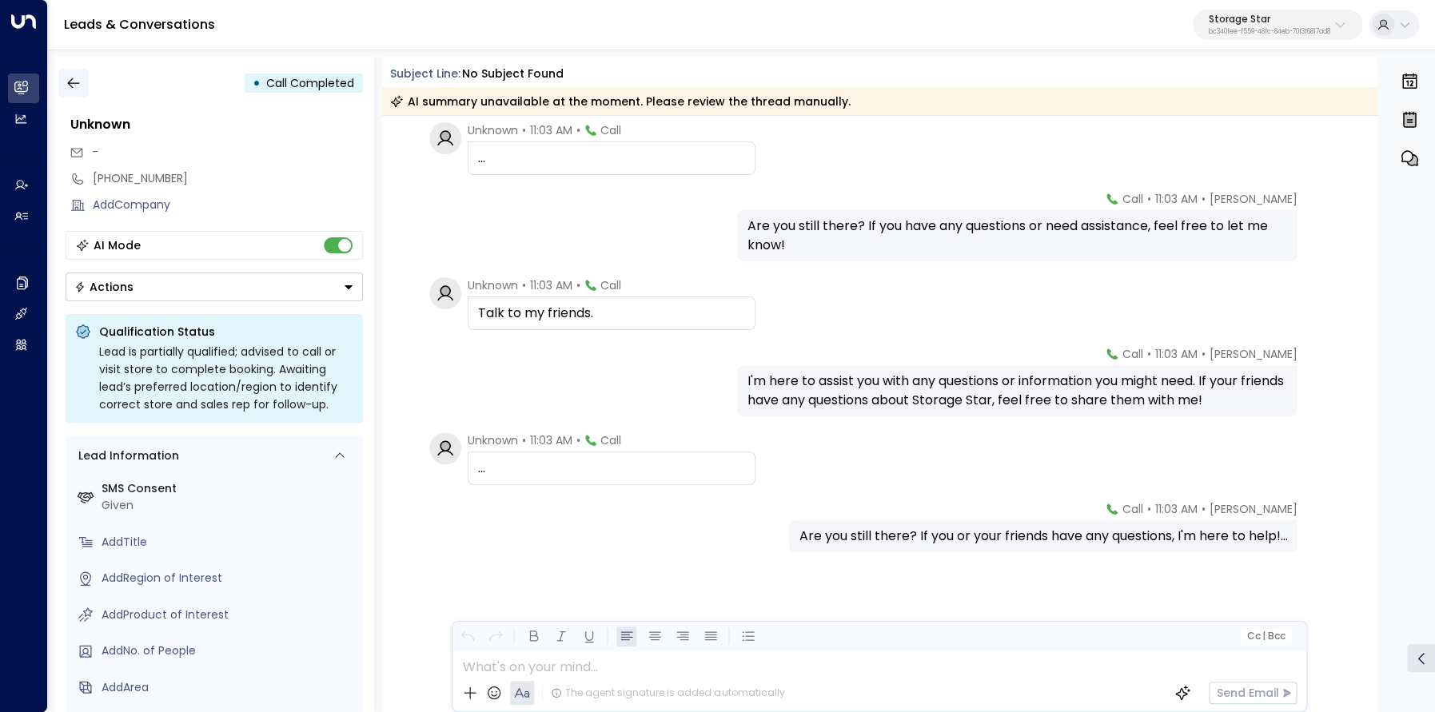
scroll to position [151, 0]
click at [71, 90] on icon "button" at bounding box center [74, 83] width 16 height 16
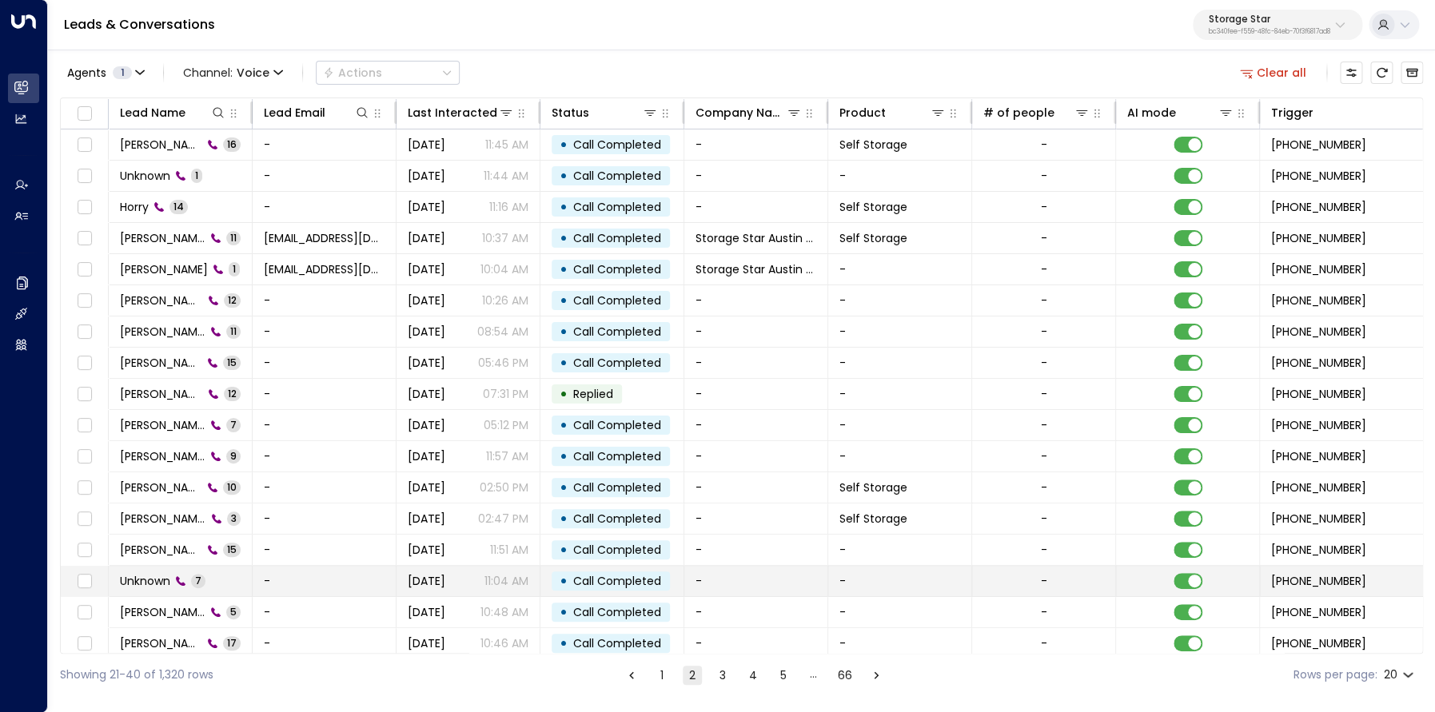
click at [168, 583] on span "Unknown" at bounding box center [145, 581] width 50 height 16
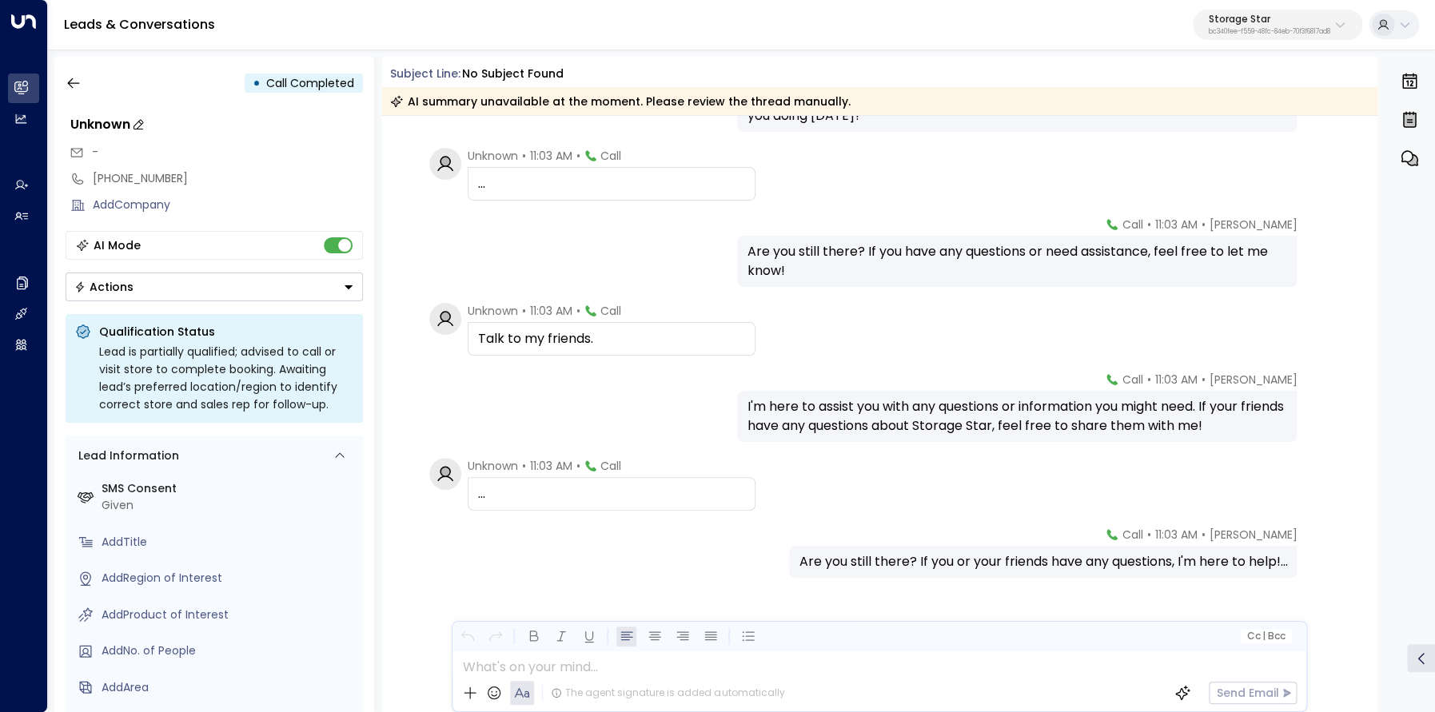
scroll to position [121, 0]
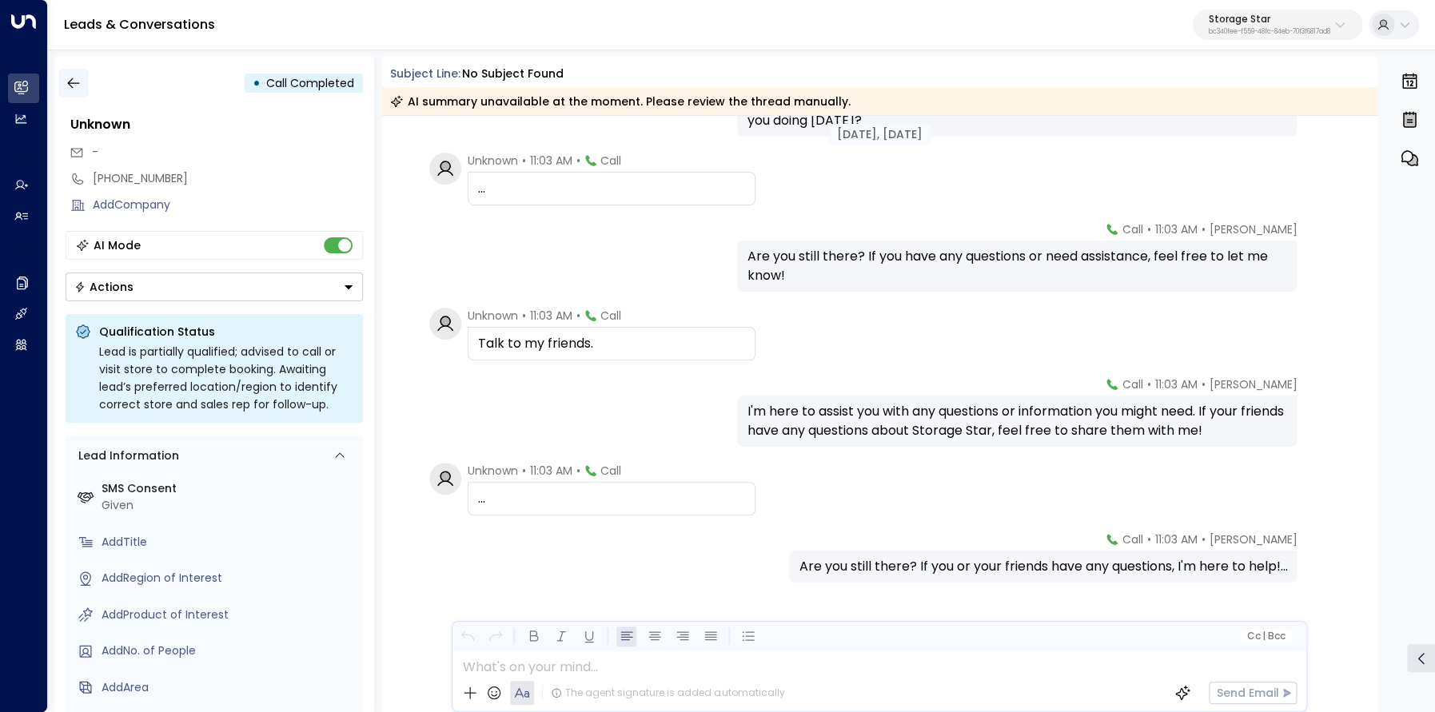
click at [77, 79] on icon "button" at bounding box center [74, 83] width 16 height 16
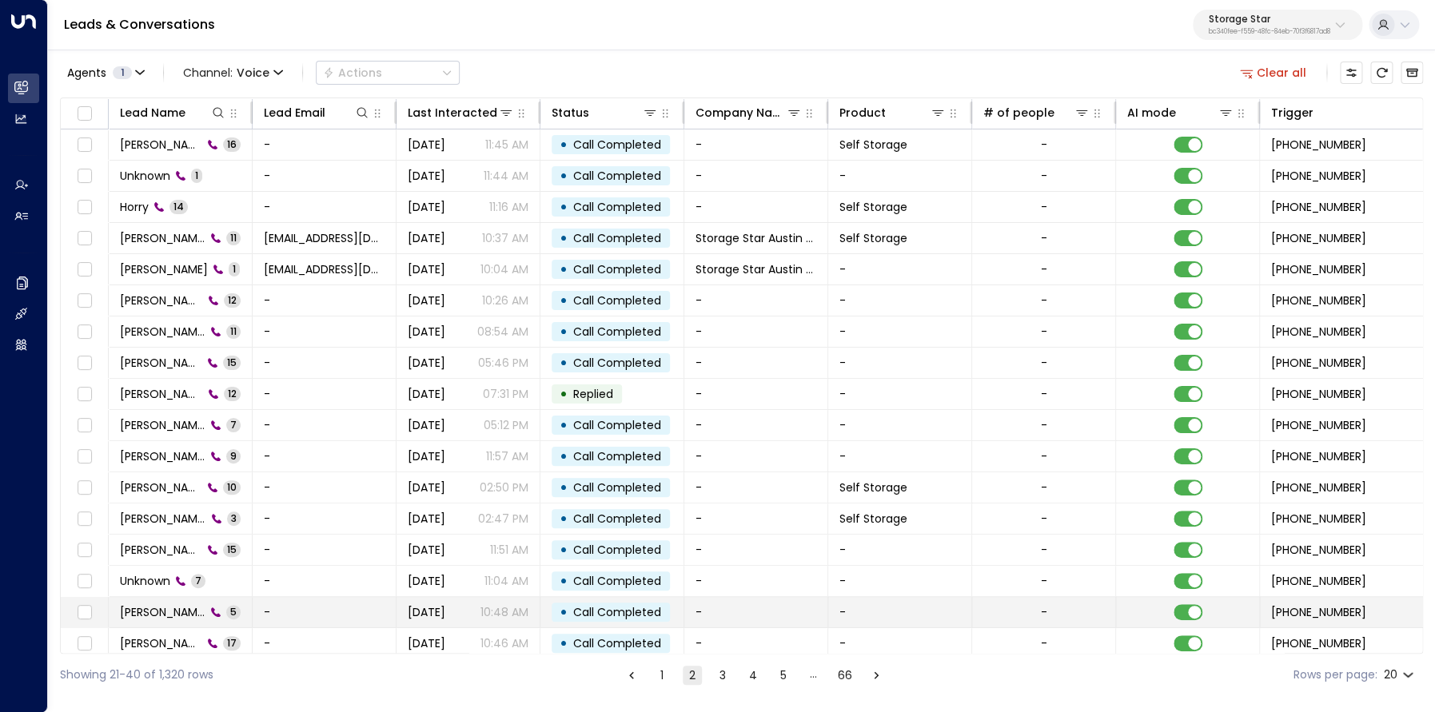
click at [181, 607] on span "Xavier Loskey" at bounding box center [163, 612] width 86 height 16
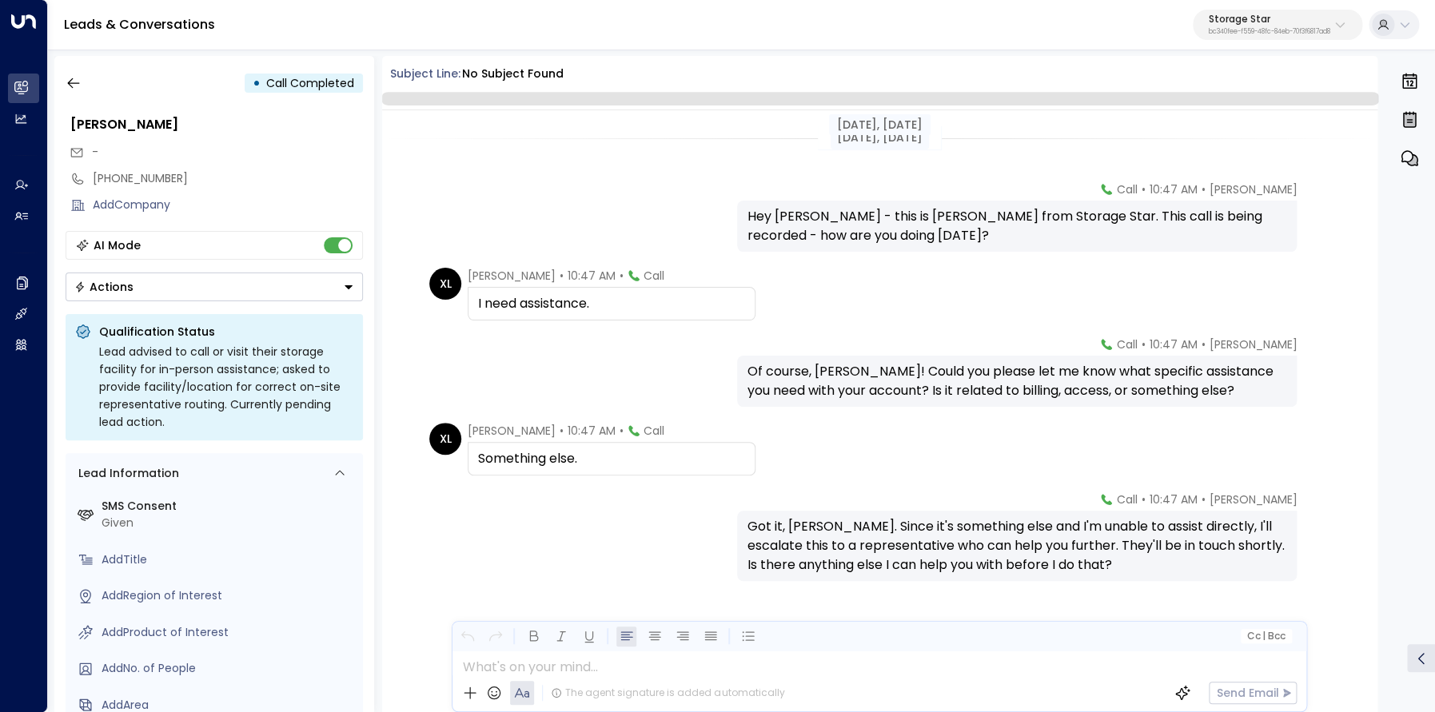
scroll to position [29, 0]
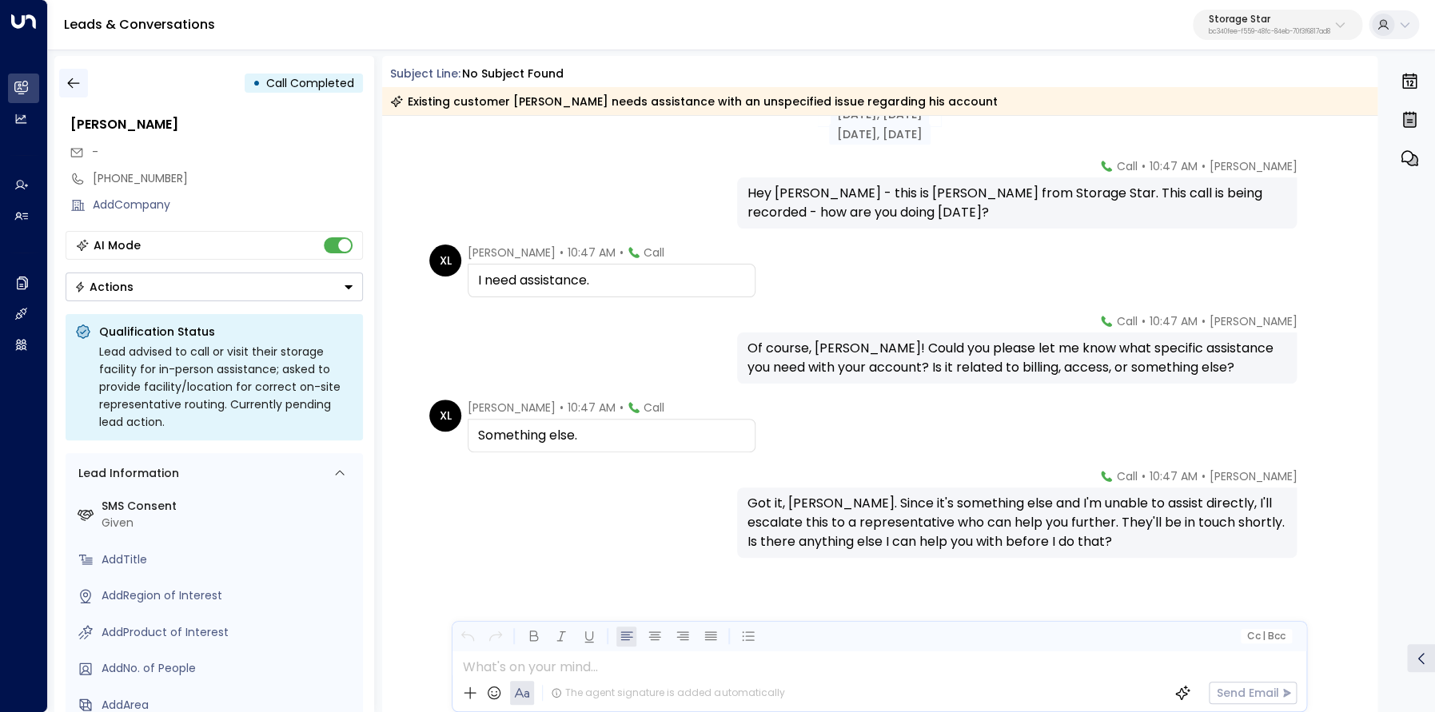
click at [70, 81] on icon "button" at bounding box center [73, 83] width 12 height 10
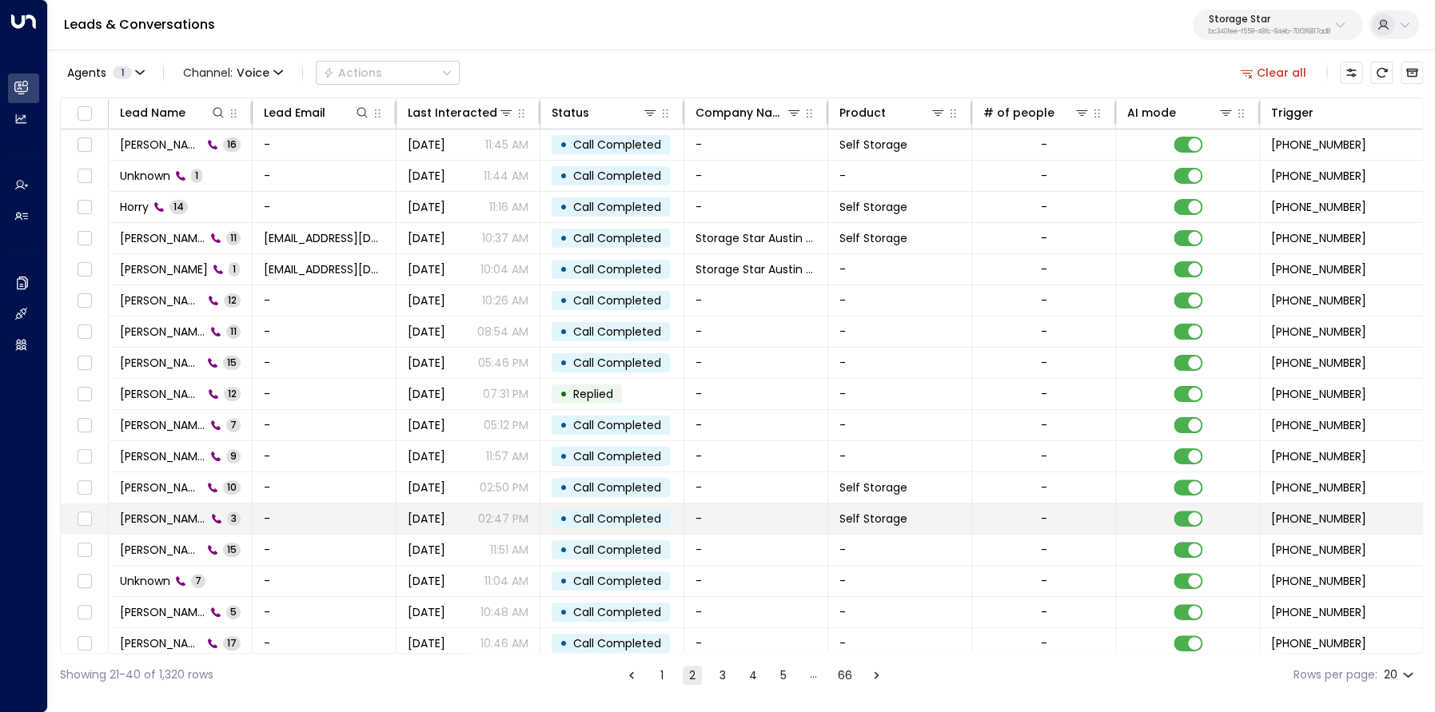
scroll to position [100, 0]
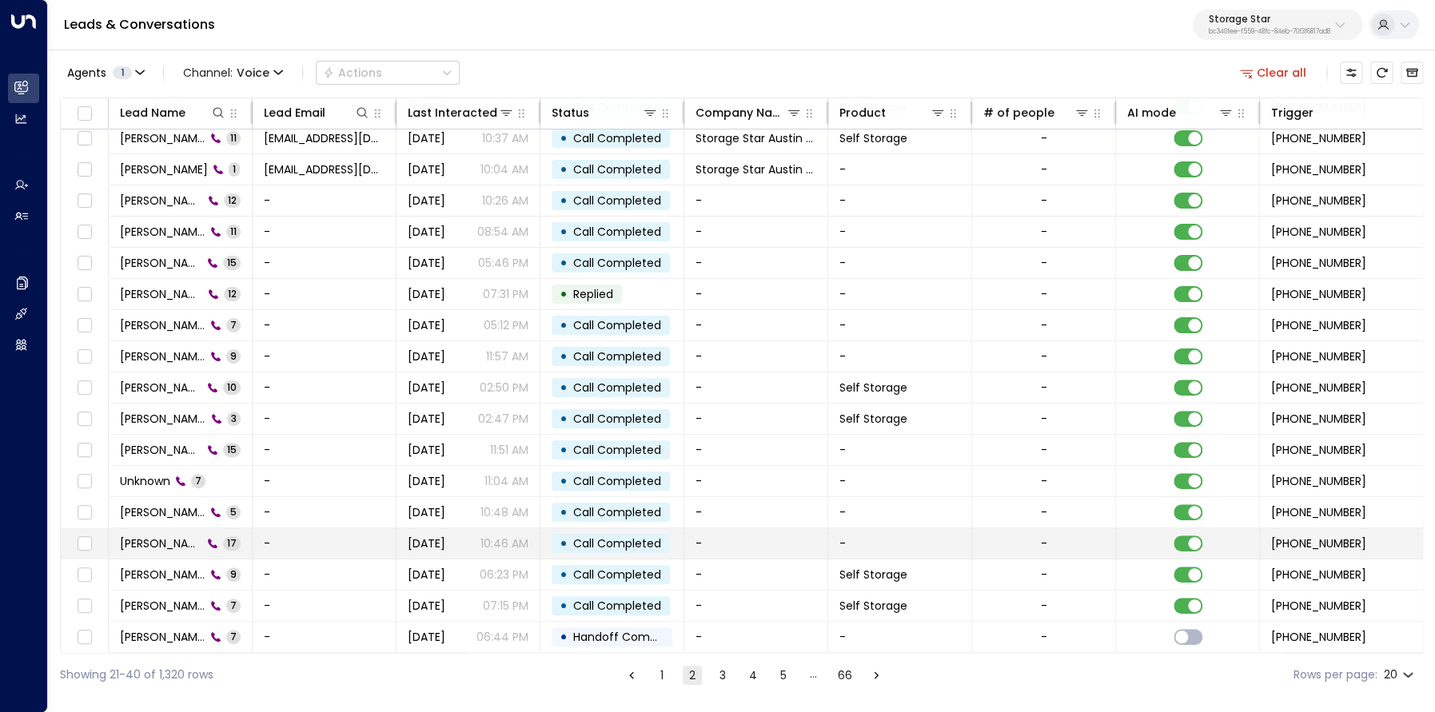
click at [183, 556] on td "Xavier Loskey 17" at bounding box center [181, 543] width 144 height 30
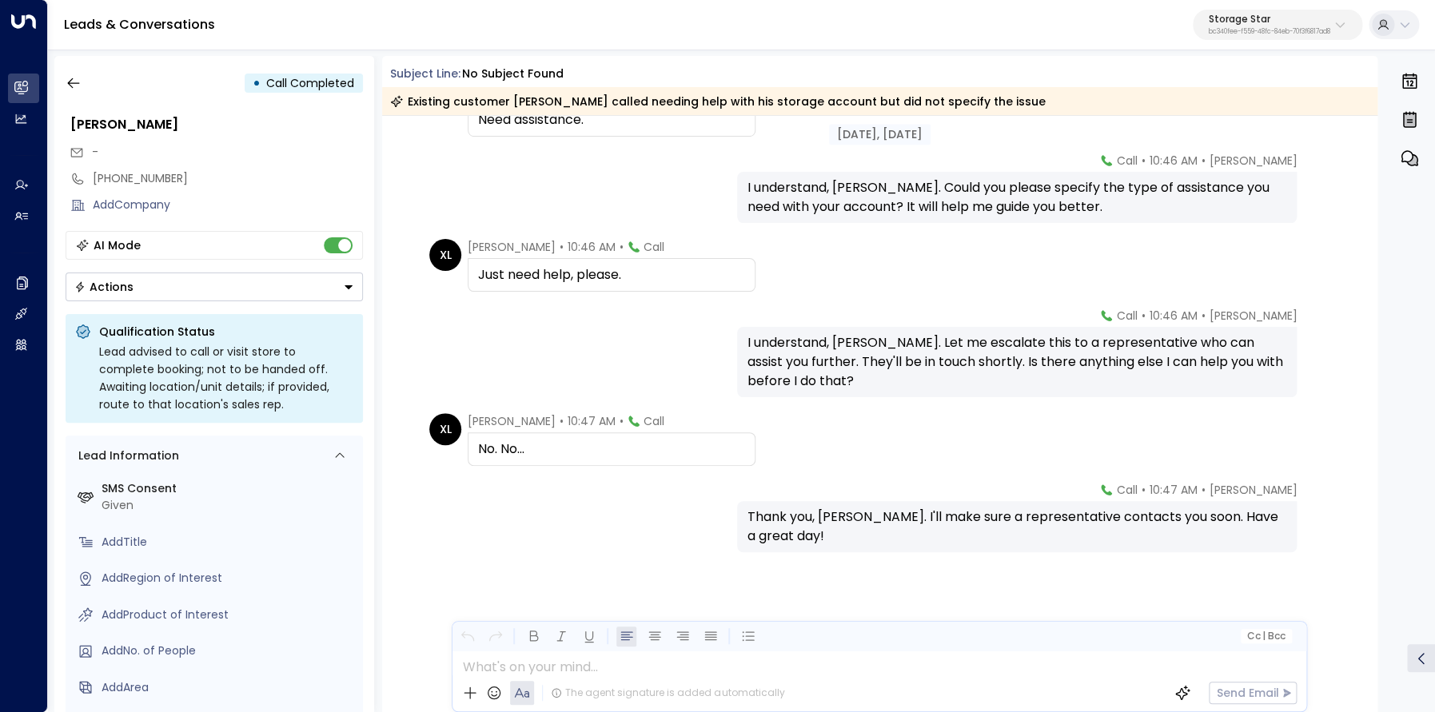
scroll to position [945, 0]
click at [83, 90] on button "button" at bounding box center [73, 83] width 29 height 29
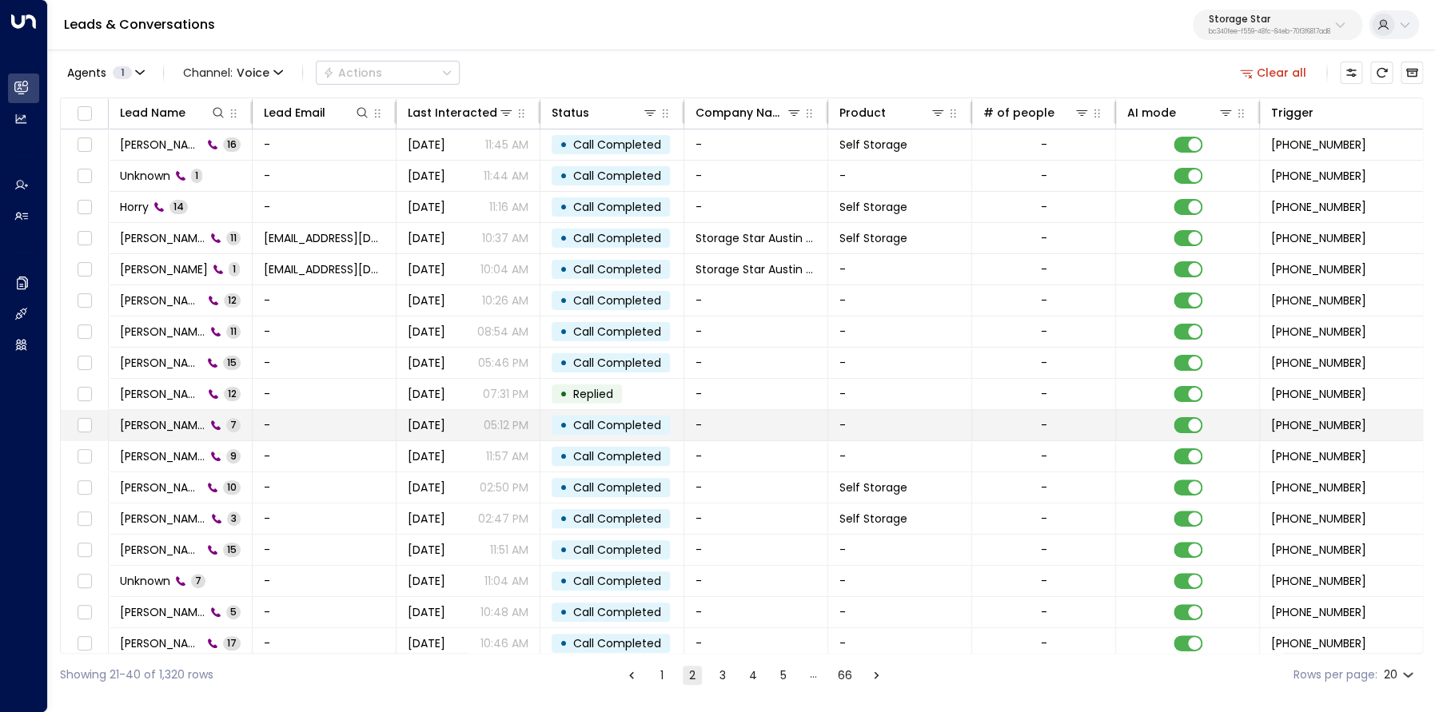
scroll to position [100, 0]
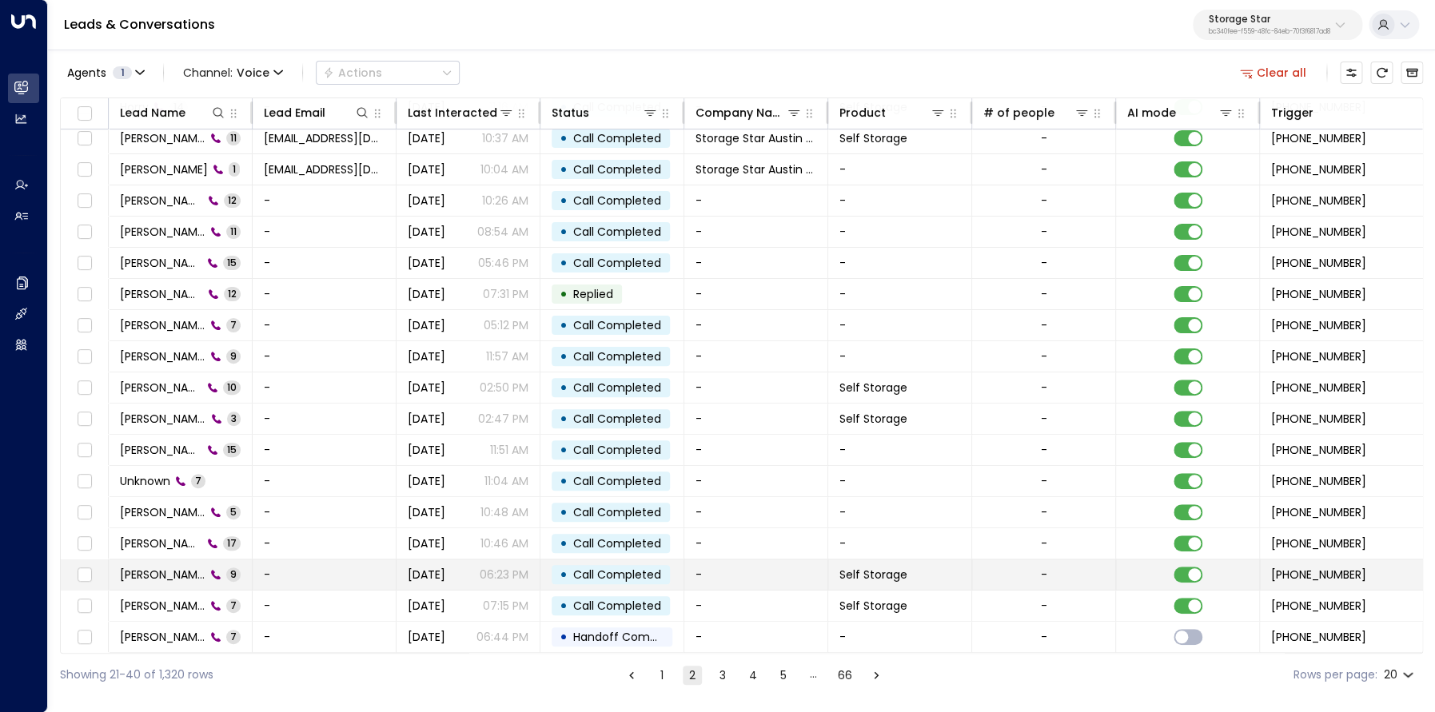
click at [167, 578] on span "Jason Gallier" at bounding box center [163, 575] width 86 height 16
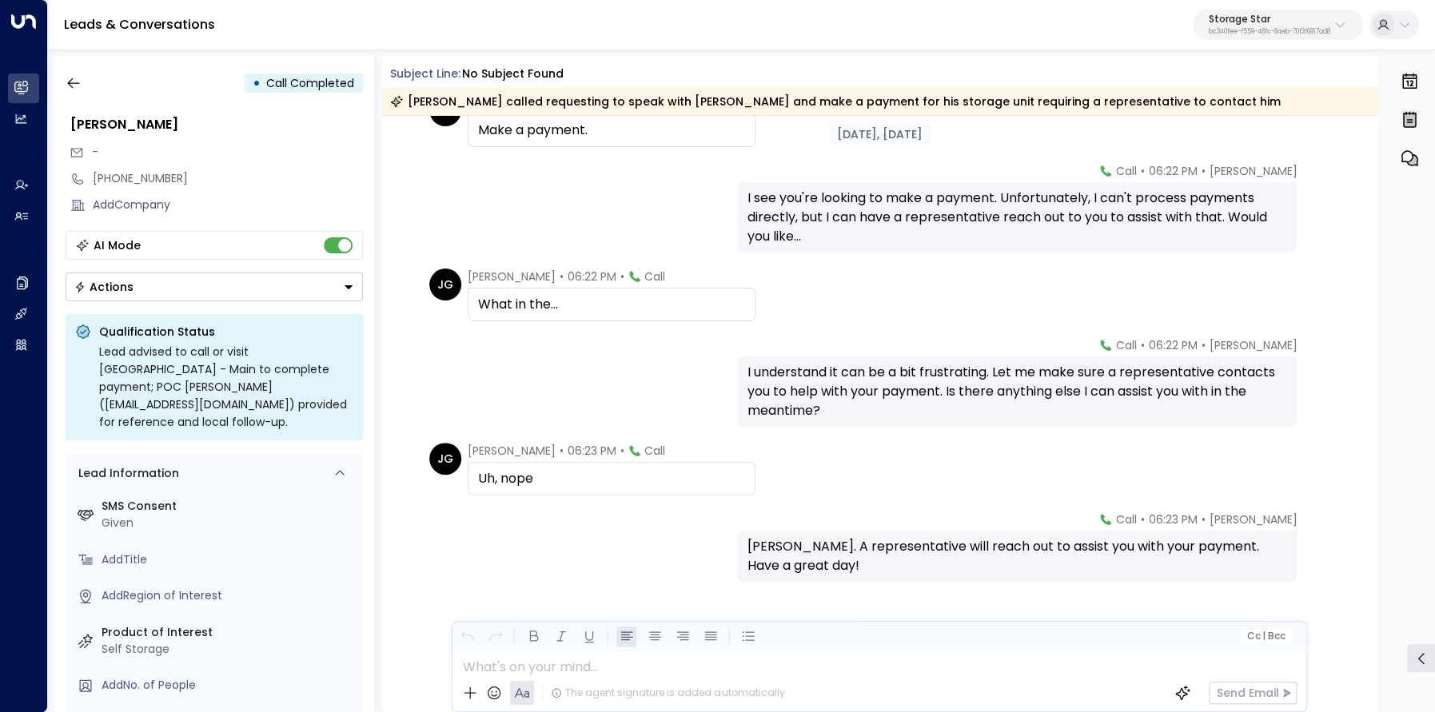
scroll to position [336, 0]
click at [76, 78] on icon "button" at bounding box center [74, 83] width 16 height 16
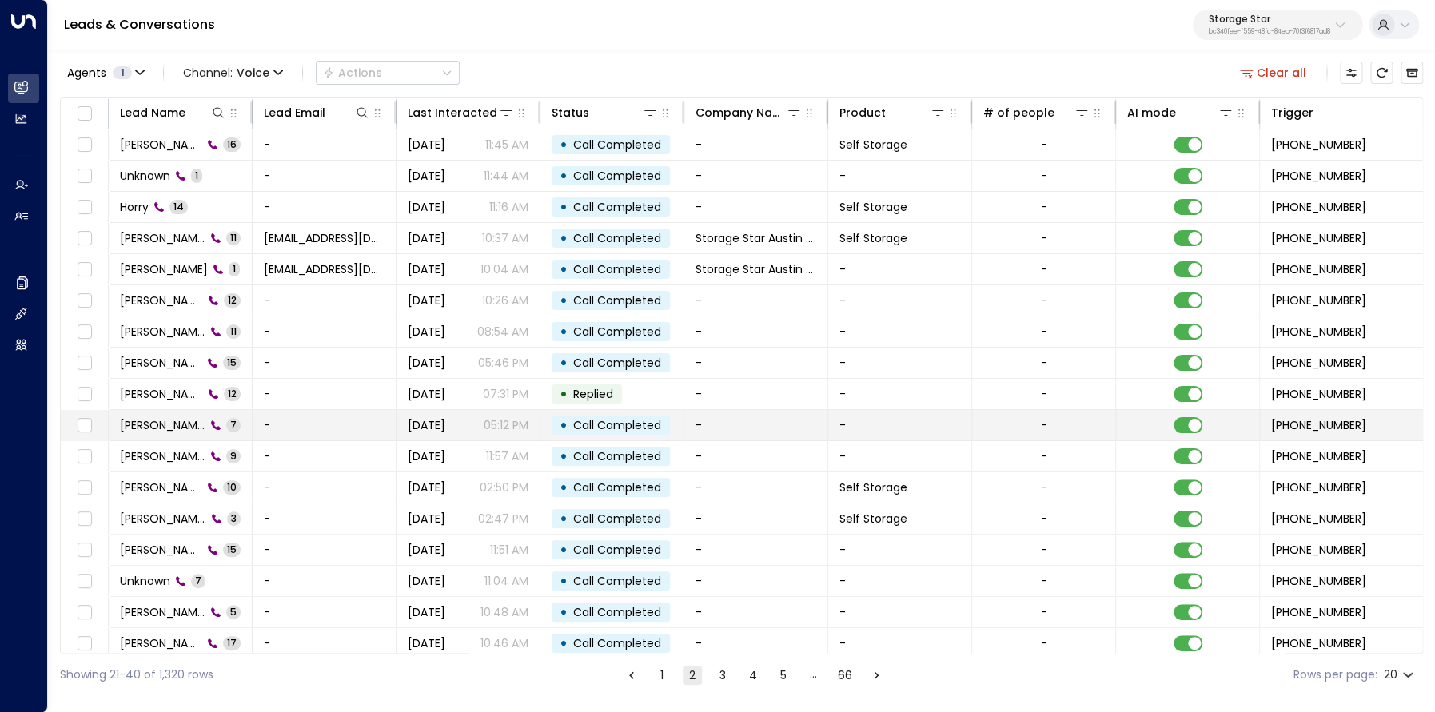
scroll to position [100, 0]
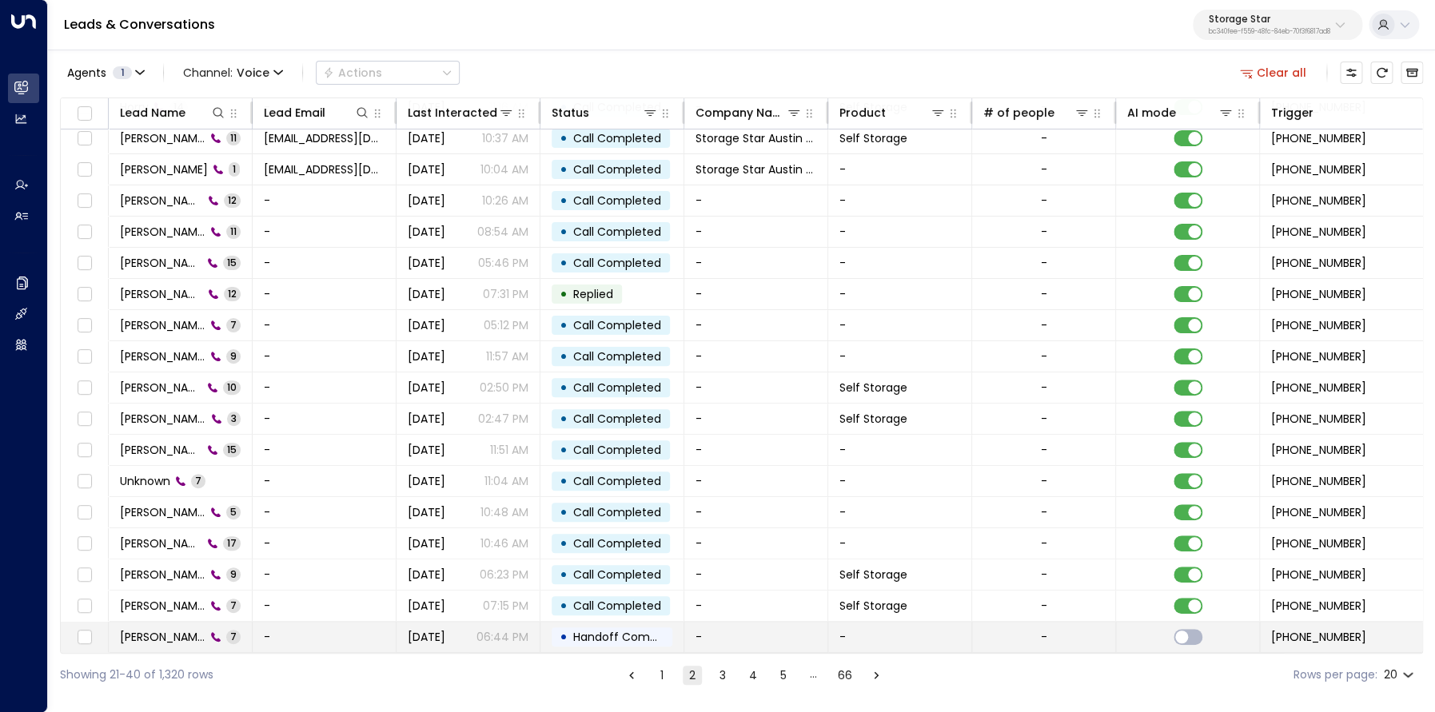
click at [159, 632] on span "Jason Gallier" at bounding box center [163, 637] width 86 height 16
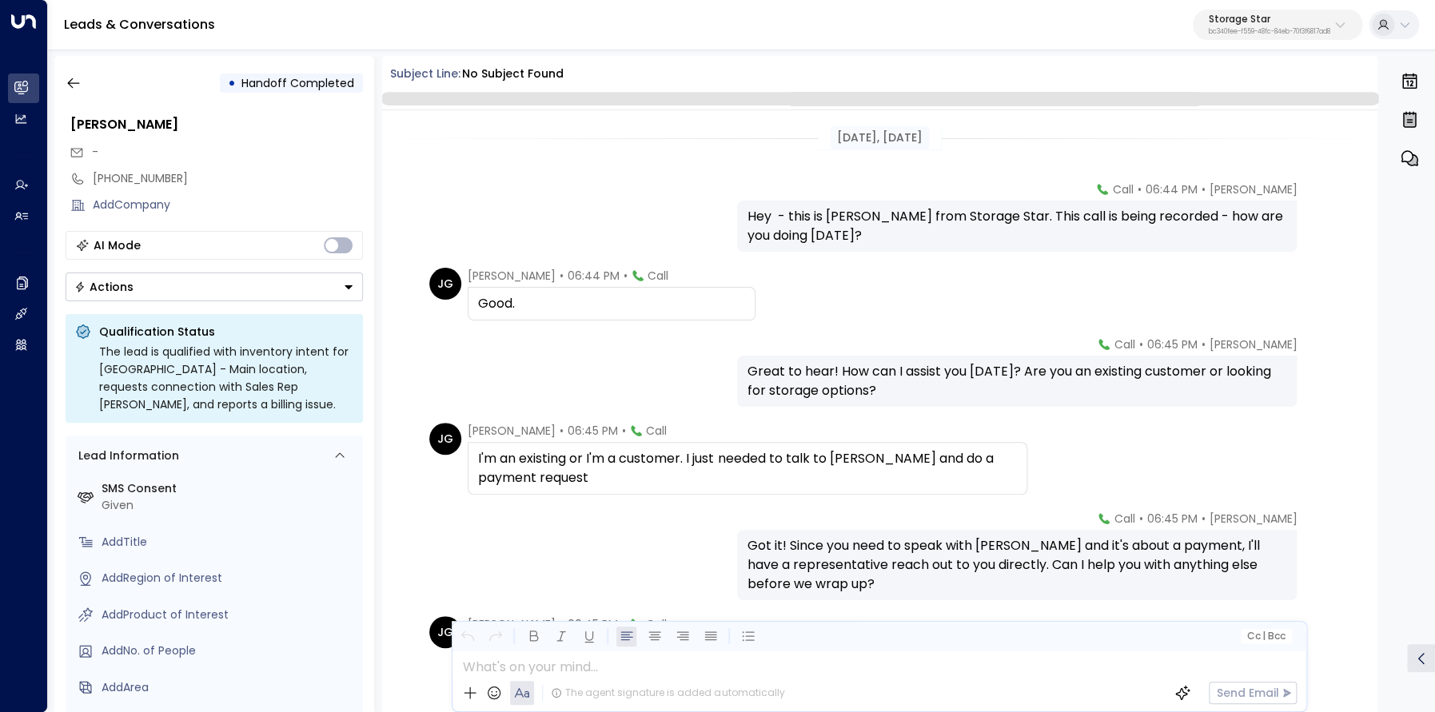
scroll to position [203, 0]
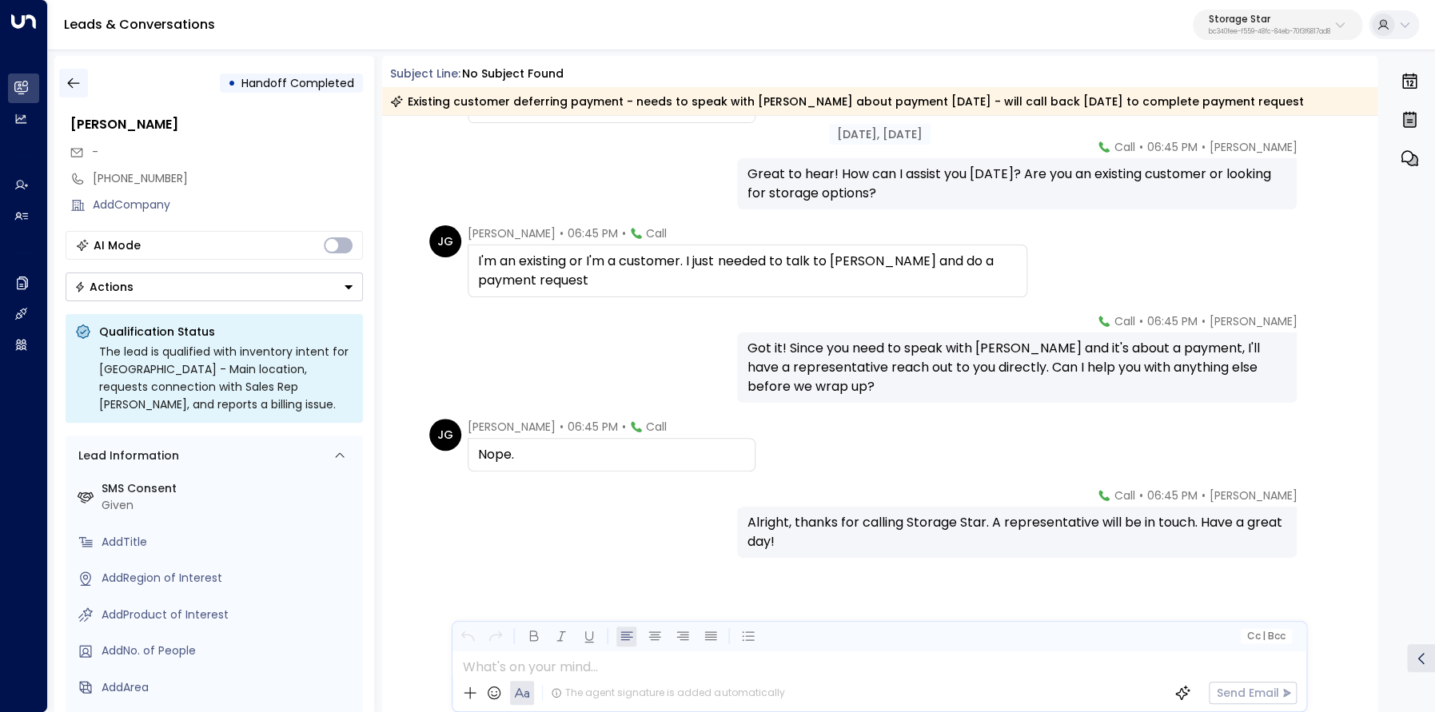
click at [63, 89] on button "button" at bounding box center [73, 83] width 29 height 29
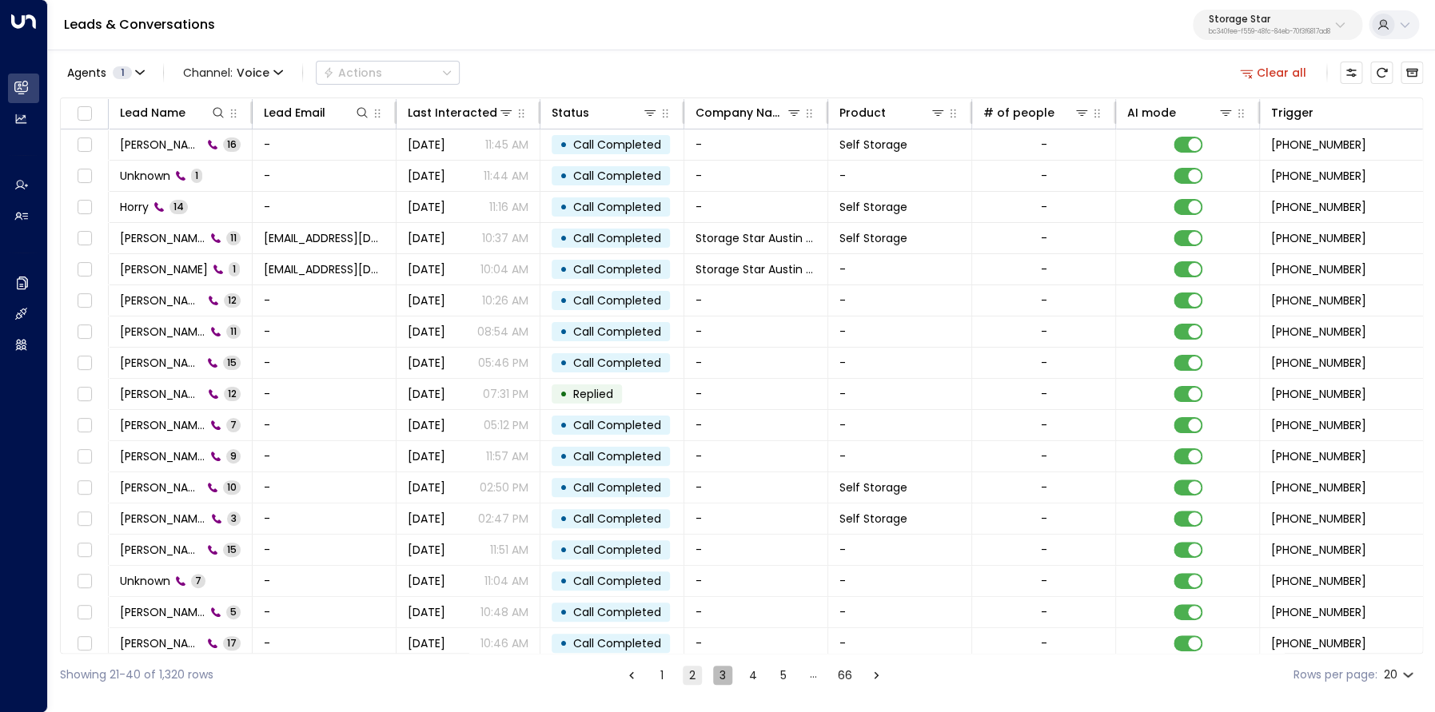
click at [723, 675] on button "3" at bounding box center [722, 675] width 19 height 19
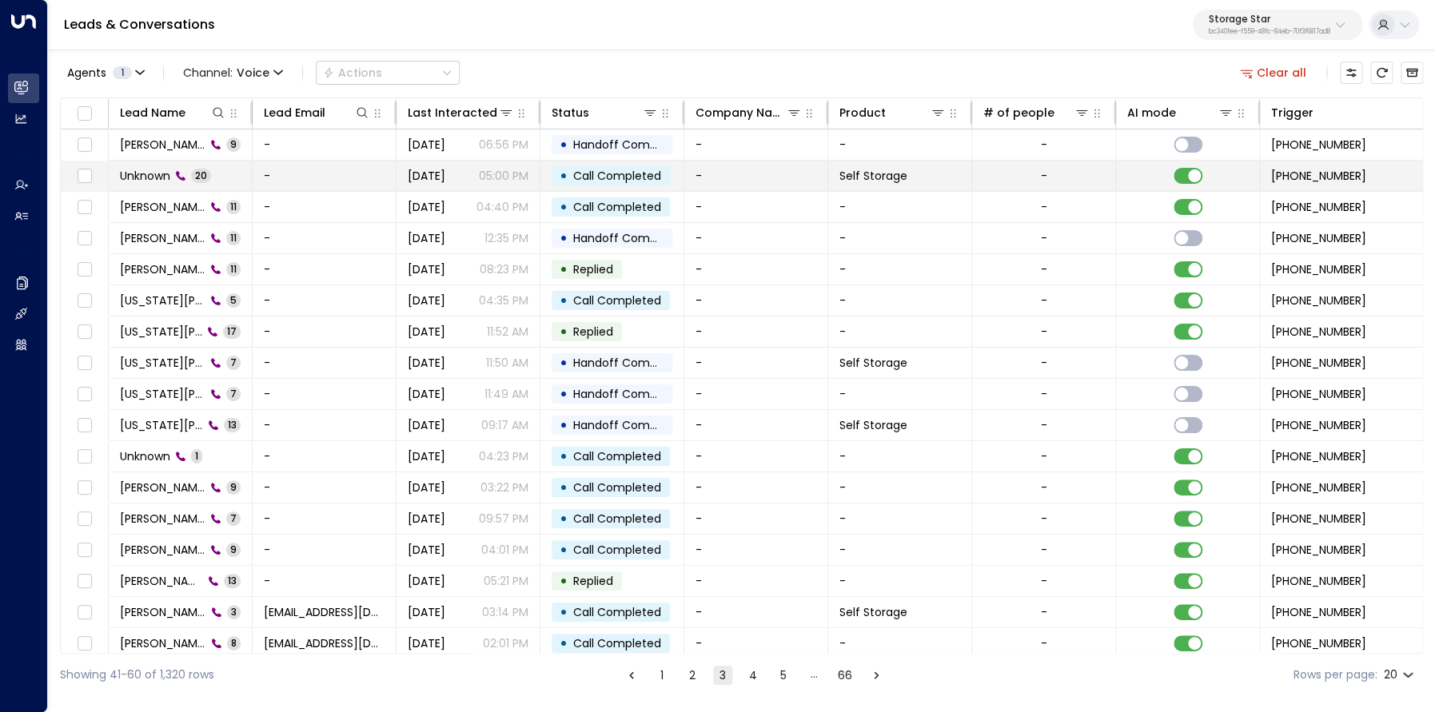
click at [141, 176] on span "Unknown" at bounding box center [145, 176] width 50 height 16
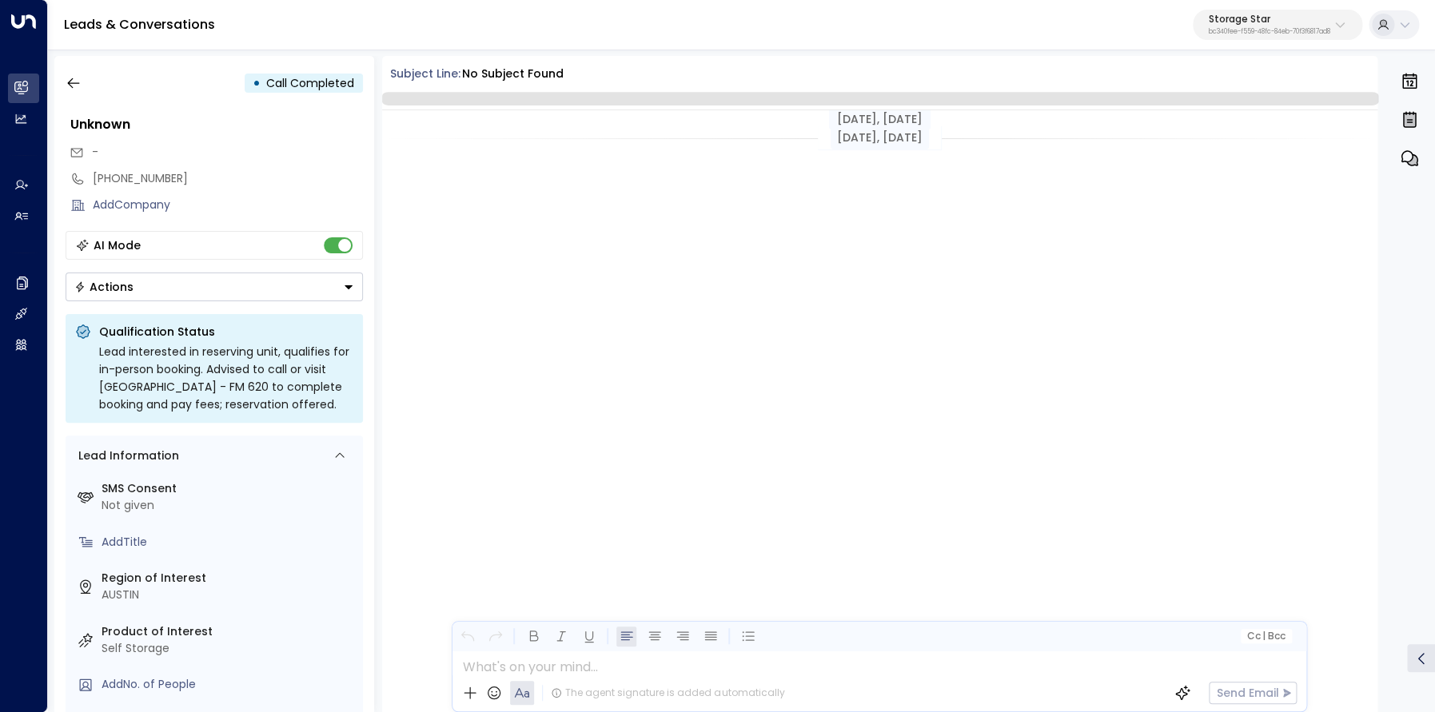
scroll to position [2706, 0]
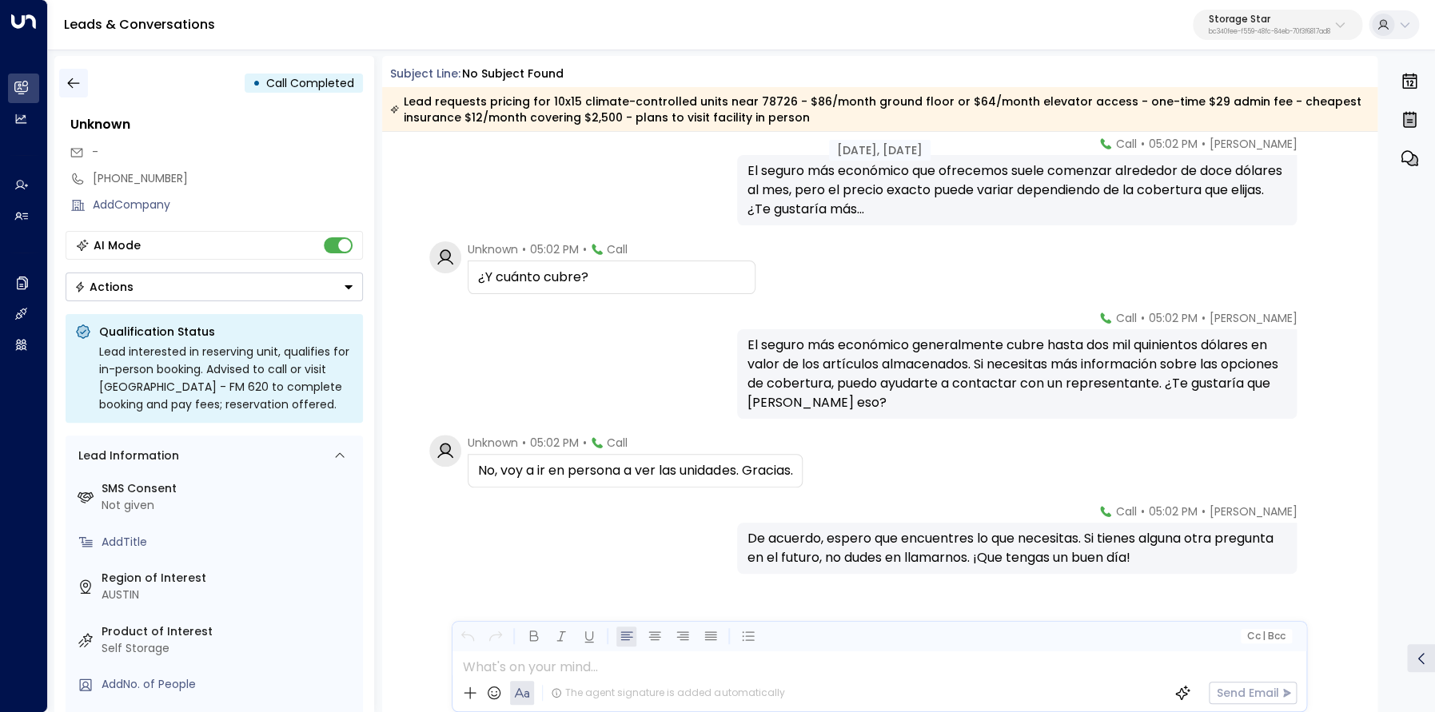
click at [70, 76] on icon "button" at bounding box center [74, 83] width 16 height 16
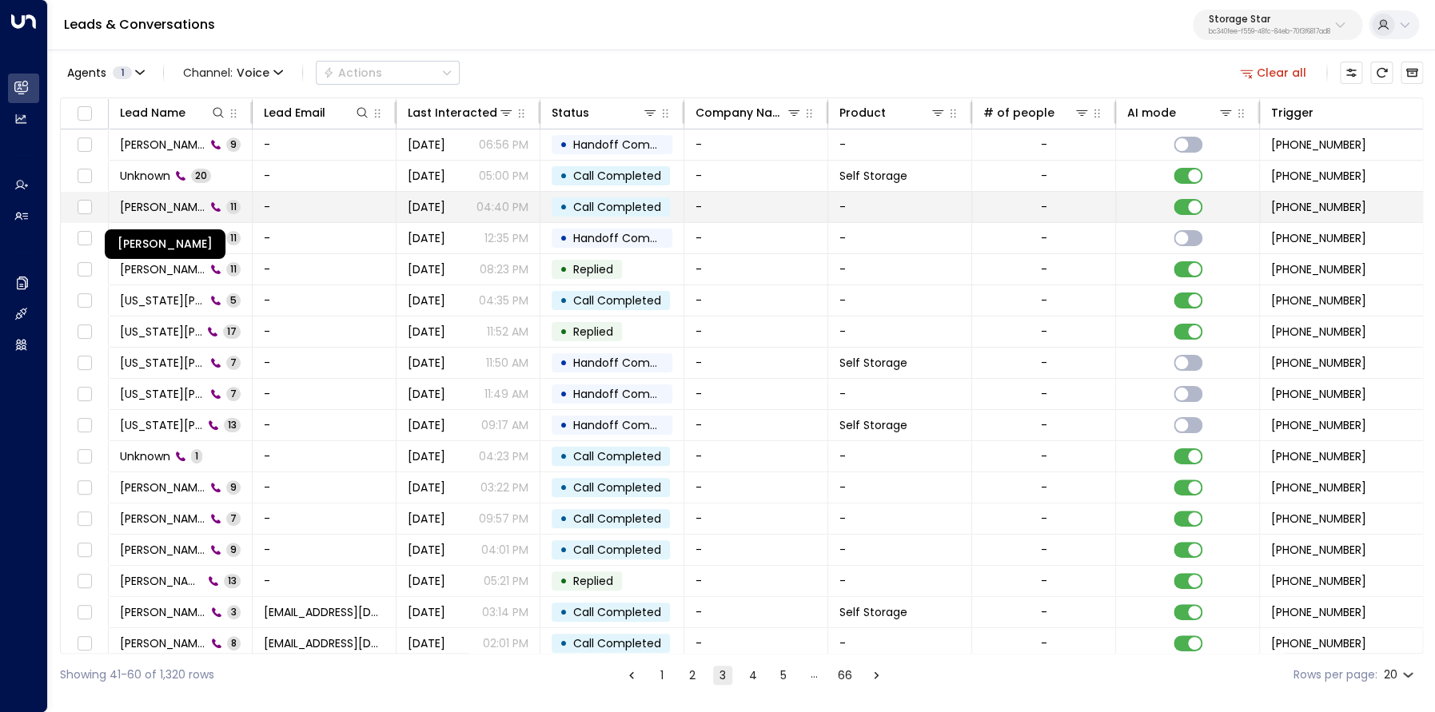
click at [159, 212] on span "Dakota Spencer" at bounding box center [163, 207] width 86 height 16
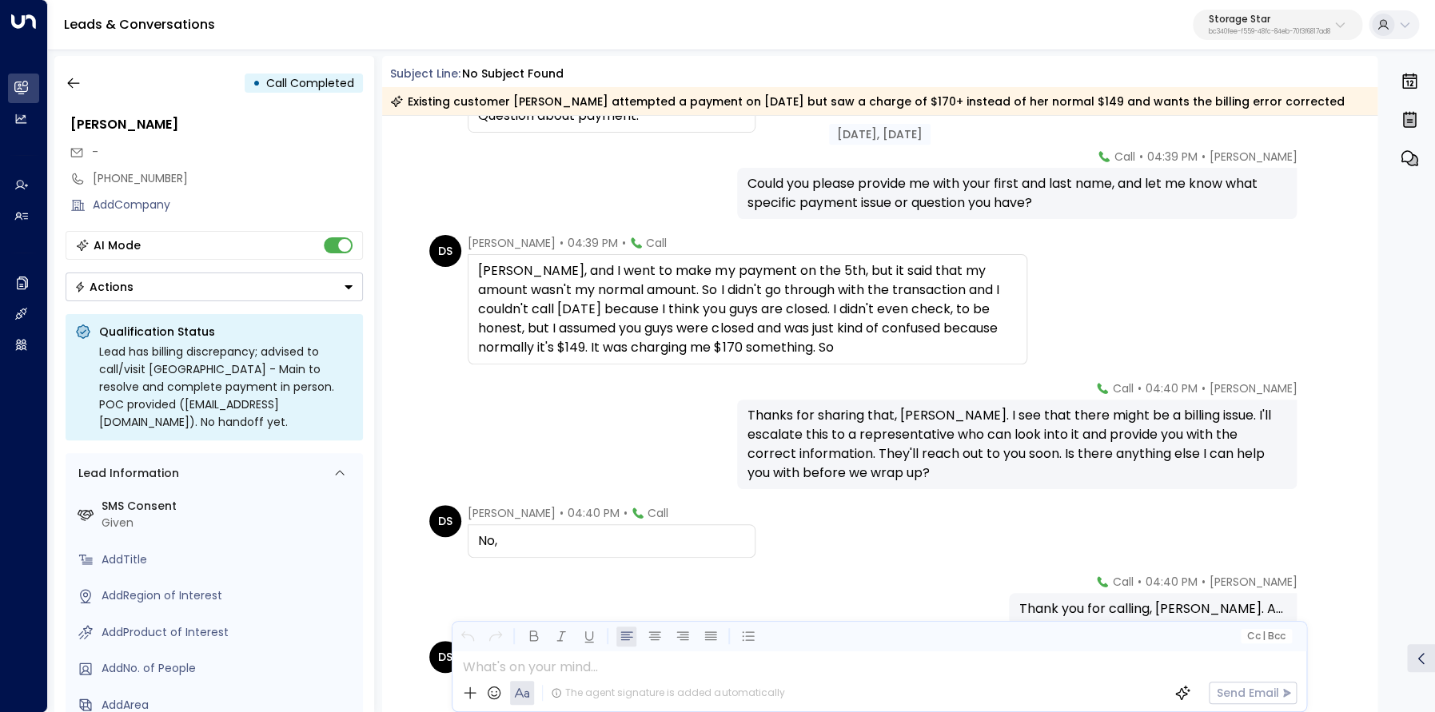
scroll to position [356, 0]
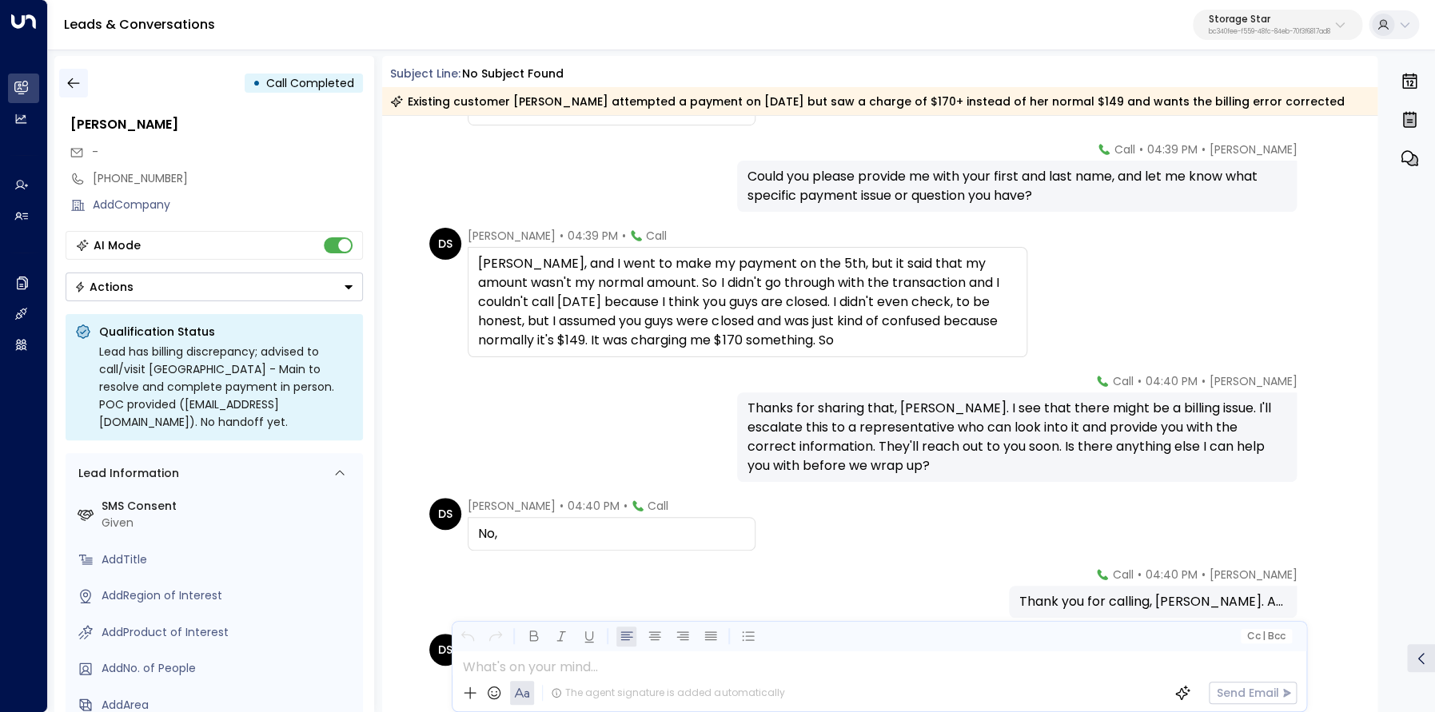
click at [74, 81] on icon "button" at bounding box center [74, 83] width 16 height 16
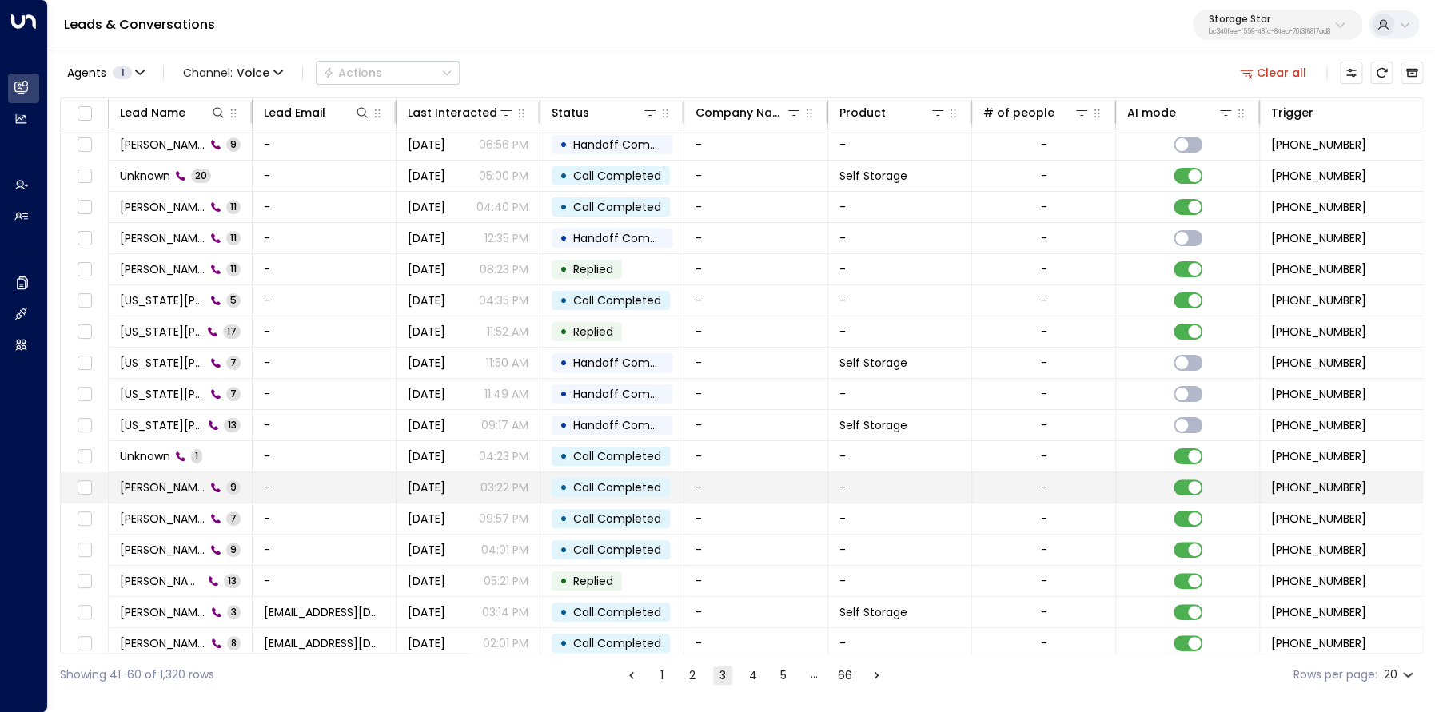
click at [155, 488] on span "Jackie Watkins" at bounding box center [163, 488] width 86 height 16
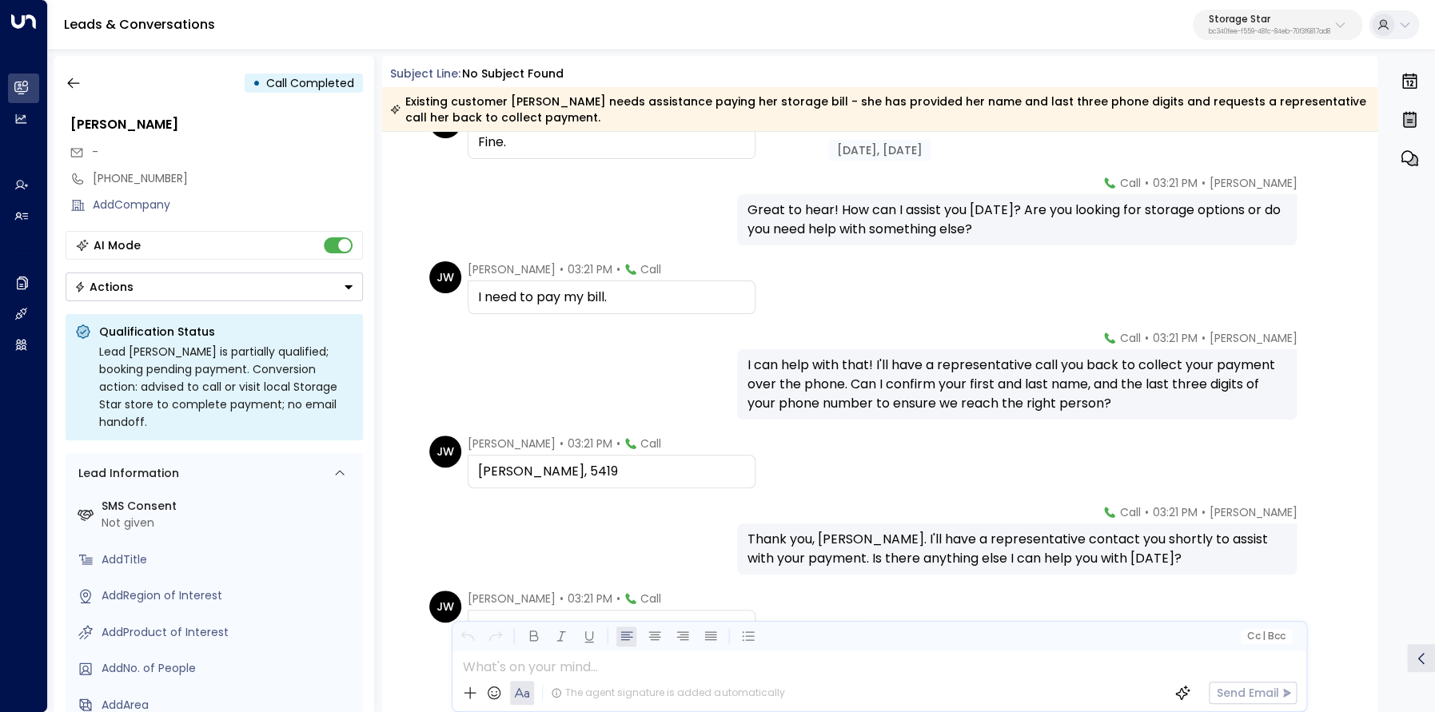
scroll to position [232, 0]
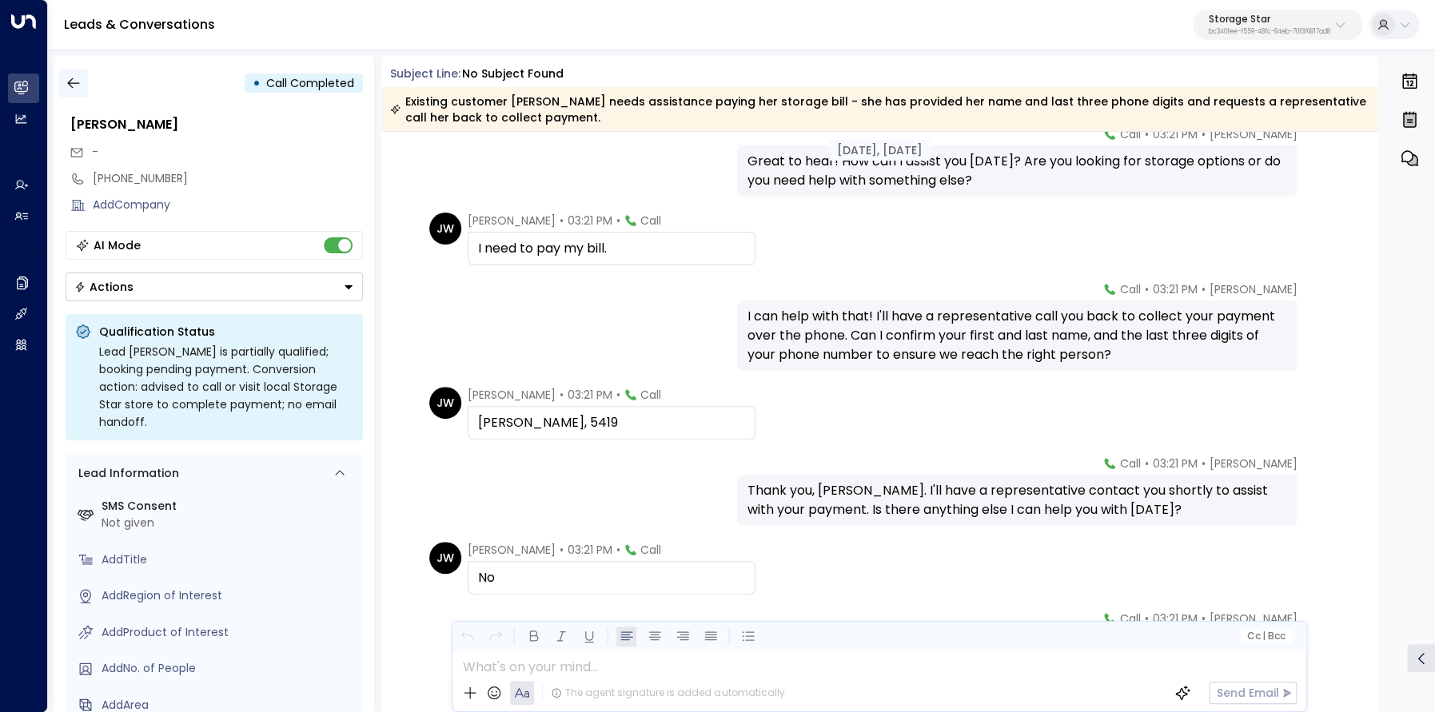
click at [68, 82] on icon "button" at bounding box center [74, 83] width 16 height 16
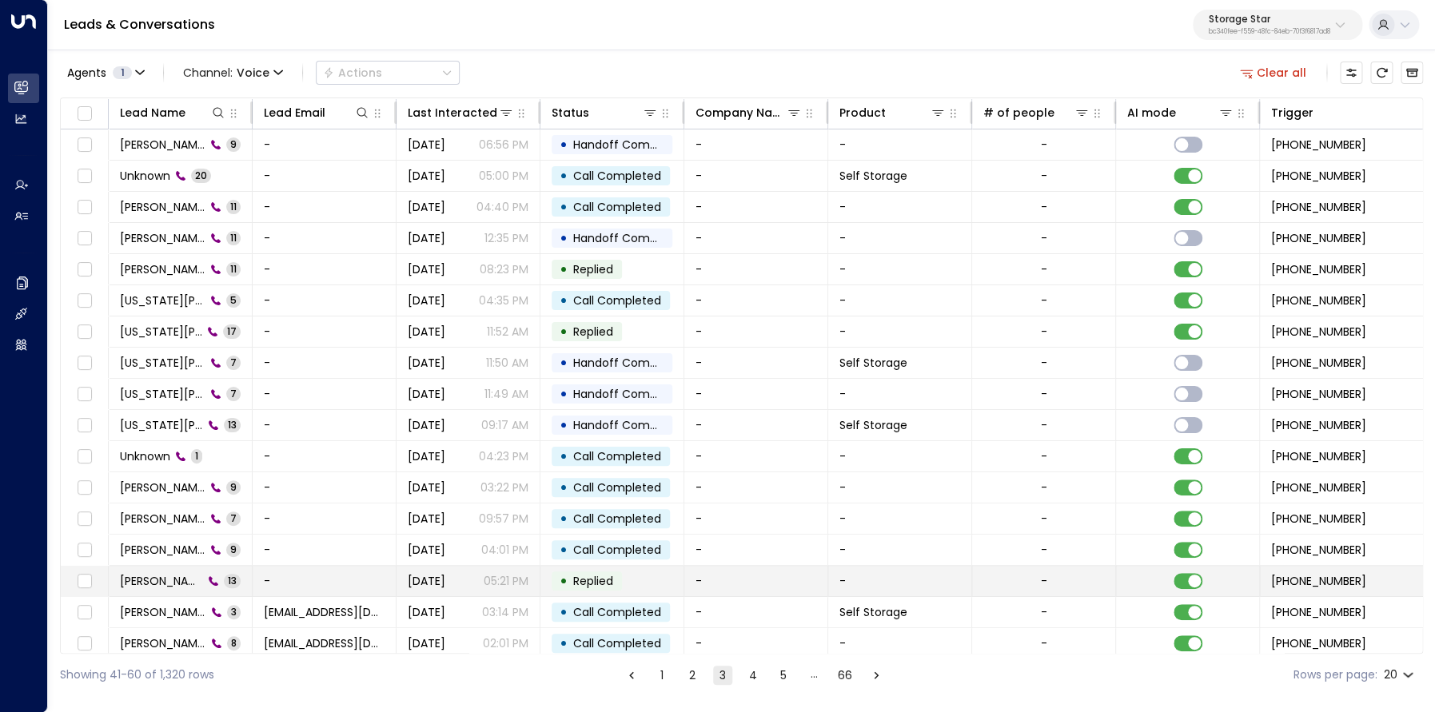
scroll to position [100, 0]
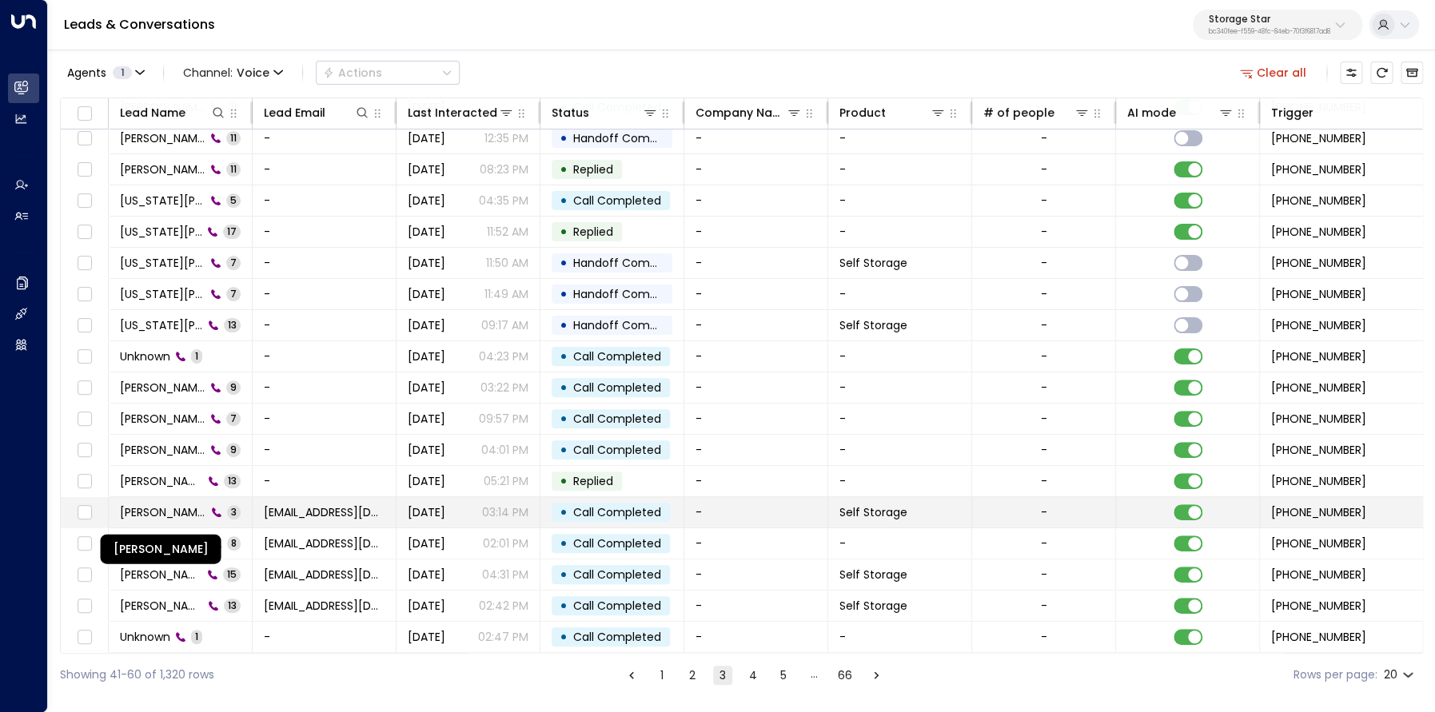
click at [178, 512] on span "Joaquin Gonzalez" at bounding box center [163, 512] width 86 height 16
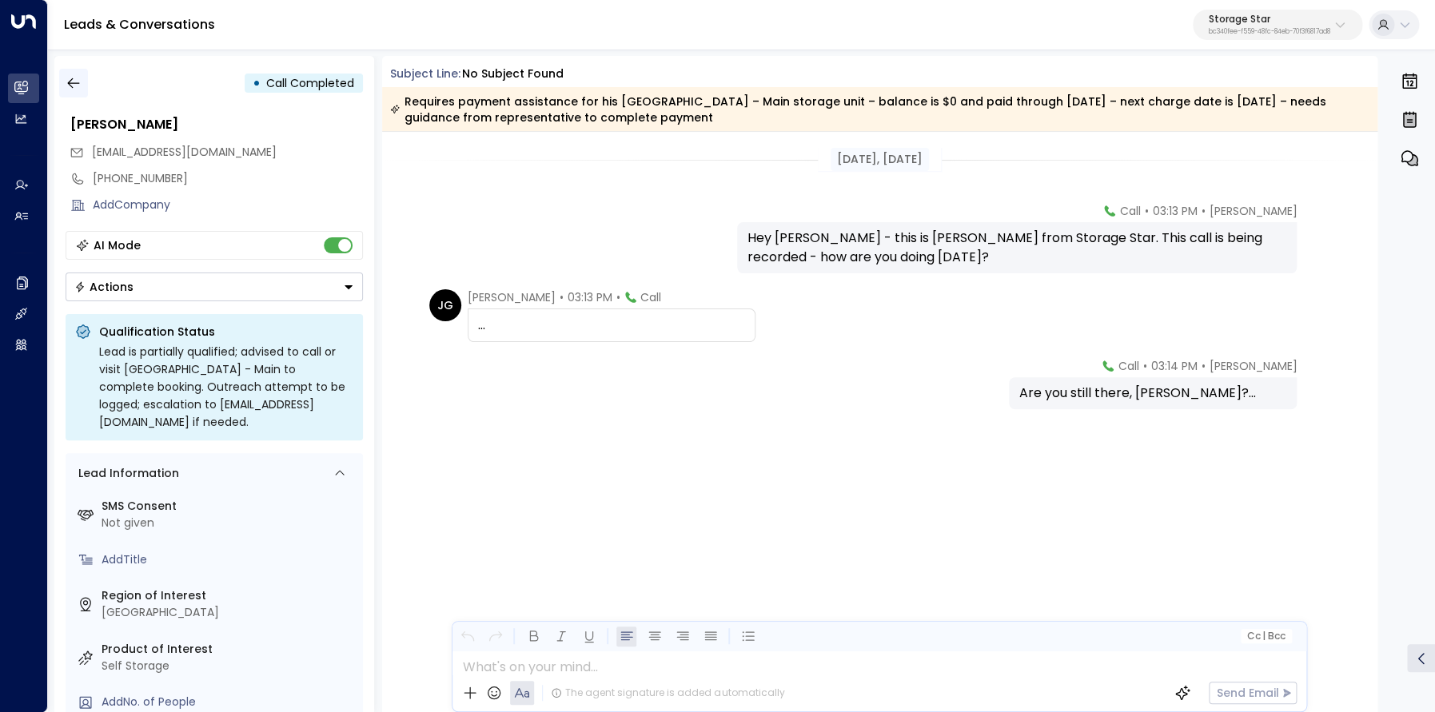
click at [74, 82] on icon "button" at bounding box center [74, 83] width 16 height 16
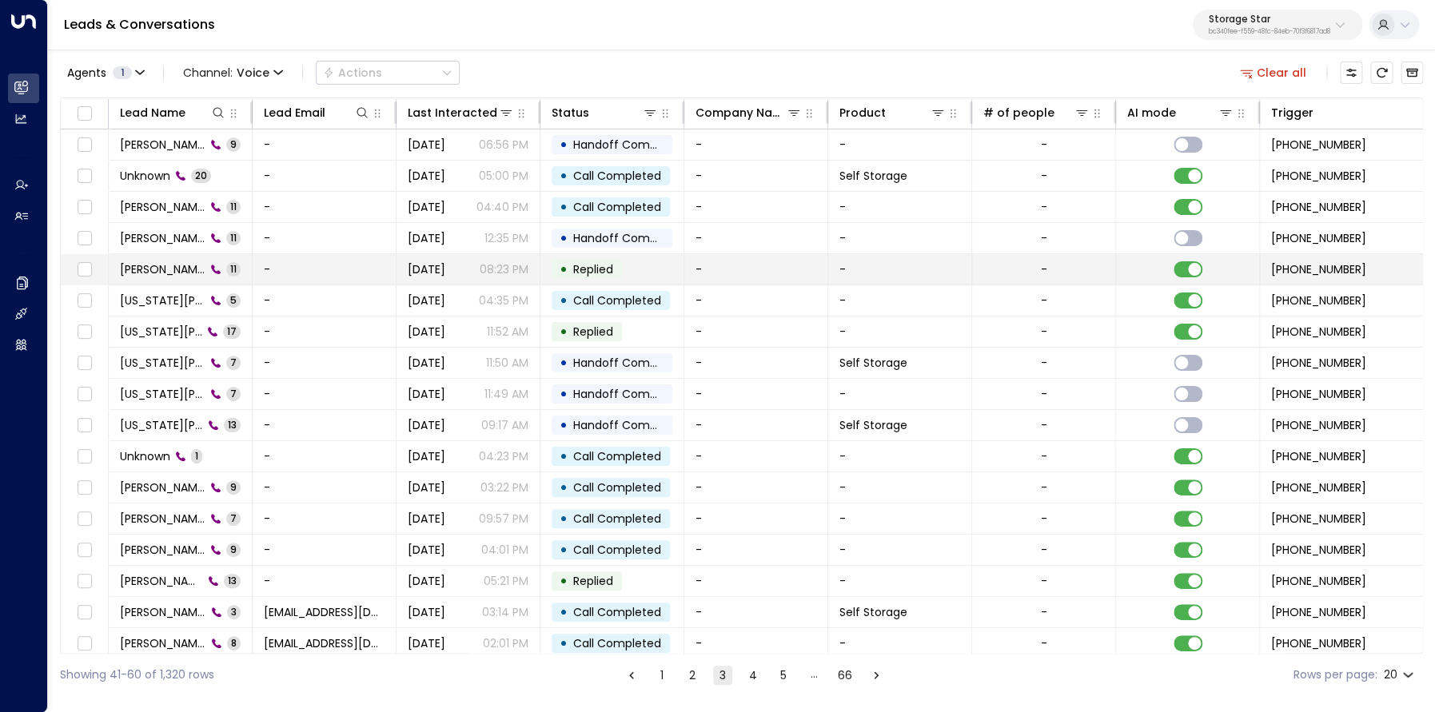
scroll to position [100, 0]
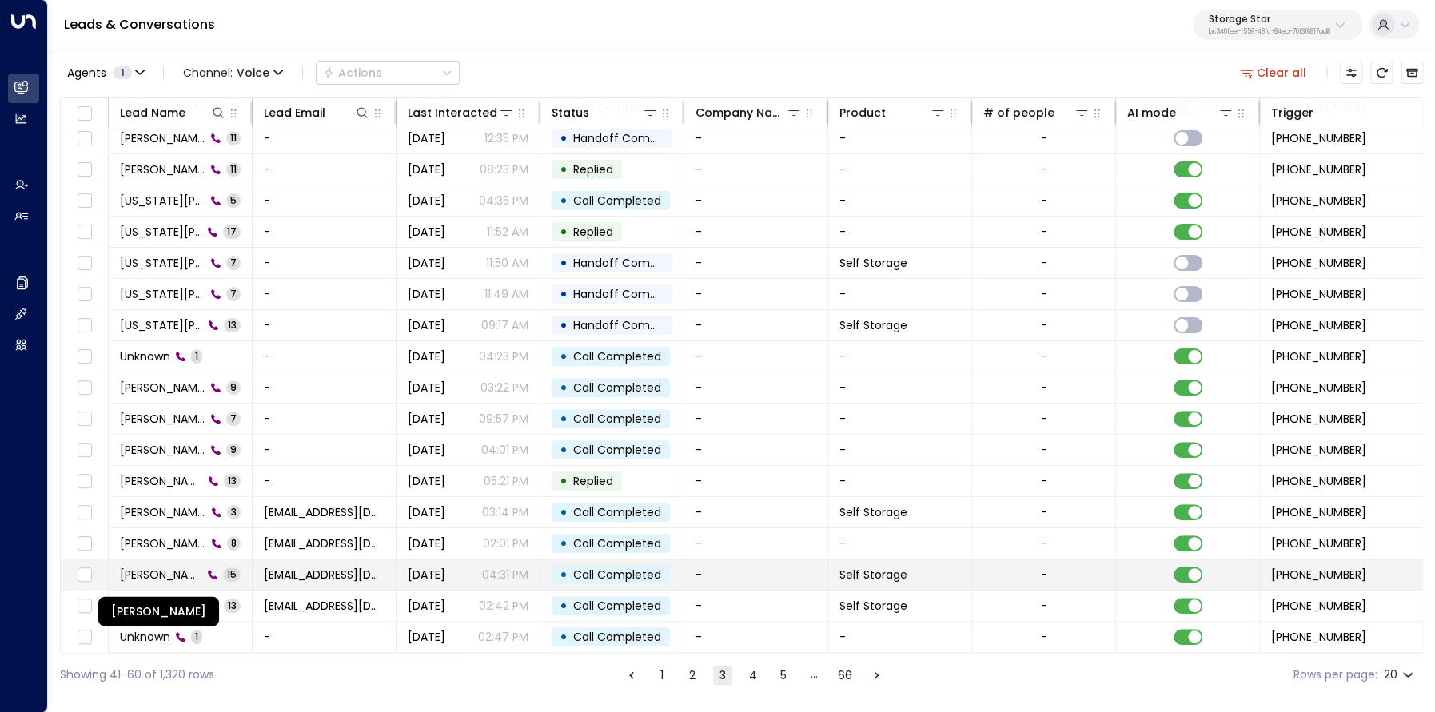
click at [164, 567] on span "Joaquin Gonzalez" at bounding box center [161, 575] width 82 height 16
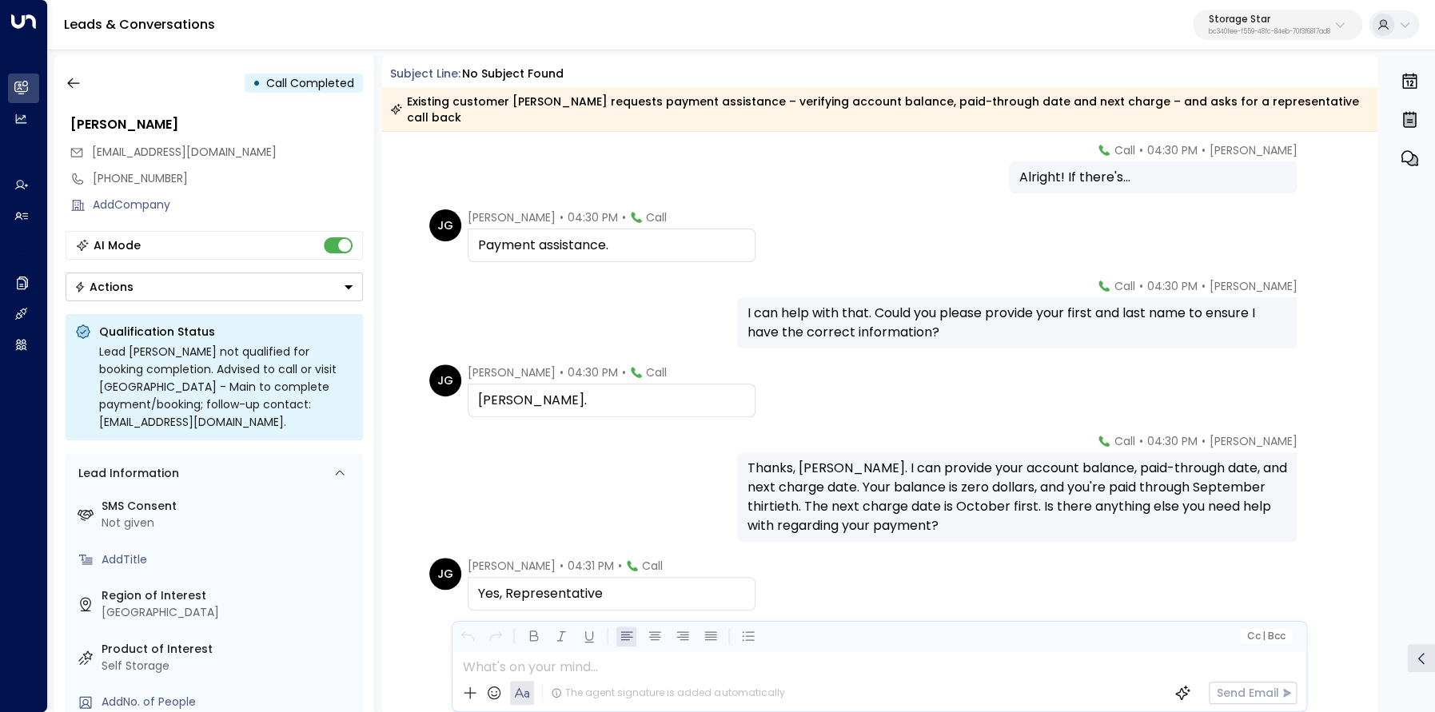
scroll to position [599, 0]
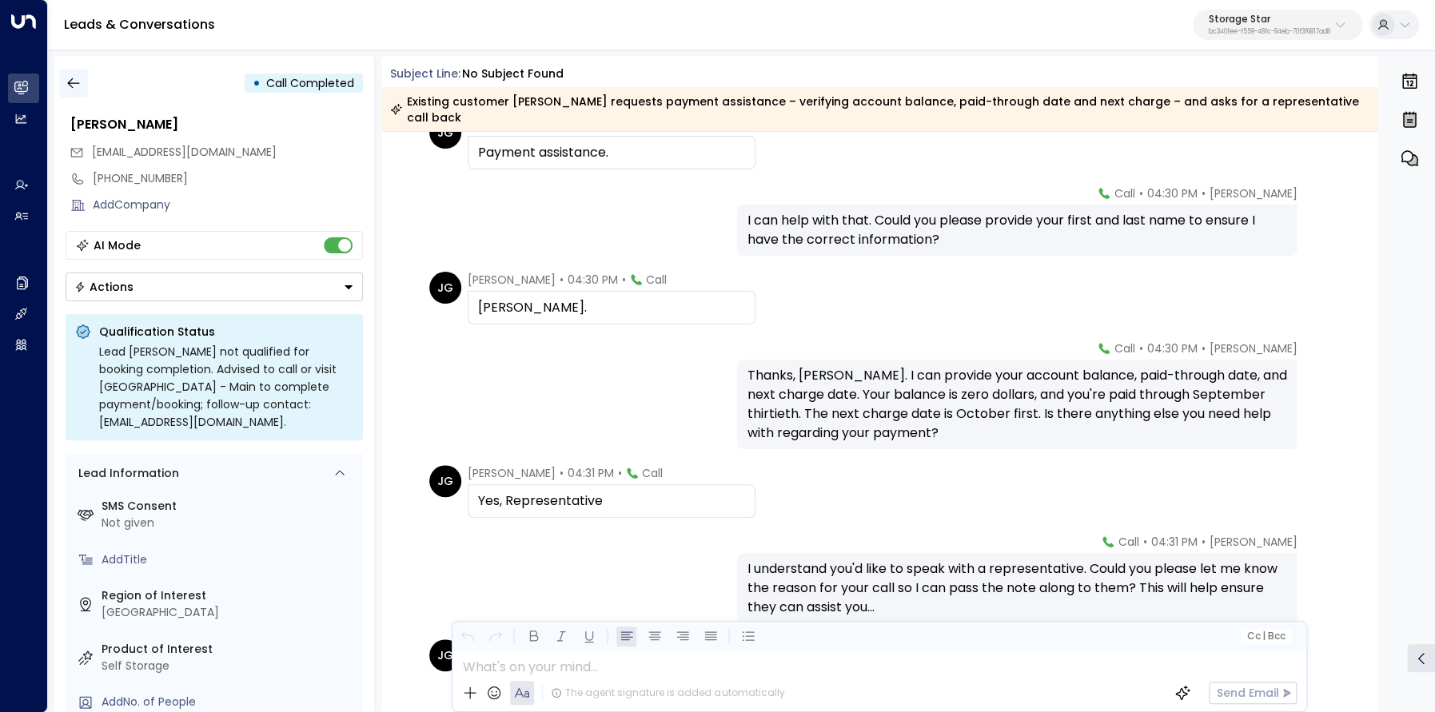
click at [68, 86] on icon "button" at bounding box center [74, 83] width 16 height 16
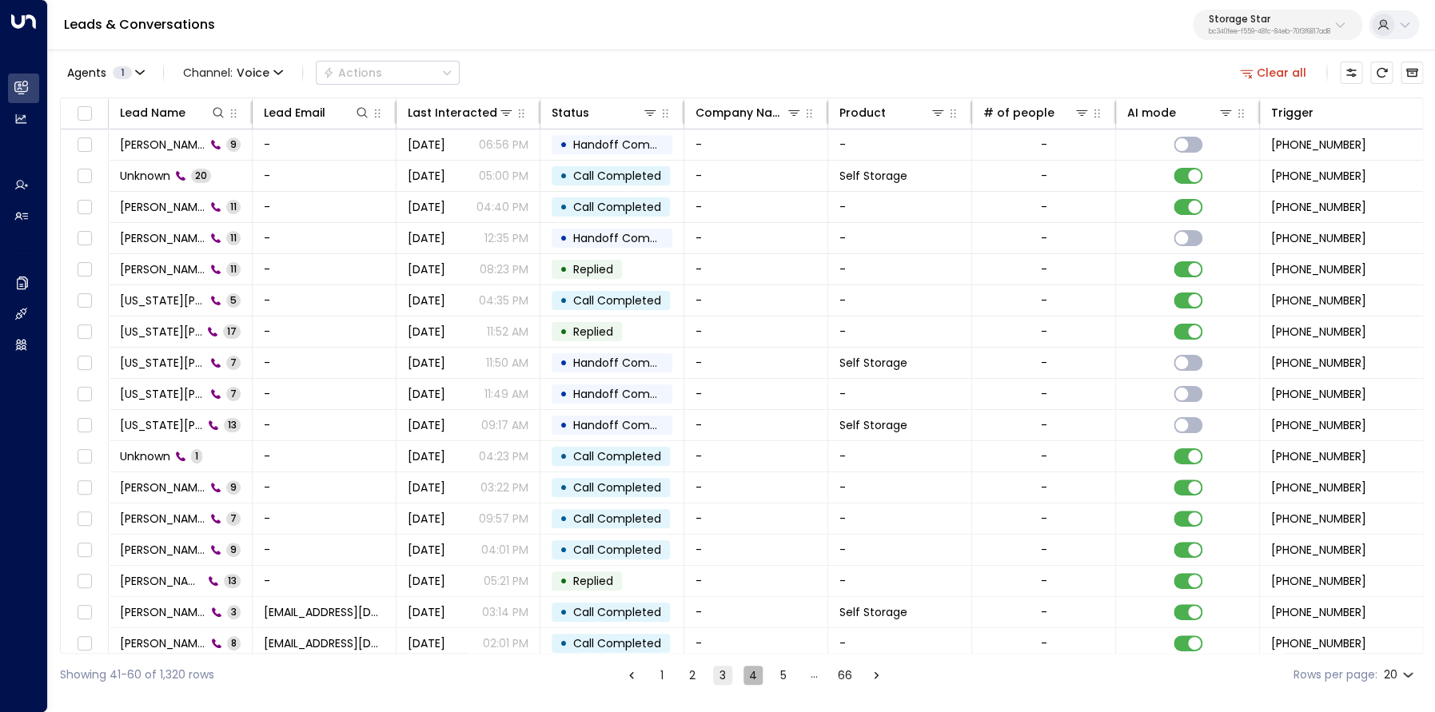
click at [753, 672] on button "4" at bounding box center [752, 675] width 19 height 19
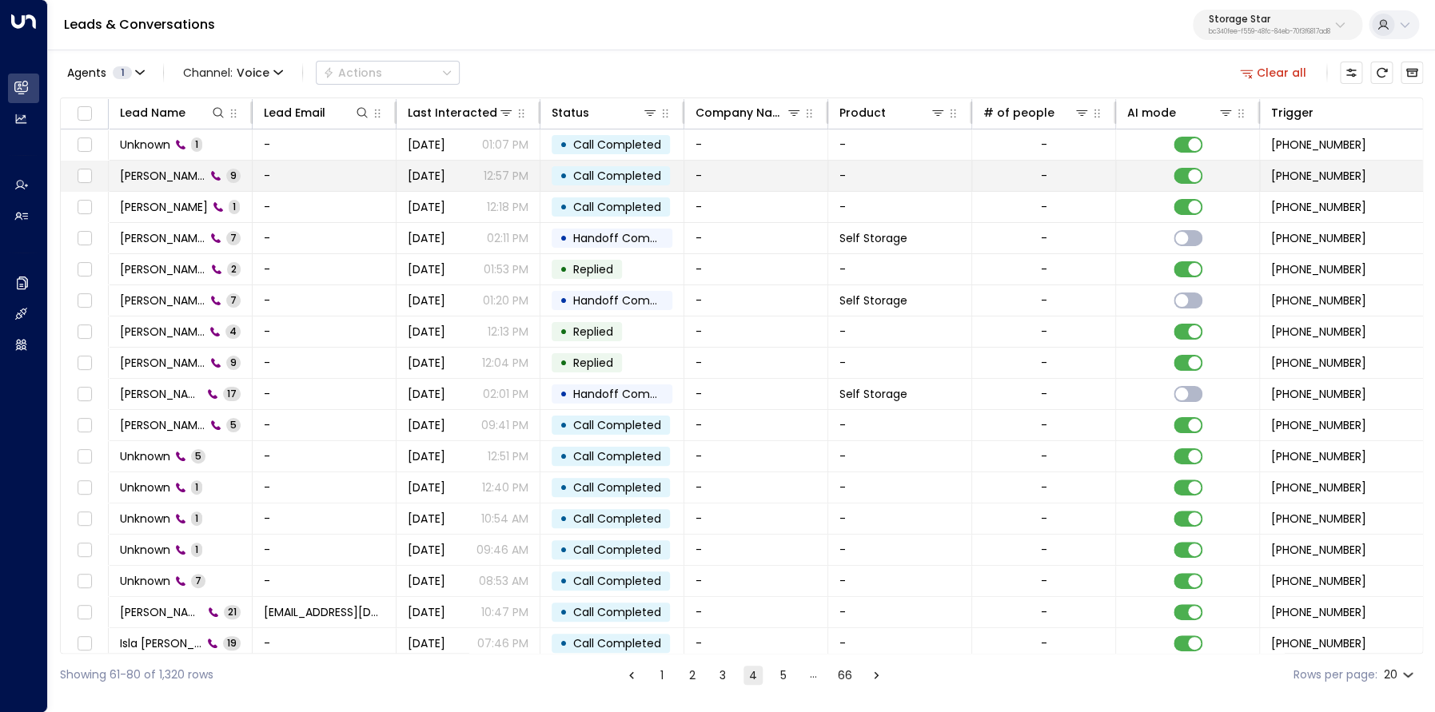
click at [138, 169] on span "Don Barnett" at bounding box center [163, 176] width 86 height 16
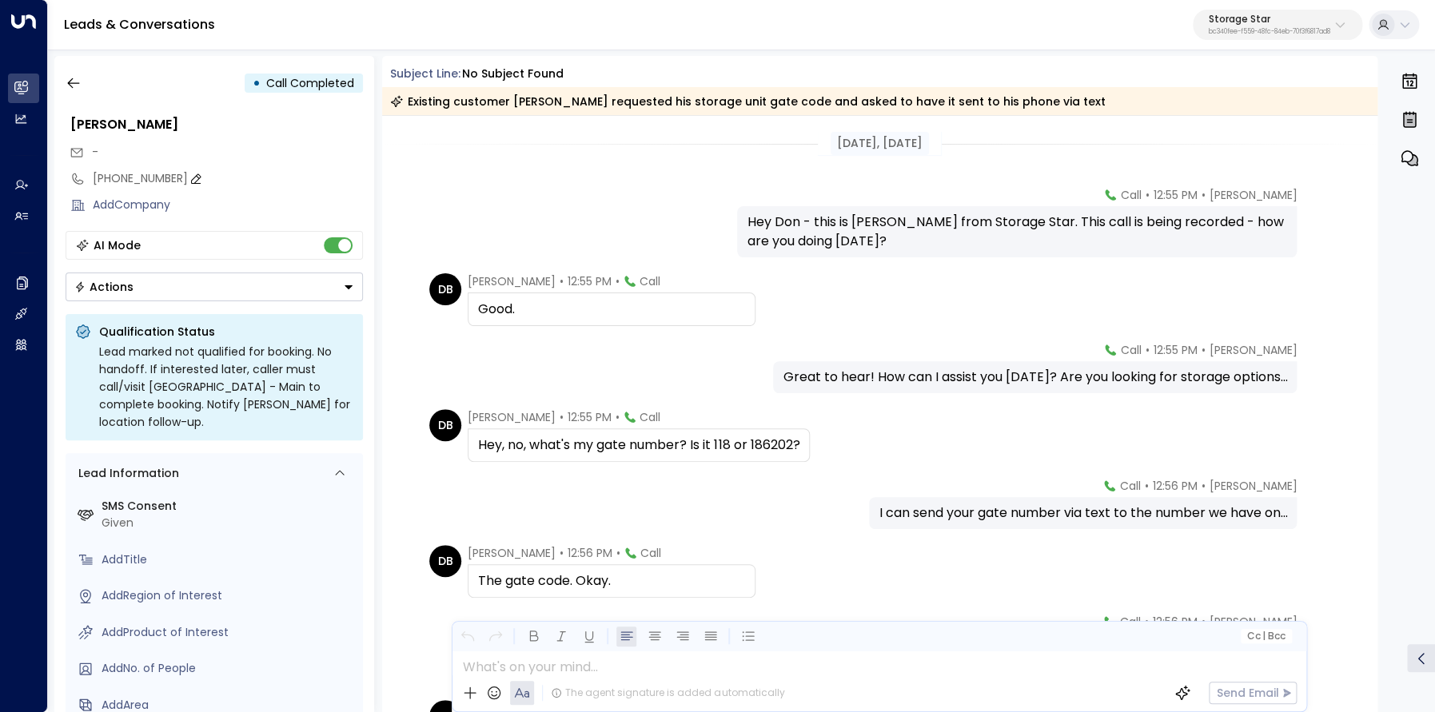
click at [133, 177] on div "+18014196202" at bounding box center [228, 178] width 270 height 17
click at [133, 177] on input "**********" at bounding box center [225, 178] width 265 height 17
click at [70, 83] on icon "button" at bounding box center [73, 83] width 12 height 10
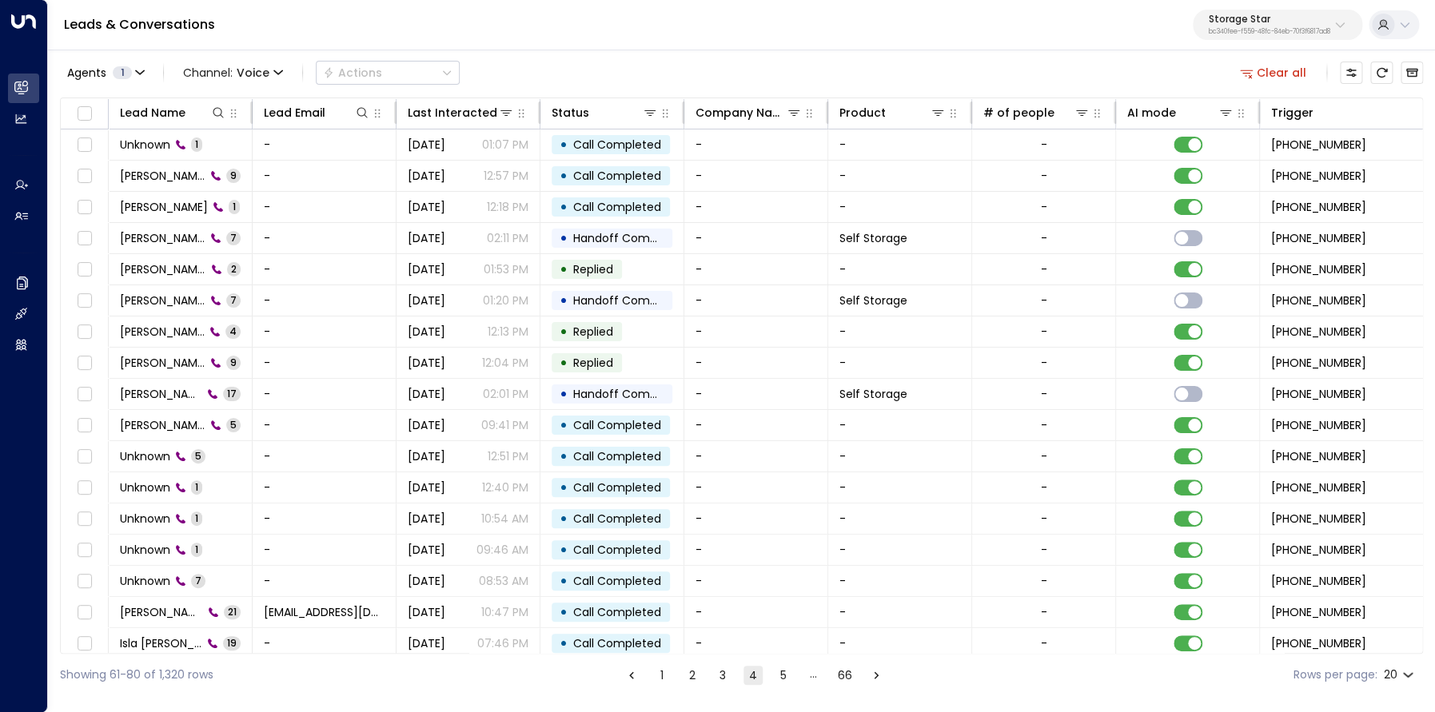
click at [1265, 70] on button "Clear all" at bounding box center [1273, 73] width 80 height 22
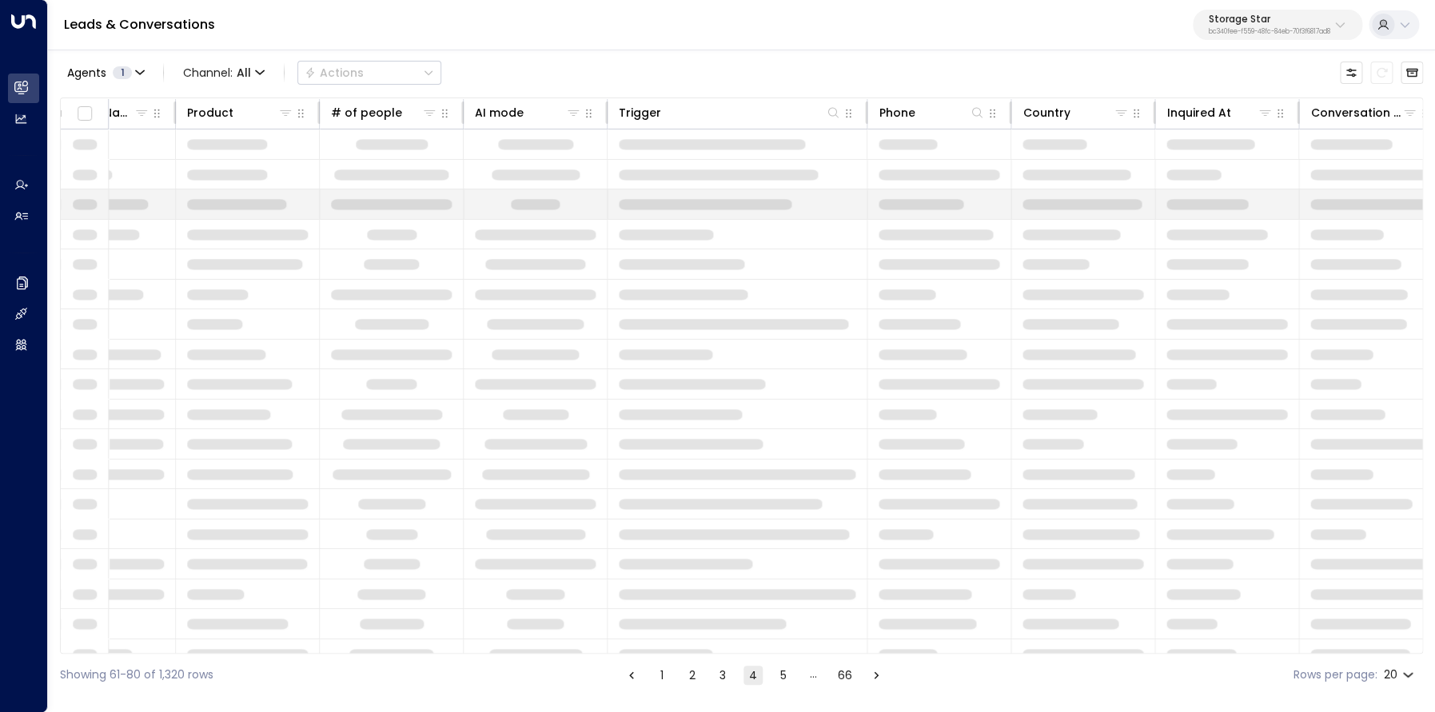
scroll to position [0, 675]
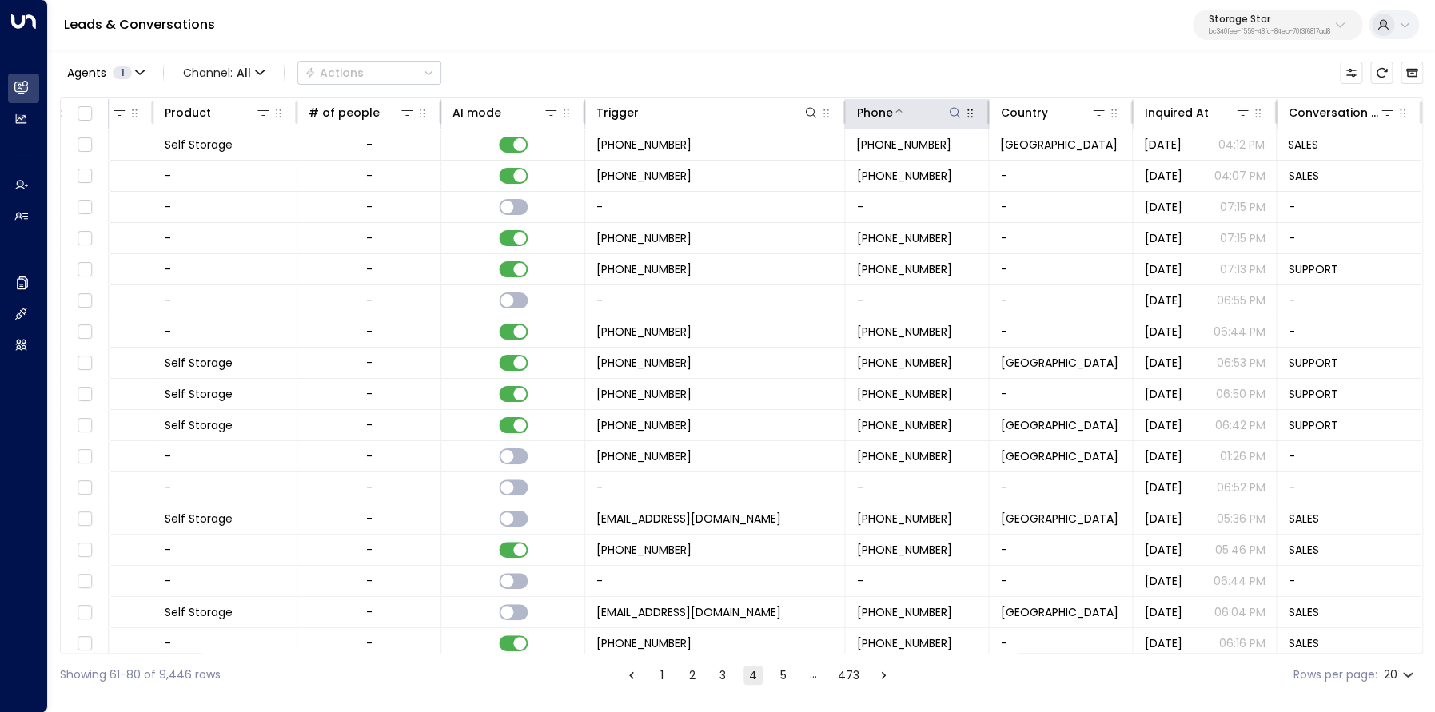
click at [953, 111] on icon at bounding box center [954, 112] width 13 height 13
type input "**********"
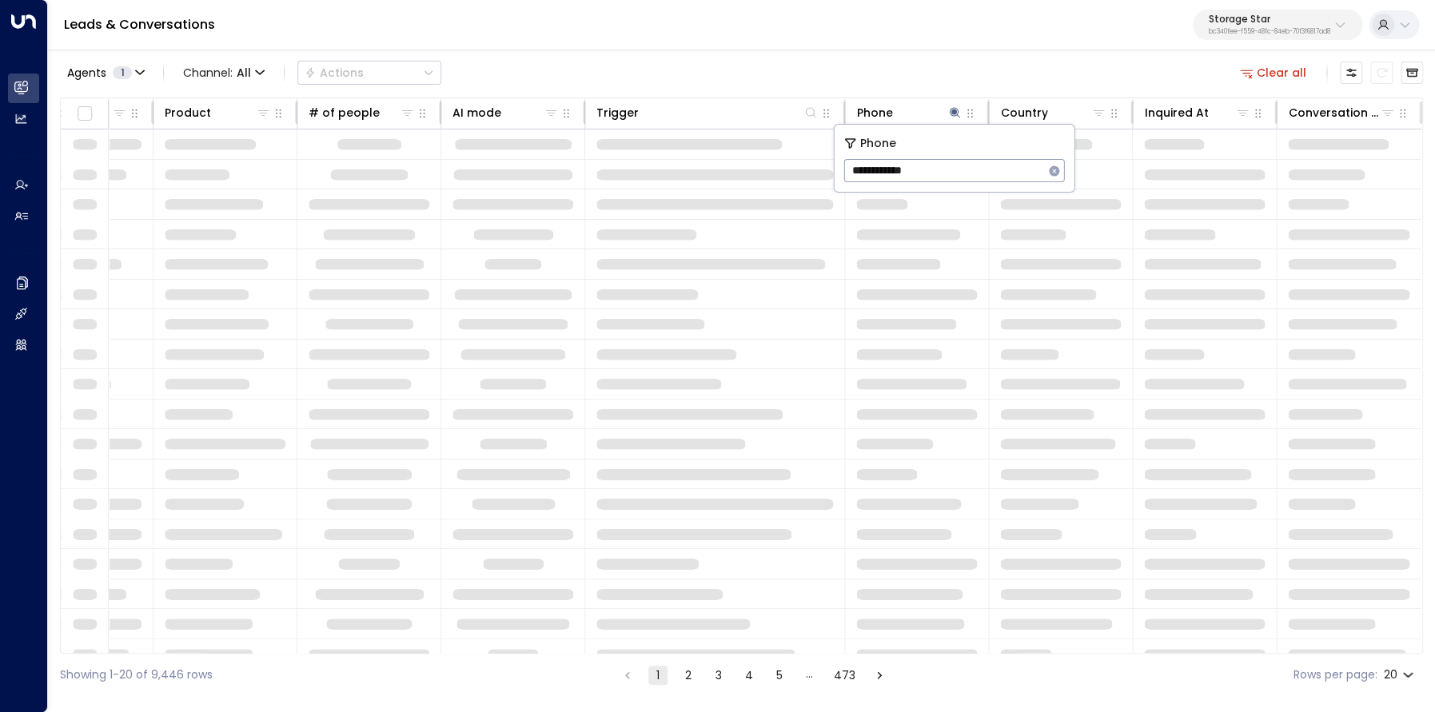
click at [934, 84] on div "Agents 1 Channel: All Actions Clear all" at bounding box center [741, 73] width 1363 height 34
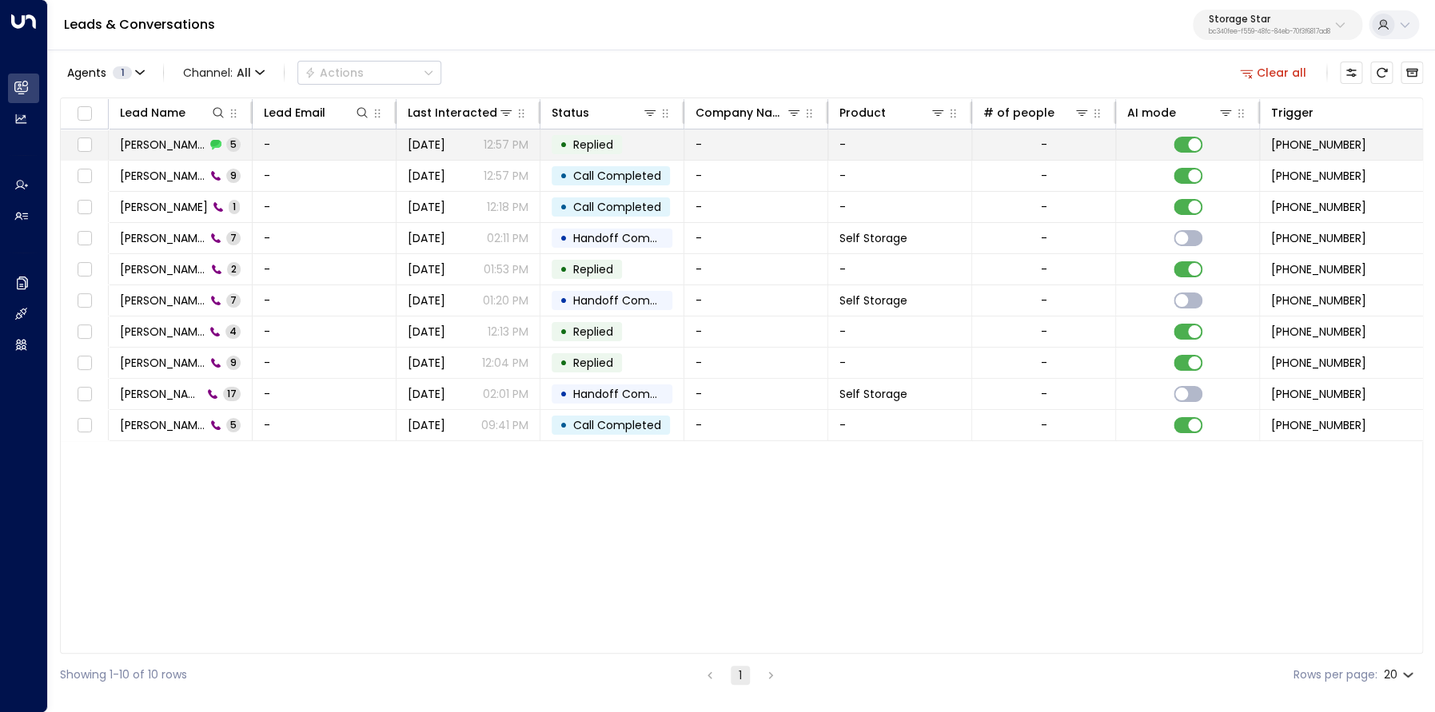
click at [143, 145] on span "Don Barnett" at bounding box center [163, 145] width 86 height 16
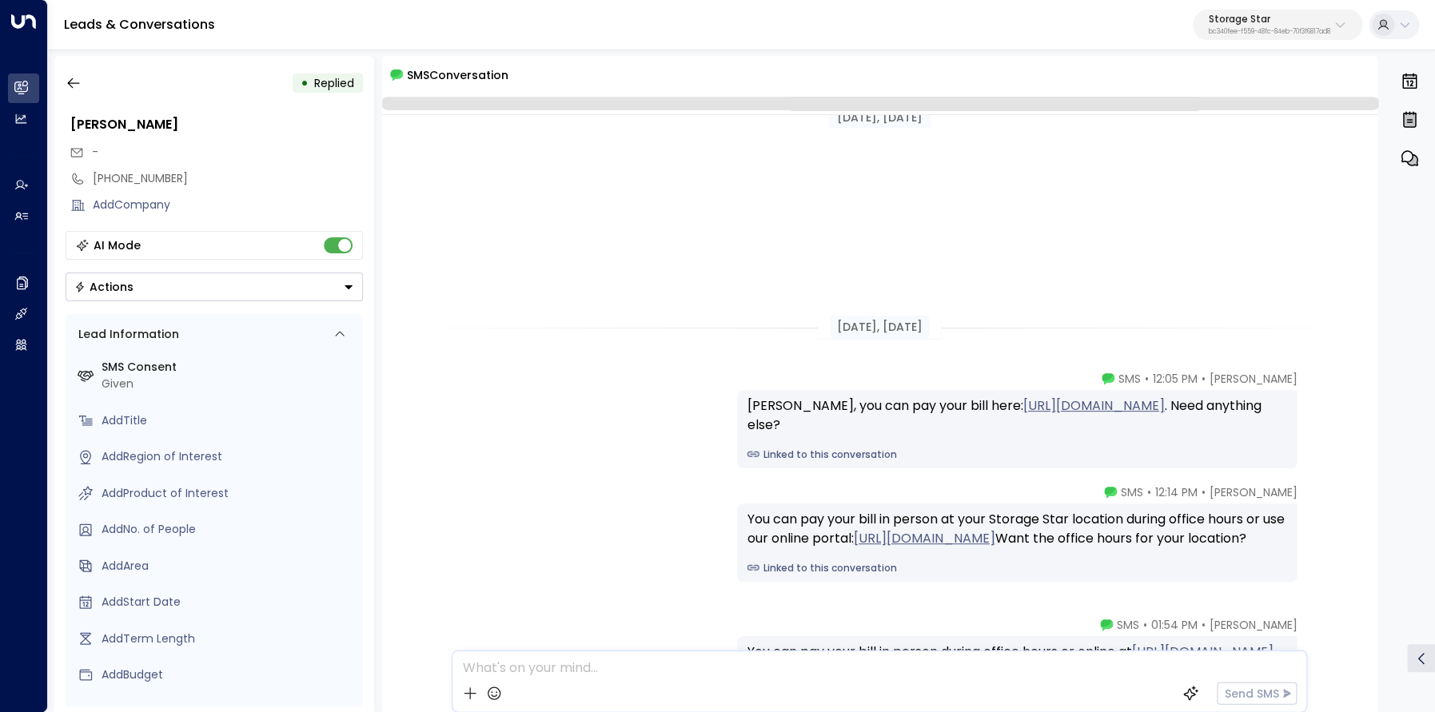
scroll to position [347, 0]
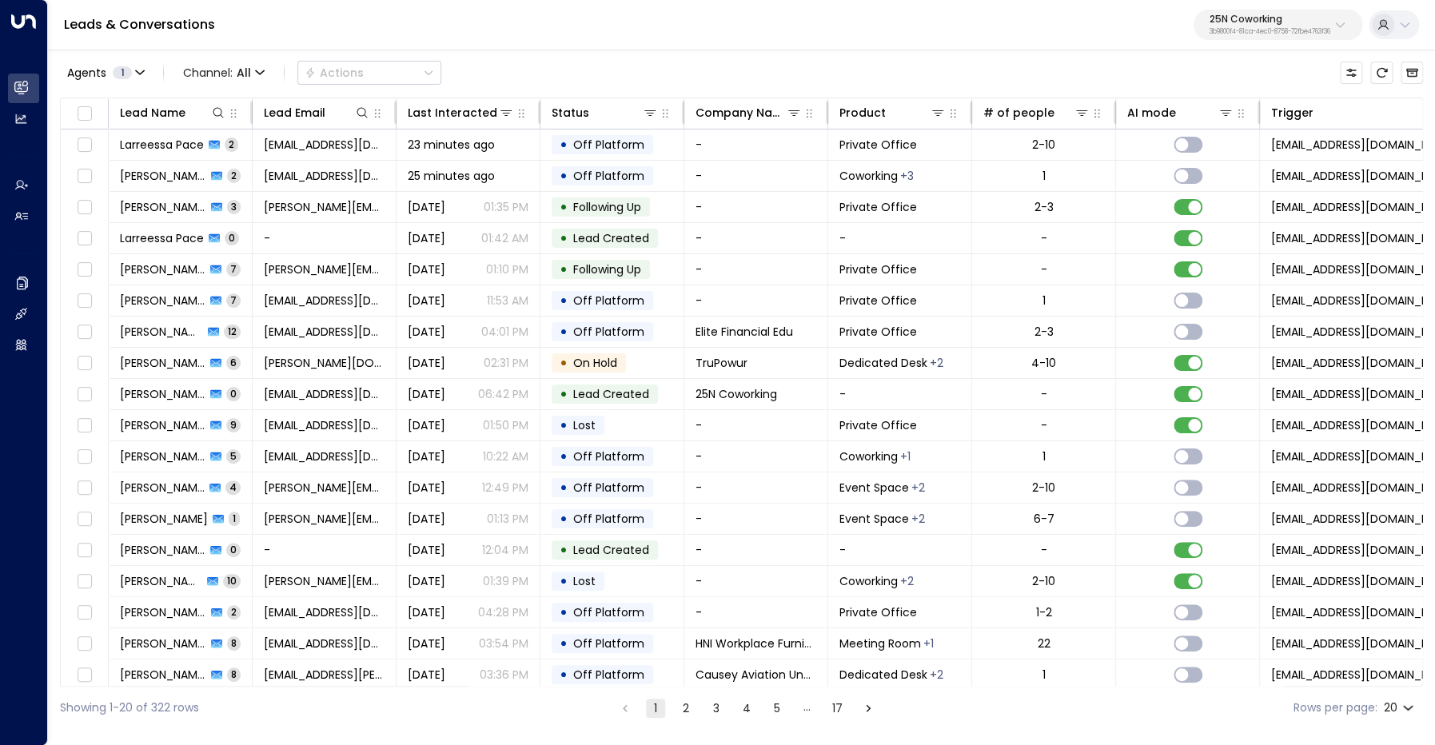
click at [1255, 30] on p "3b9800f4-81ca-4ec0-8758-72fbe4763f36" at bounding box center [1269, 32] width 121 height 6
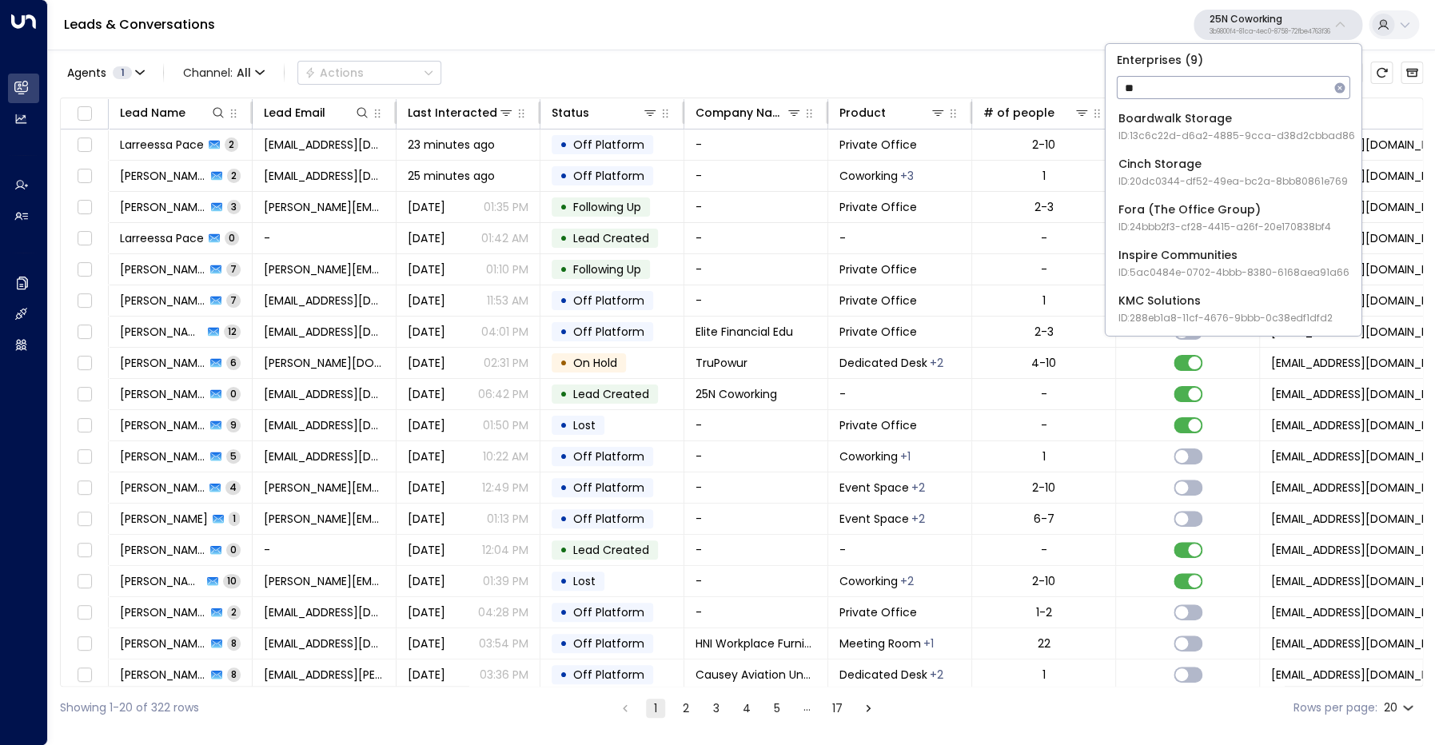
type input "*"
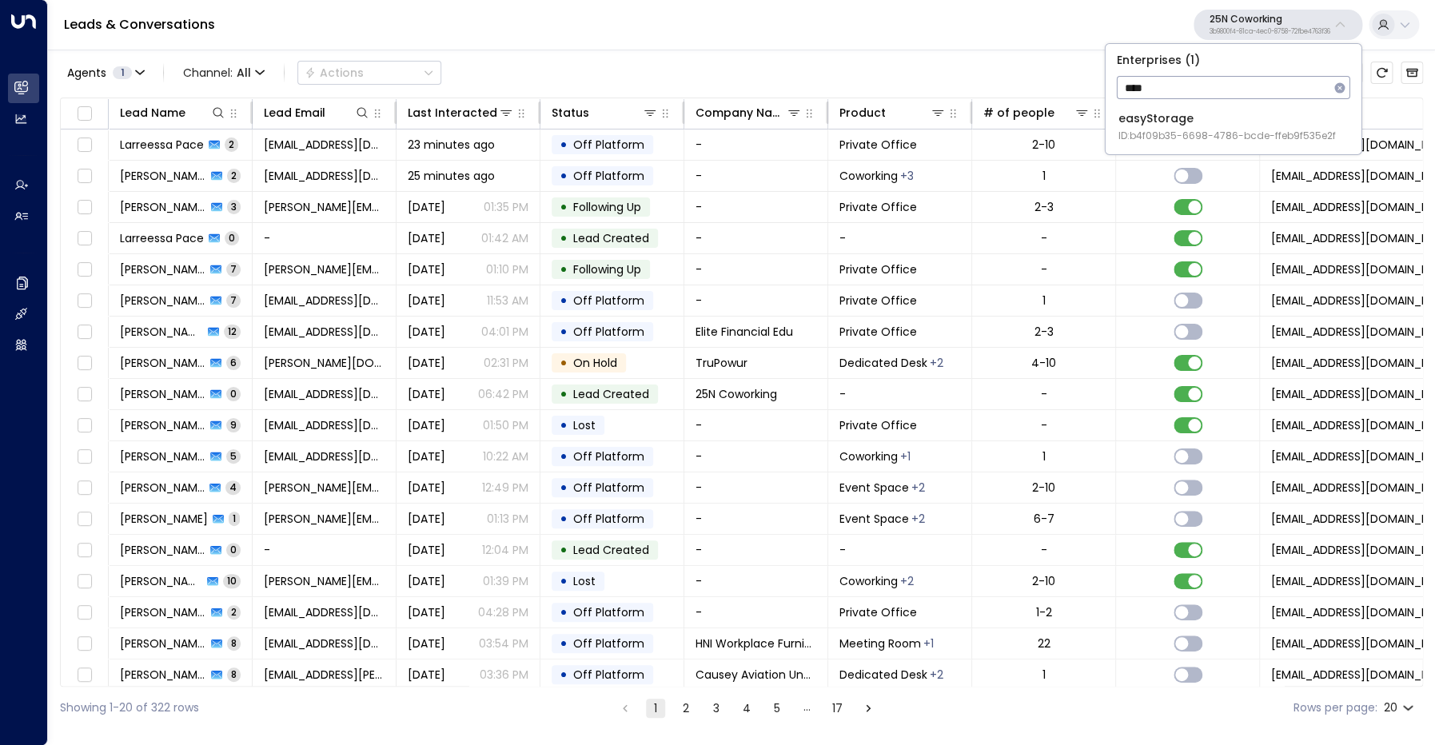
type input "****"
click at [1163, 123] on div "easyStorage ID: b4f09b35-6698-4786-bcde-ffeb9f535e2f" at bounding box center [1226, 126] width 217 height 33
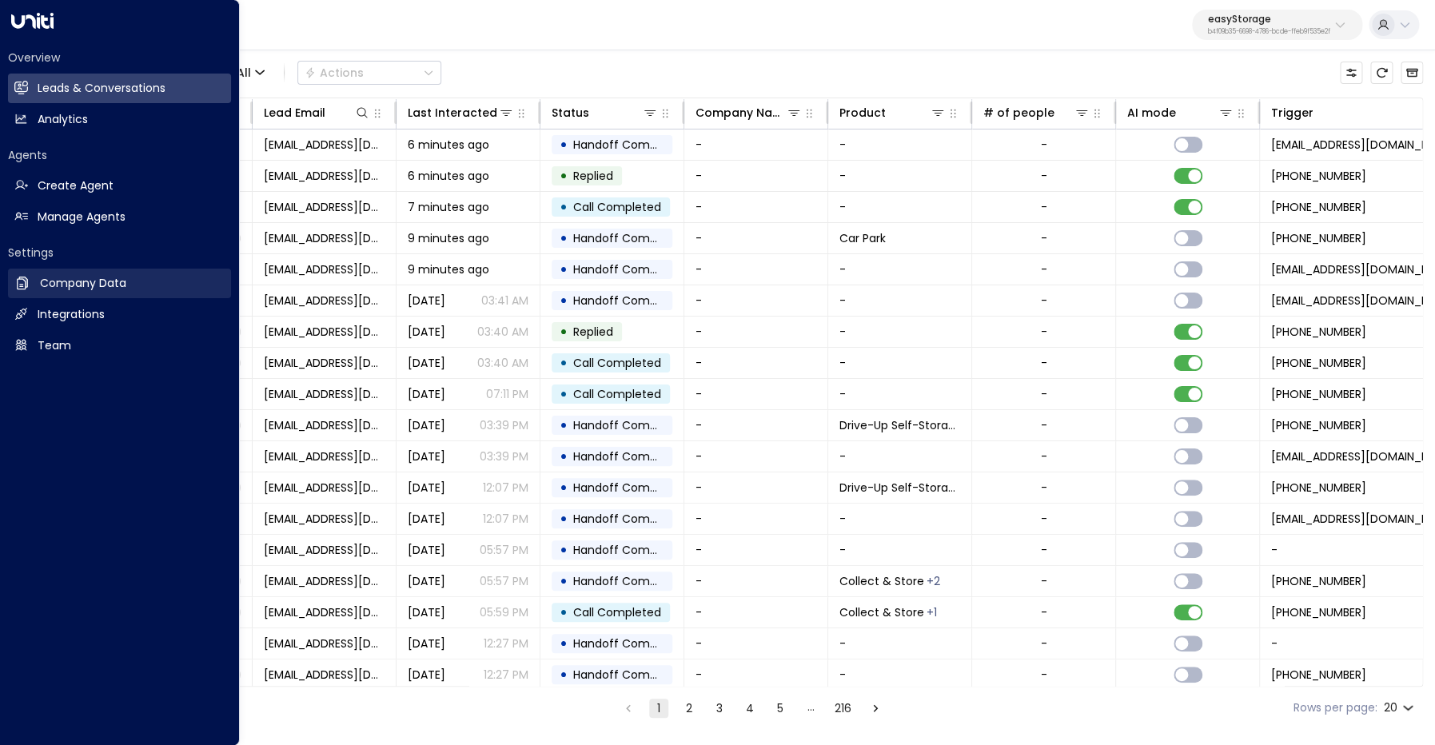
click at [74, 285] on h2 "Company Data" at bounding box center [83, 283] width 86 height 17
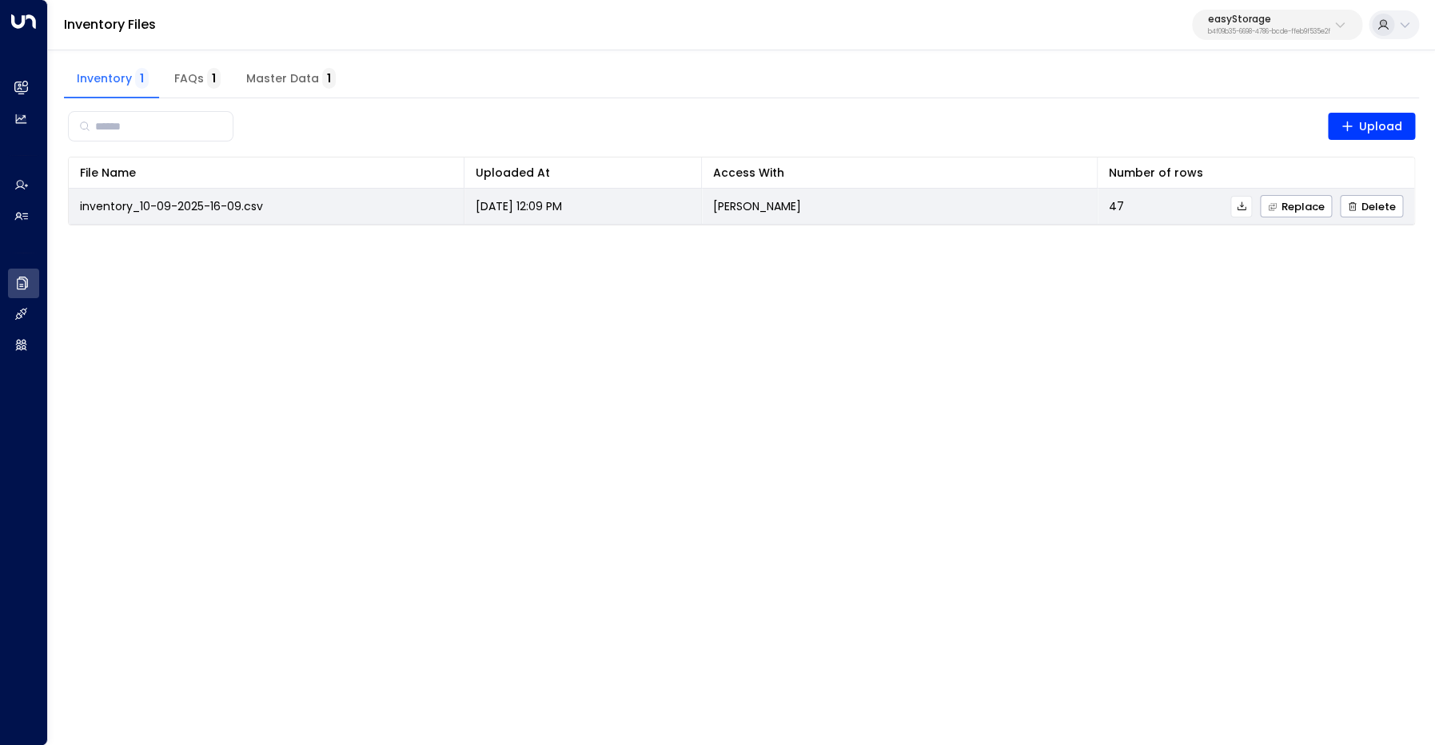
click at [1241, 209] on icon at bounding box center [1241, 206] width 11 height 11
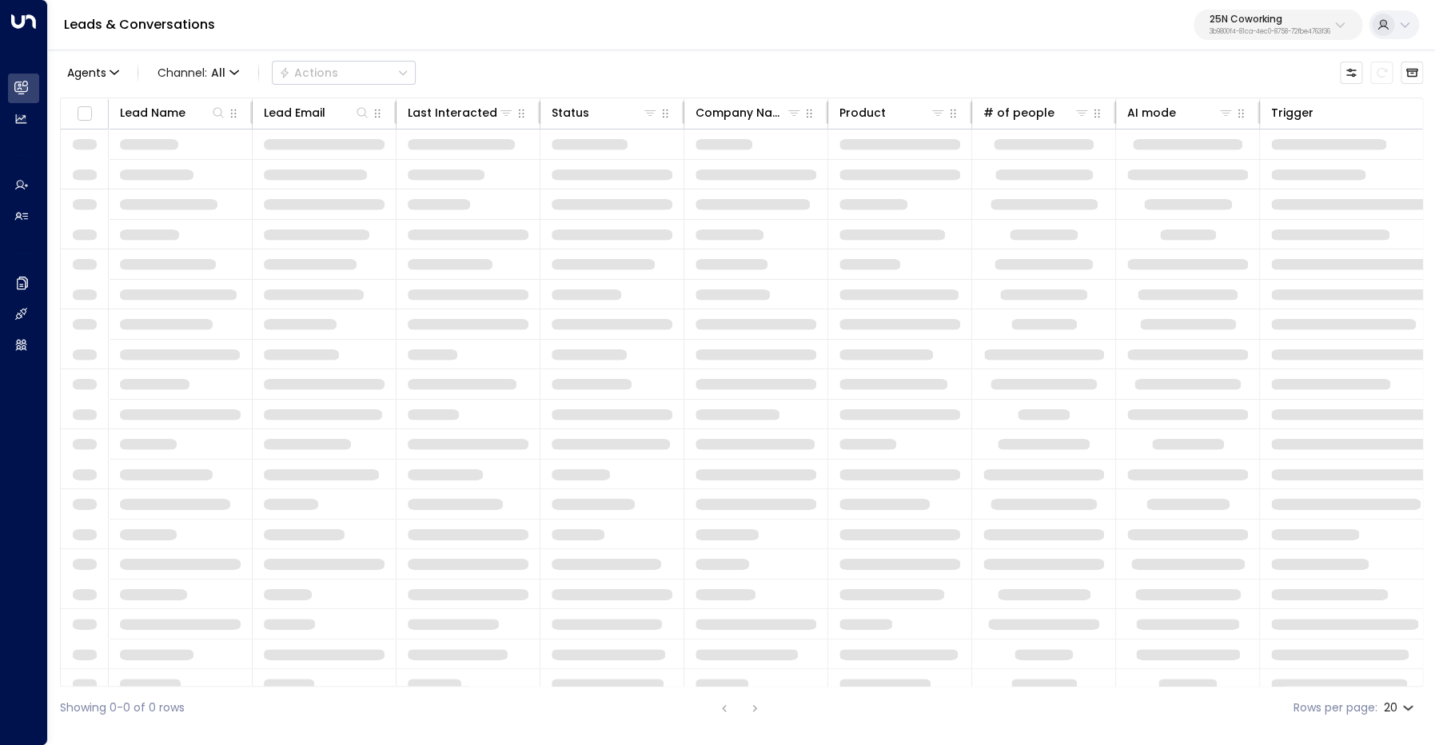
click at [1280, 29] on p "3b9800f4-81ca-4ec0-8758-72fbe4763f36" at bounding box center [1269, 32] width 121 height 6
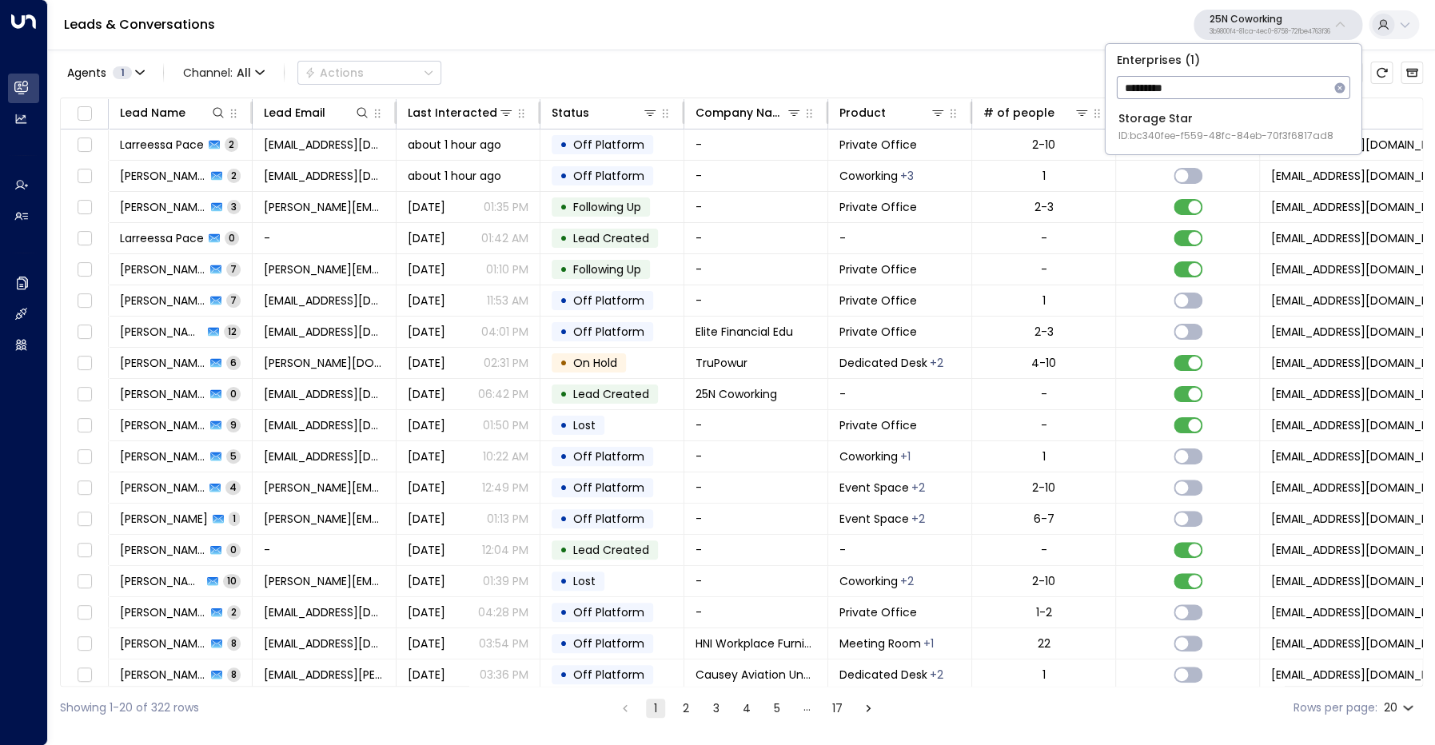
type input "*********"
click at [1202, 116] on div "Storage Star ID: bc340fee-f559-48fc-84eb-70f3f6817ad8" at bounding box center [1225, 126] width 215 height 33
